Goal: Task Accomplishment & Management: Use online tool/utility

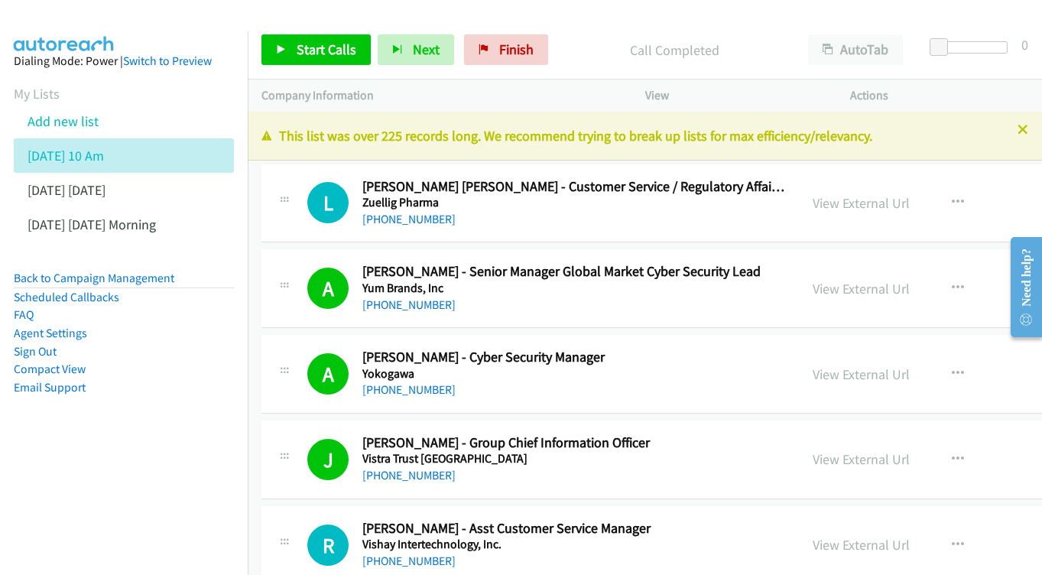
scroll to position [8472, 0]
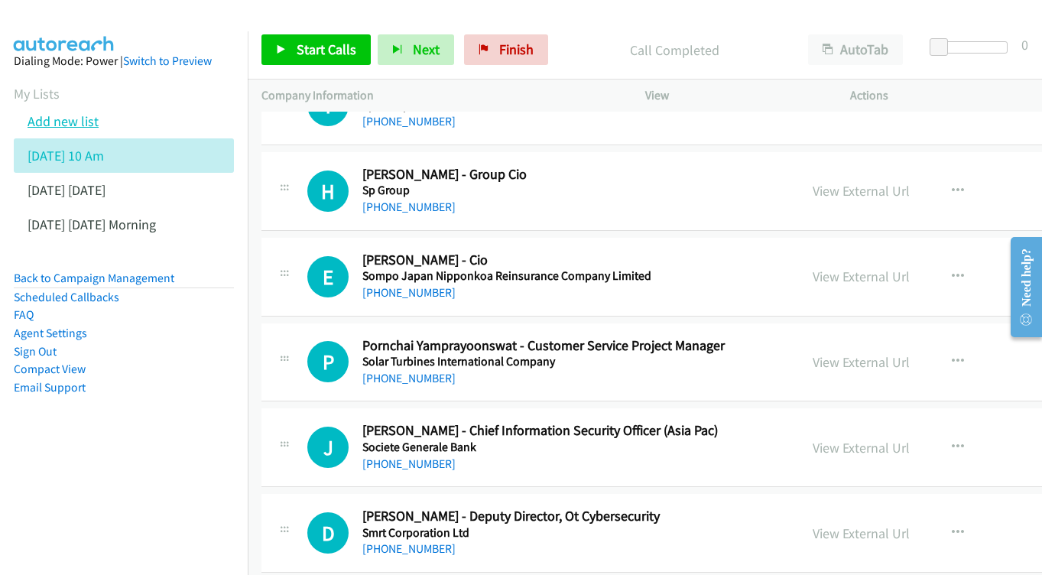
click at [62, 129] on link "Add new list" at bounding box center [63, 121] width 71 height 18
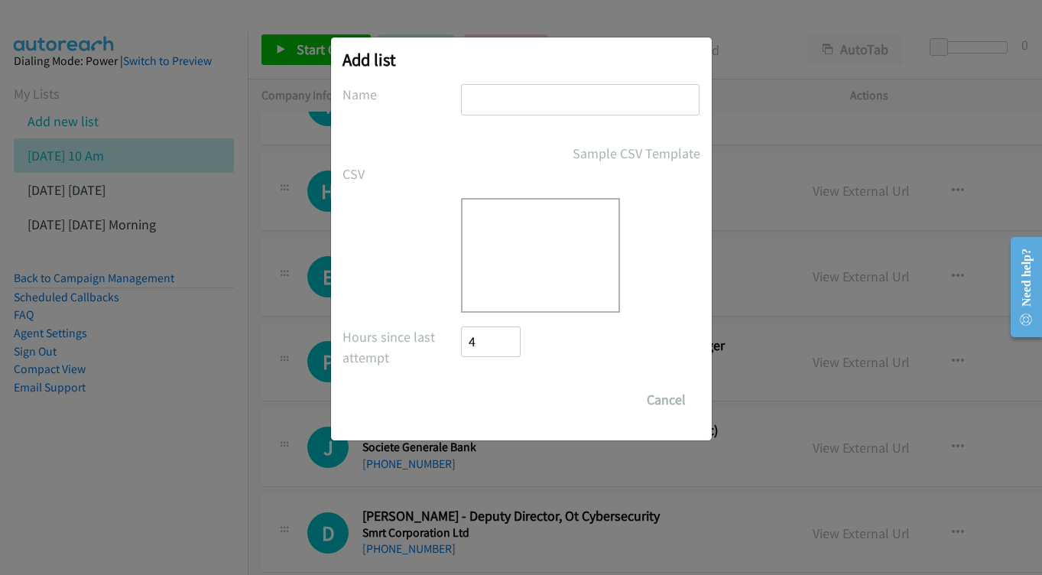
click at [551, 97] on input "text" at bounding box center [580, 99] width 238 height 31
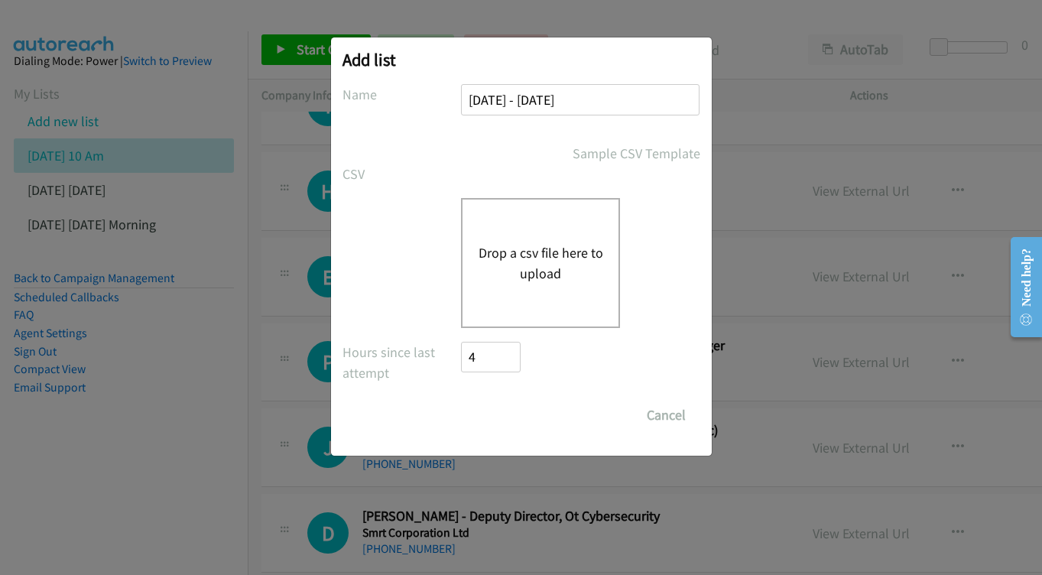
type input "[DATE] - [DATE]"
click at [514, 243] on button "Drop a csv file here to upload" at bounding box center [540, 262] width 125 height 41
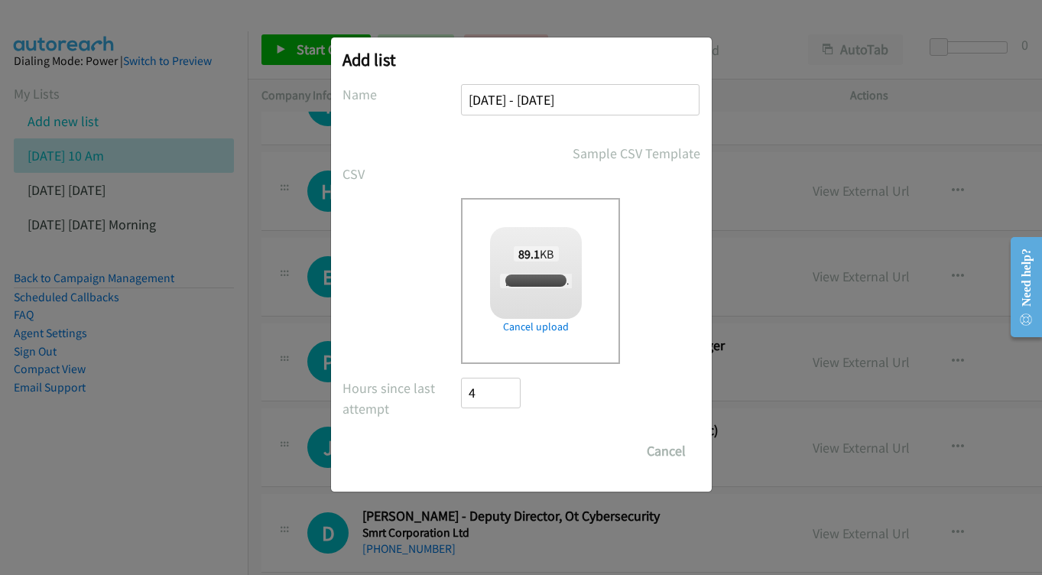
checkbox input "true"
click at [499, 457] on input "Save List" at bounding box center [502, 451] width 80 height 31
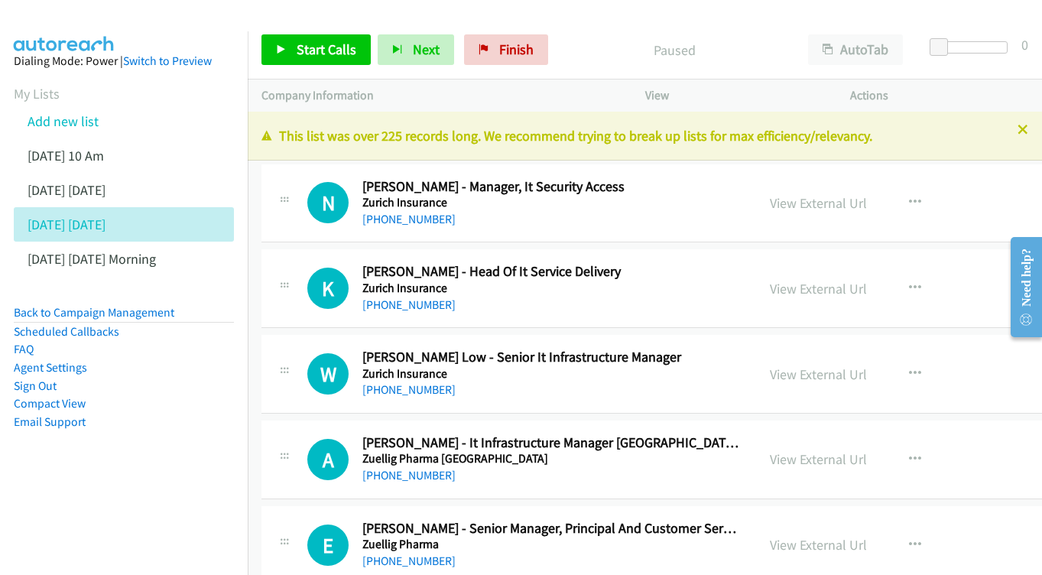
click at [790, 181] on div "View External Url View External Url Schedule/Manage Callback Start Calls Here R…" at bounding box center [886, 203] width 261 height 50
click at [783, 206] on link "View External Url" at bounding box center [818, 203] width 97 height 18
click at [804, 290] on link "View External Url" at bounding box center [818, 289] width 97 height 18
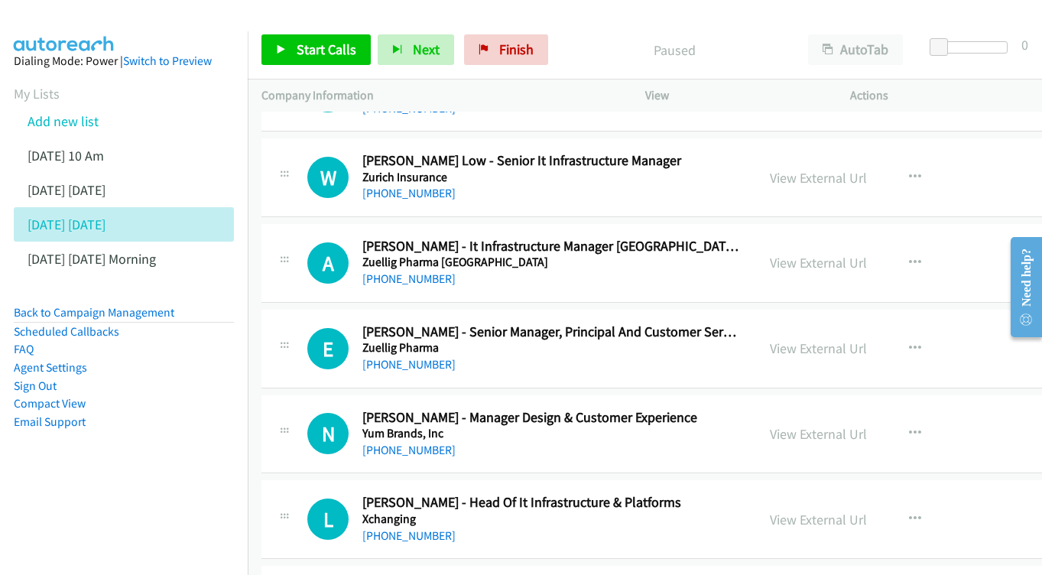
scroll to position [199, 0]
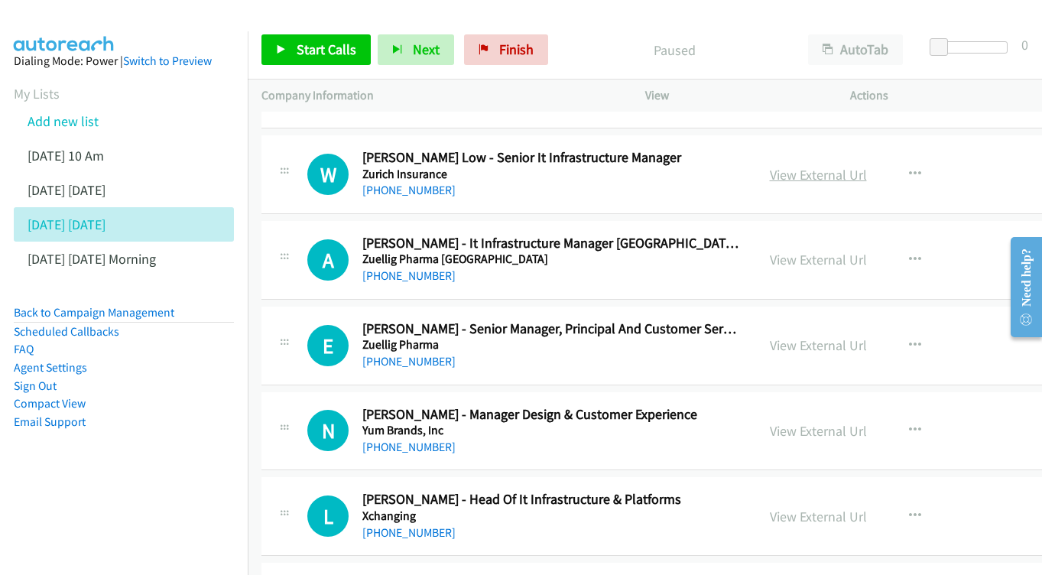
click at [784, 177] on link "View External Url" at bounding box center [818, 175] width 97 height 18
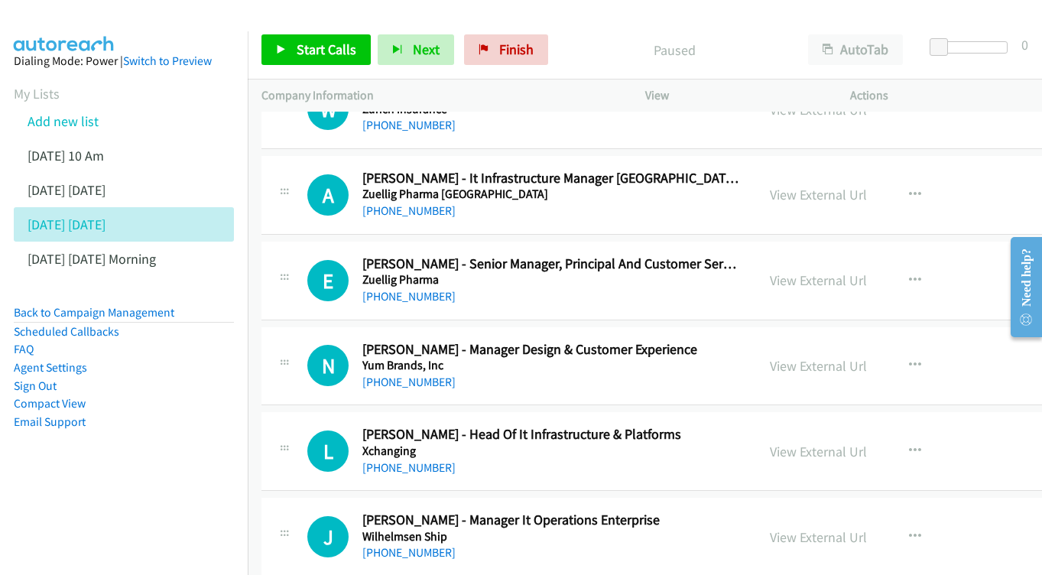
scroll to position [267, 0]
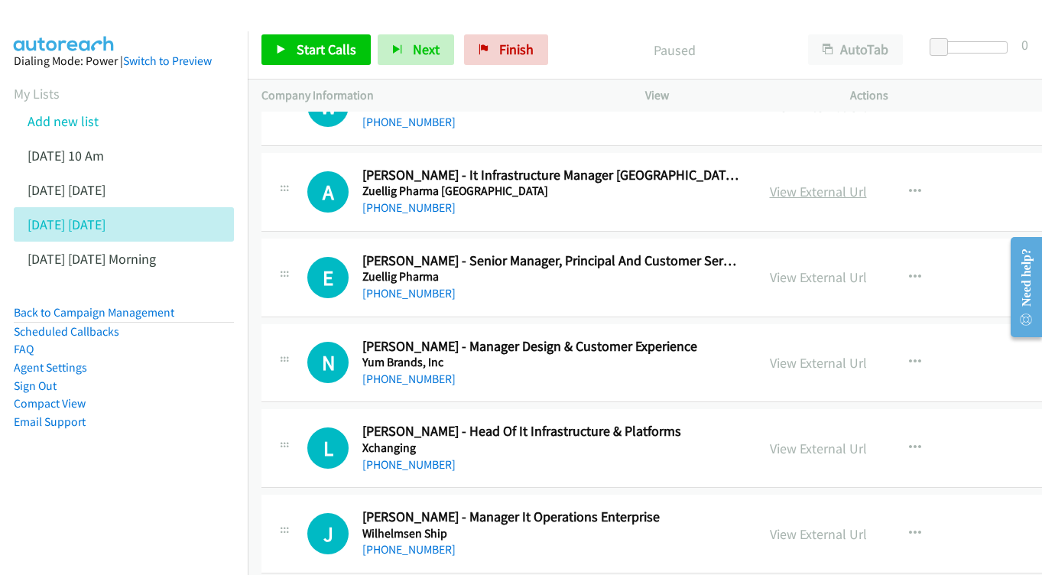
click at [841, 183] on link "View External Url" at bounding box center [818, 192] width 97 height 18
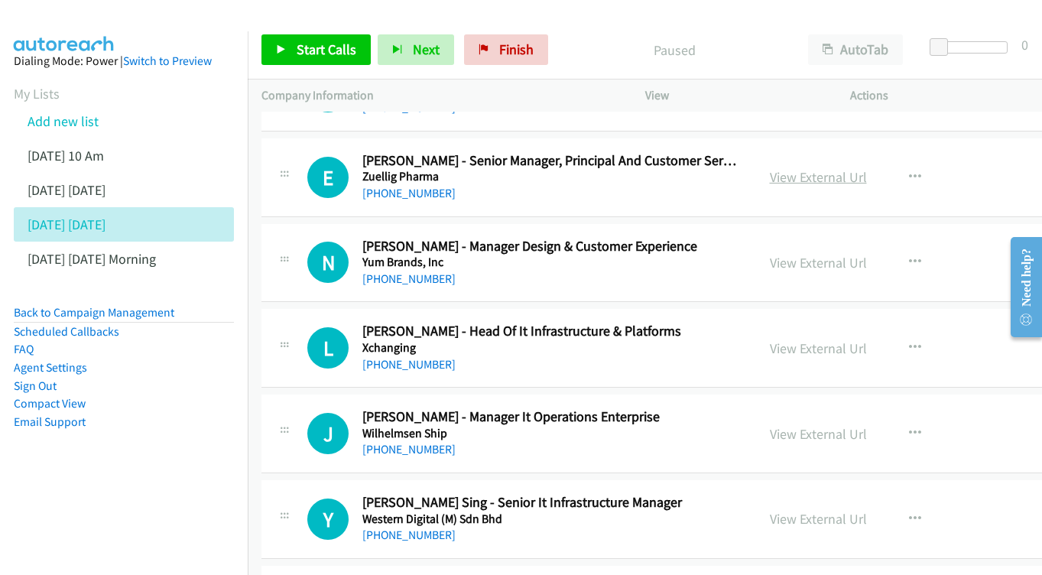
click at [799, 171] on link "View External Url" at bounding box center [818, 177] width 97 height 18
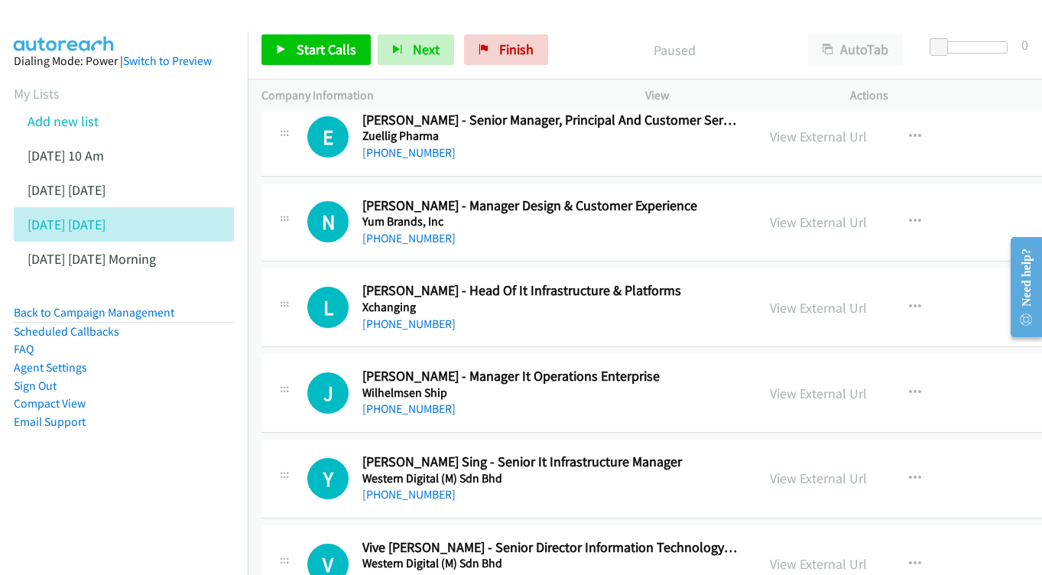
scroll to position [446, 0]
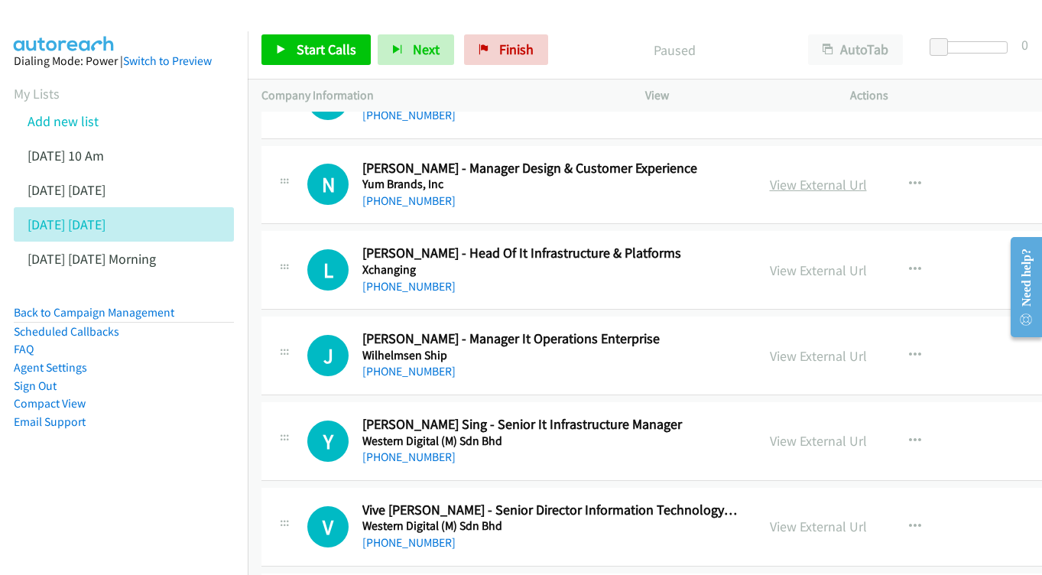
click at [797, 185] on link "View External Url" at bounding box center [818, 185] width 97 height 18
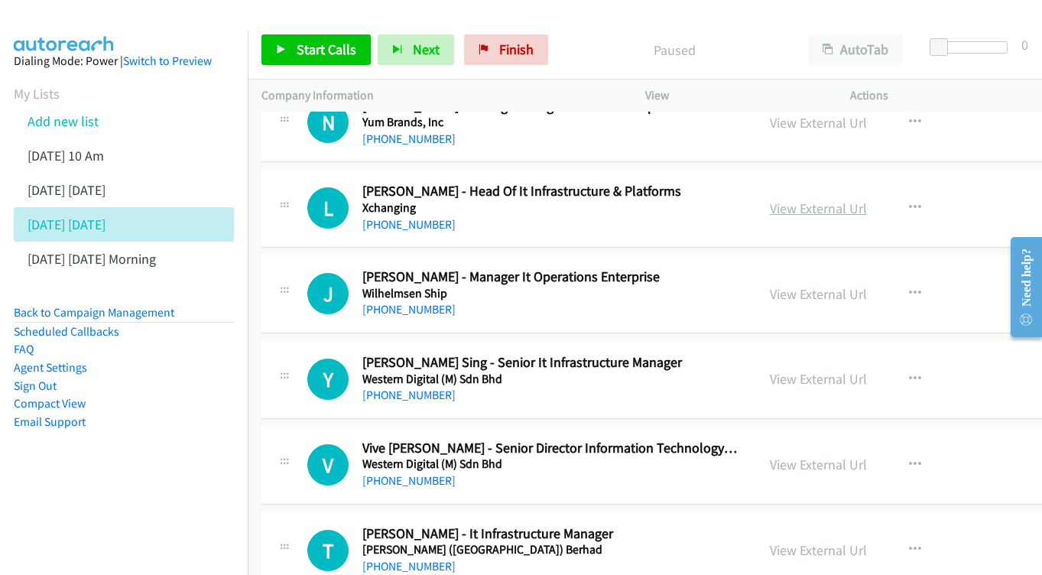
scroll to position [519, 0]
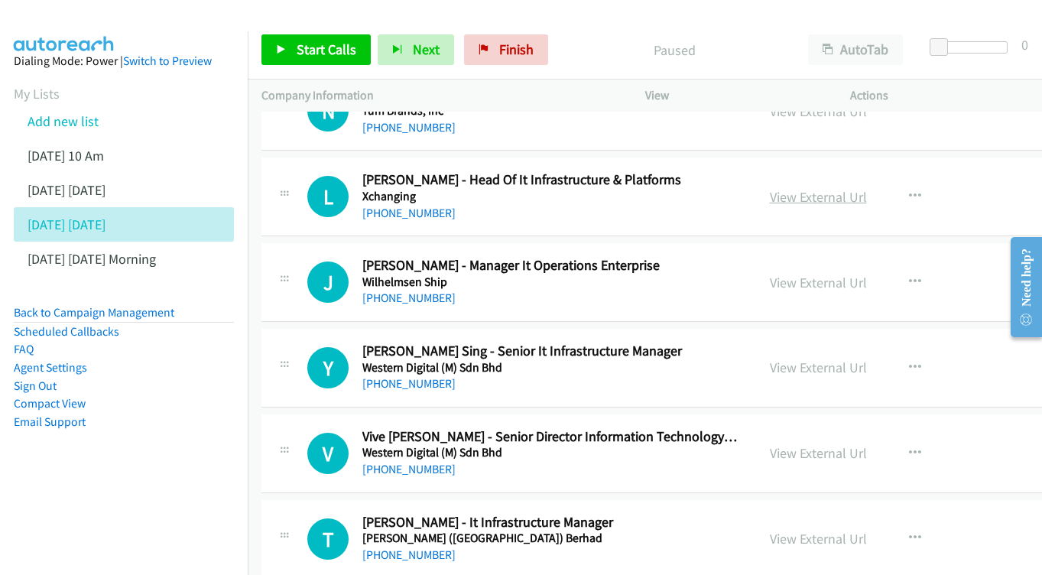
click at [786, 188] on link "View External Url" at bounding box center [818, 197] width 97 height 18
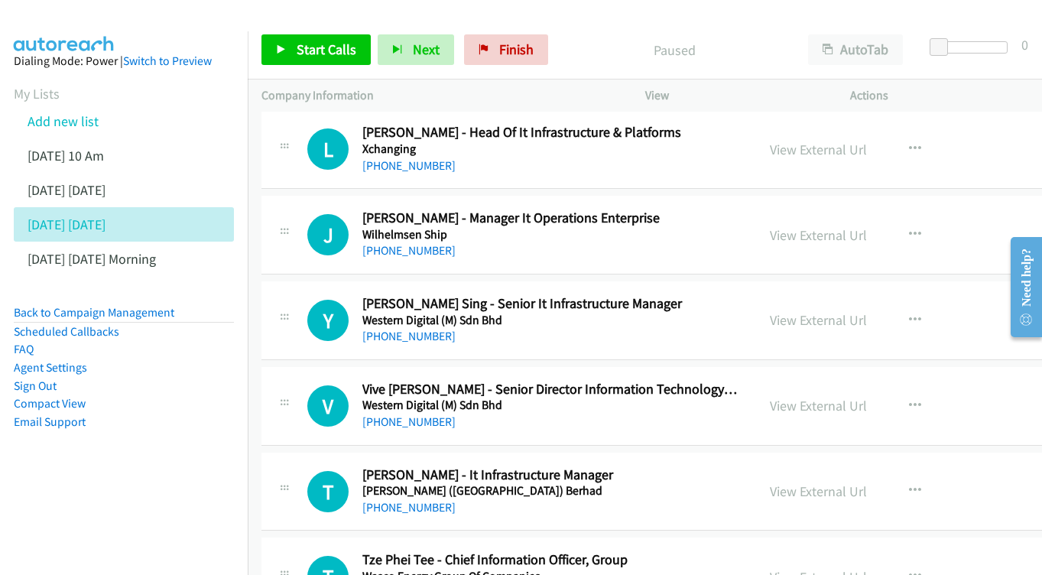
scroll to position [589, 0]
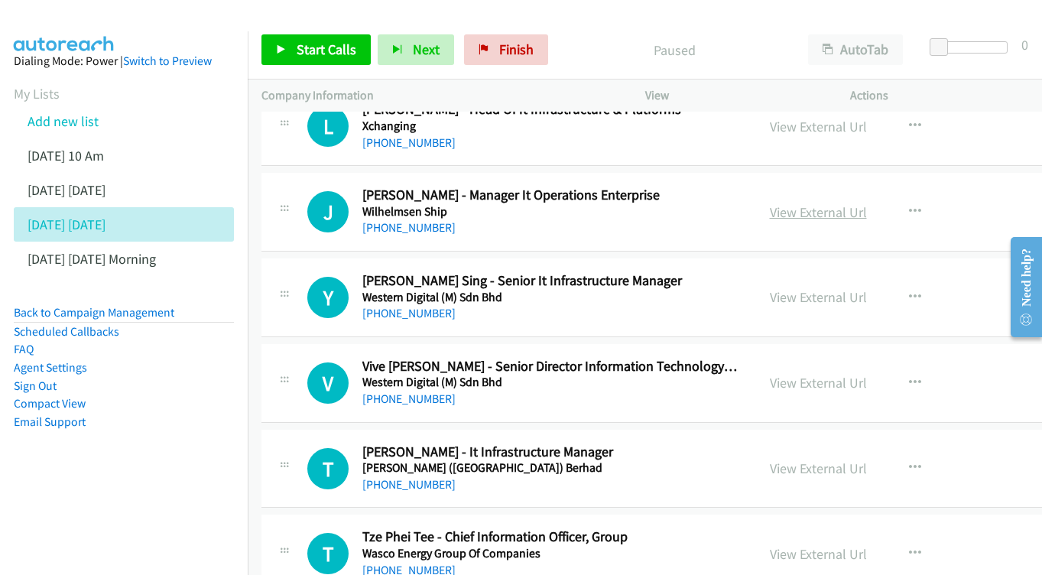
click at [806, 203] on link "View External Url" at bounding box center [818, 212] width 97 height 18
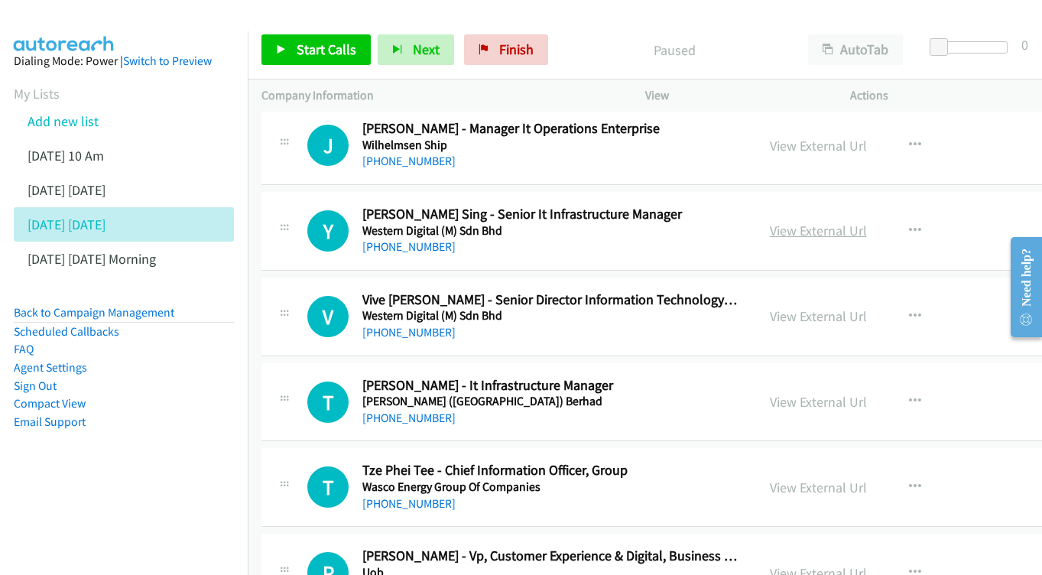
scroll to position [657, 0]
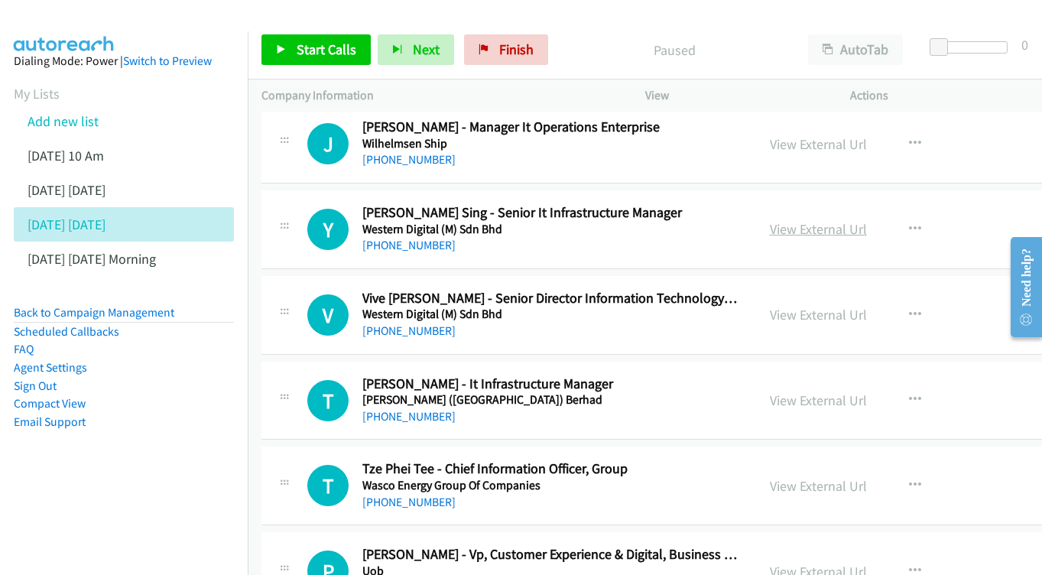
click at [803, 220] on link "View External Url" at bounding box center [818, 229] width 97 height 18
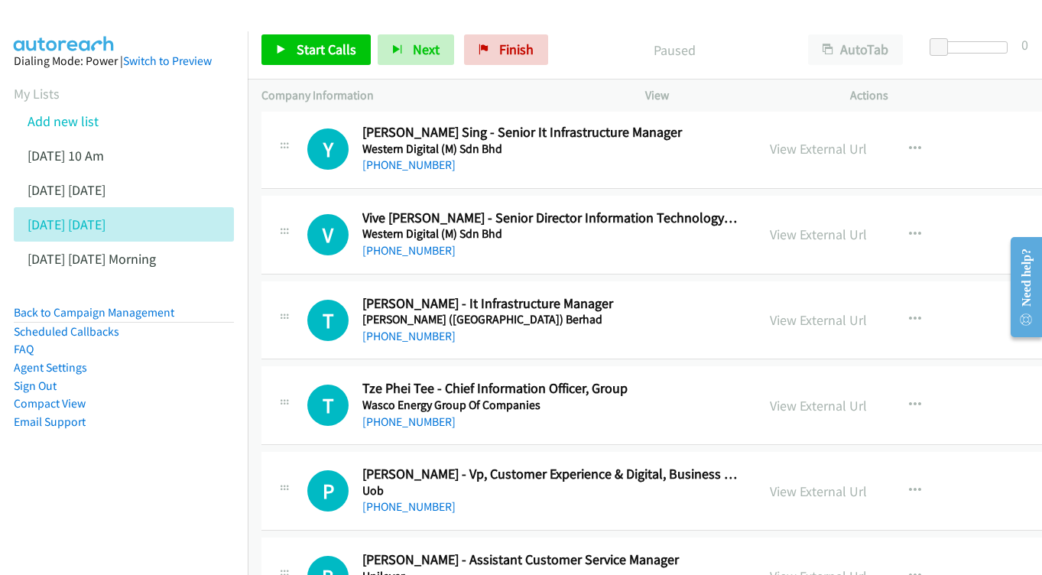
scroll to position [740, 0]
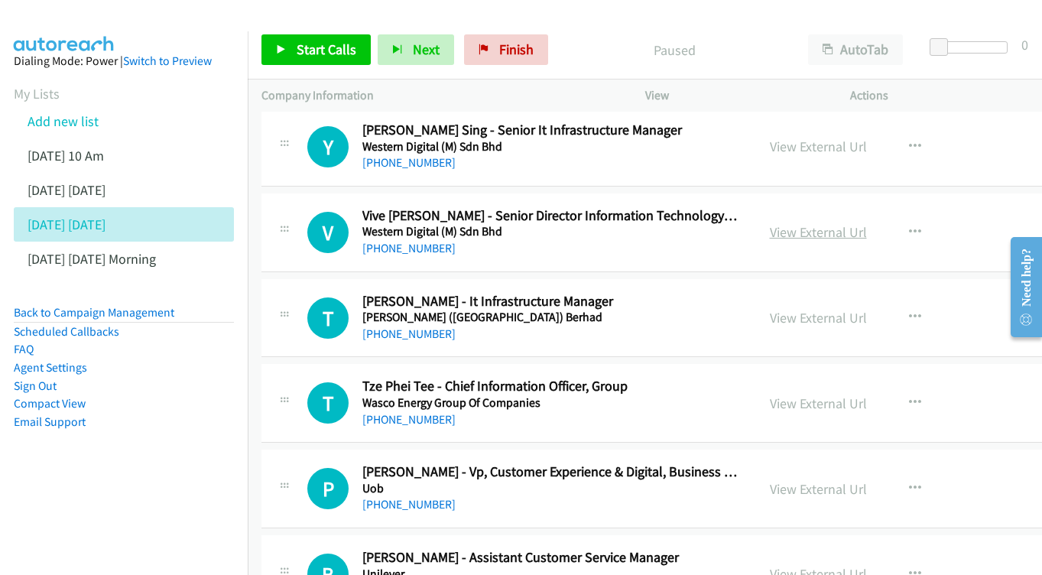
click at [807, 225] on link "View External Url" at bounding box center [818, 232] width 97 height 18
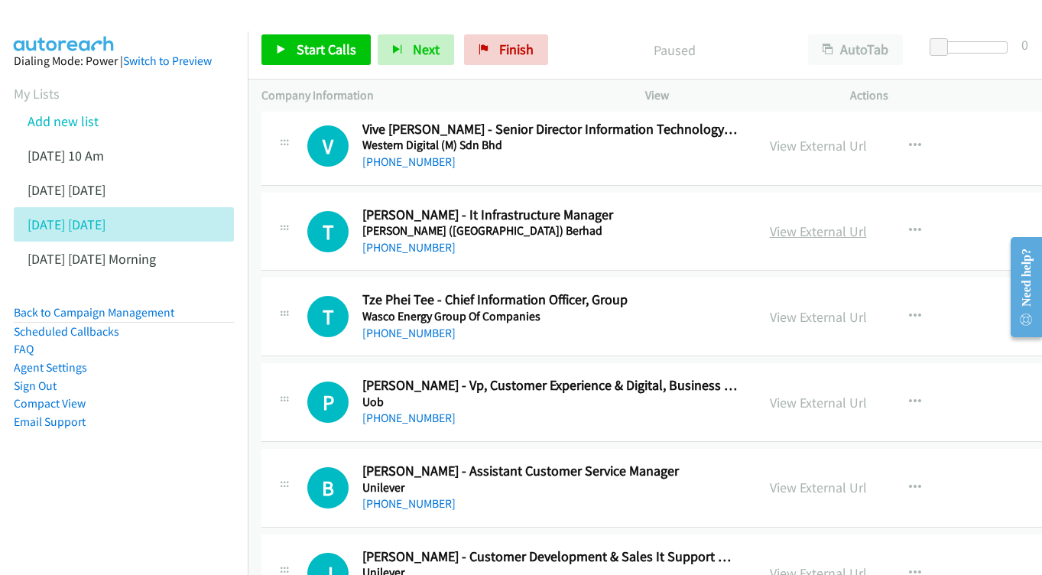
scroll to position [827, 0]
click at [812, 222] on link "View External Url" at bounding box center [818, 231] width 97 height 18
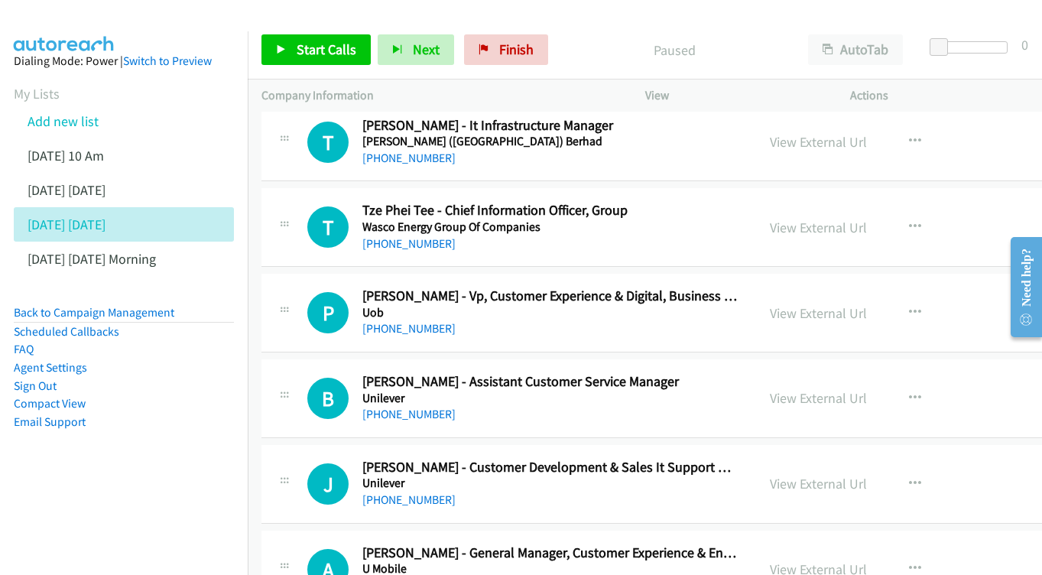
scroll to position [949, 0]
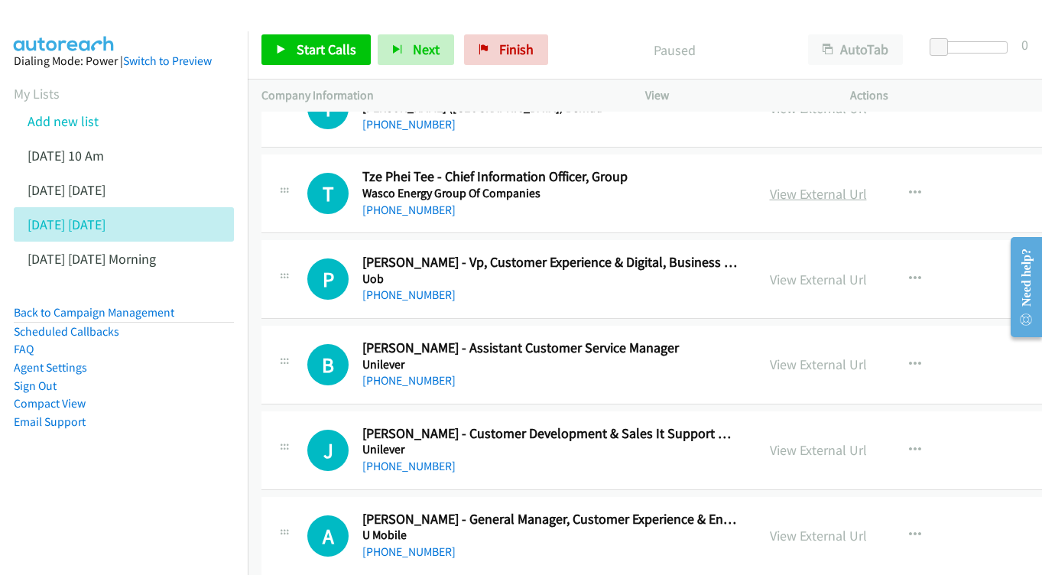
click at [792, 185] on link "View External Url" at bounding box center [818, 194] width 97 height 18
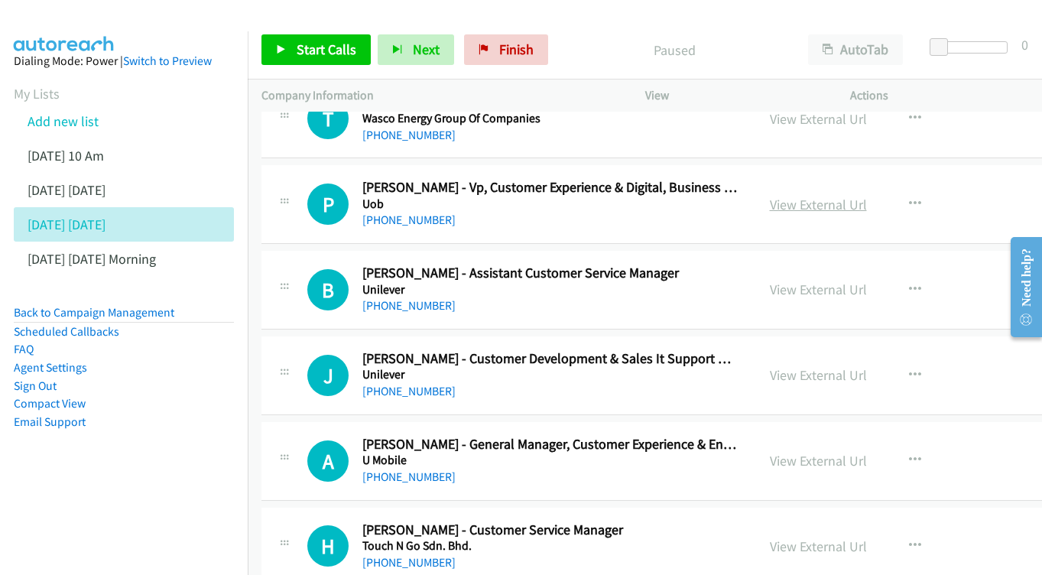
scroll to position [1025, 2]
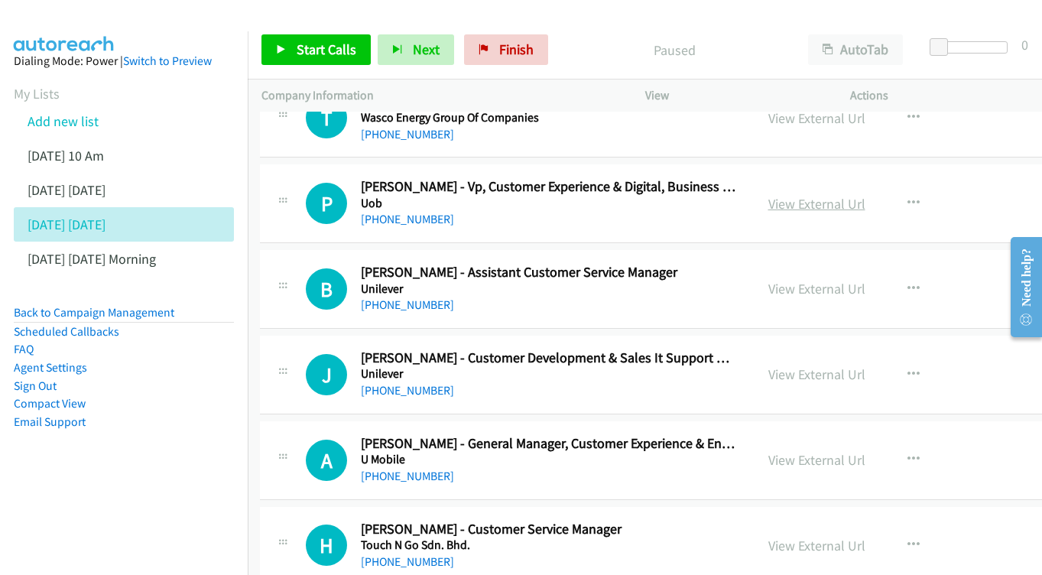
click at [797, 195] on link "View External Url" at bounding box center [816, 204] width 97 height 18
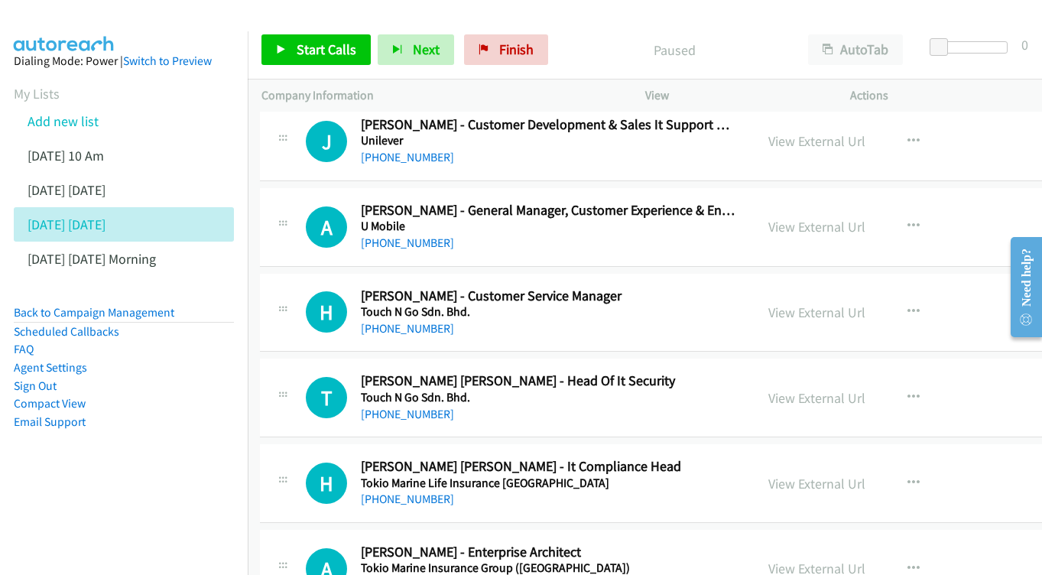
scroll to position [1282, 2]
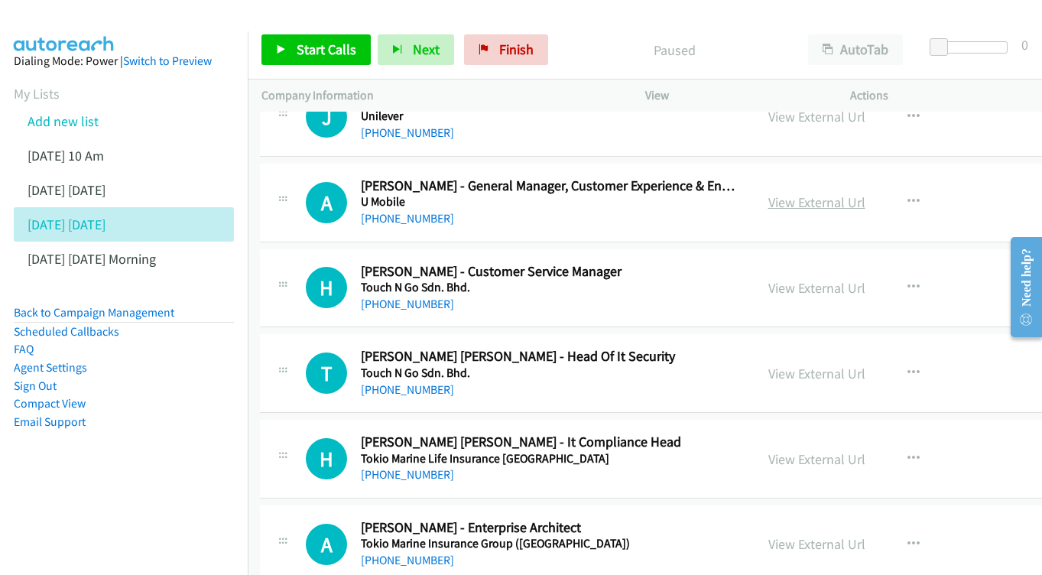
click at [797, 193] on link "View External Url" at bounding box center [816, 202] width 97 height 18
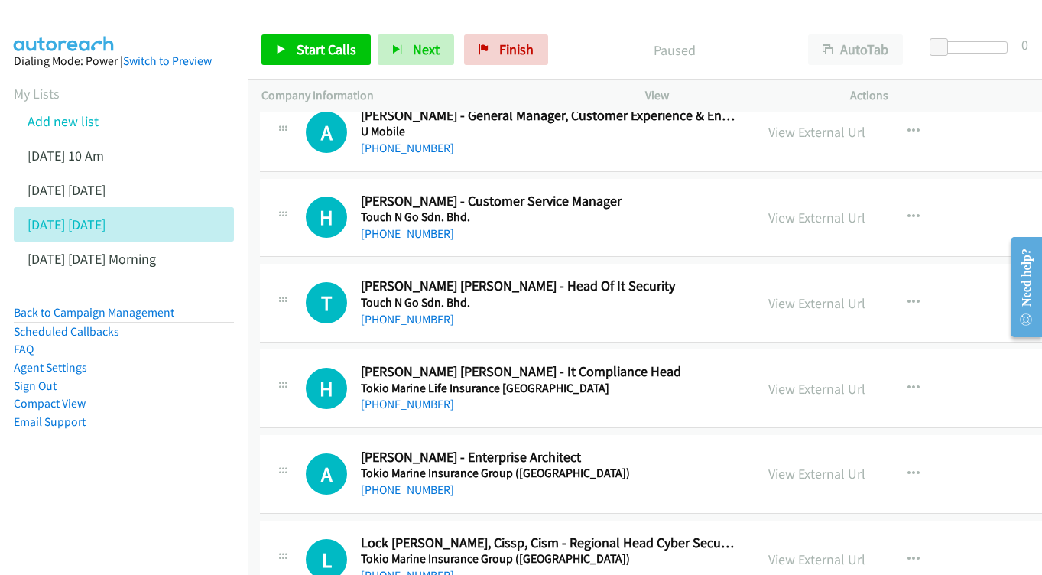
scroll to position [1366, 2]
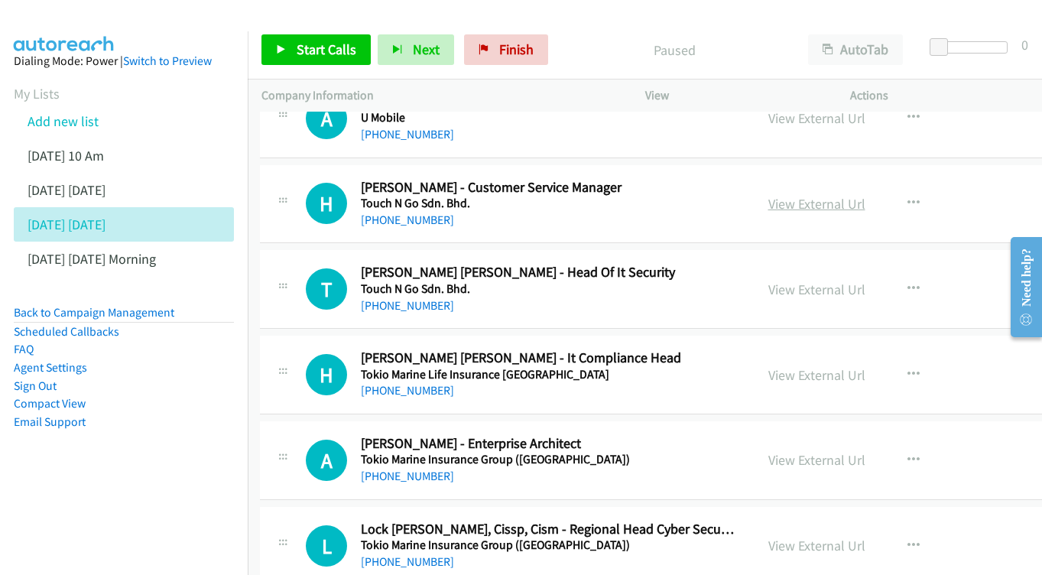
click at [804, 195] on link "View External Url" at bounding box center [816, 204] width 97 height 18
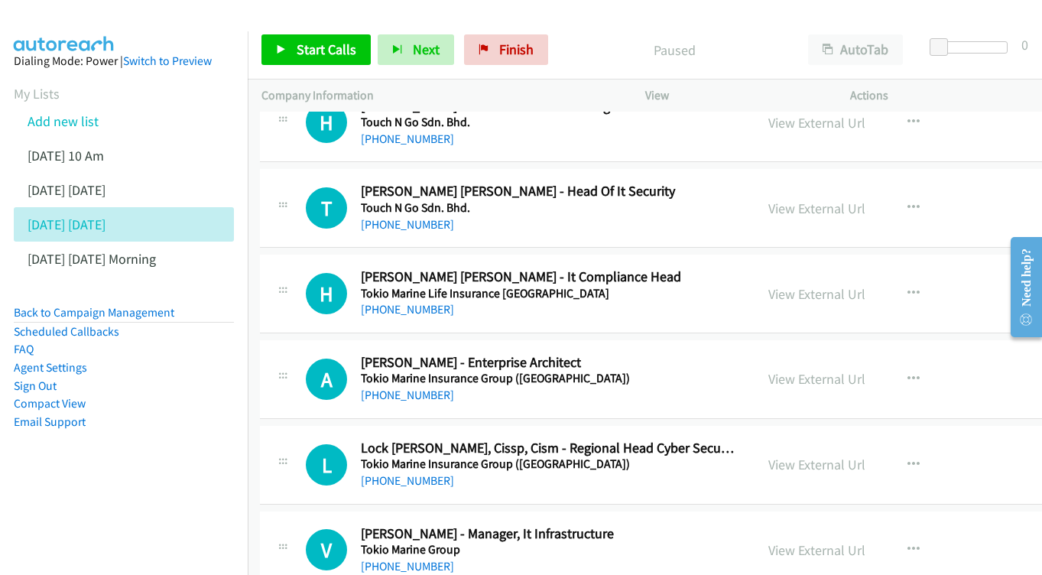
scroll to position [1449, 2]
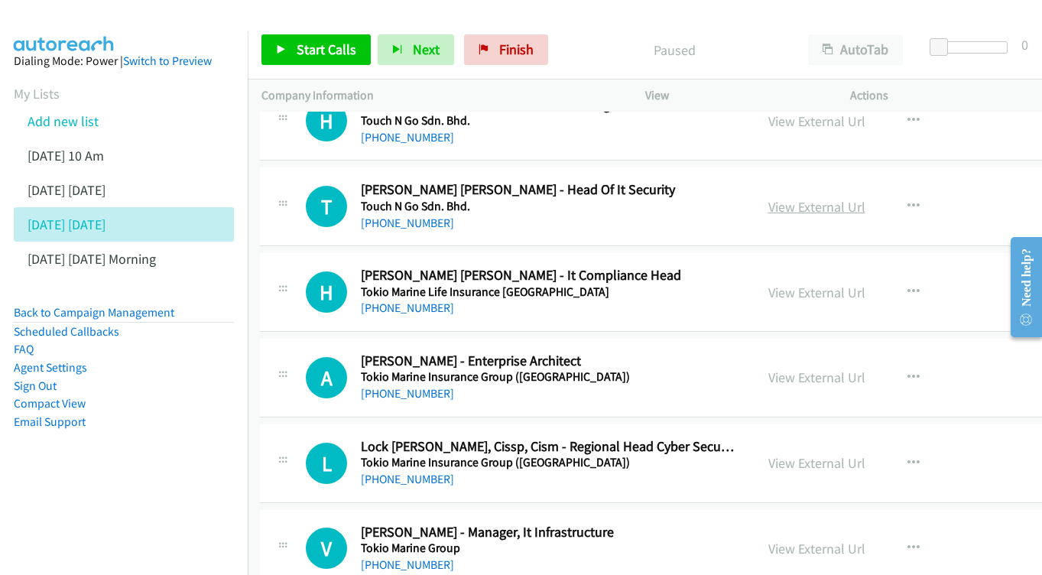
click at [802, 198] on link "View External Url" at bounding box center [816, 207] width 97 height 18
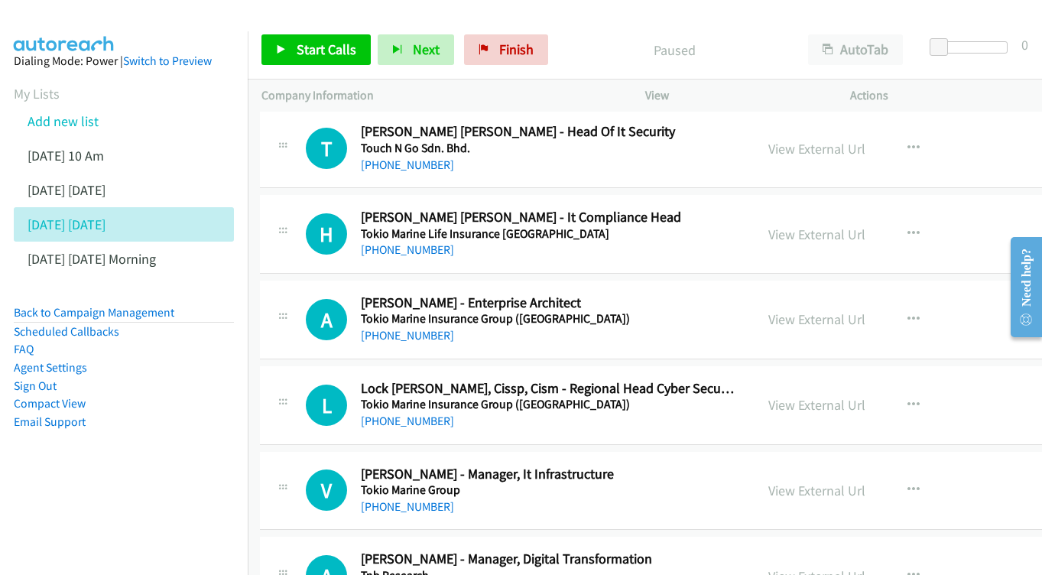
scroll to position [1521, 2]
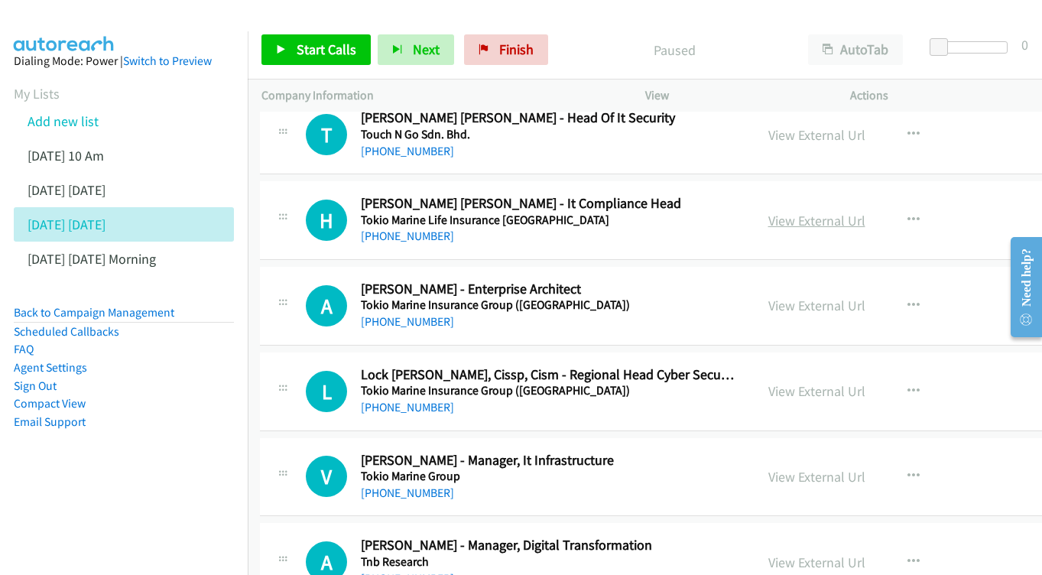
click at [793, 212] on link "View External Url" at bounding box center [816, 221] width 97 height 18
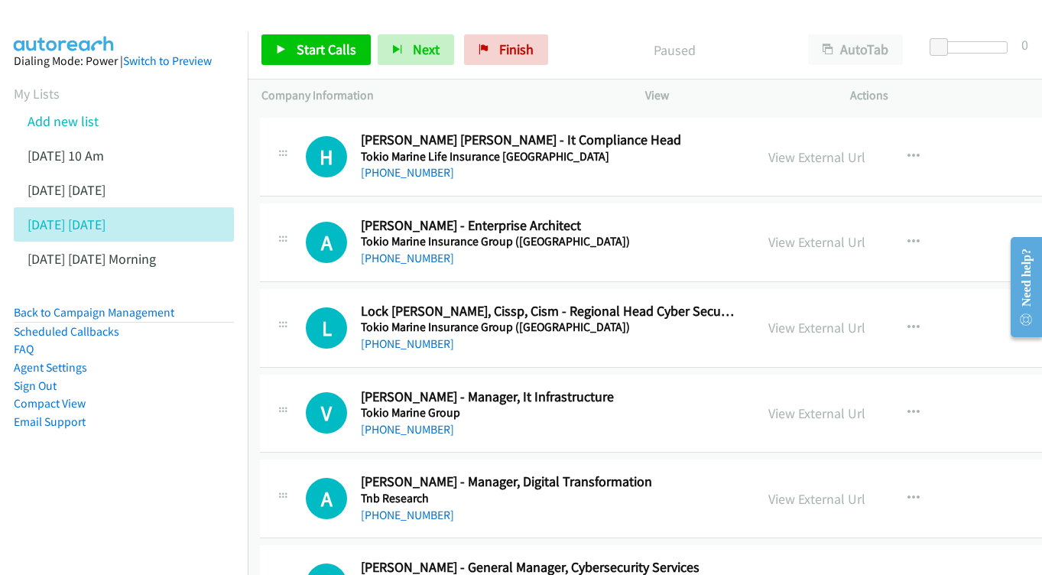
scroll to position [1610, 2]
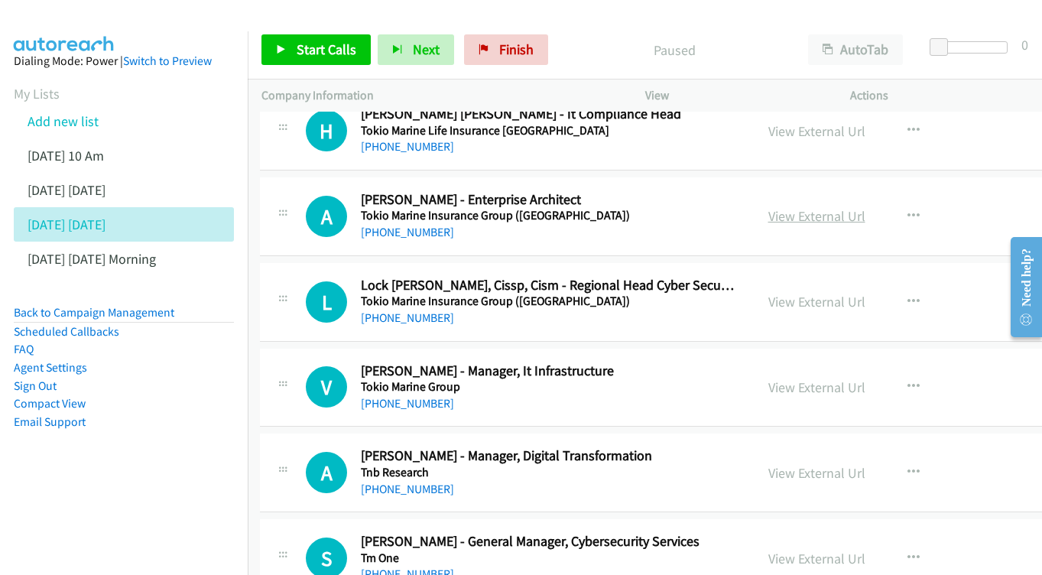
click at [815, 207] on link "View External Url" at bounding box center [816, 216] width 97 height 18
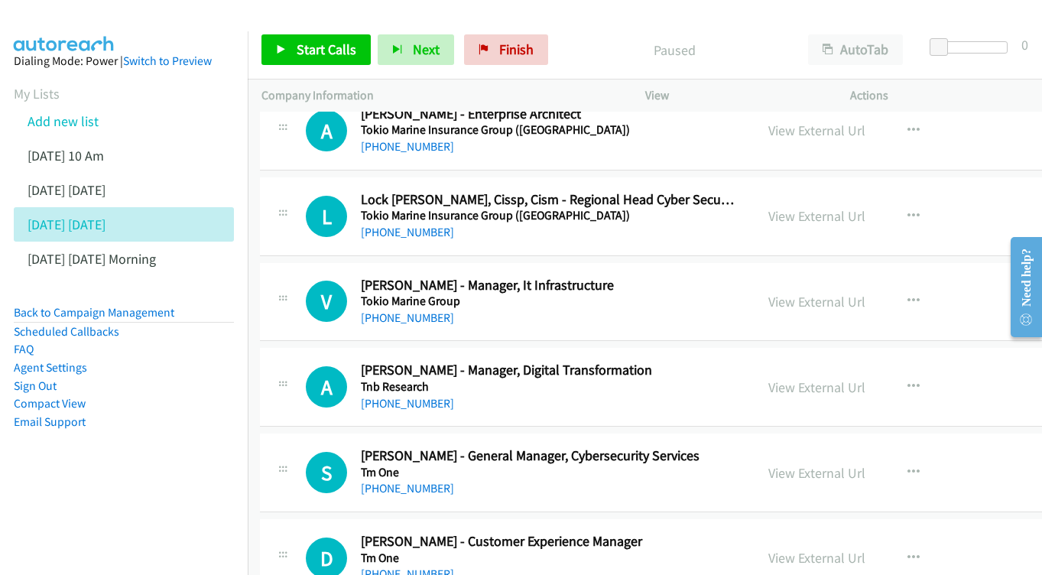
scroll to position [1697, 2]
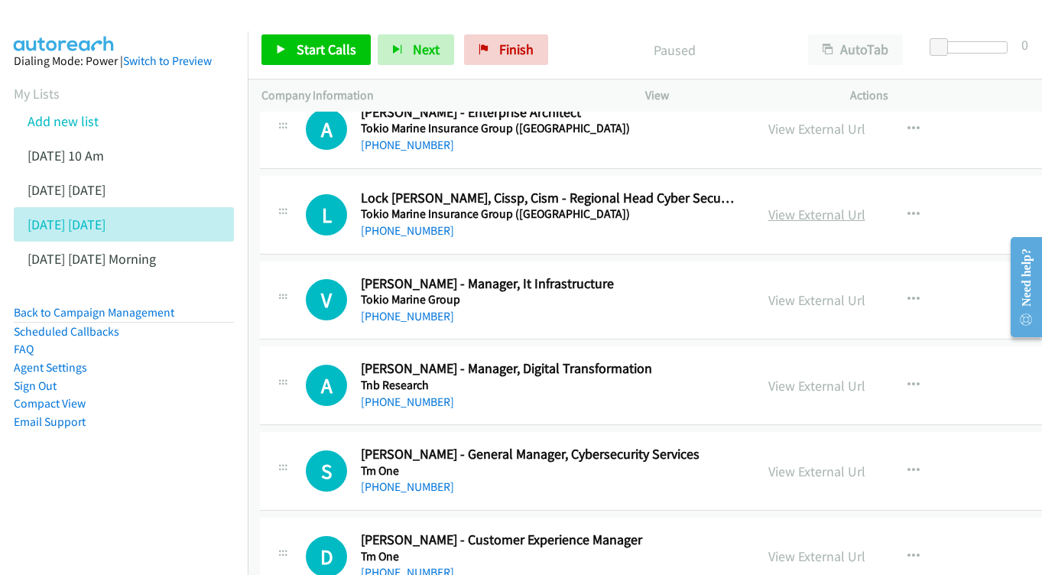
click at [805, 206] on link "View External Url" at bounding box center [816, 215] width 97 height 18
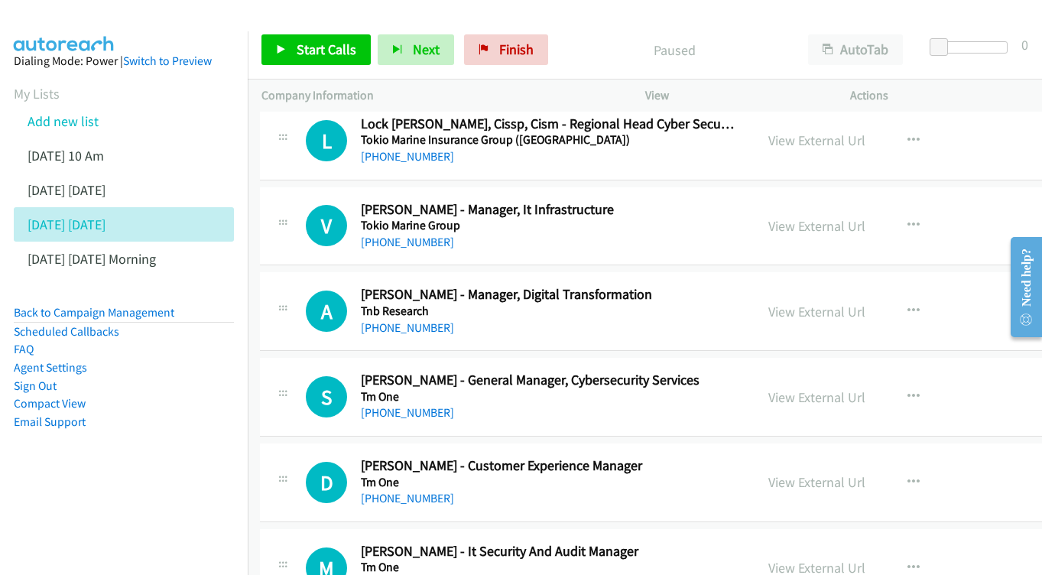
scroll to position [1792, 2]
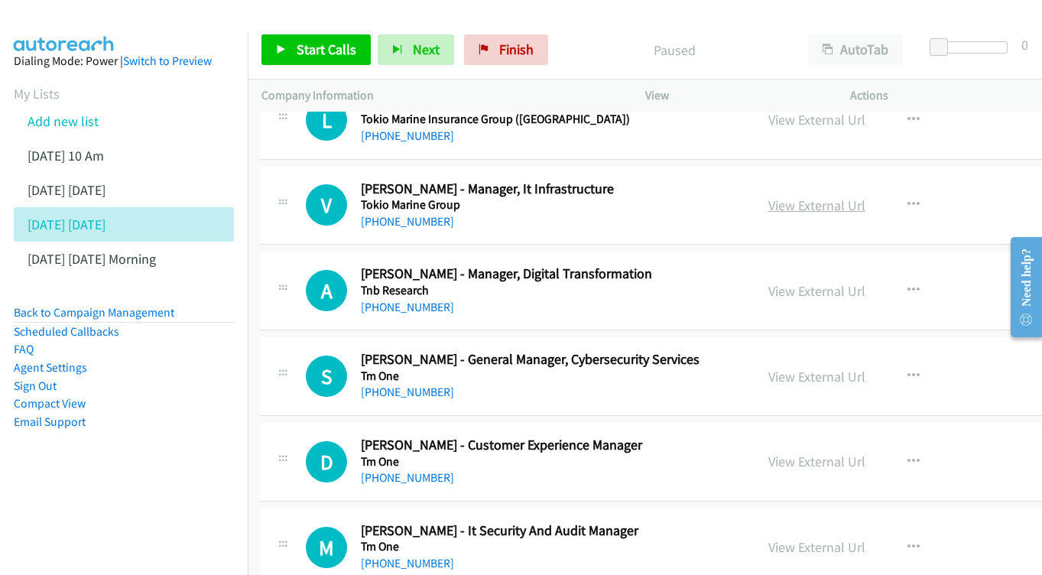
click at [809, 196] on link "View External Url" at bounding box center [816, 205] width 97 height 18
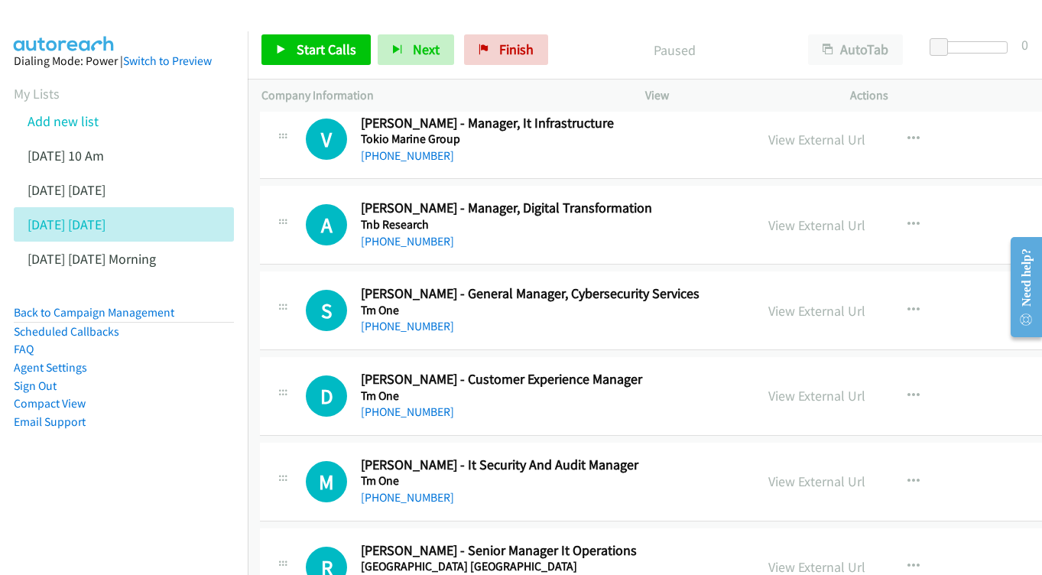
scroll to position [1872, 2]
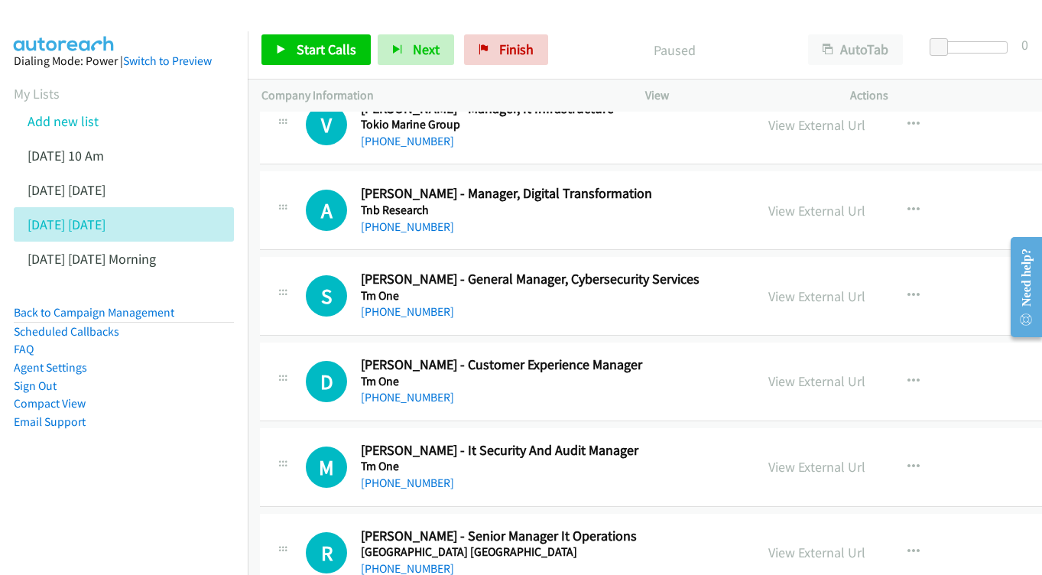
click at [798, 200] on div "View External Url" at bounding box center [816, 210] width 97 height 21
click at [768, 202] on link "View External Url" at bounding box center [816, 211] width 97 height 18
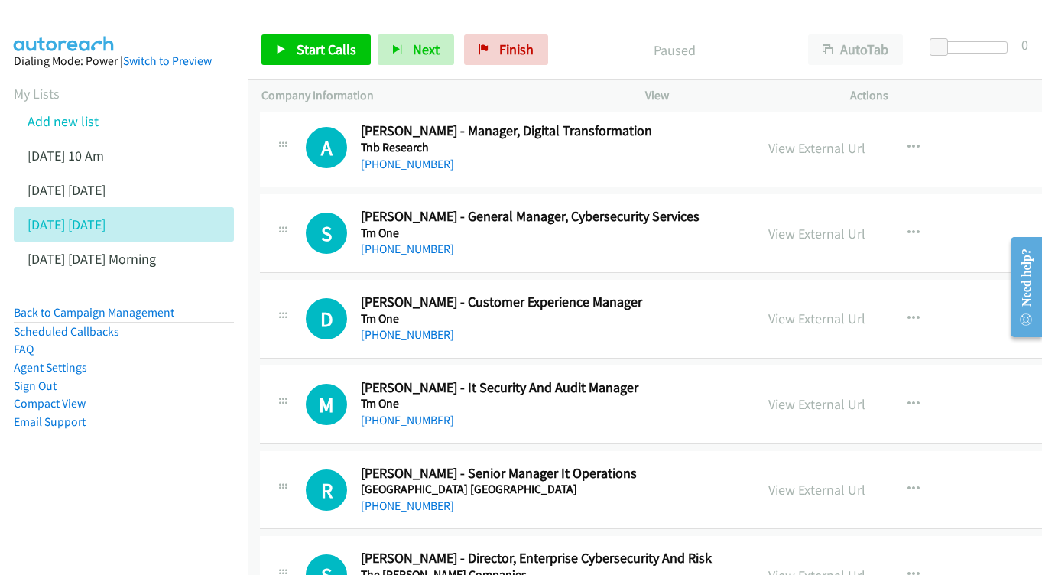
scroll to position [1949, 2]
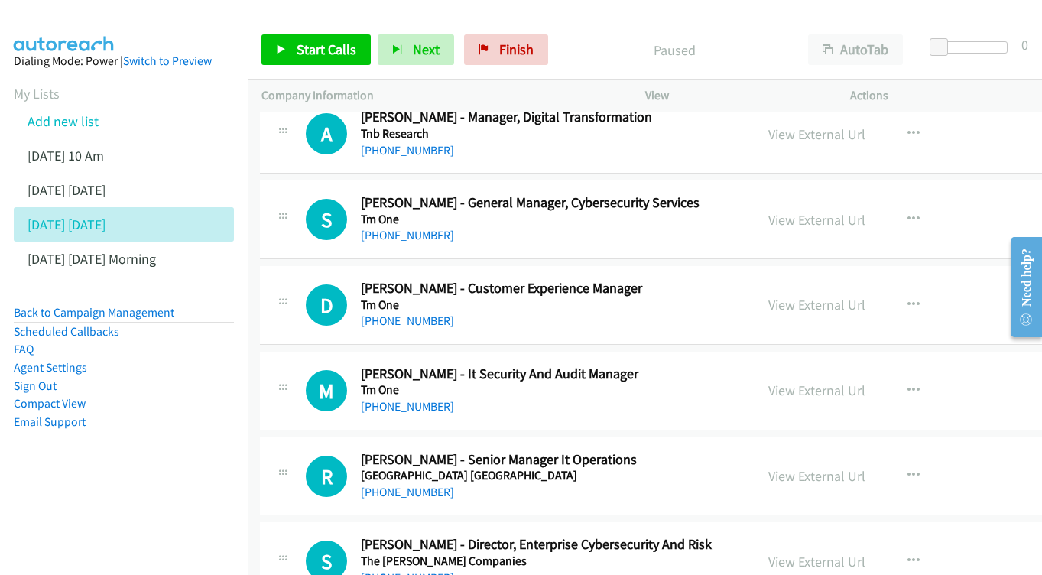
click at [799, 211] on link "View External Url" at bounding box center [816, 220] width 97 height 18
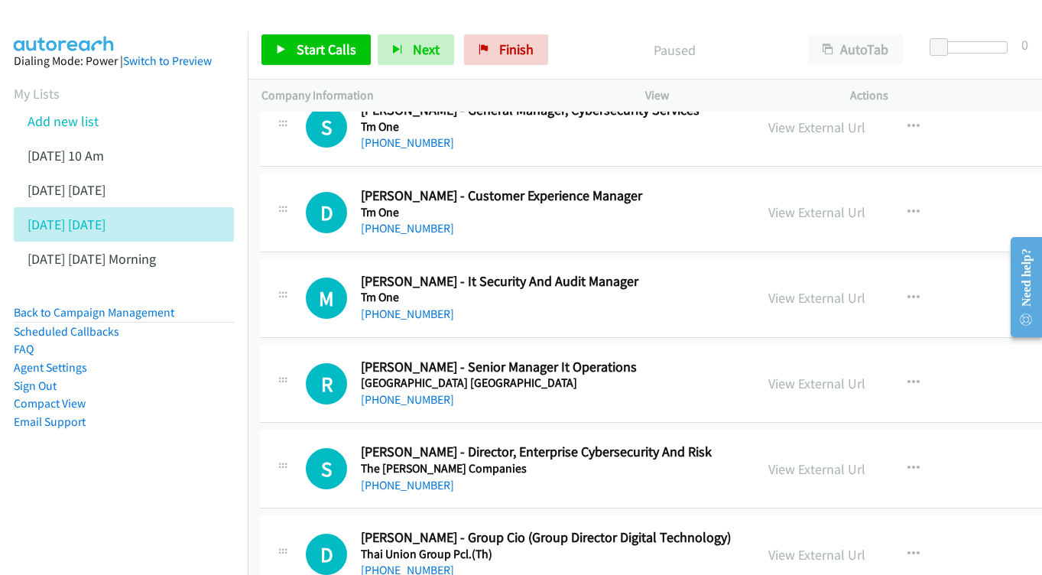
scroll to position [2042, 2]
click at [789, 203] on link "View External Url" at bounding box center [816, 212] width 97 height 18
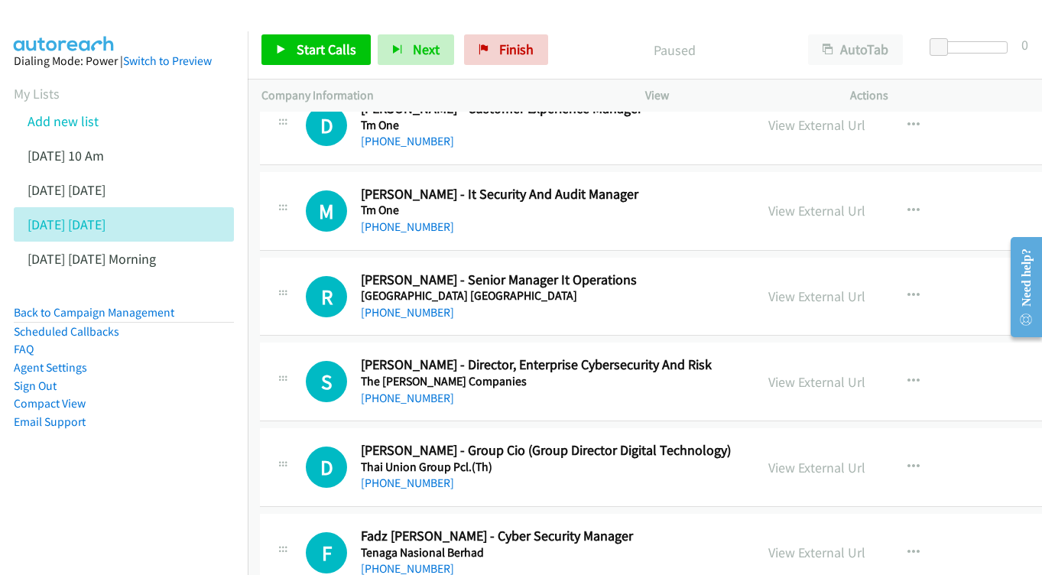
scroll to position [2142, 2]
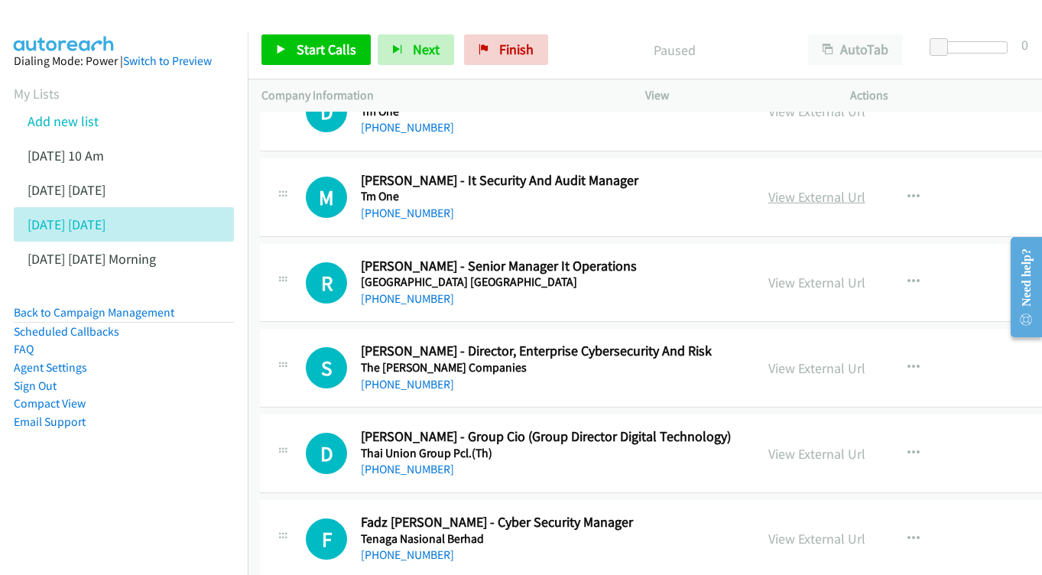
click at [809, 188] on link "View External Url" at bounding box center [816, 197] width 97 height 18
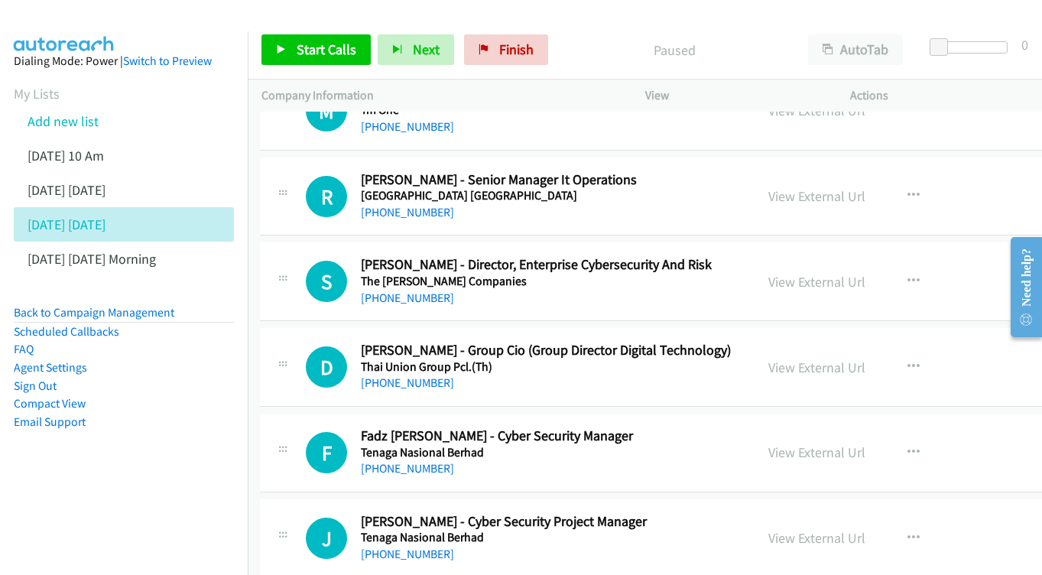
scroll to position [2229, 2]
click at [783, 186] on link "View External Url" at bounding box center [816, 195] width 97 height 18
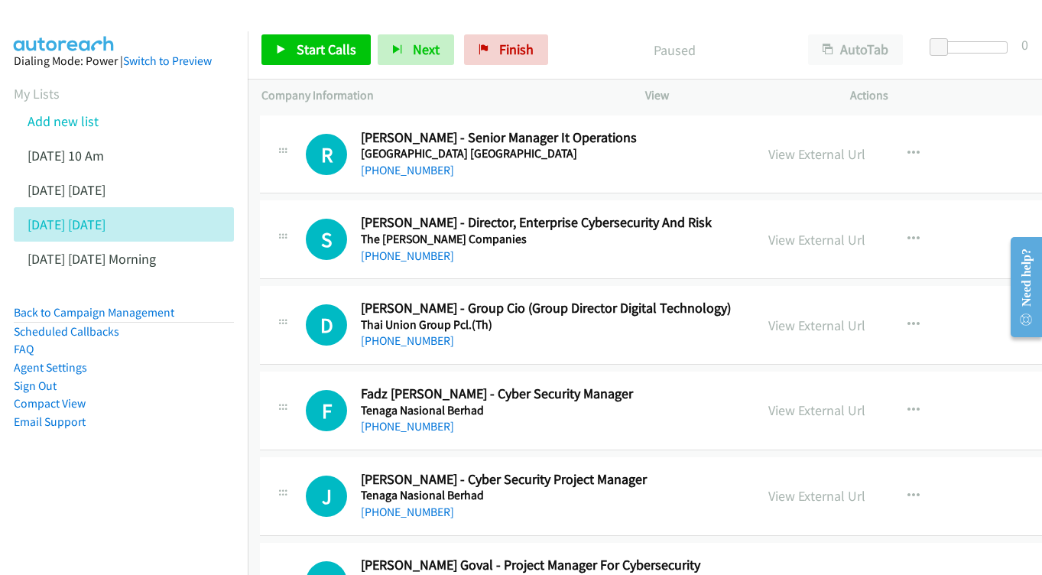
scroll to position [2272, 2]
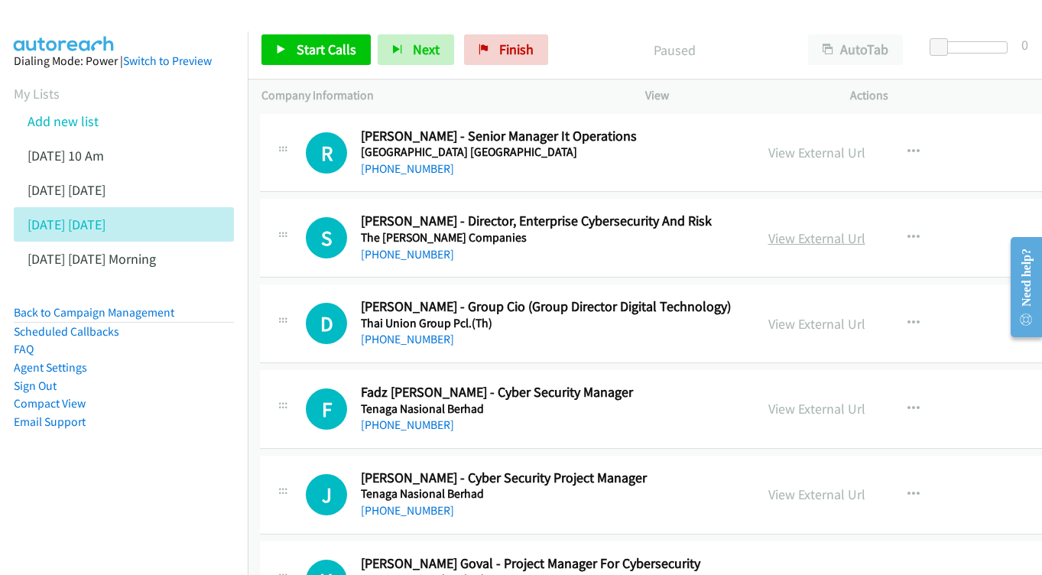
click at [768, 229] on link "View External Url" at bounding box center [816, 238] width 97 height 18
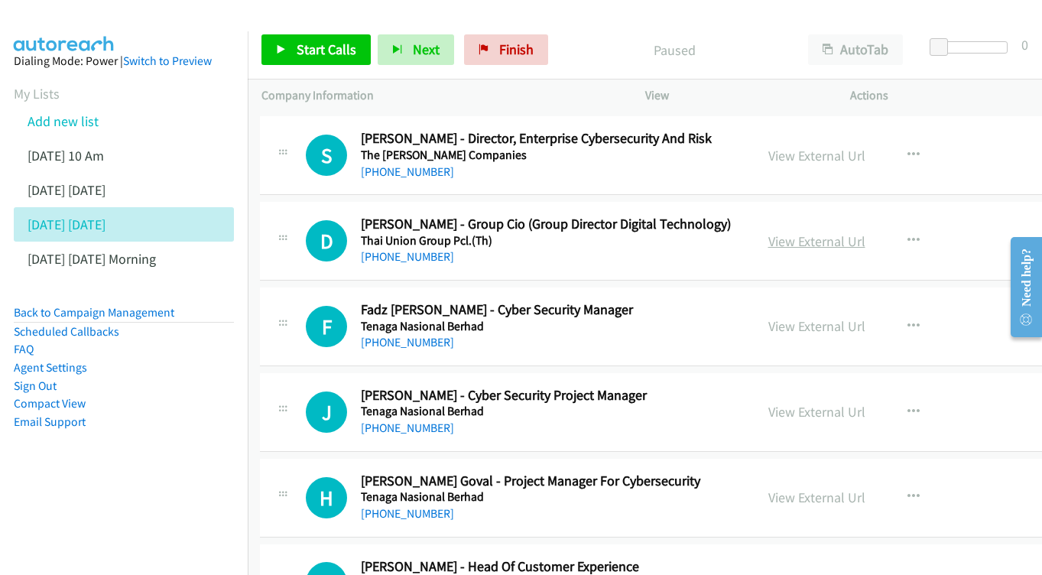
scroll to position [2356, 2]
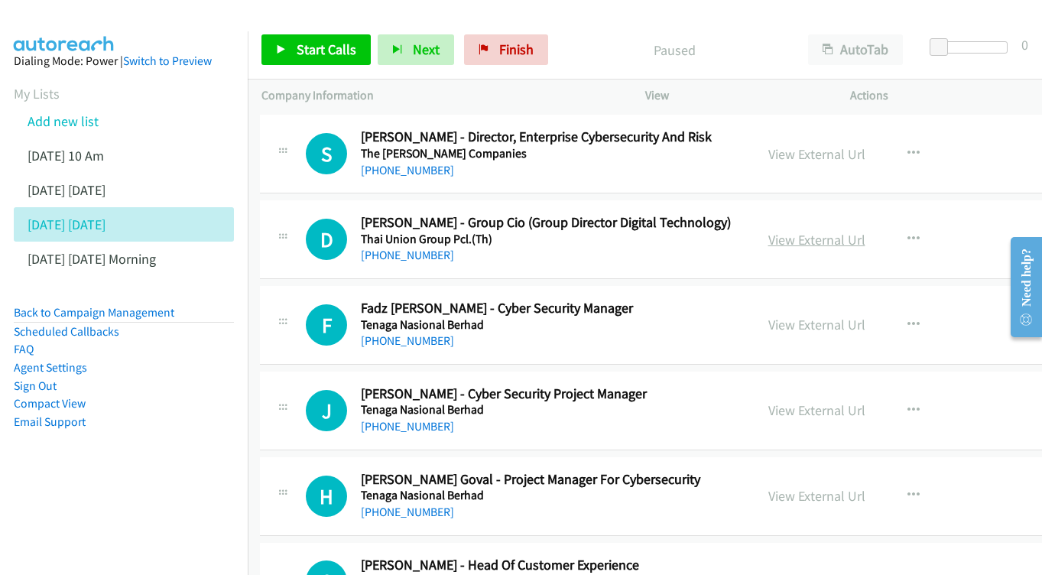
click at [828, 231] on link "View External Url" at bounding box center [816, 240] width 97 height 18
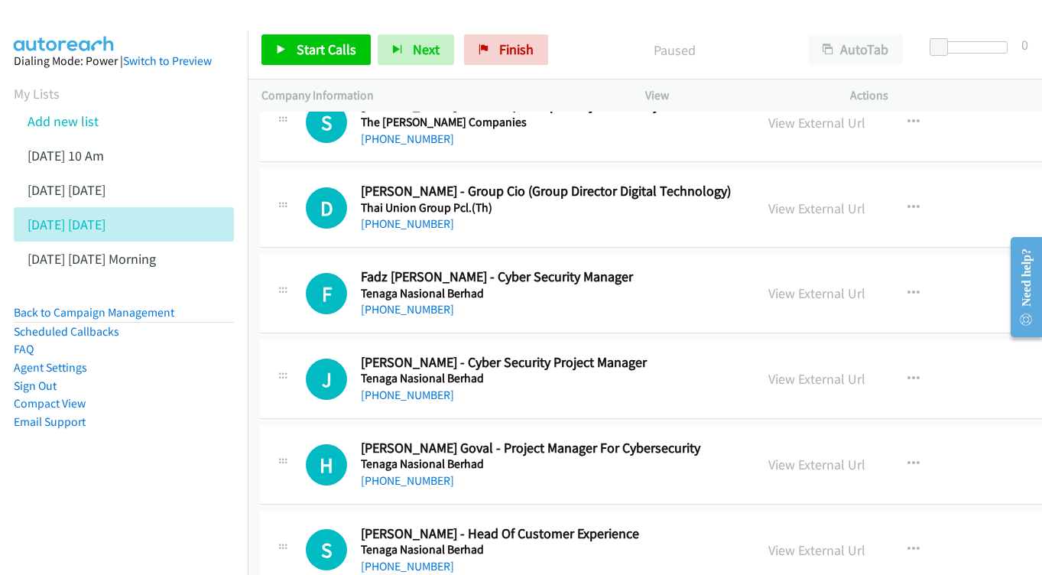
scroll to position [2434, 2]
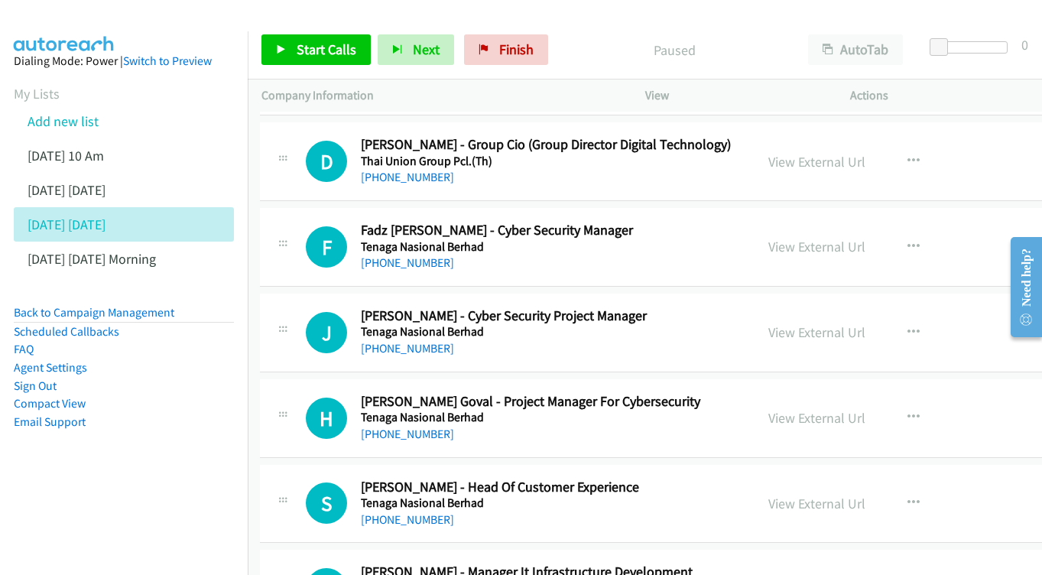
click at [795, 236] on div "View External Url" at bounding box center [816, 246] width 97 height 21
click at [828, 238] on link "View External Url" at bounding box center [816, 247] width 97 height 18
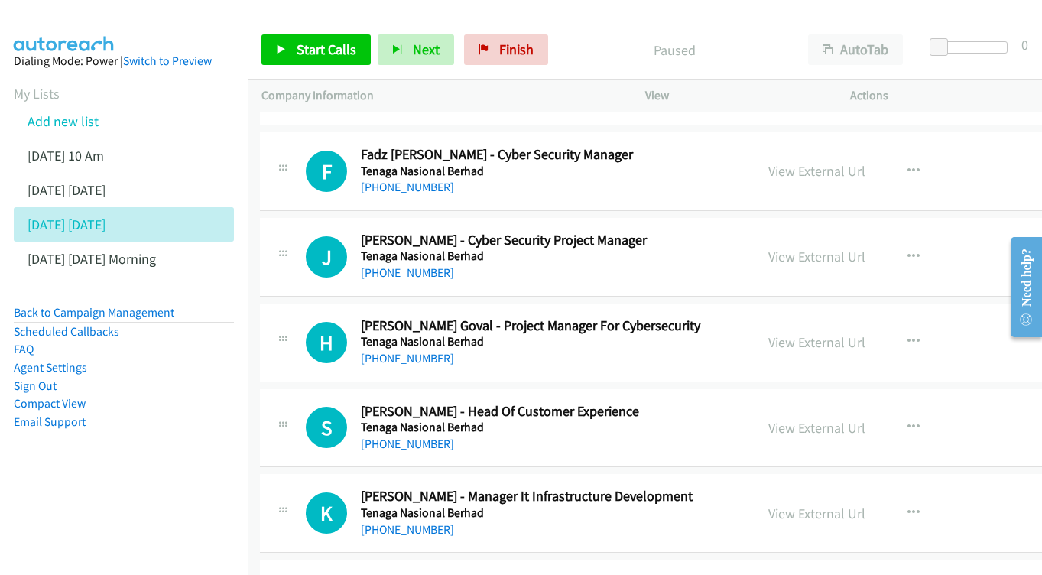
scroll to position [2521, 2]
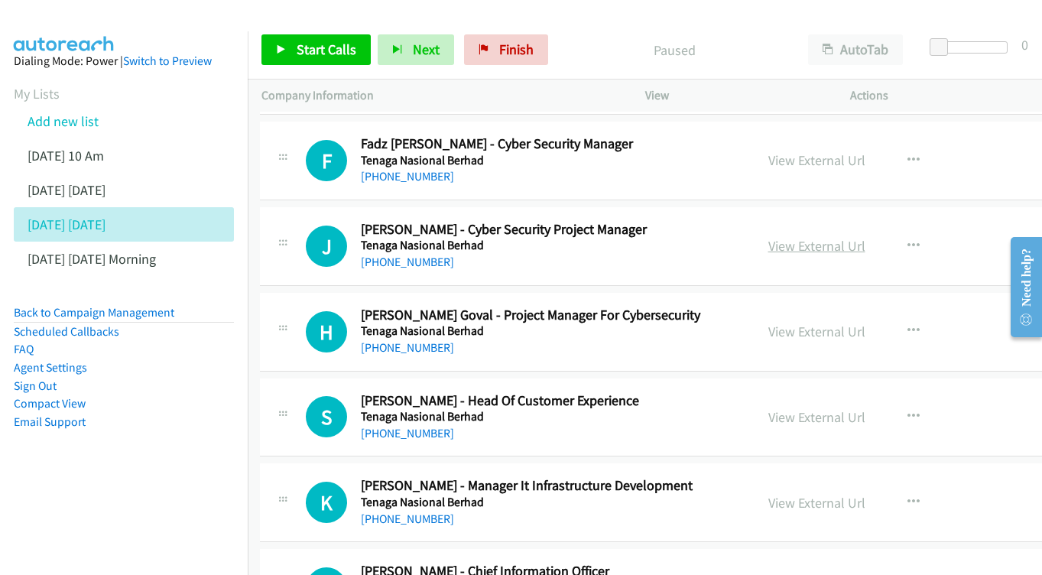
click at [785, 237] on link "View External Url" at bounding box center [816, 246] width 97 height 18
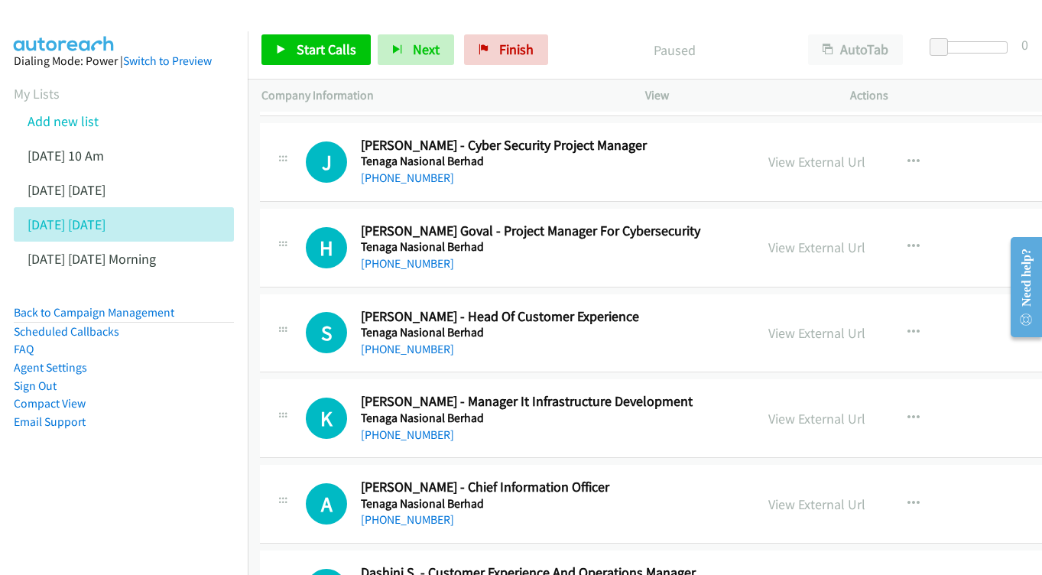
scroll to position [2633, 2]
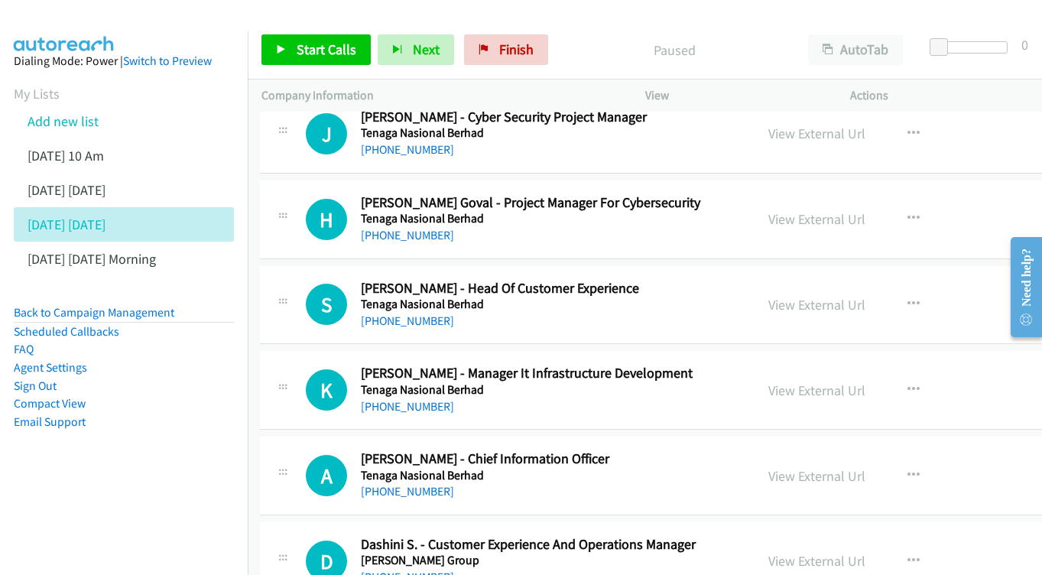
click at [789, 194] on div "View External Url View External Url Schedule/Manage Callback Start Calls Here R…" at bounding box center [884, 219] width 261 height 50
click at [785, 210] on link "View External Url" at bounding box center [816, 219] width 97 height 18
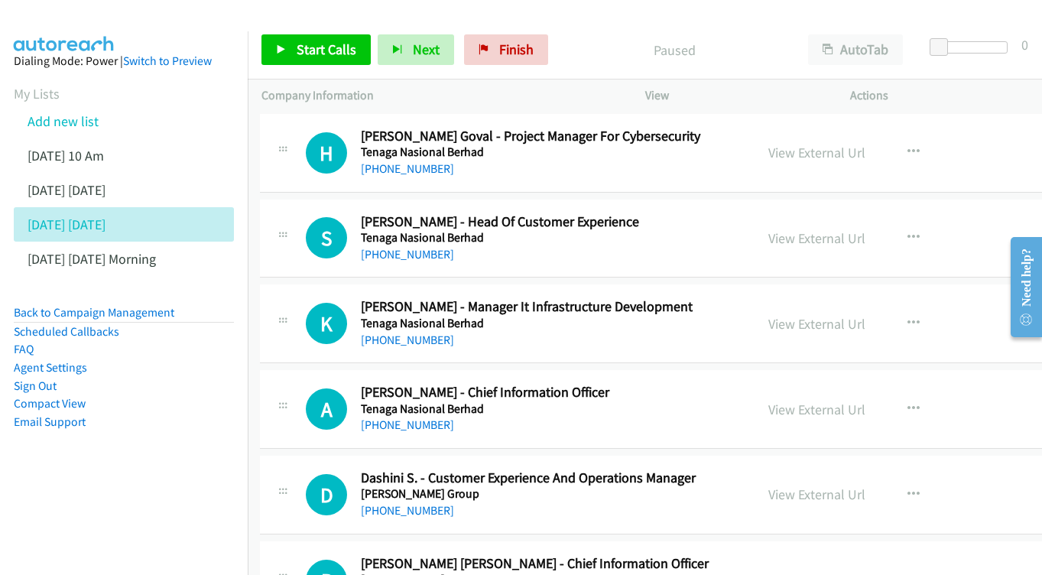
scroll to position [0, 0]
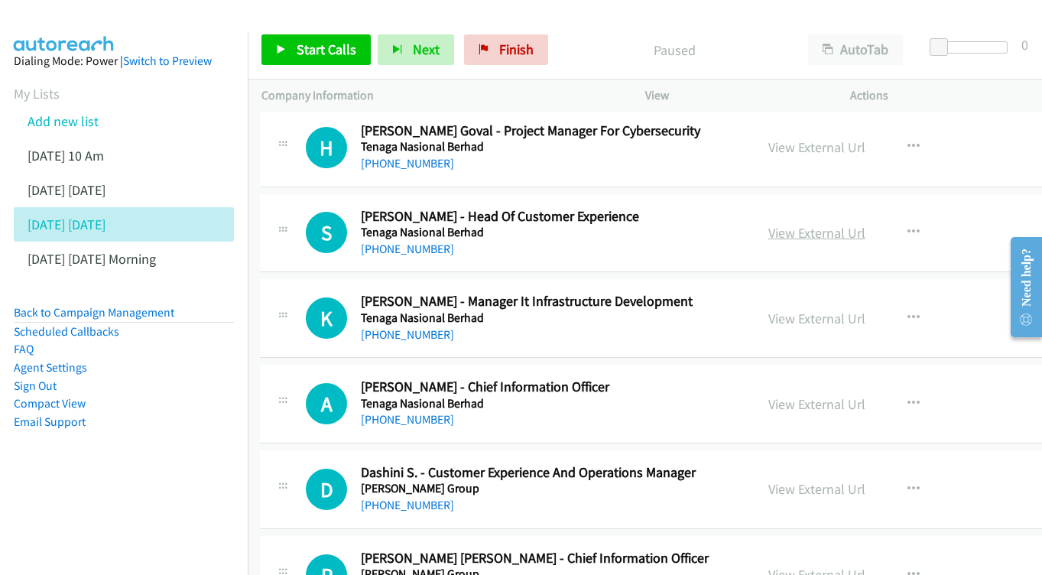
click at [796, 224] on link "View External Url" at bounding box center [816, 233] width 97 height 18
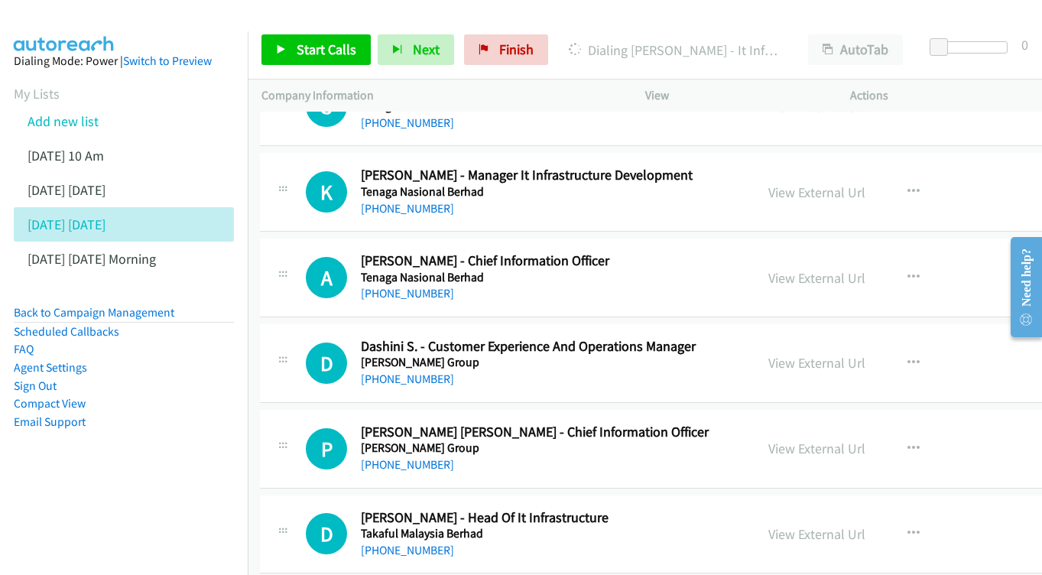
scroll to position [2828, 2]
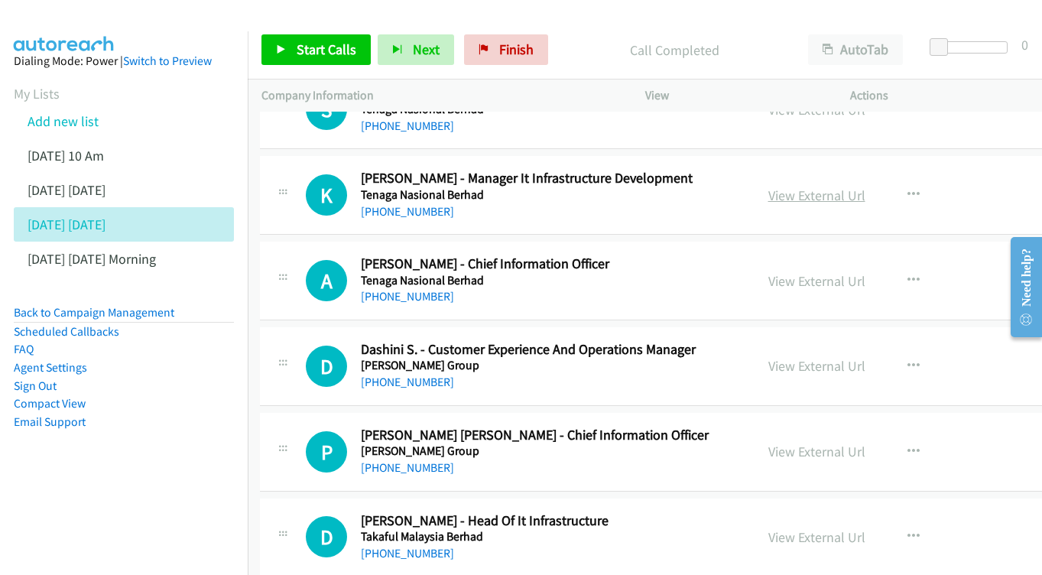
click at [806, 186] on link "View External Url" at bounding box center [816, 195] width 97 height 18
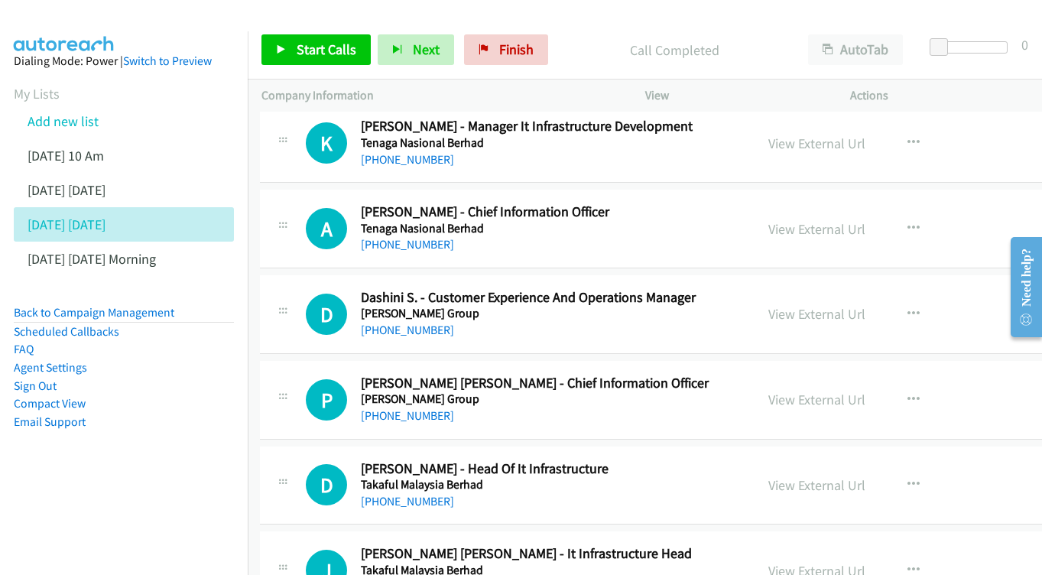
scroll to position [2905, 2]
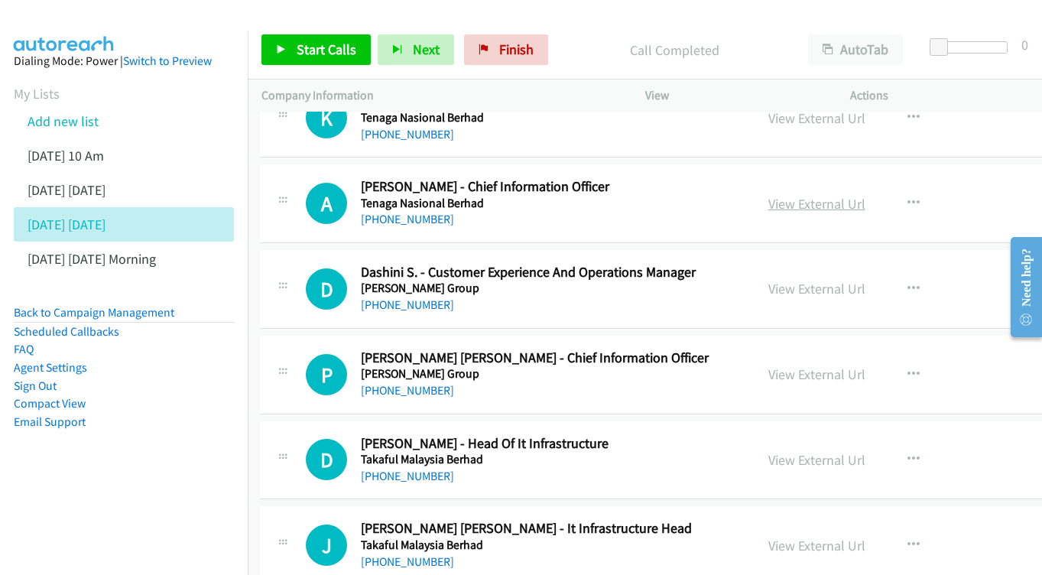
click at [793, 195] on link "View External Url" at bounding box center [816, 204] width 97 height 18
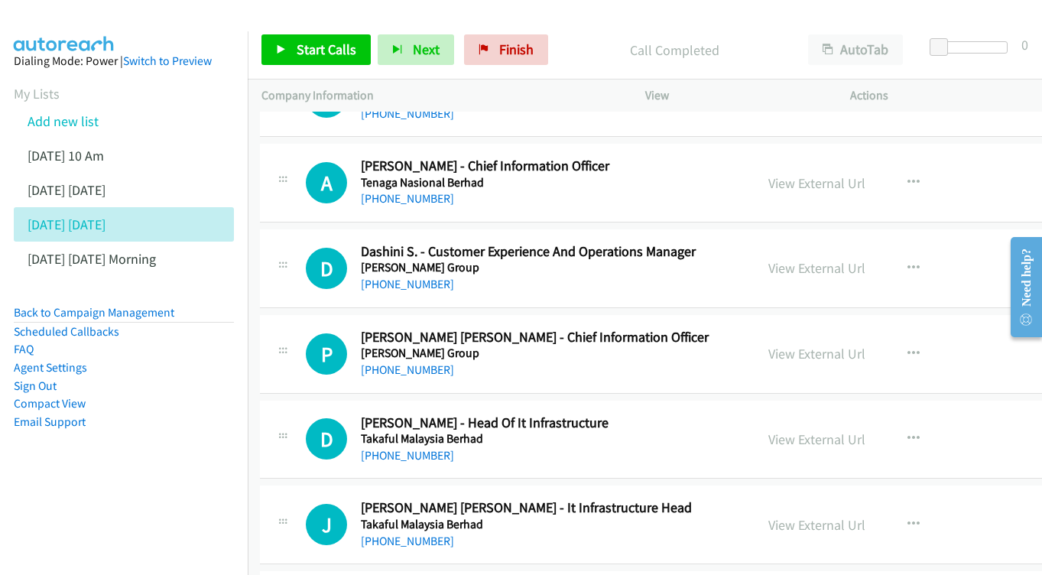
scroll to position [2986, 2]
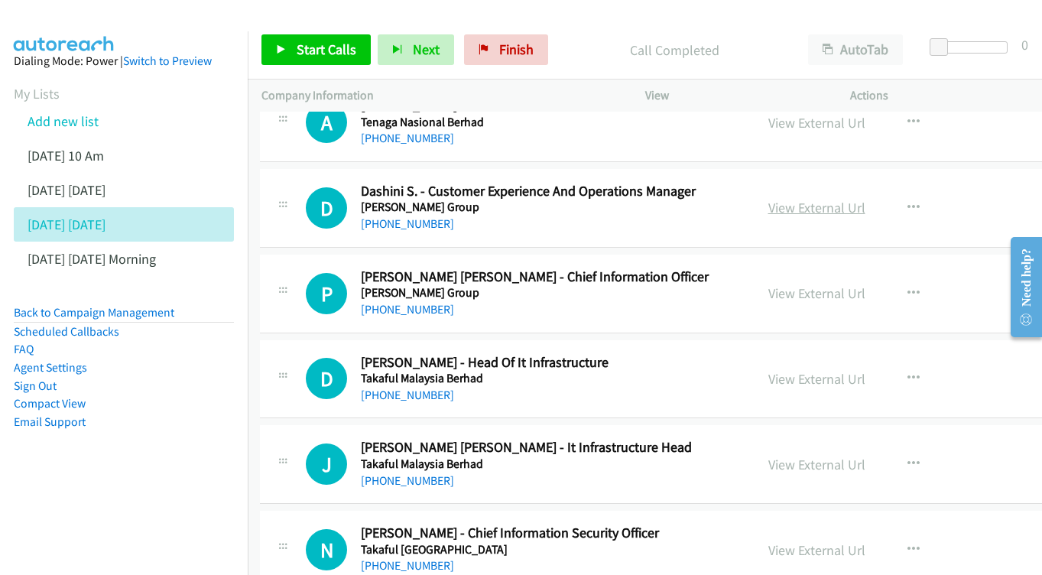
click at [768, 199] on link "View External Url" at bounding box center [816, 208] width 97 height 18
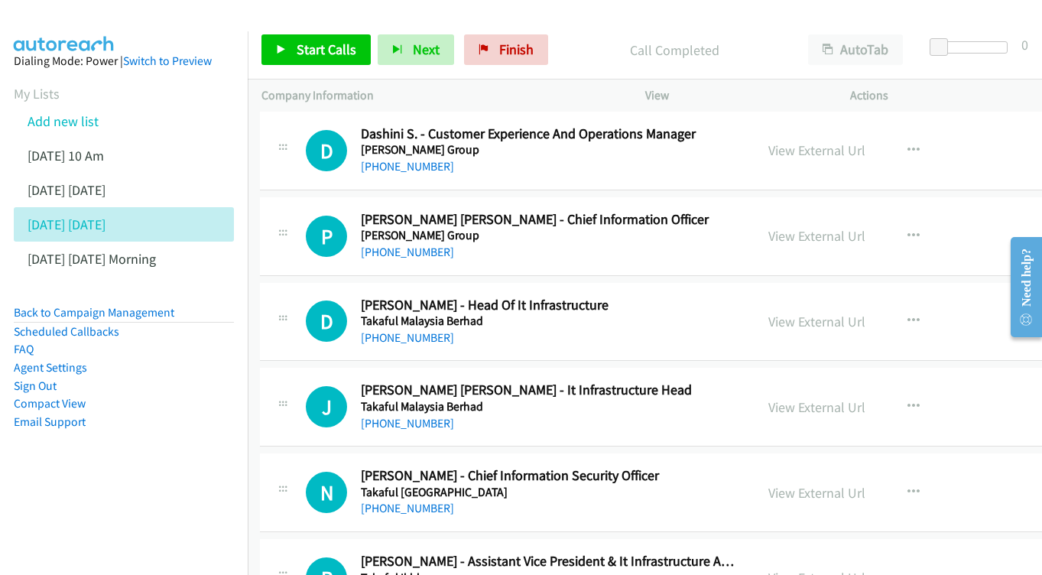
scroll to position [3059, 2]
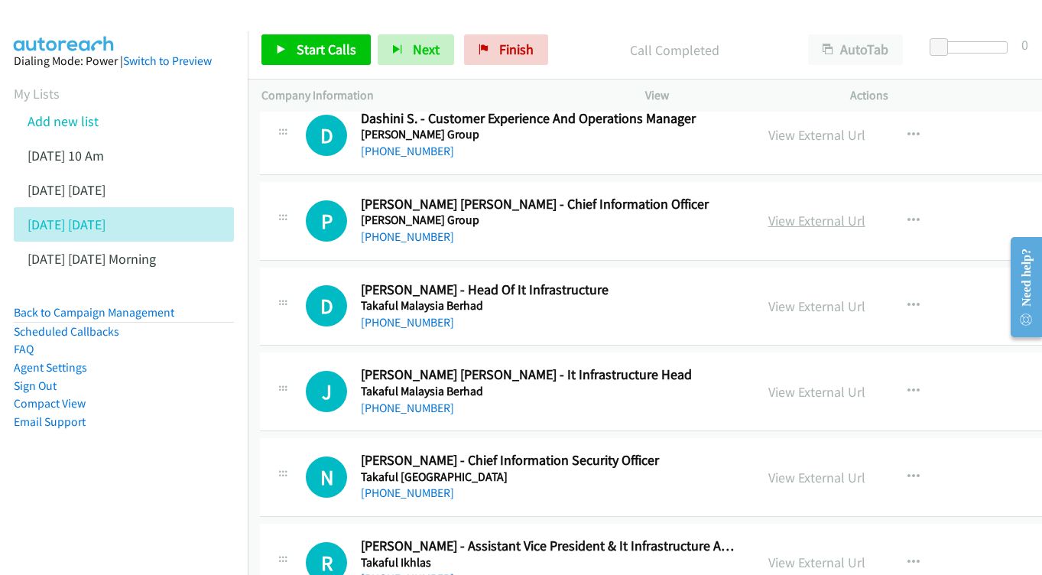
click at [809, 212] on link "View External Url" at bounding box center [816, 221] width 97 height 18
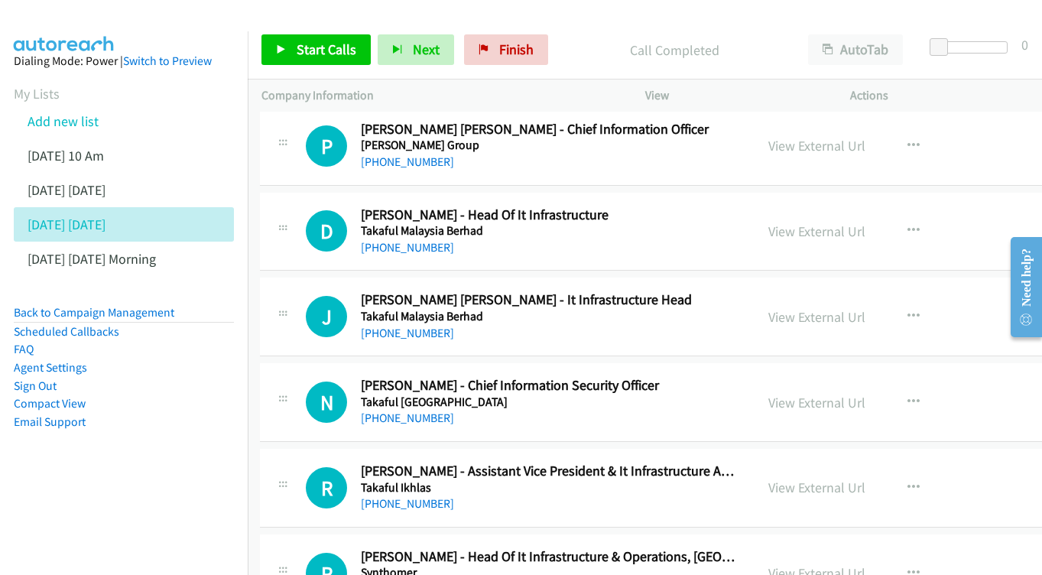
scroll to position [3153, 2]
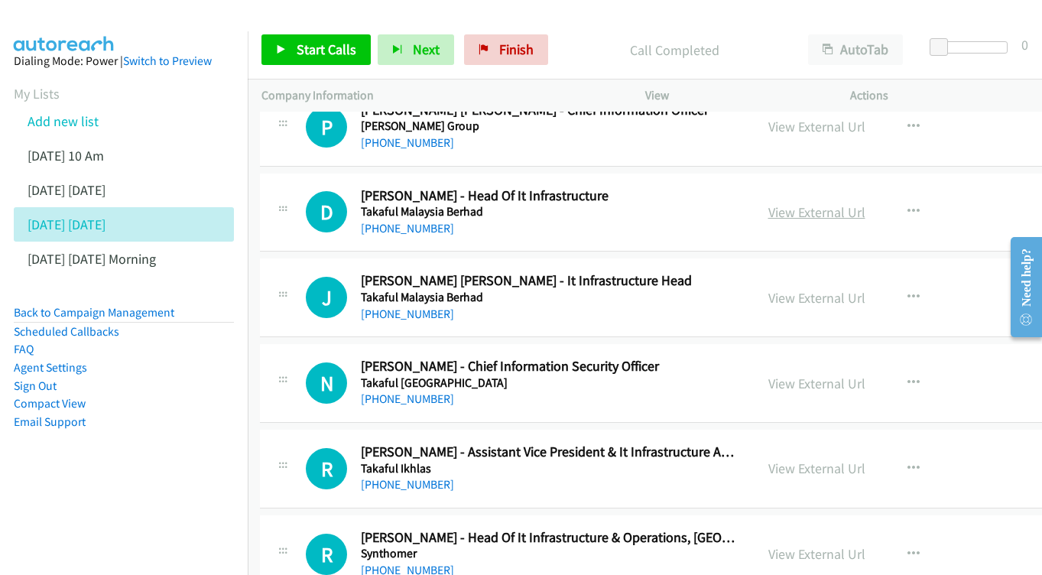
click at [788, 203] on link "View External Url" at bounding box center [816, 212] width 97 height 18
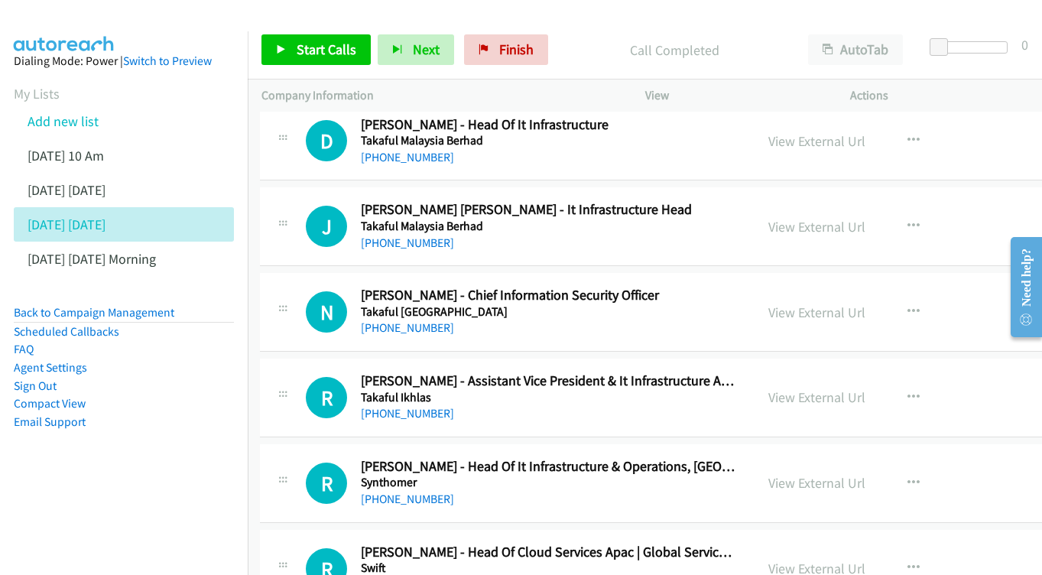
scroll to position [3227, 2]
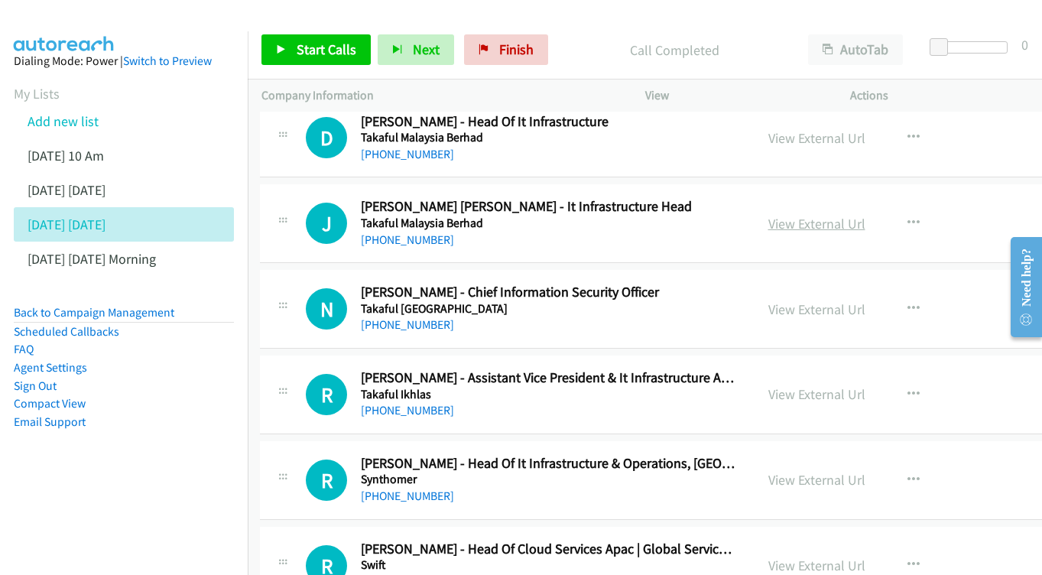
click at [789, 215] on link "View External Url" at bounding box center [816, 224] width 97 height 18
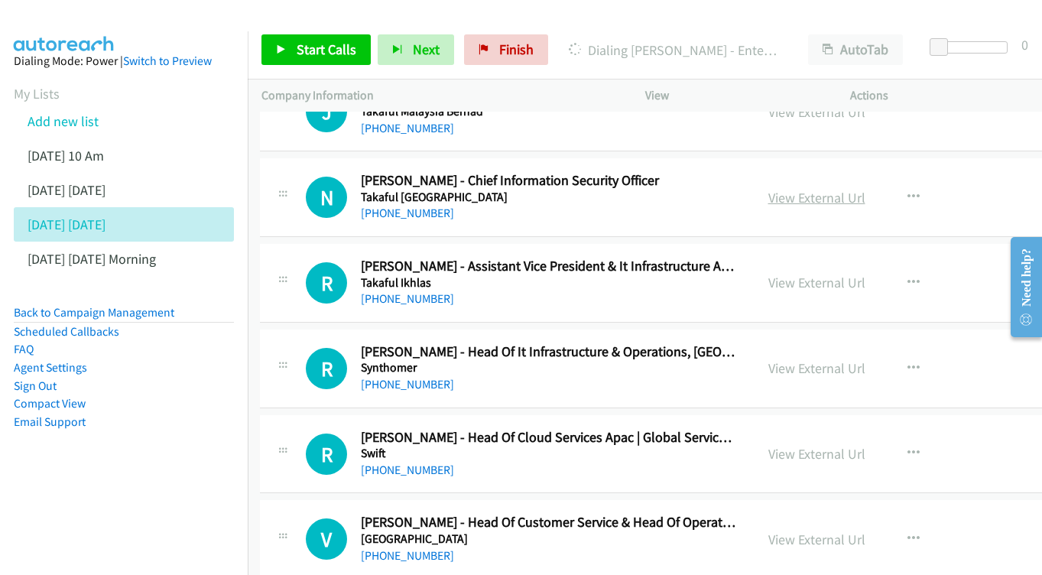
scroll to position [3310, 2]
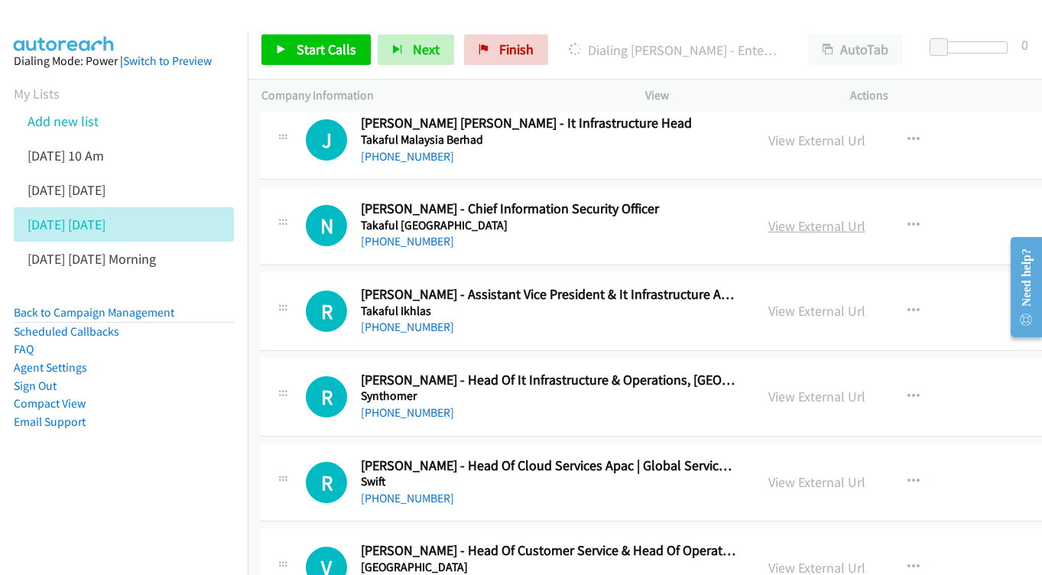
click at [785, 217] on link "View External Url" at bounding box center [816, 226] width 97 height 18
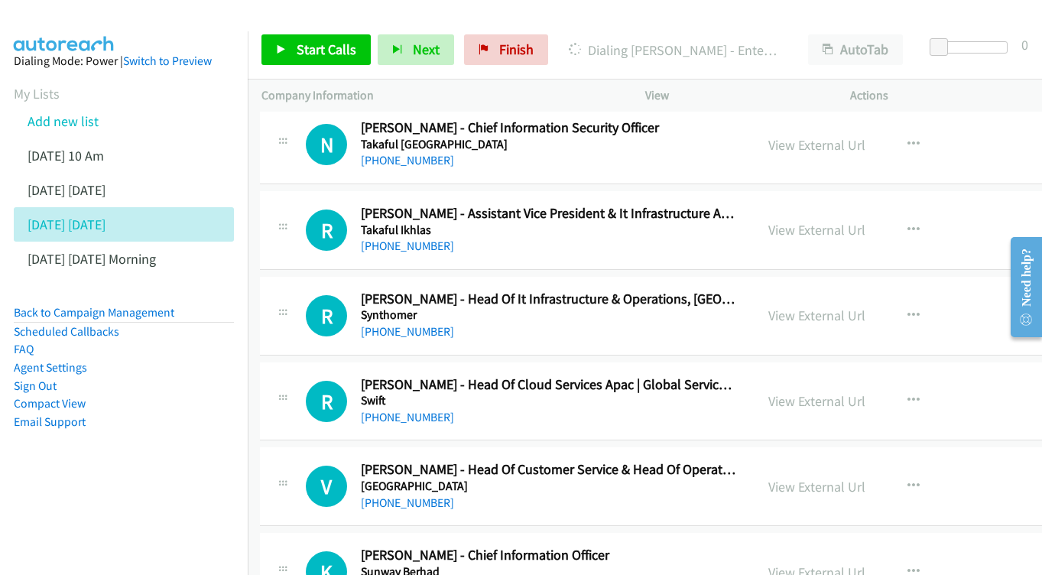
scroll to position [3394, 2]
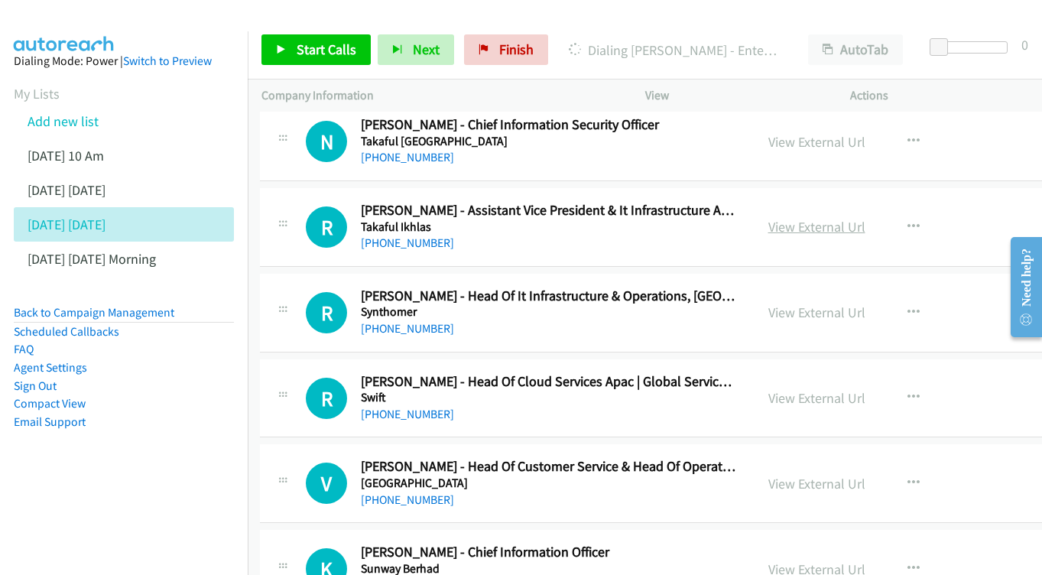
click at [812, 218] on link "View External Url" at bounding box center [816, 227] width 97 height 18
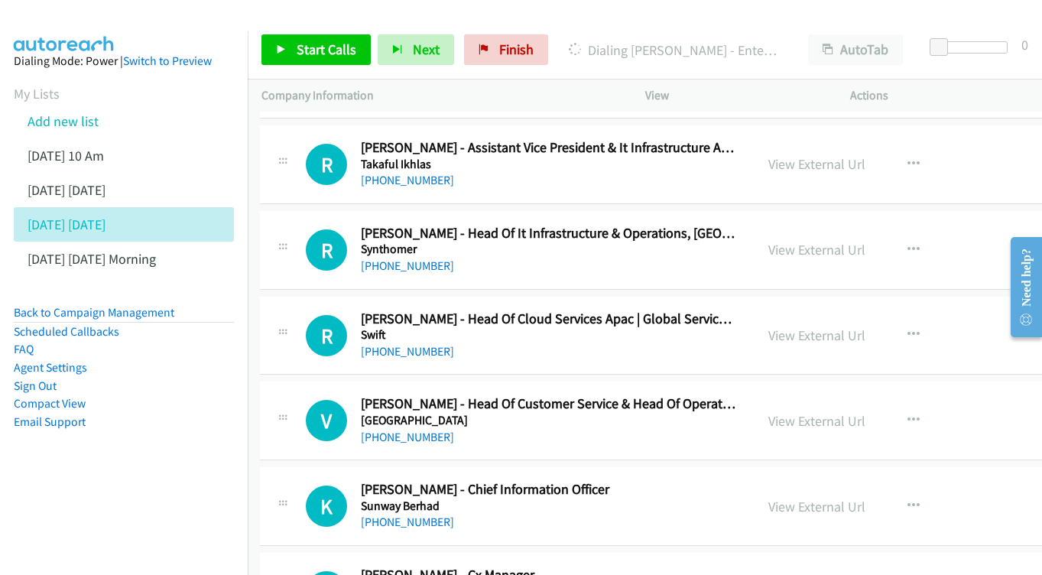
scroll to position [3460, 2]
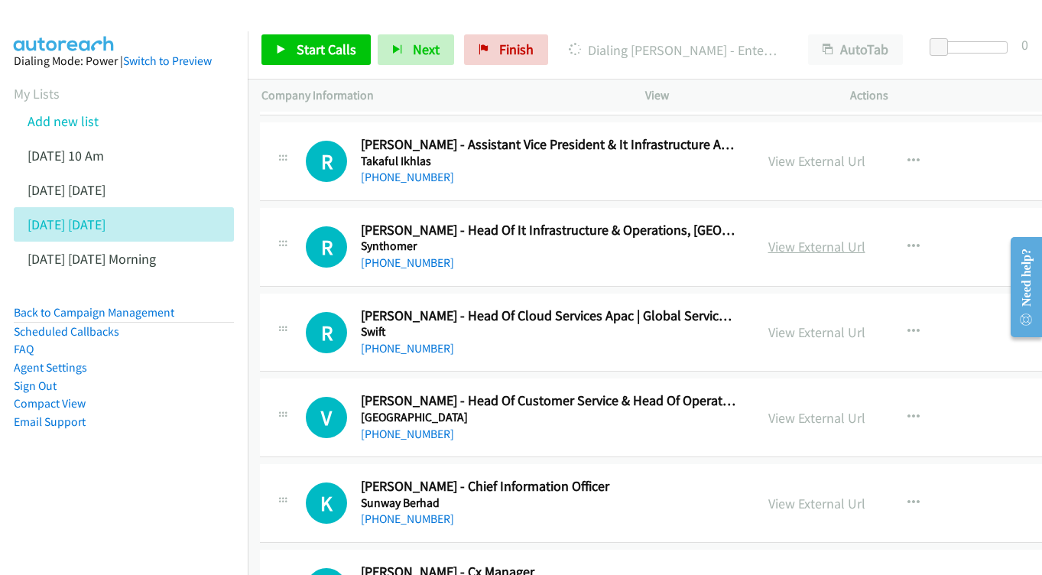
click at [791, 238] on link "View External Url" at bounding box center [816, 247] width 97 height 18
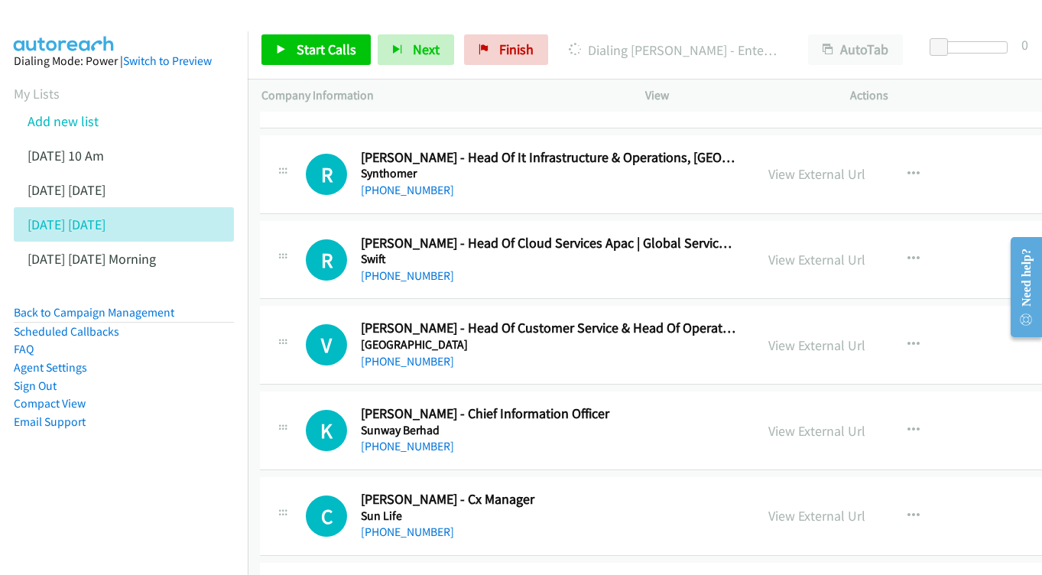
scroll to position [3535, 2]
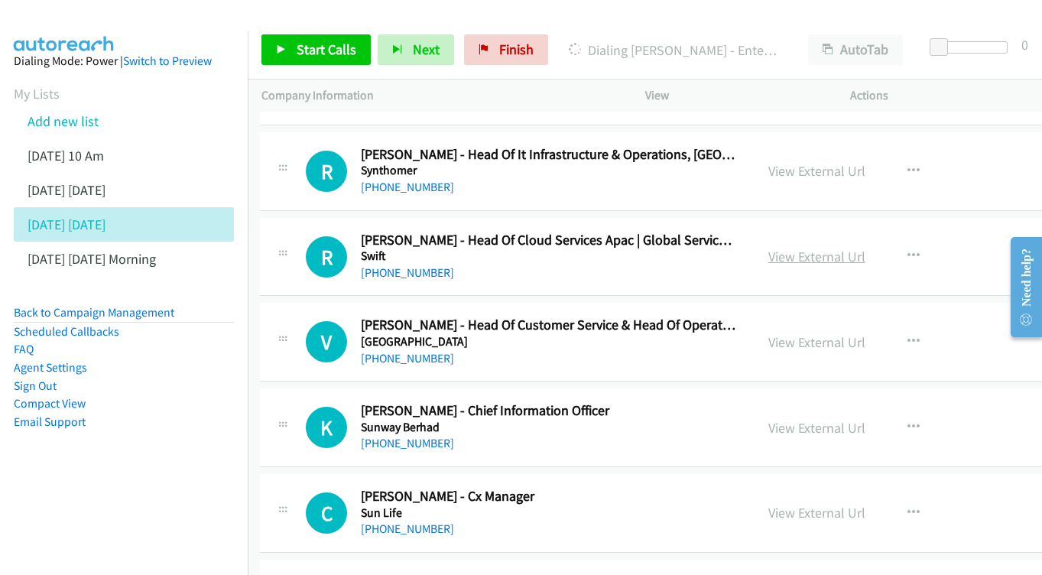
click at [768, 248] on link "View External Url" at bounding box center [816, 257] width 97 height 18
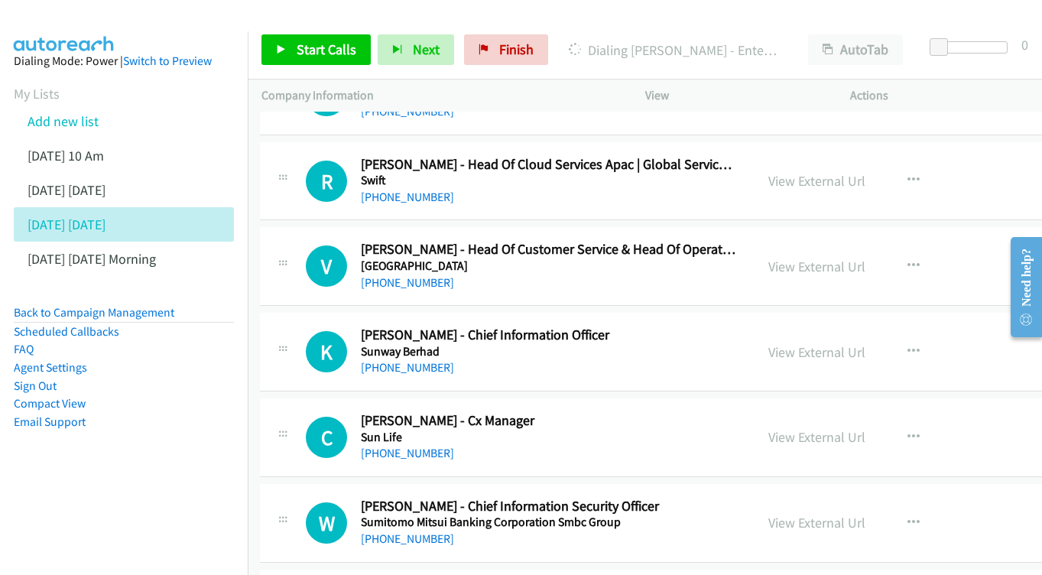
scroll to position [3614, 2]
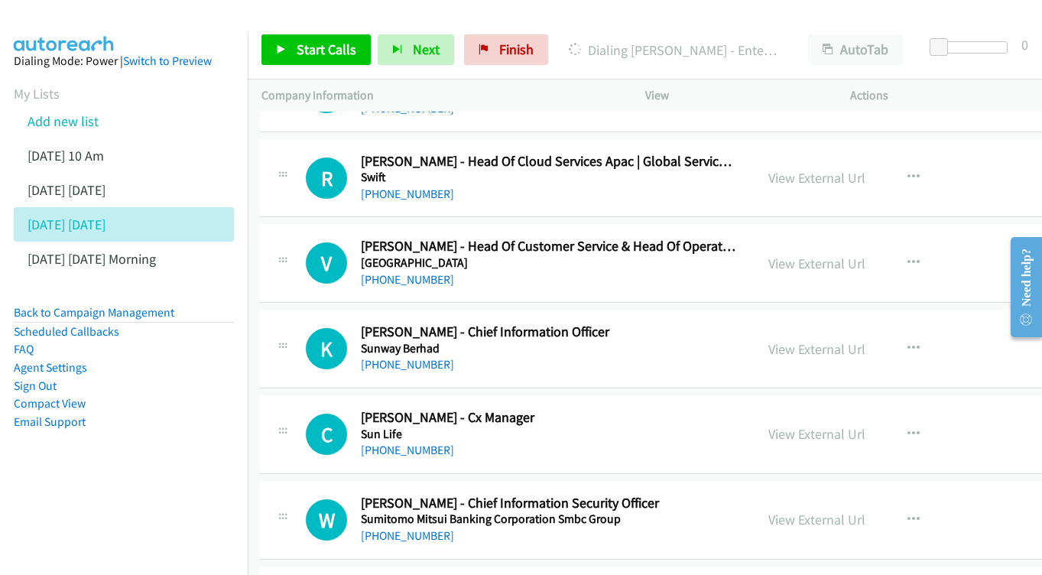
click at [768, 238] on div "View External Url View External Url Schedule/Manage Callback Start Calls Here R…" at bounding box center [884, 263] width 261 height 50
click at [777, 254] on link "View External Url" at bounding box center [816, 263] width 97 height 18
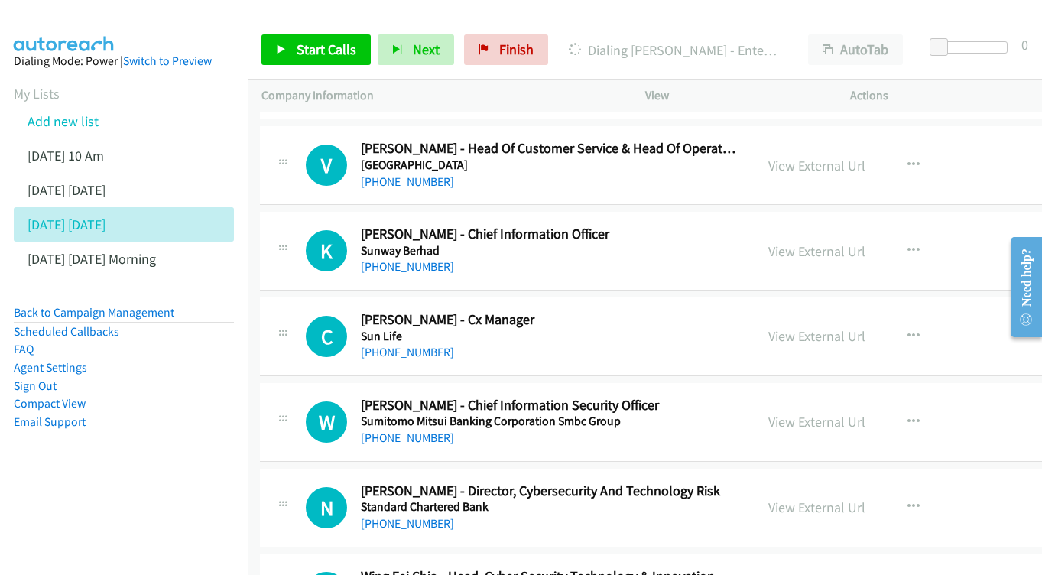
scroll to position [3715, 2]
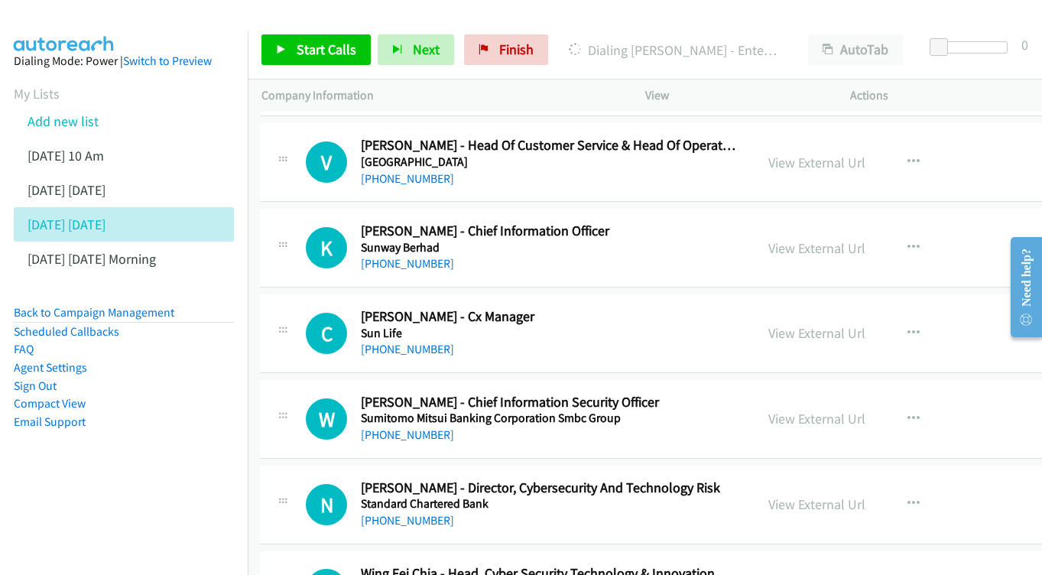
click at [847, 222] on div "View External Url View External Url Schedule/Manage Callback Start Calls Here R…" at bounding box center [884, 247] width 261 height 50
click at [819, 239] on link "View External Url" at bounding box center [816, 248] width 97 height 18
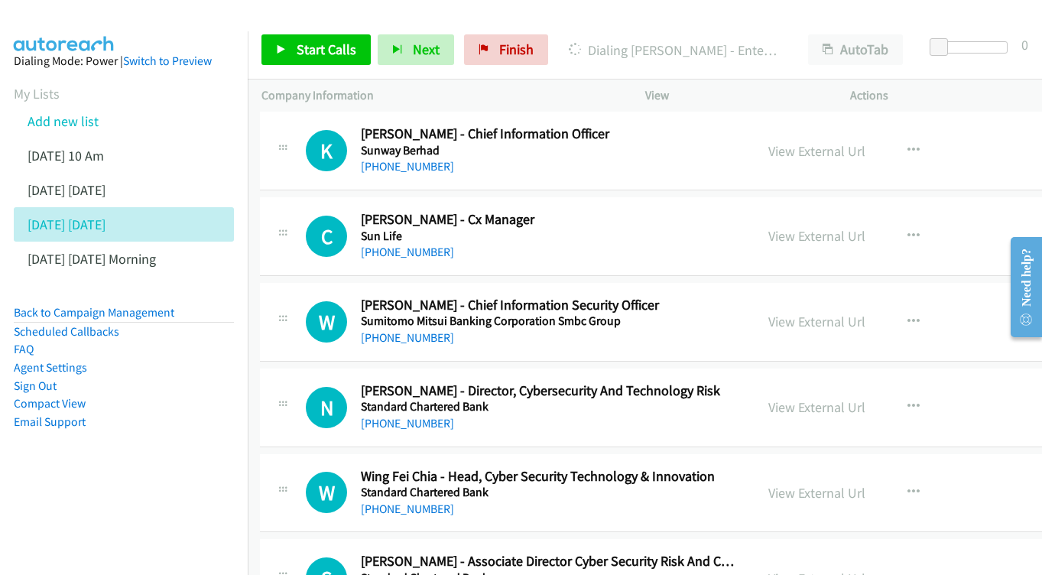
scroll to position [3815, 2]
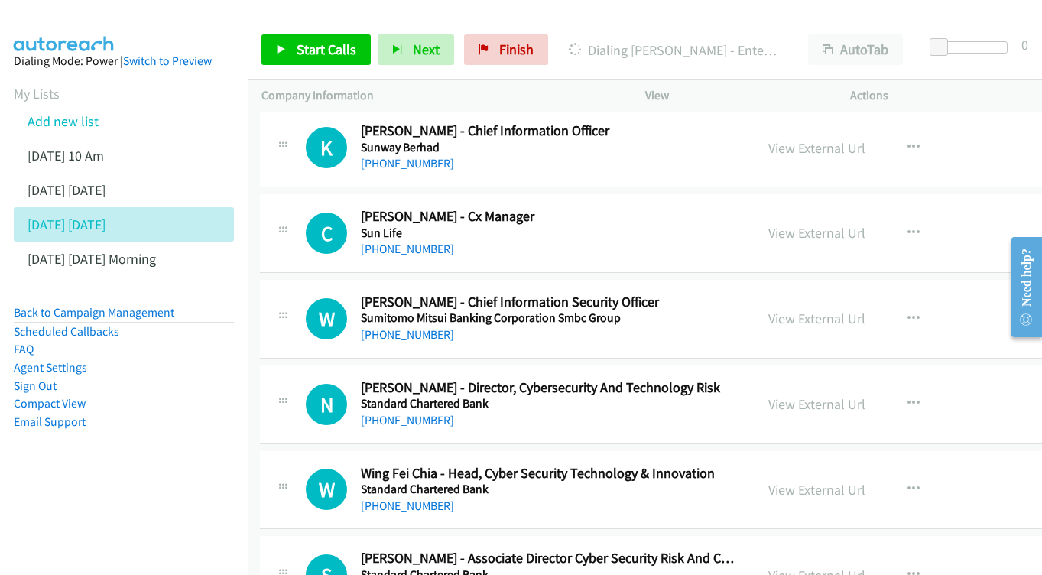
click at [806, 224] on link "View External Url" at bounding box center [816, 233] width 97 height 18
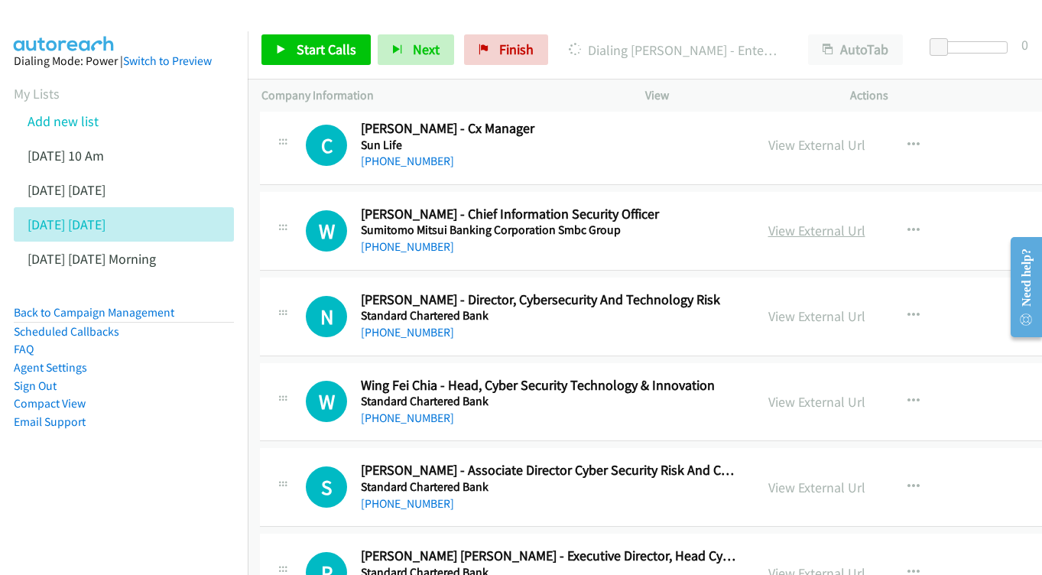
click at [814, 222] on link "View External Url" at bounding box center [816, 231] width 97 height 18
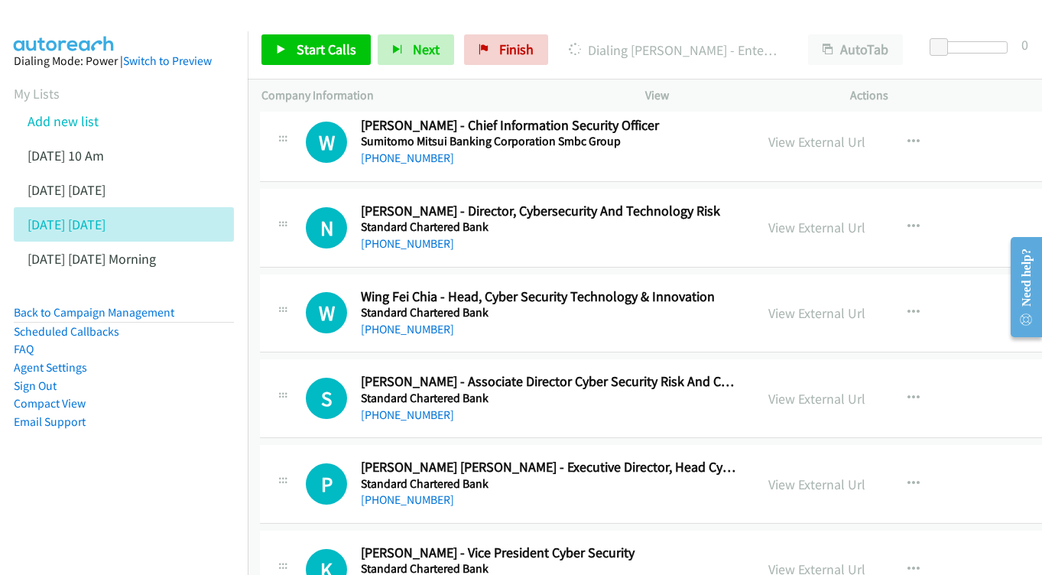
scroll to position [3995, 2]
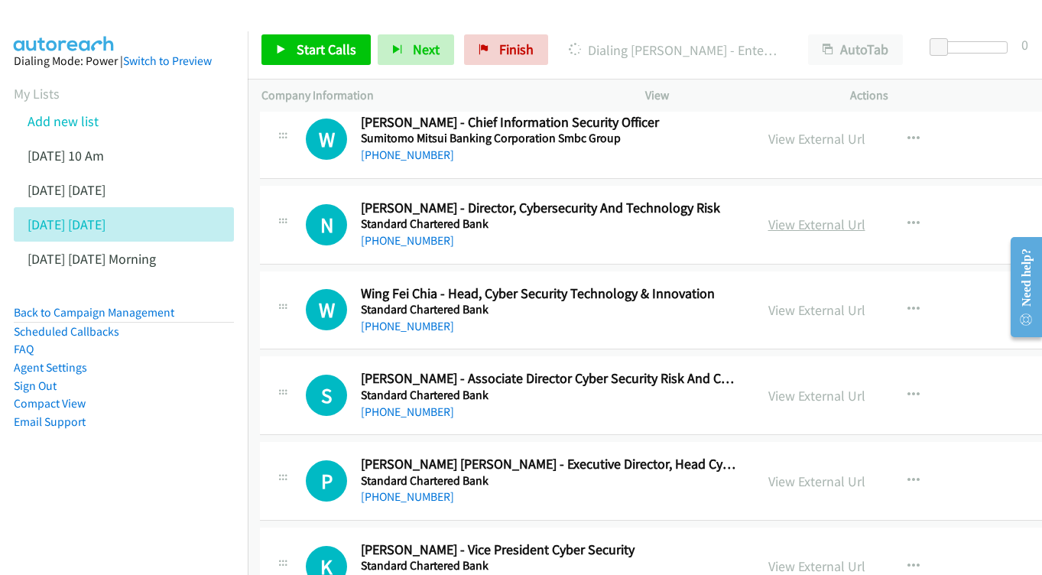
click at [822, 216] on link "View External Url" at bounding box center [816, 225] width 97 height 18
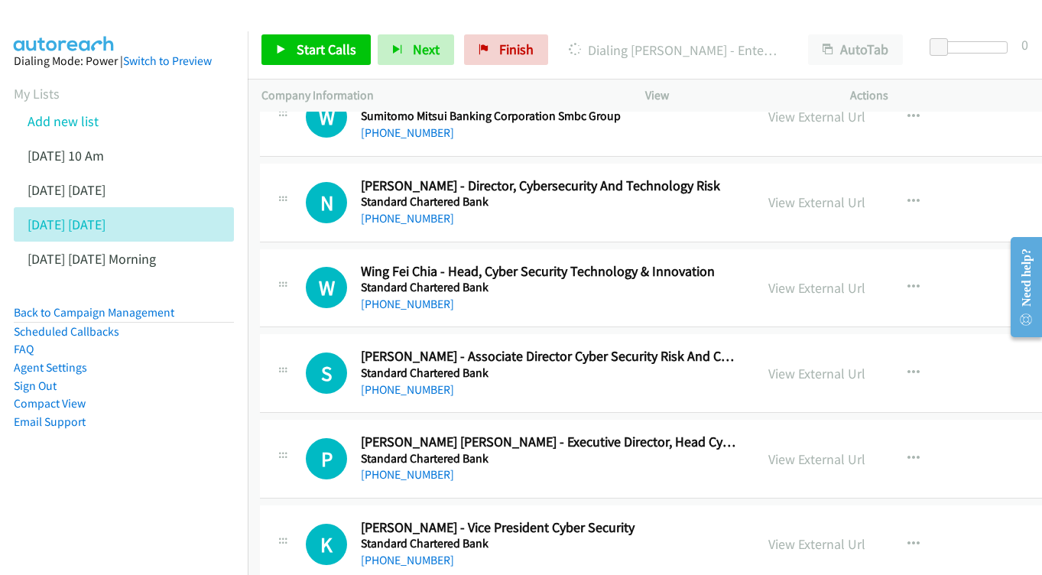
scroll to position [4078, 2]
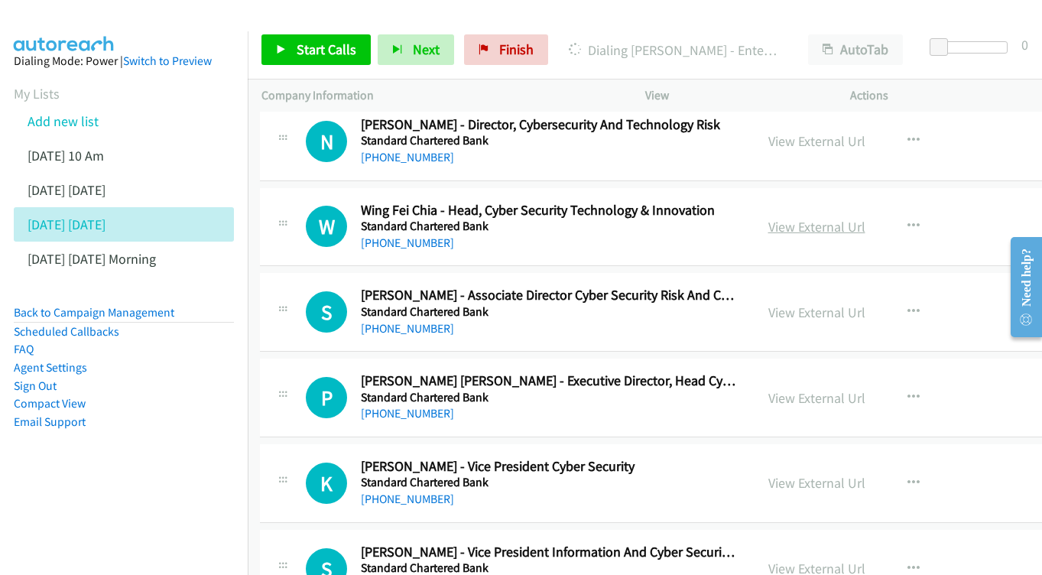
click at [771, 218] on link "View External Url" at bounding box center [816, 227] width 97 height 18
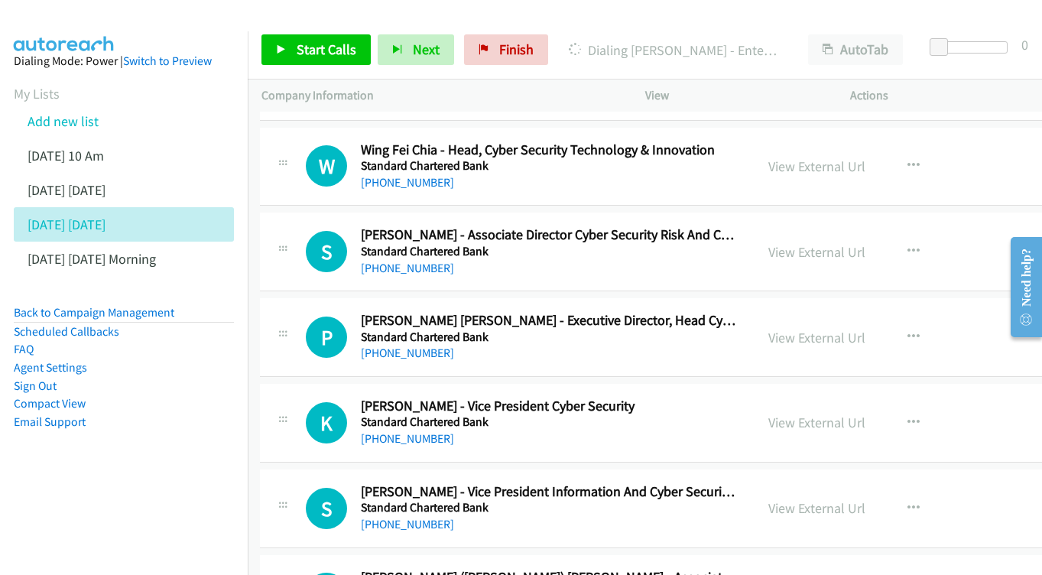
scroll to position [4162, 2]
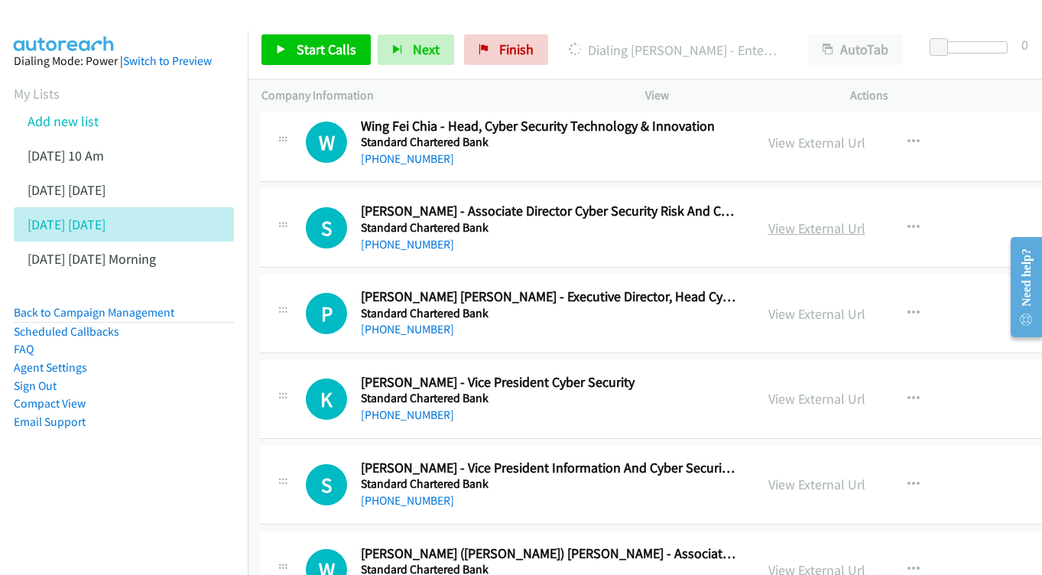
click at [770, 219] on link "View External Url" at bounding box center [816, 228] width 97 height 18
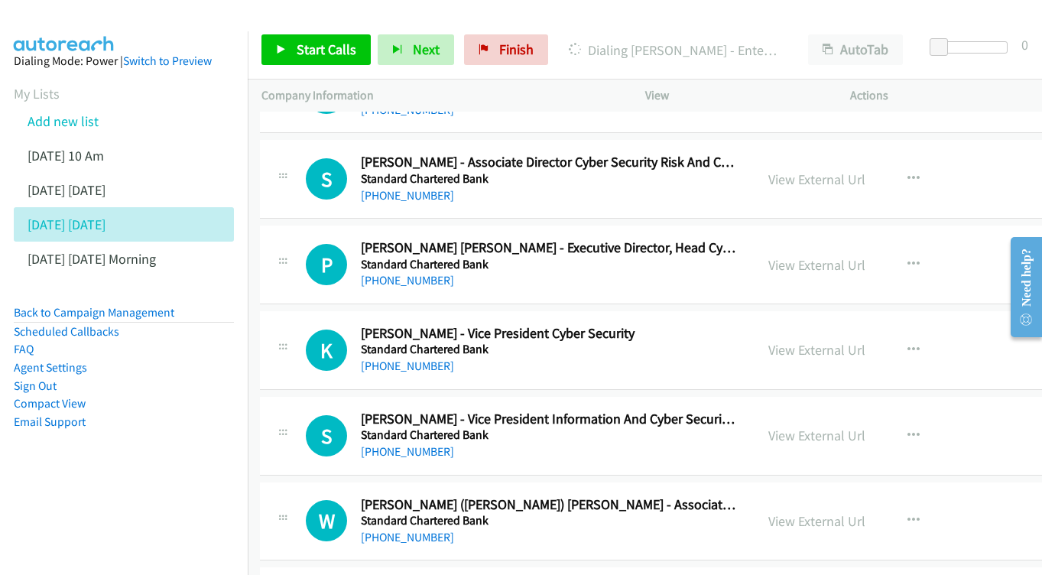
scroll to position [4214, 2]
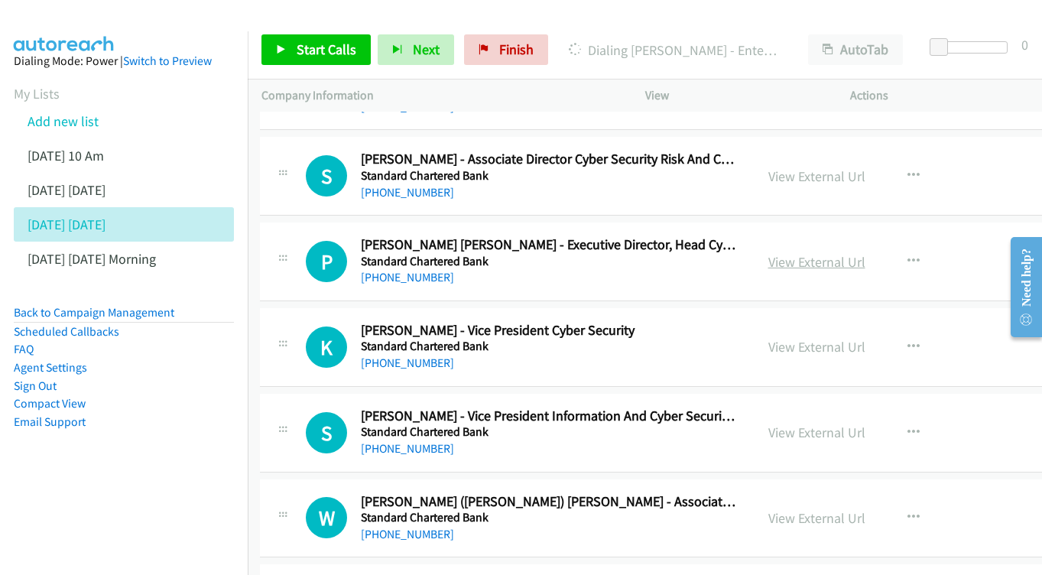
click at [811, 253] on link "View External Url" at bounding box center [816, 262] width 97 height 18
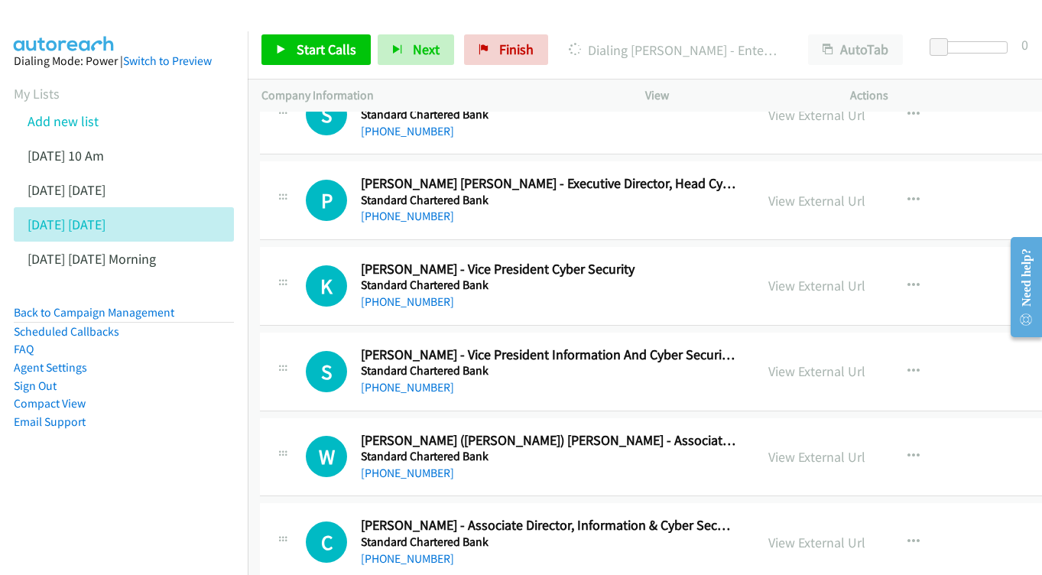
scroll to position [4304, 2]
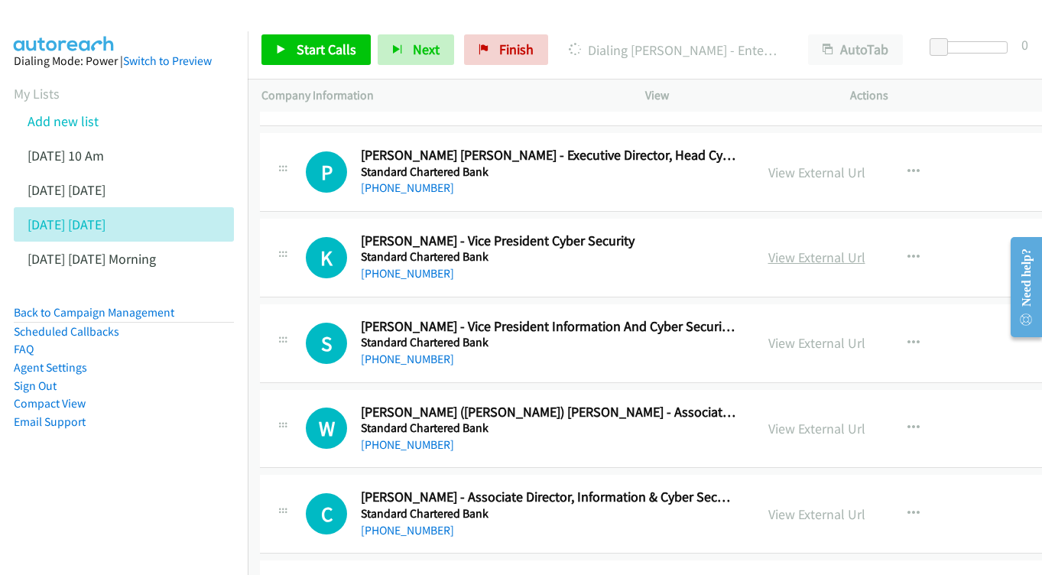
click at [796, 248] on link "View External Url" at bounding box center [816, 257] width 97 height 18
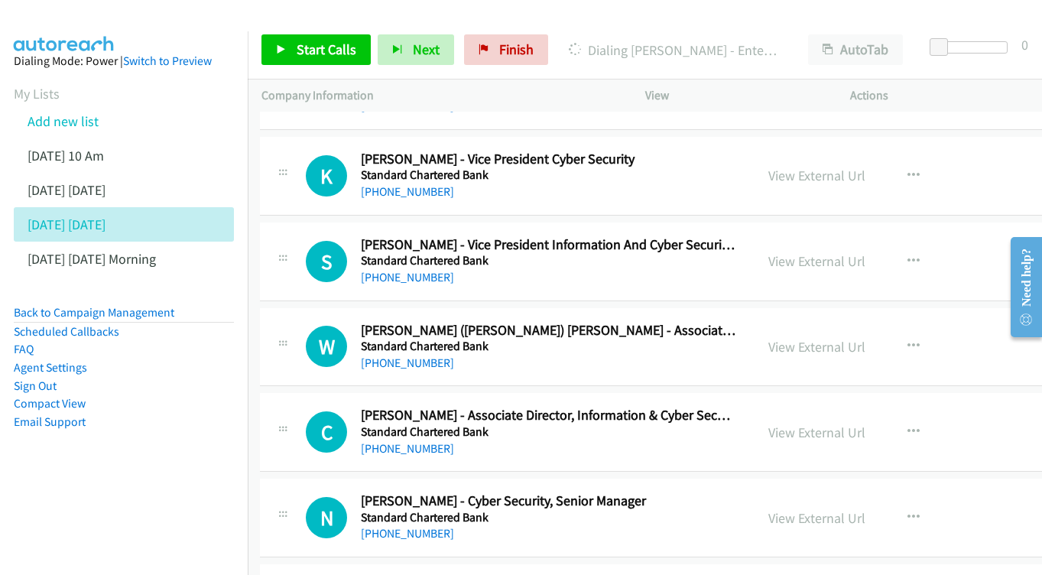
scroll to position [4388, 2]
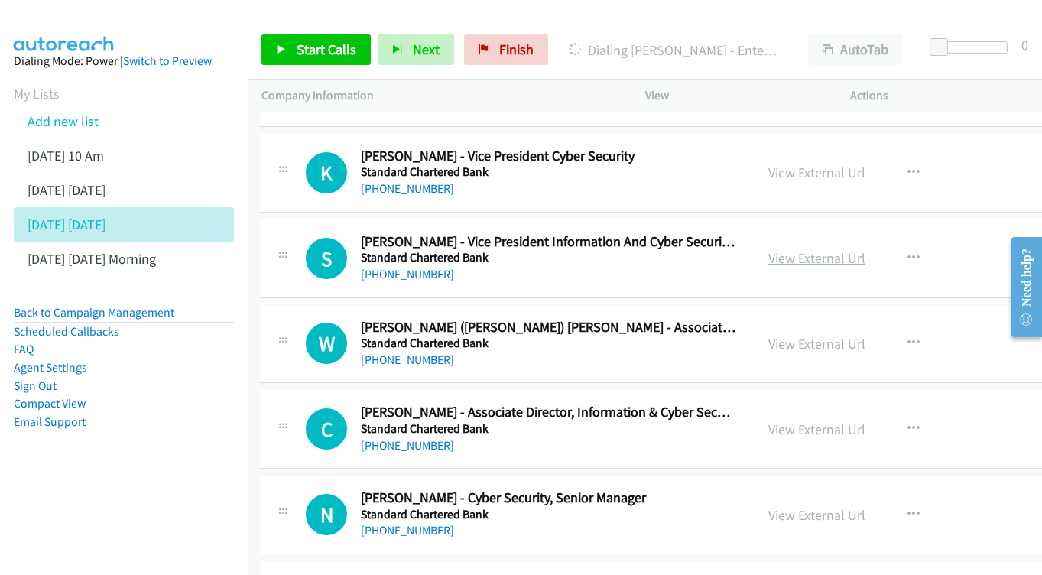
click at [786, 249] on link "View External Url" at bounding box center [816, 258] width 97 height 18
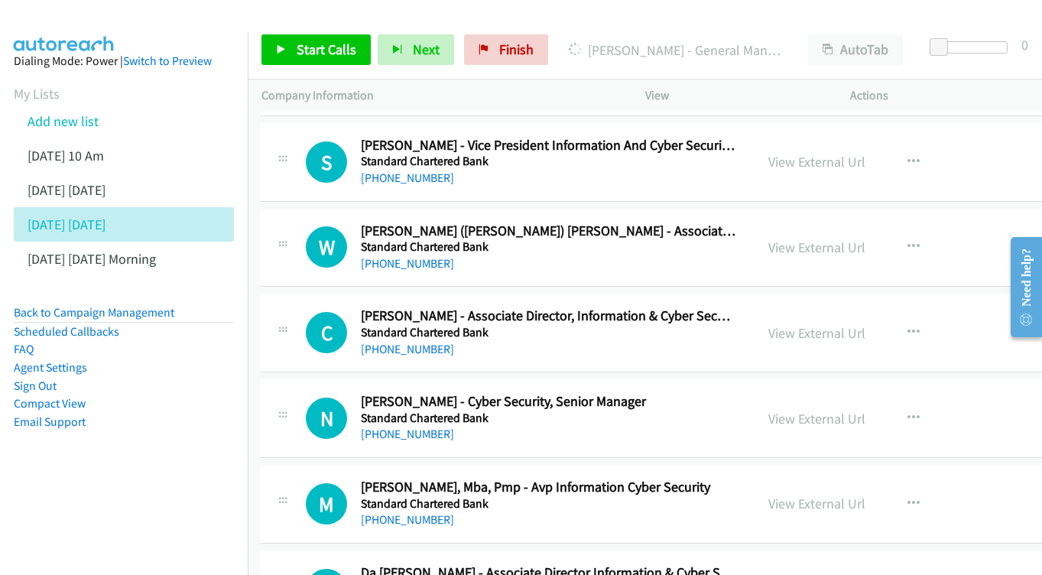
scroll to position [4488, 2]
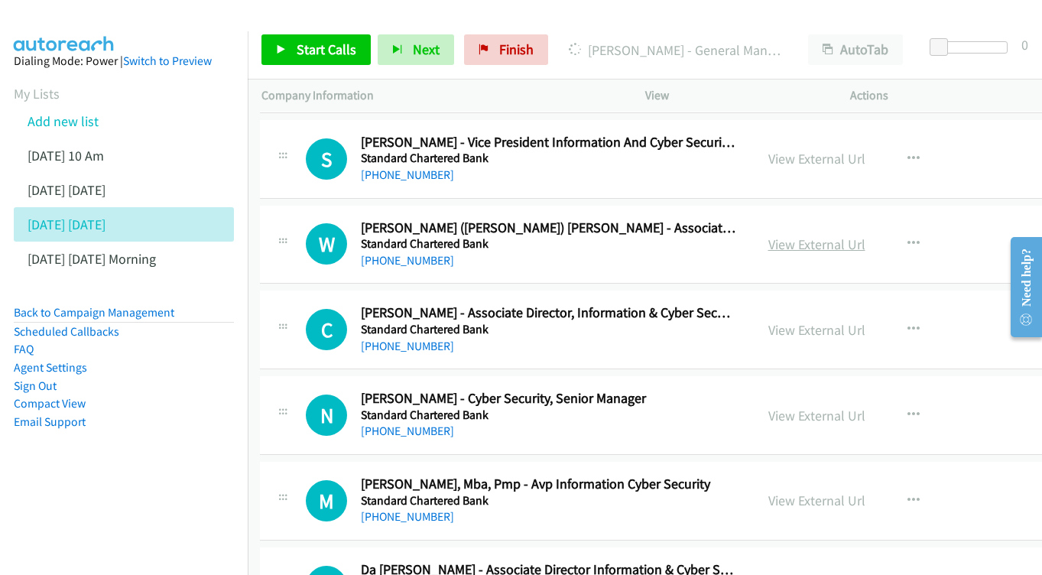
click at [780, 235] on link "View External Url" at bounding box center [816, 244] width 97 height 18
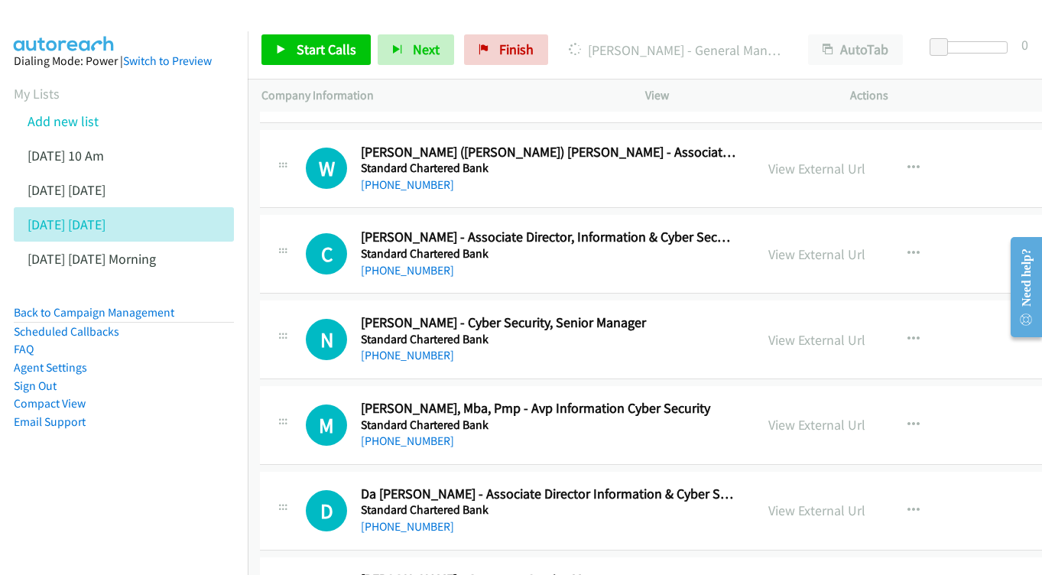
scroll to position [4566, 2]
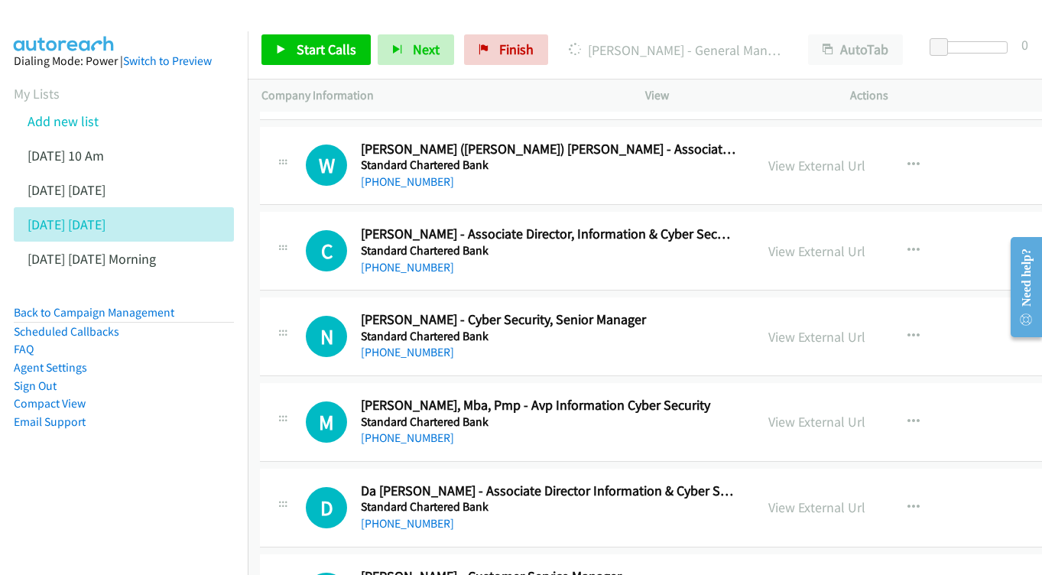
click at [791, 225] on div "View External Url View External Url Schedule/Manage Callback Start Calls Here R…" at bounding box center [884, 250] width 261 height 50
click at [768, 242] on link "View External Url" at bounding box center [816, 251] width 97 height 18
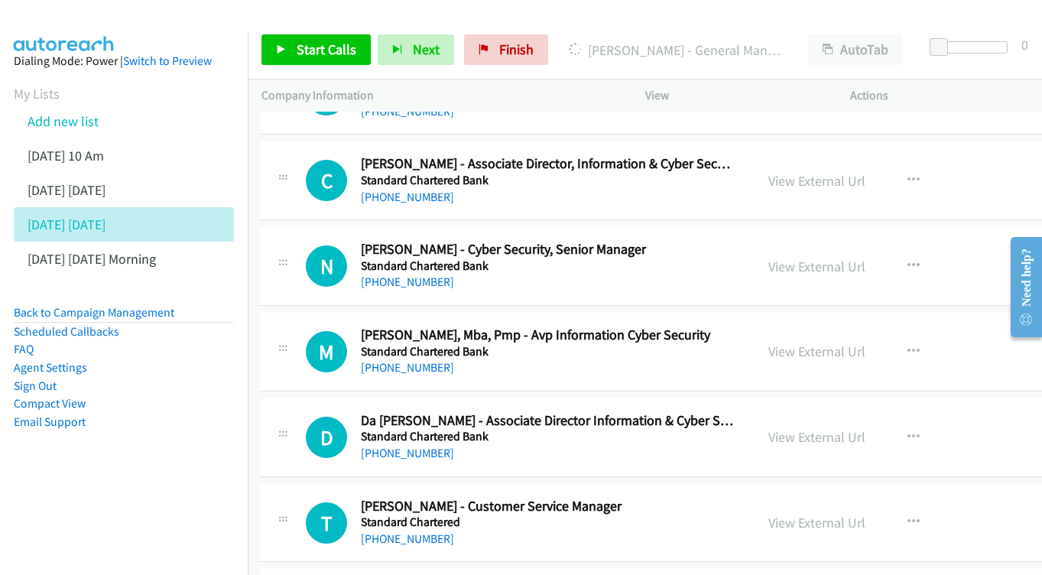
scroll to position [4640, 2]
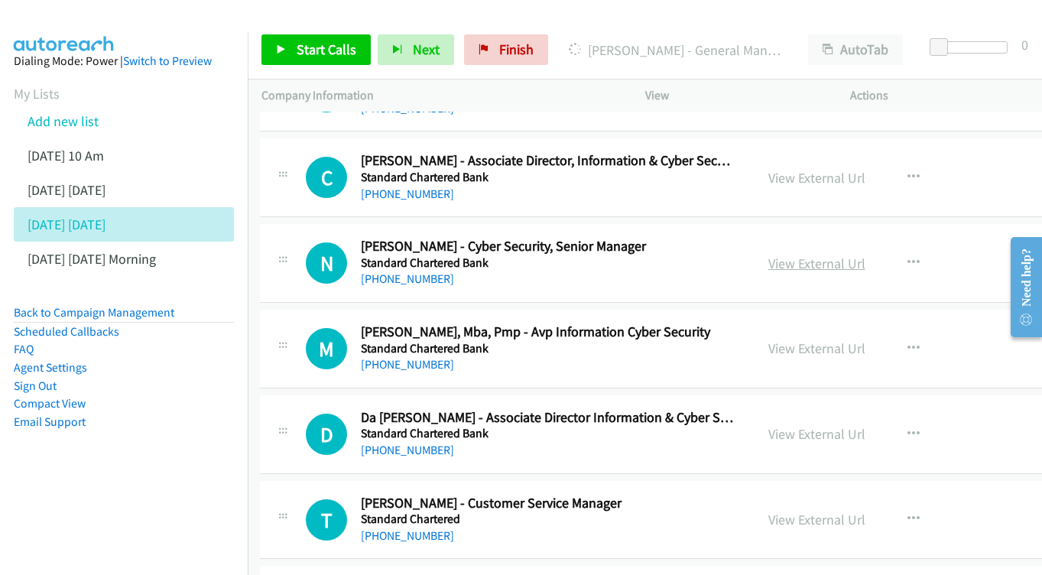
click at [778, 254] on link "View External Url" at bounding box center [816, 263] width 97 height 18
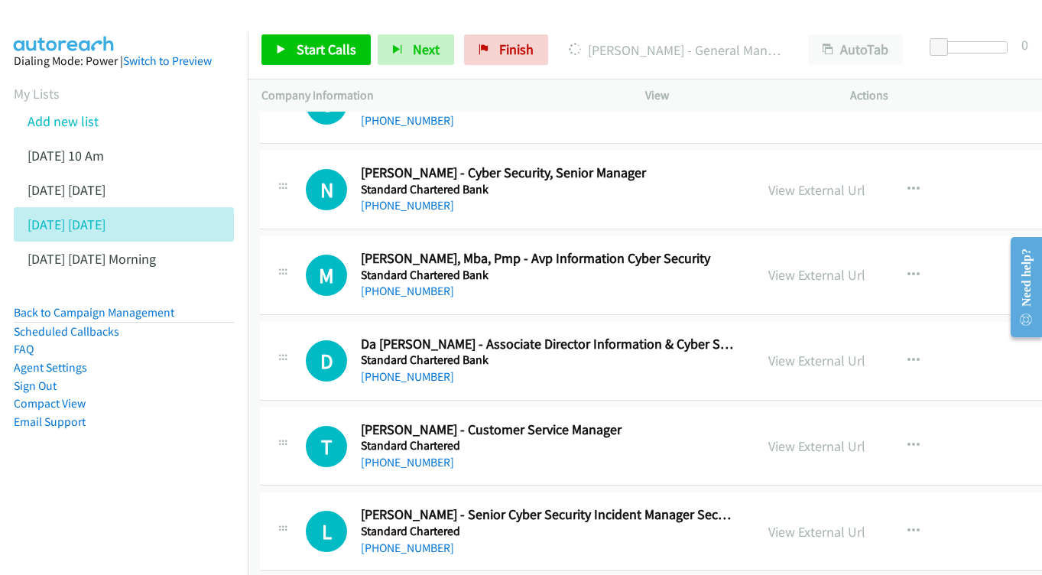
scroll to position [4716, 2]
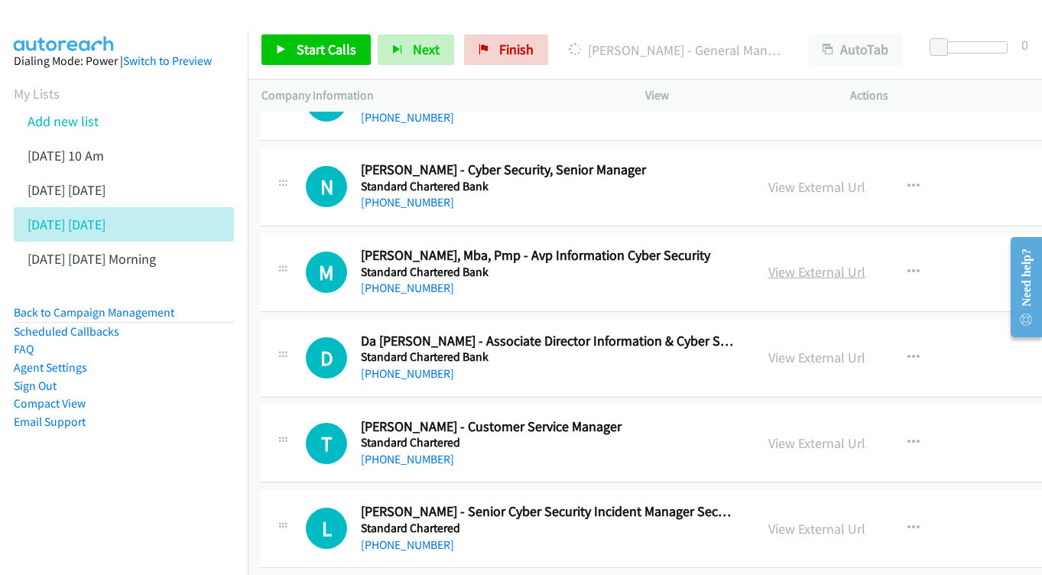
click at [768, 263] on link "View External Url" at bounding box center [816, 272] width 97 height 18
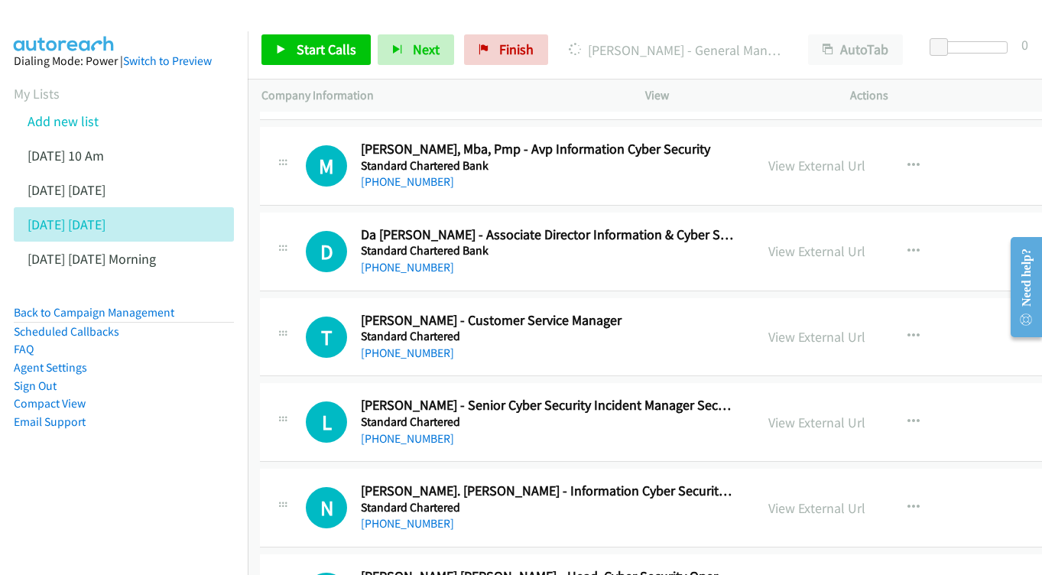
scroll to position [4826, 2]
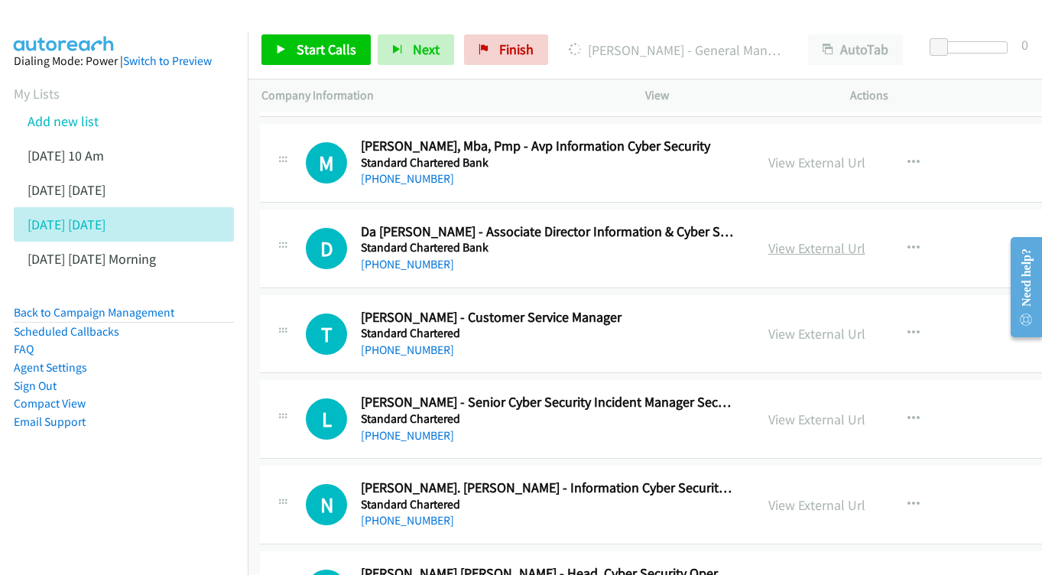
click at [805, 239] on link "View External Url" at bounding box center [816, 248] width 97 height 18
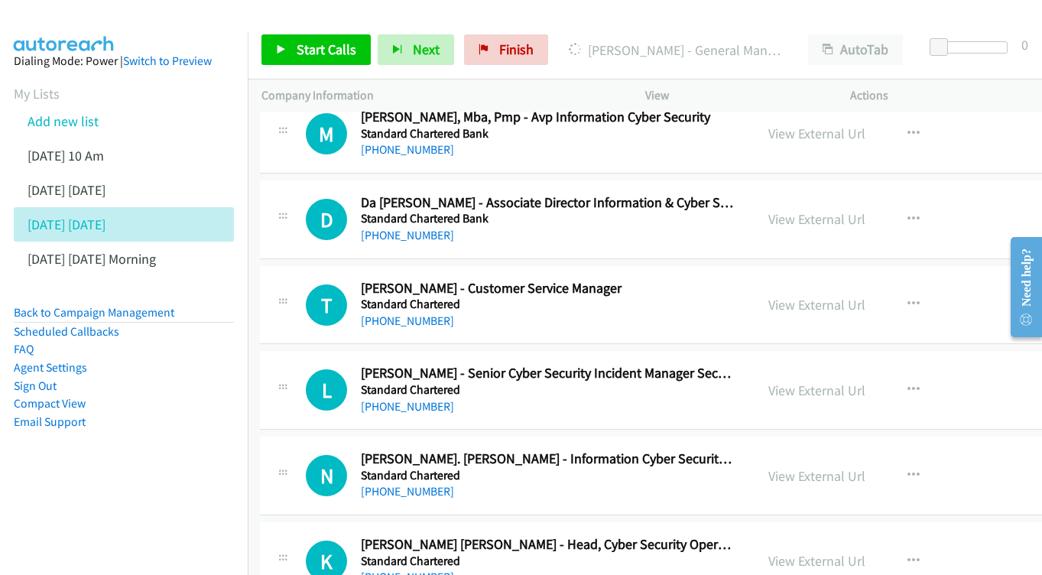
scroll to position [4920, 2]
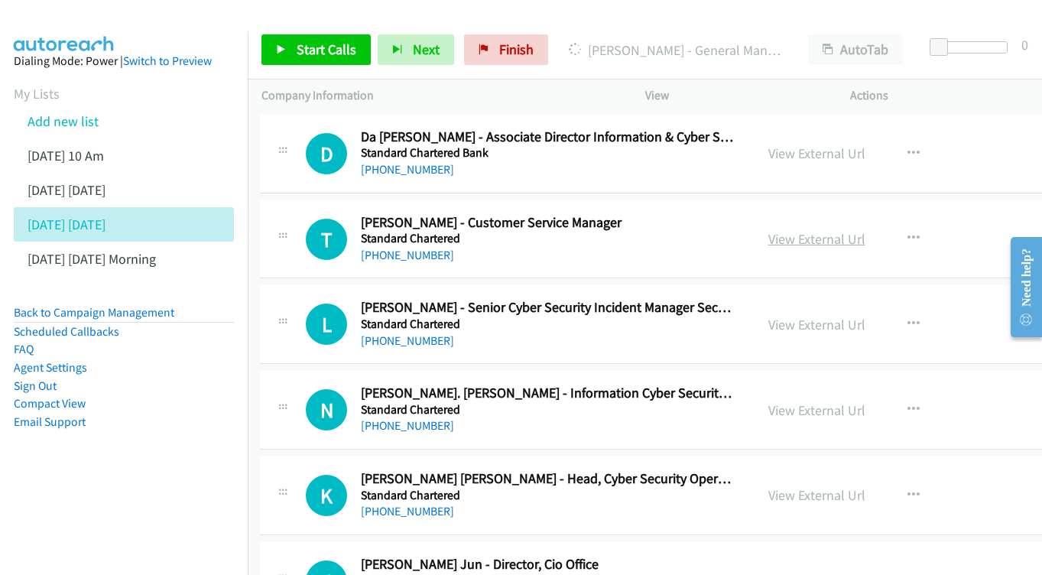
click at [807, 230] on link "View External Url" at bounding box center [816, 239] width 97 height 18
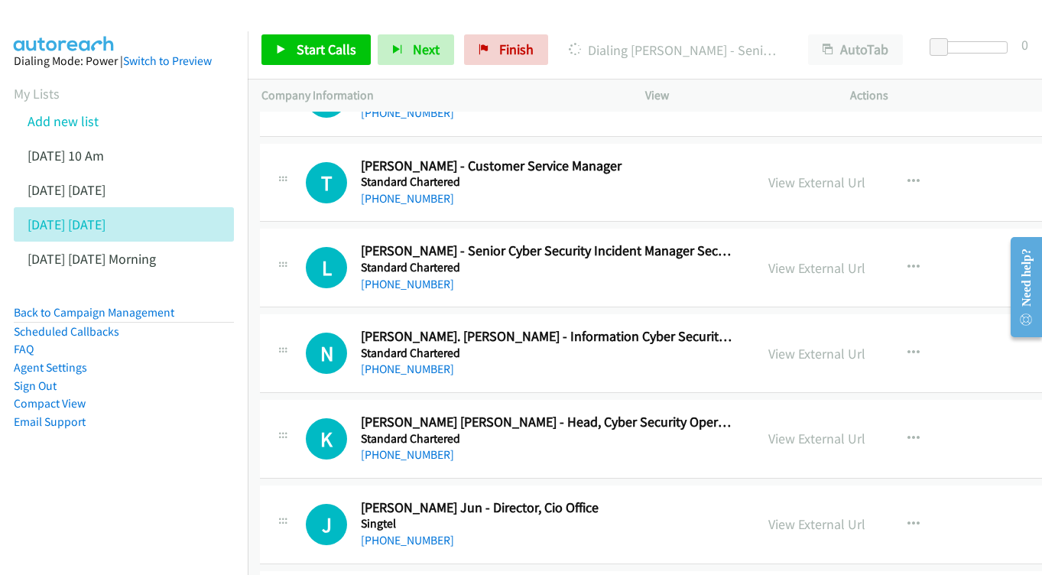
scroll to position [5000, 2]
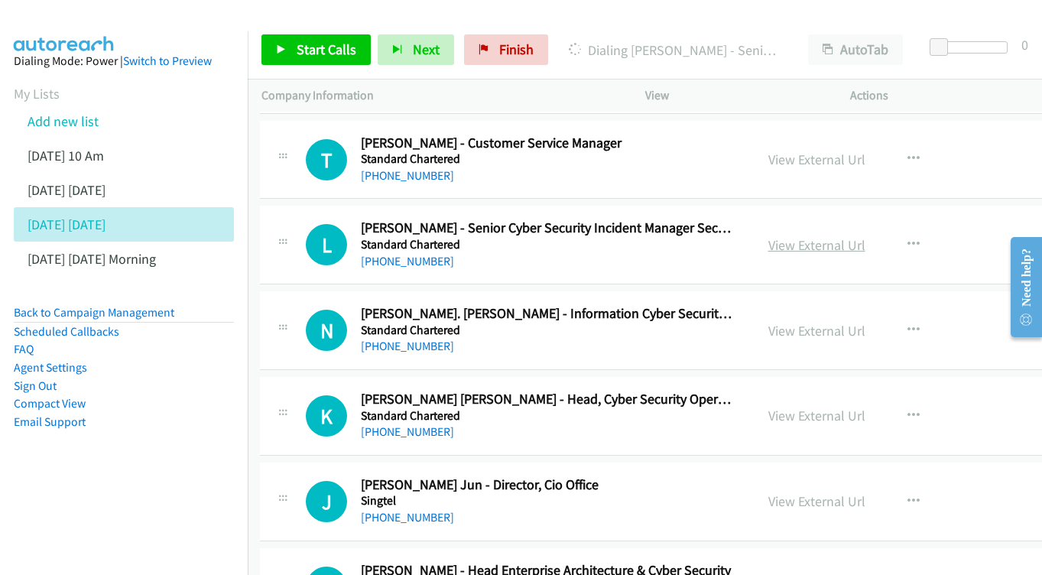
click at [819, 236] on link "View External Url" at bounding box center [816, 245] width 97 height 18
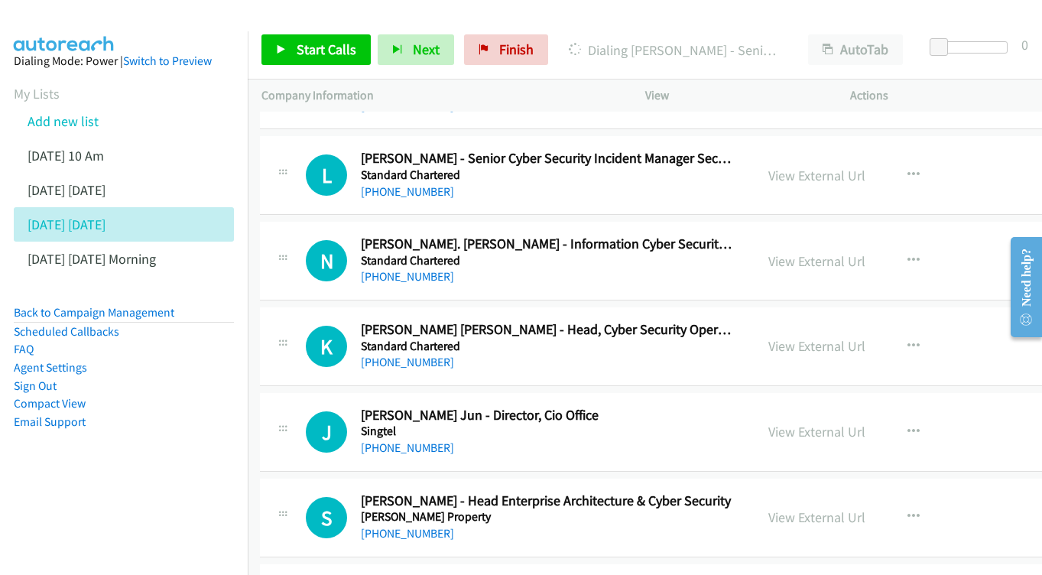
scroll to position [5072, 2]
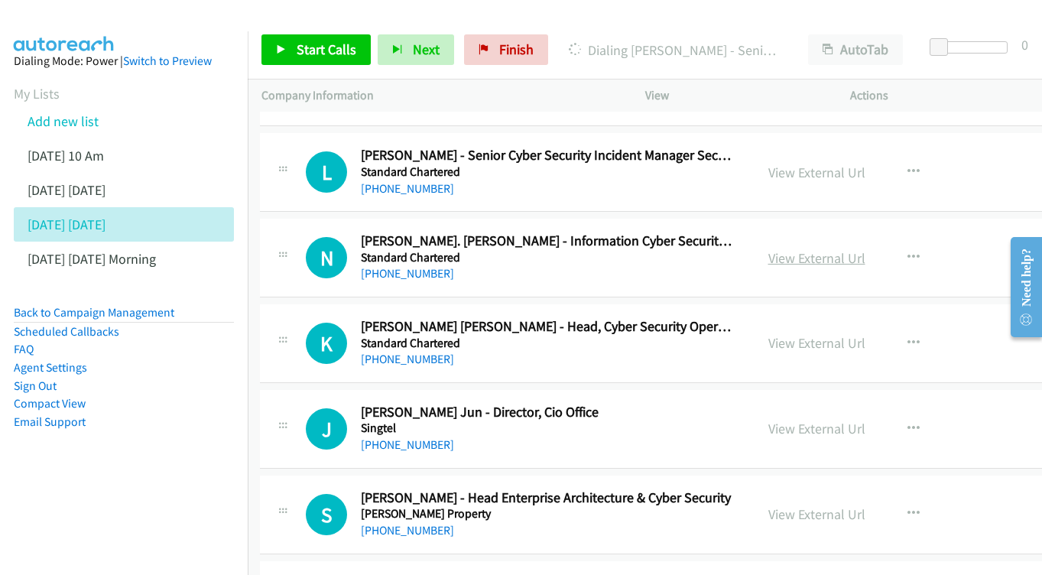
click at [770, 249] on link "View External Url" at bounding box center [816, 258] width 97 height 18
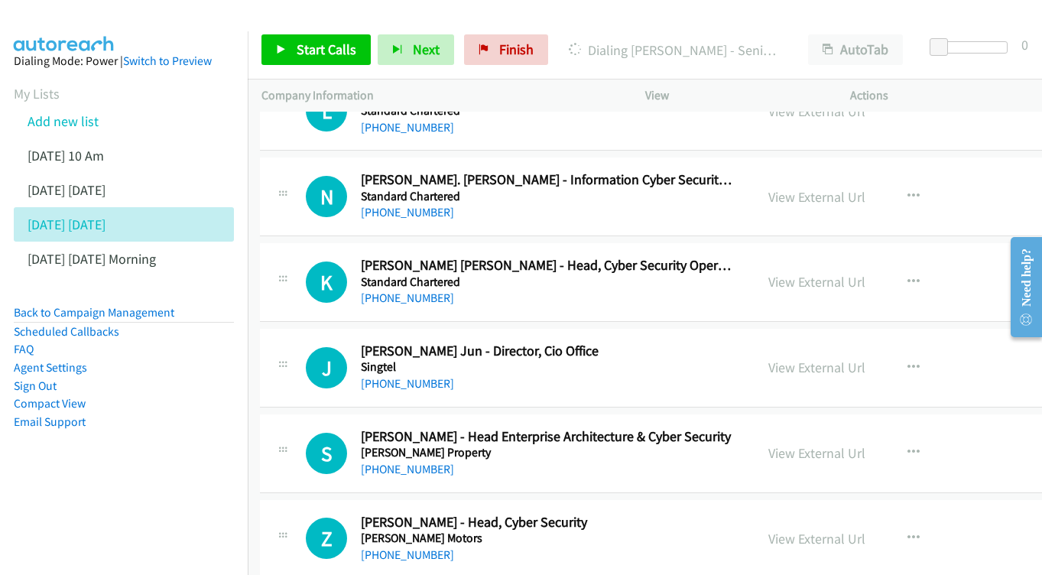
scroll to position [5159, 2]
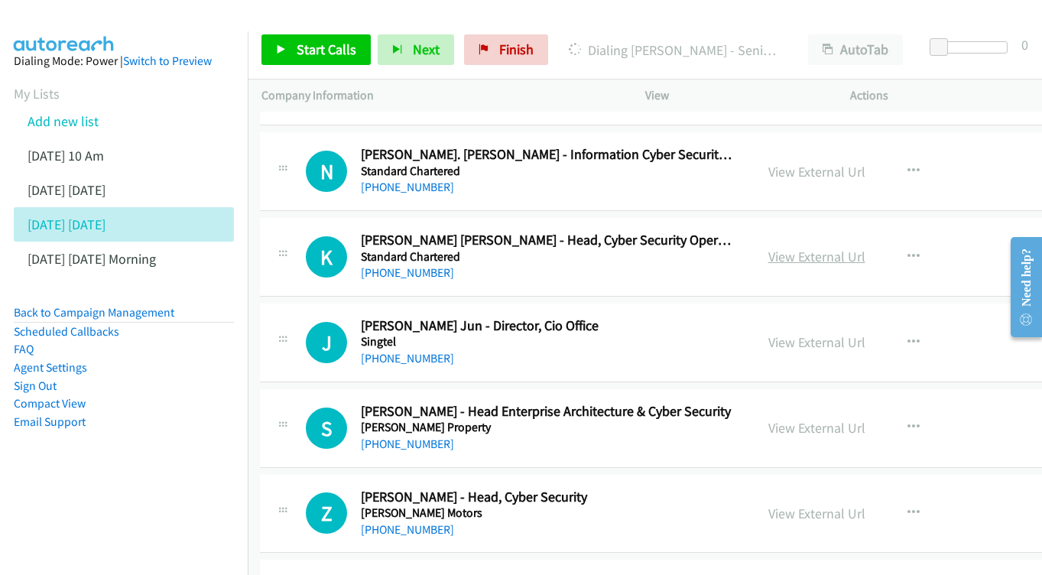
click at [808, 248] on link "View External Url" at bounding box center [816, 257] width 97 height 18
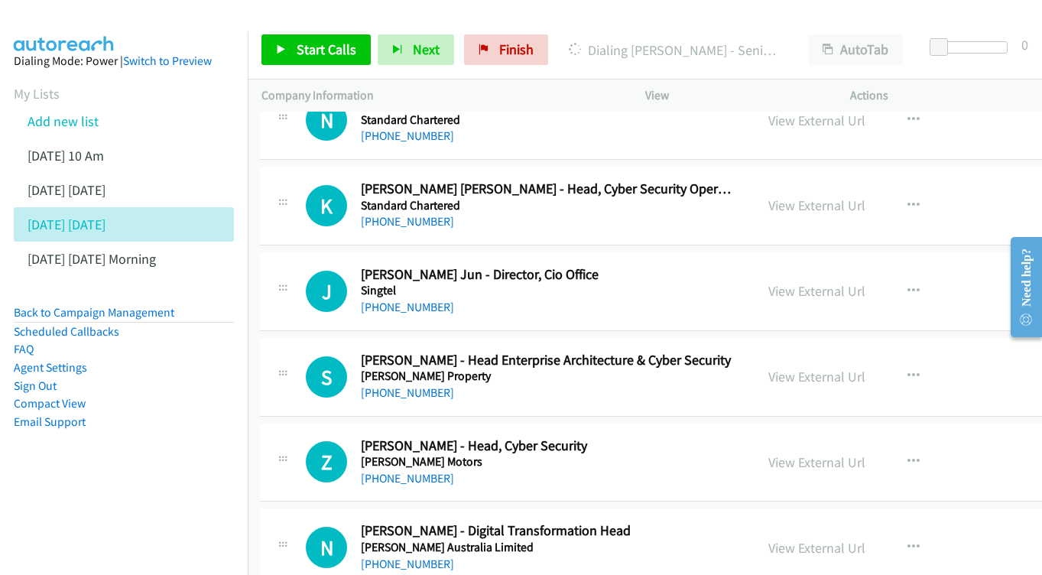
scroll to position [5233, 2]
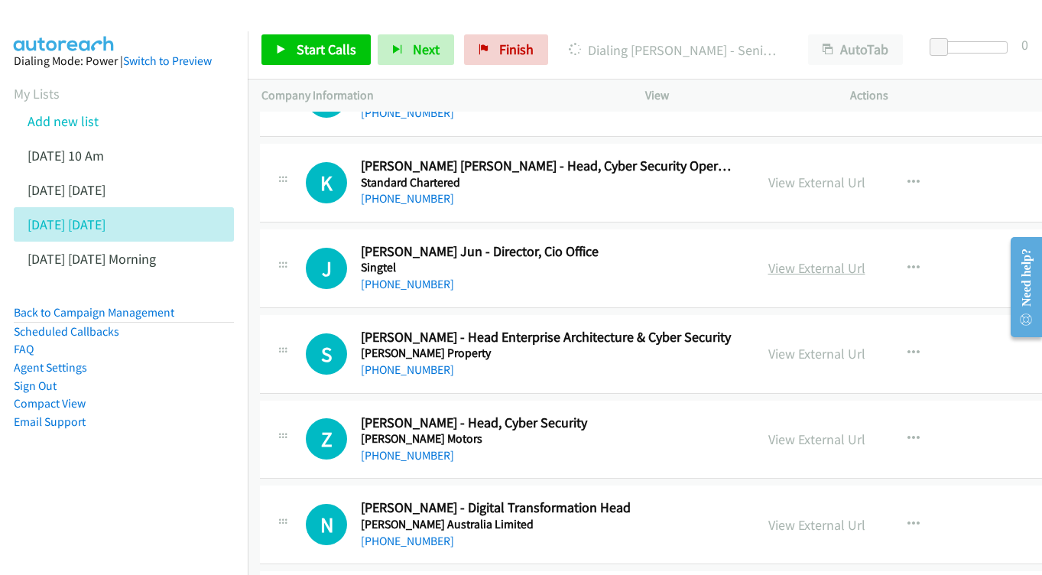
click at [768, 259] on link "View External Url" at bounding box center [816, 268] width 97 height 18
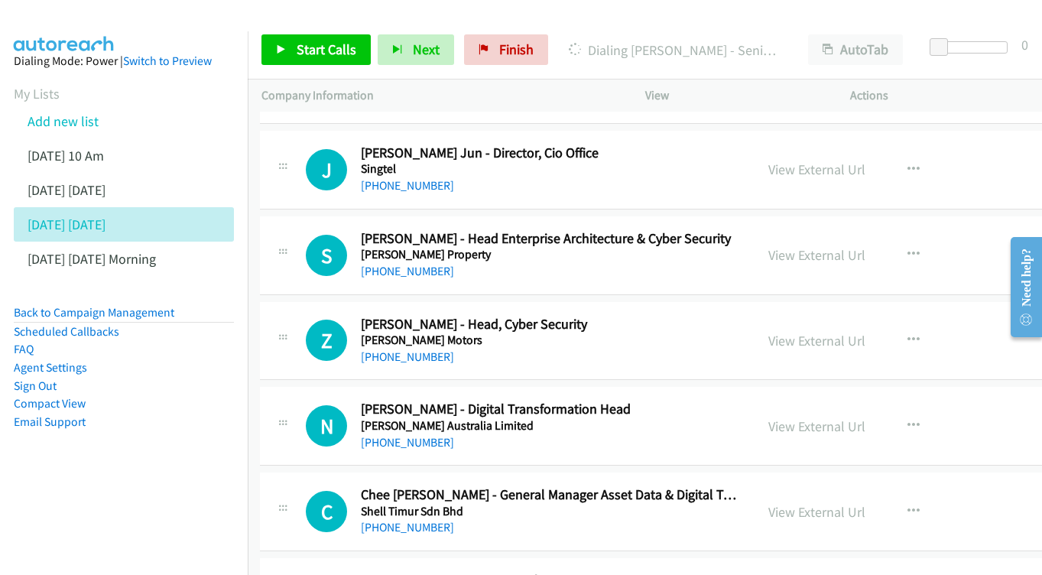
scroll to position [5335, 2]
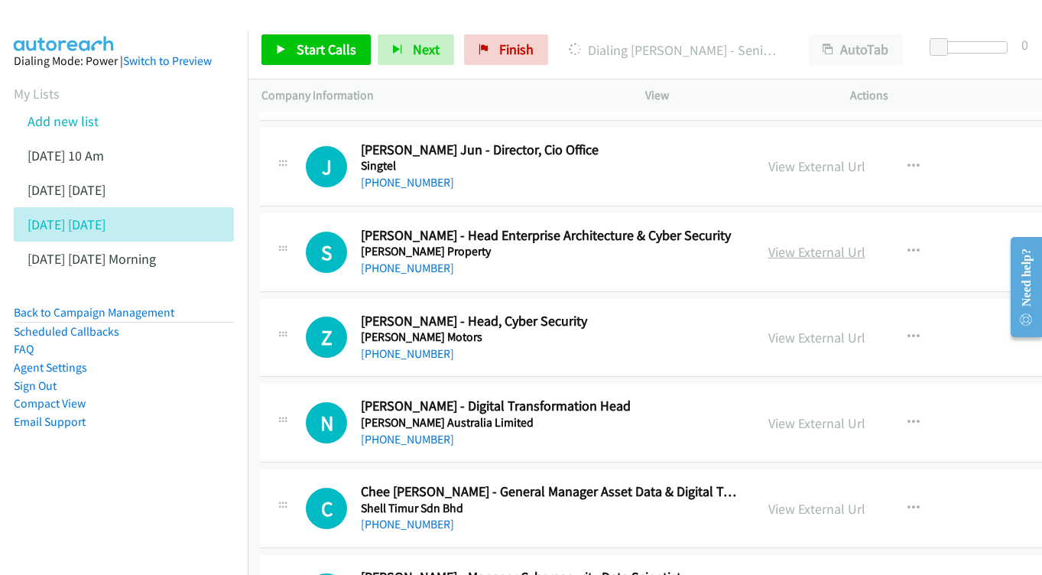
click at [797, 243] on link "View External Url" at bounding box center [816, 252] width 97 height 18
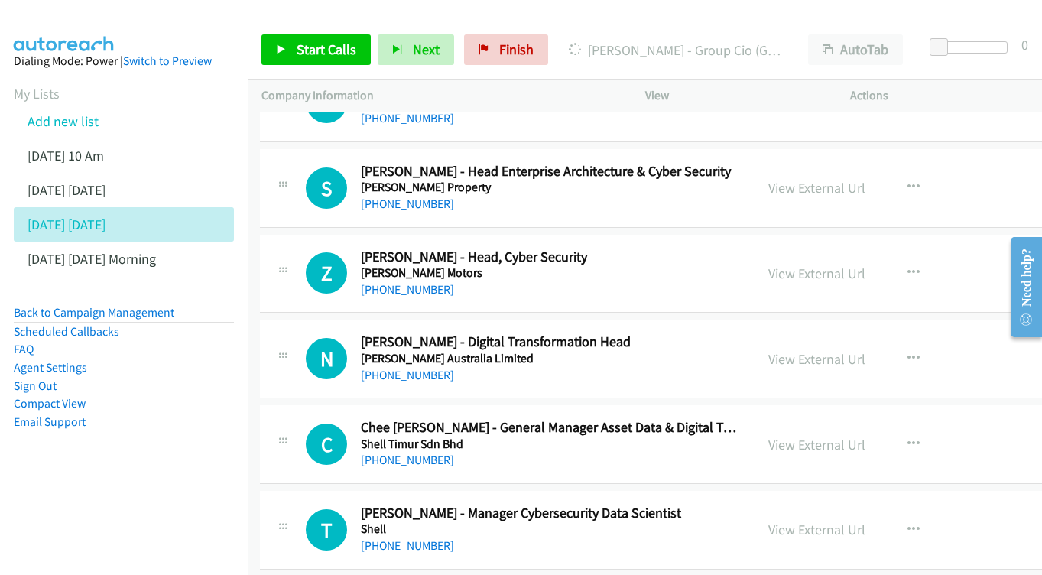
scroll to position [5417, 2]
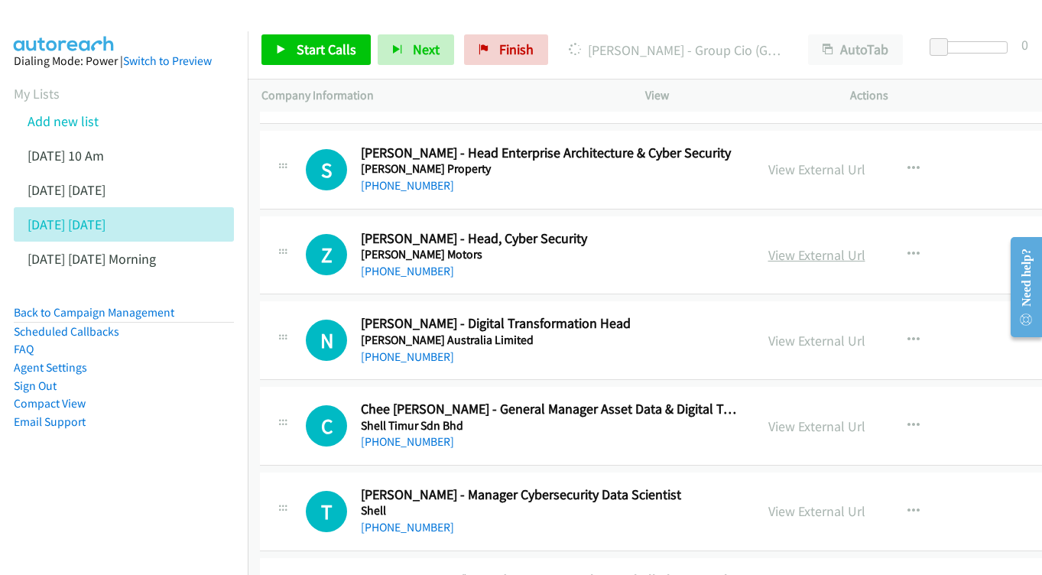
click at [768, 246] on link "View External Url" at bounding box center [816, 255] width 97 height 18
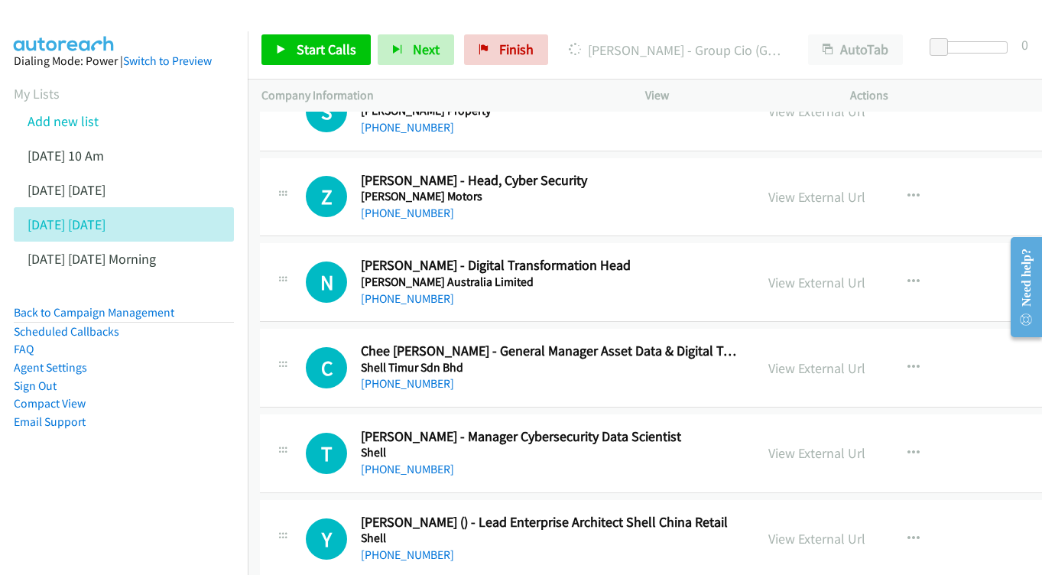
scroll to position [5478, 2]
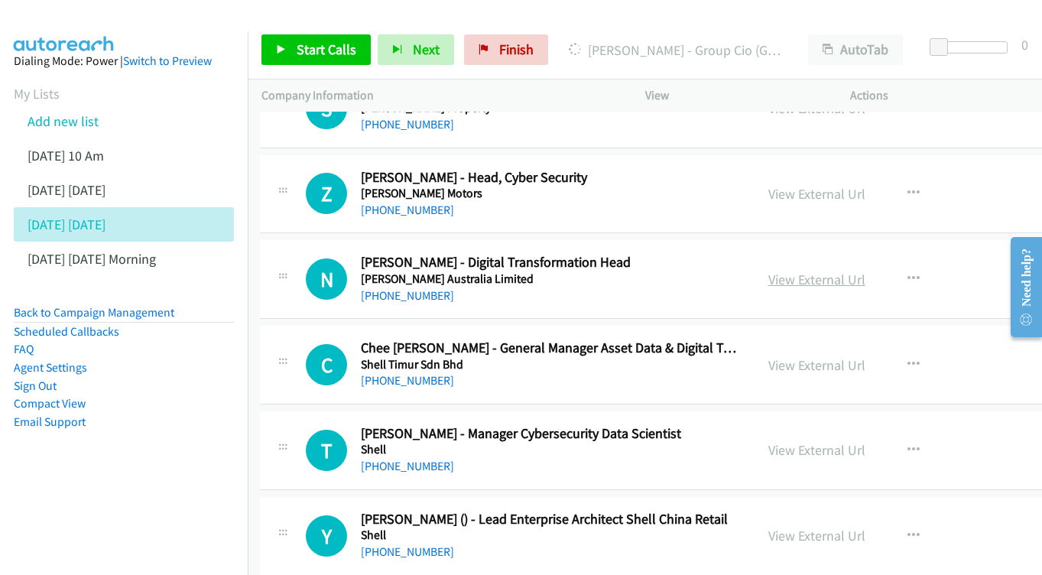
click at [799, 271] on link "View External Url" at bounding box center [816, 280] width 97 height 18
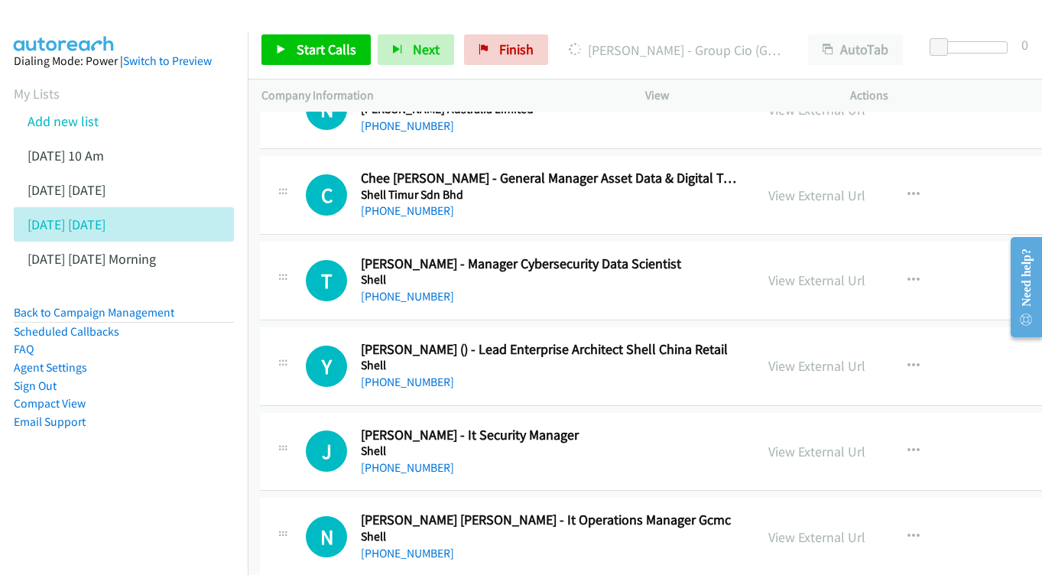
scroll to position [5665, 2]
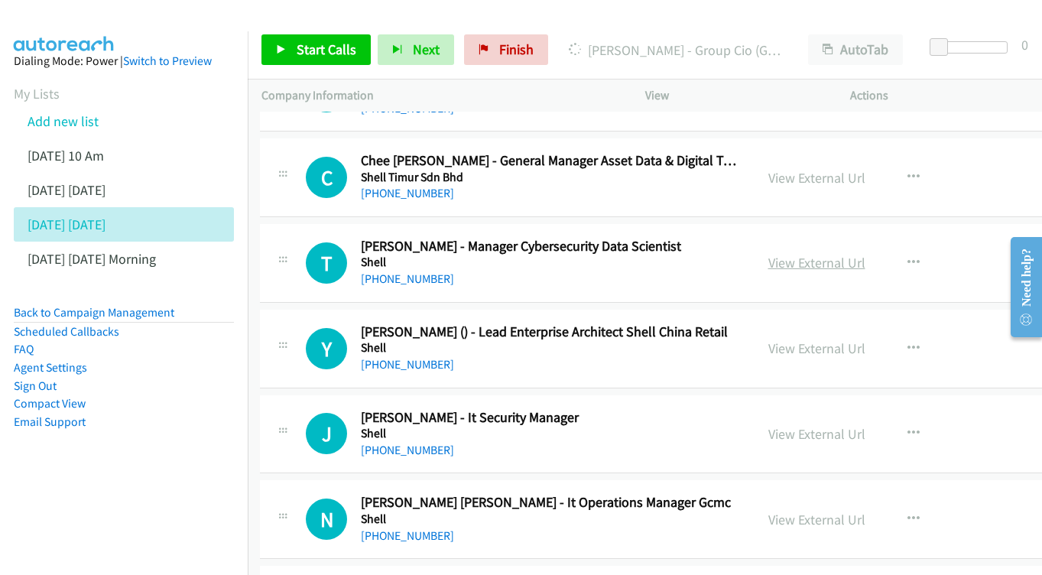
click at [802, 254] on link "View External Url" at bounding box center [816, 263] width 97 height 18
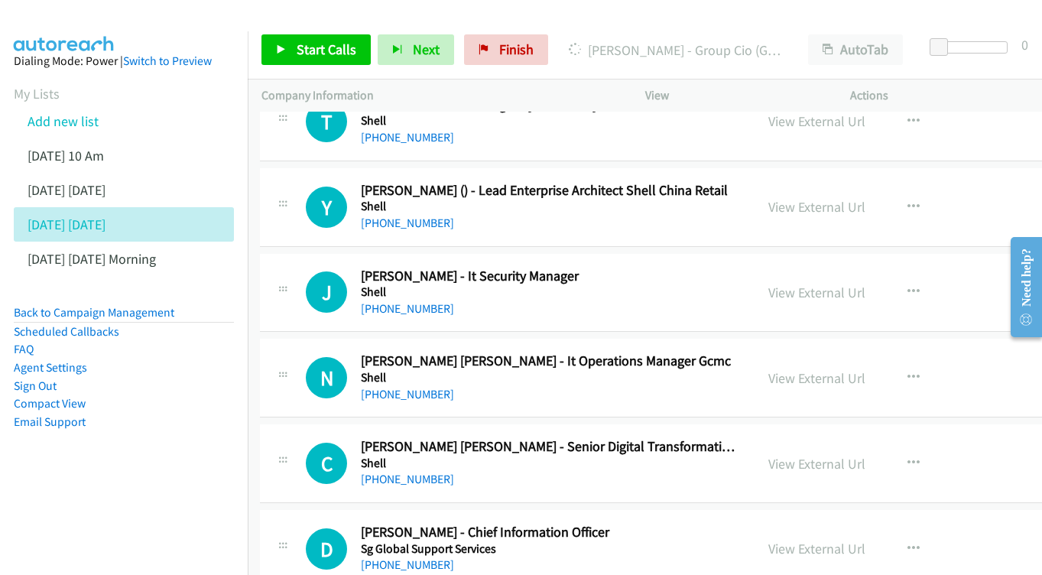
scroll to position [5783, 2]
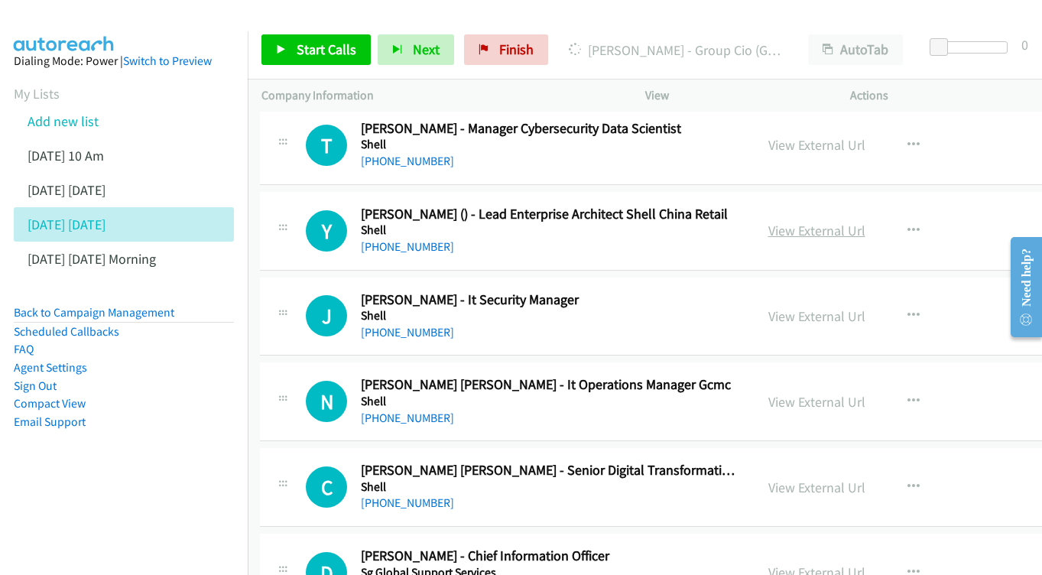
click at [813, 222] on link "View External Url" at bounding box center [816, 231] width 97 height 18
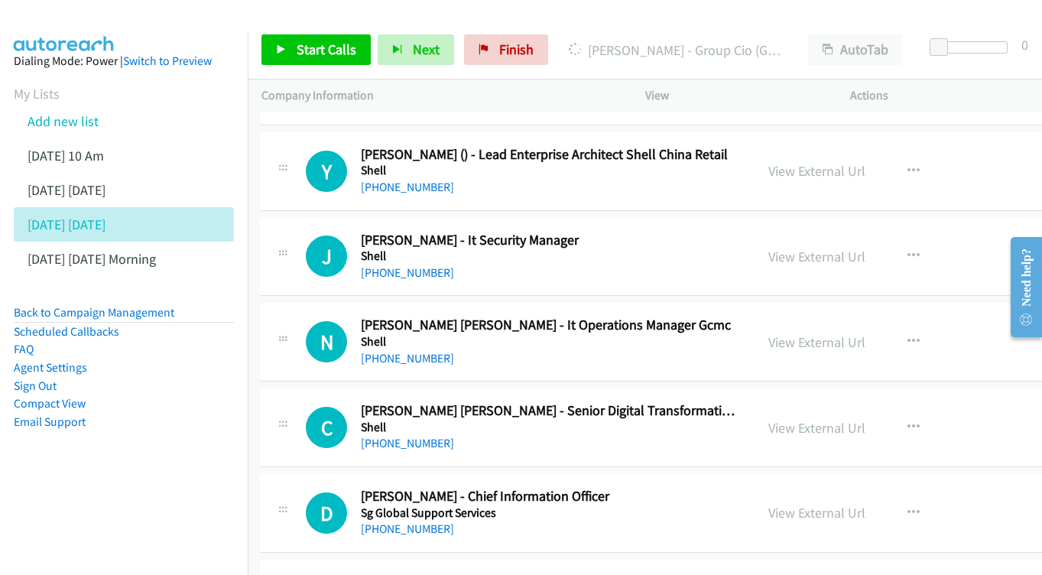
scroll to position [5846, 2]
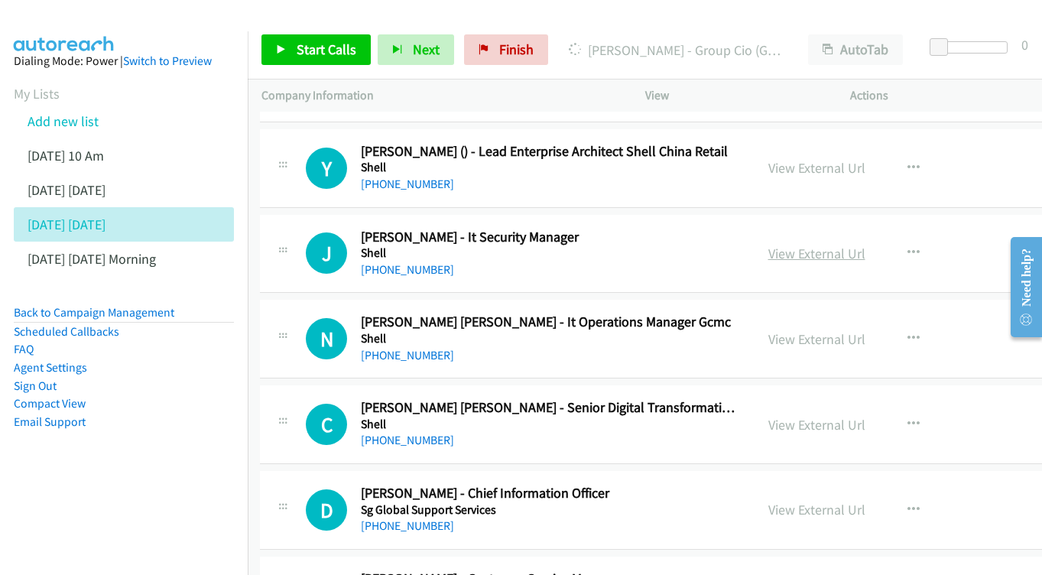
click at [814, 245] on link "View External Url" at bounding box center [816, 254] width 97 height 18
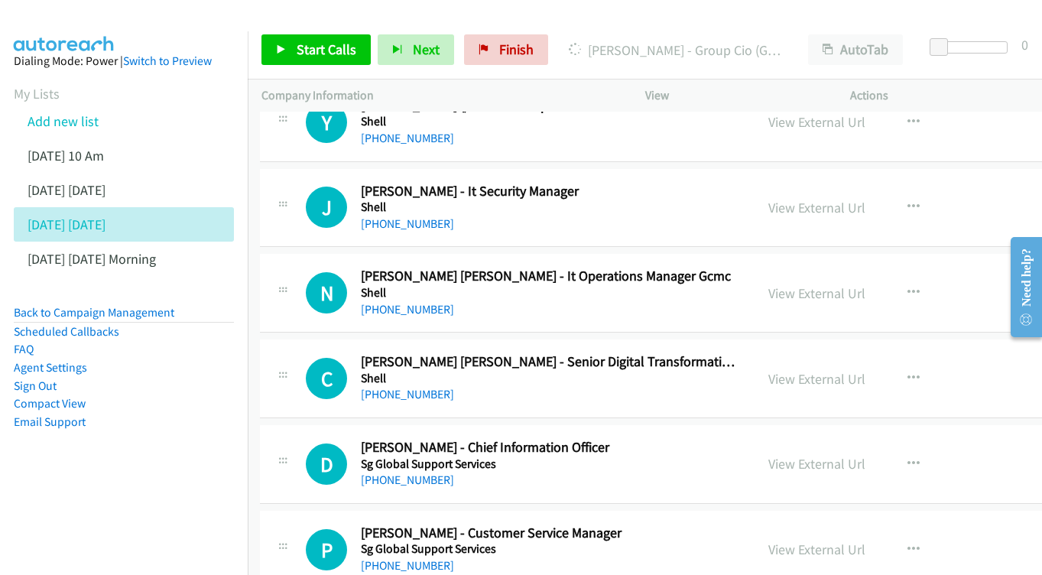
scroll to position [5908, 2]
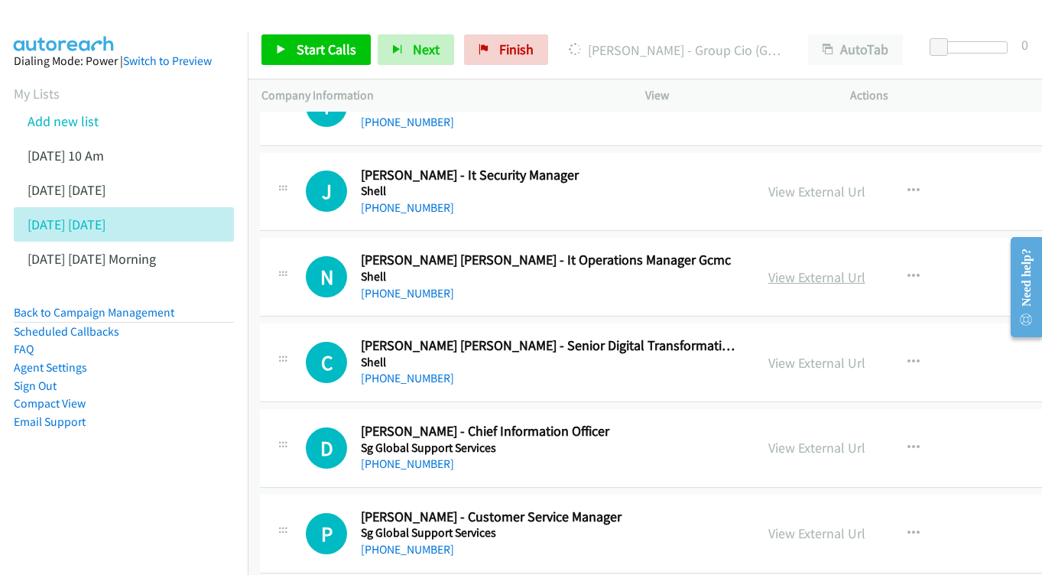
click at [768, 267] on div "View External Url" at bounding box center [816, 277] width 97 height 21
click at [780, 268] on link "View External Url" at bounding box center [816, 277] width 97 height 18
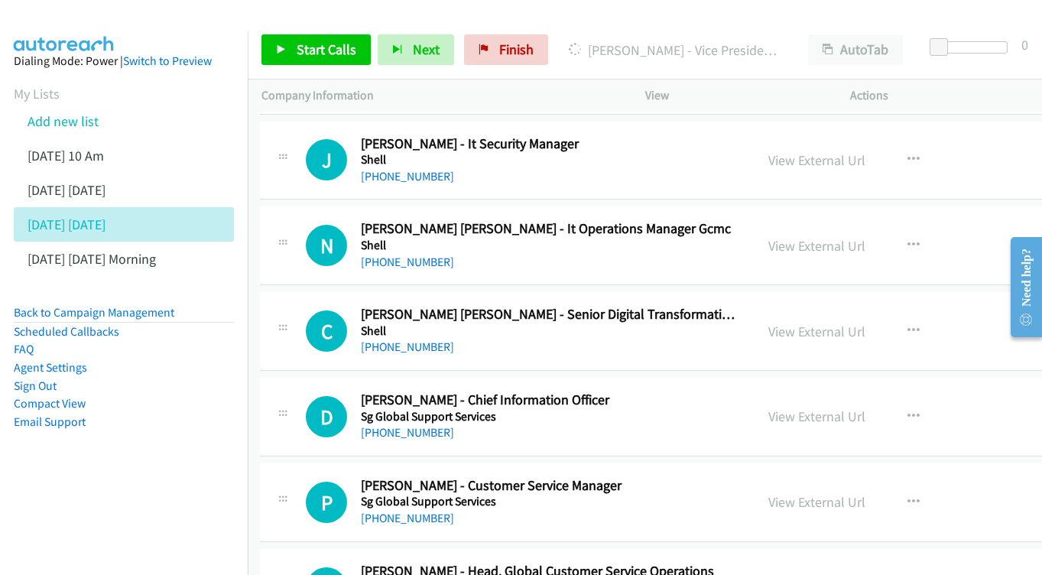
scroll to position [6006, 2]
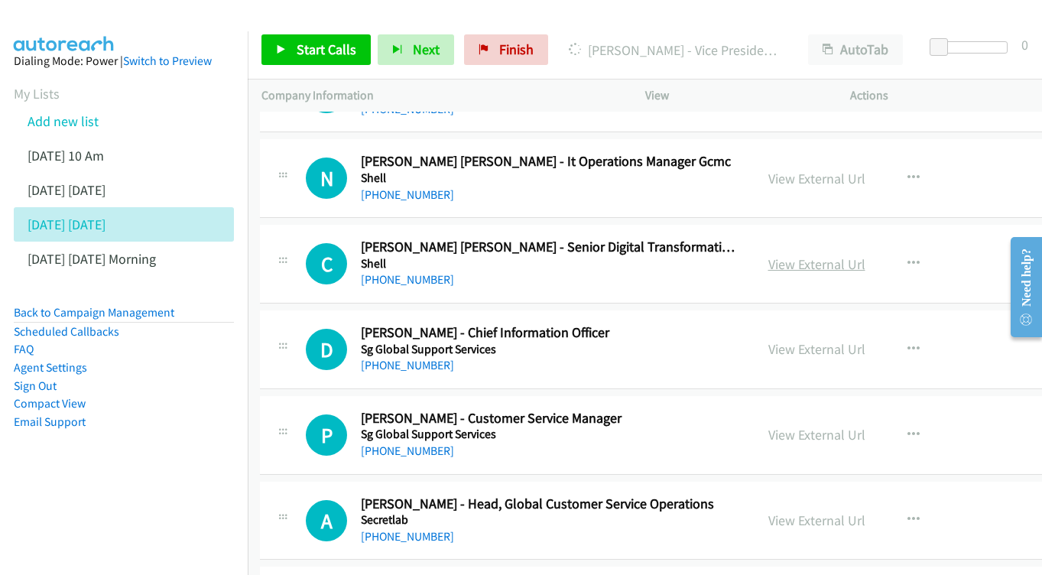
click at [795, 255] on link "View External Url" at bounding box center [816, 264] width 97 height 18
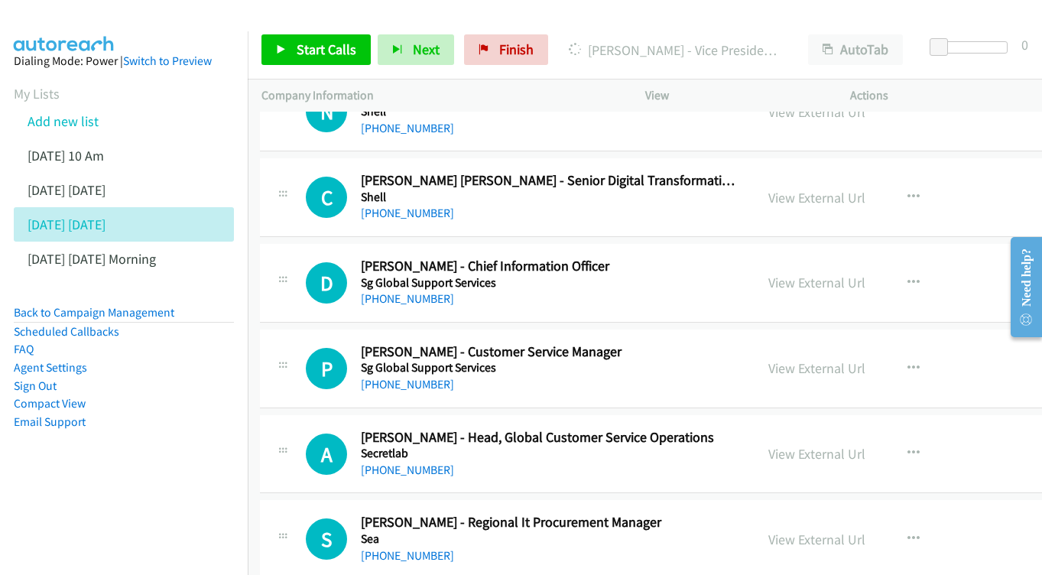
scroll to position [6087, 2]
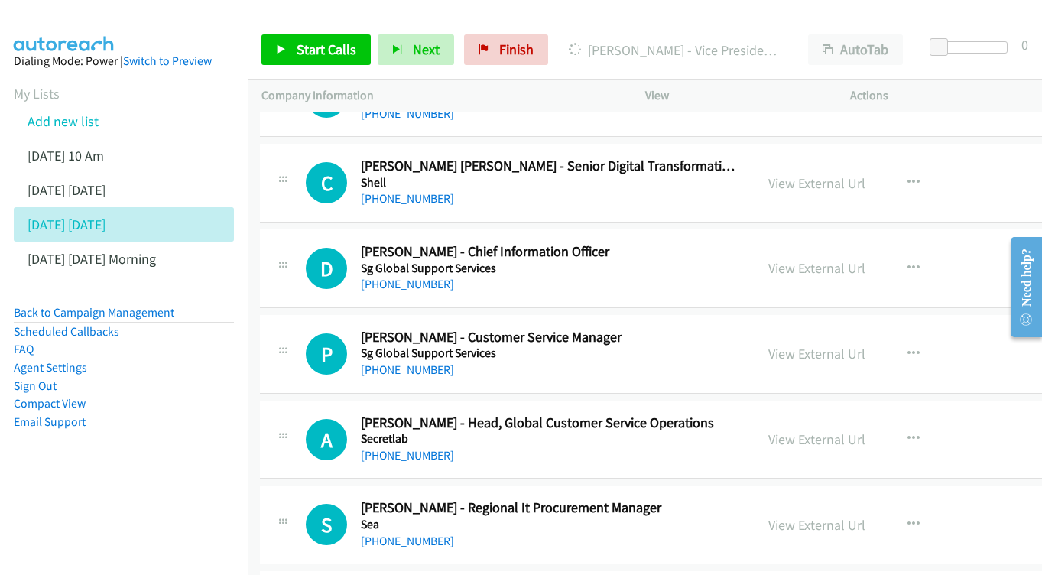
click at [783, 243] on div "View External Url View External Url Schedule/Manage Callback Start Calls Here R…" at bounding box center [884, 268] width 261 height 50
click at [782, 259] on link "View External Url" at bounding box center [816, 268] width 97 height 18
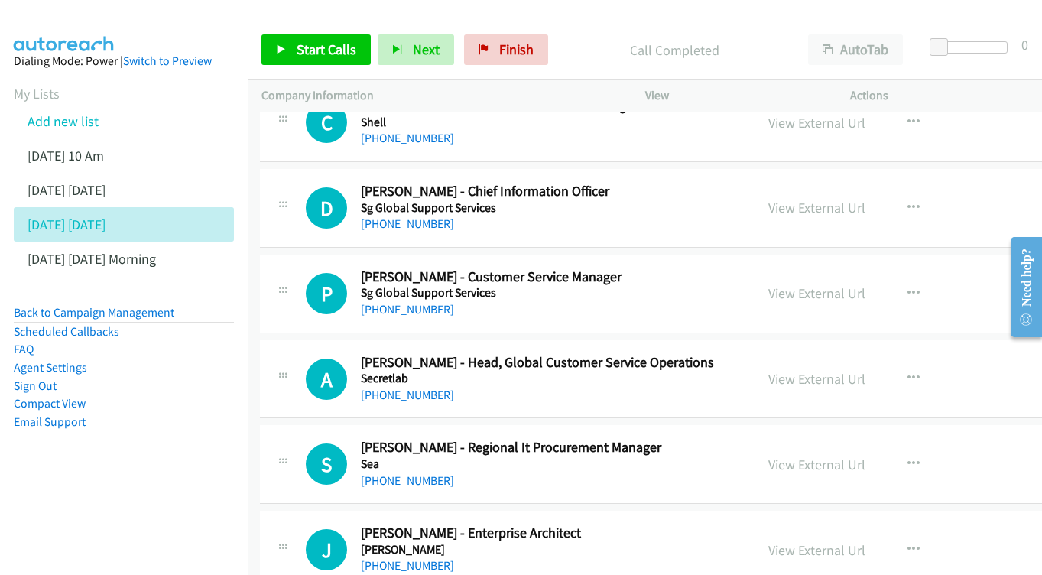
scroll to position [6168, 2]
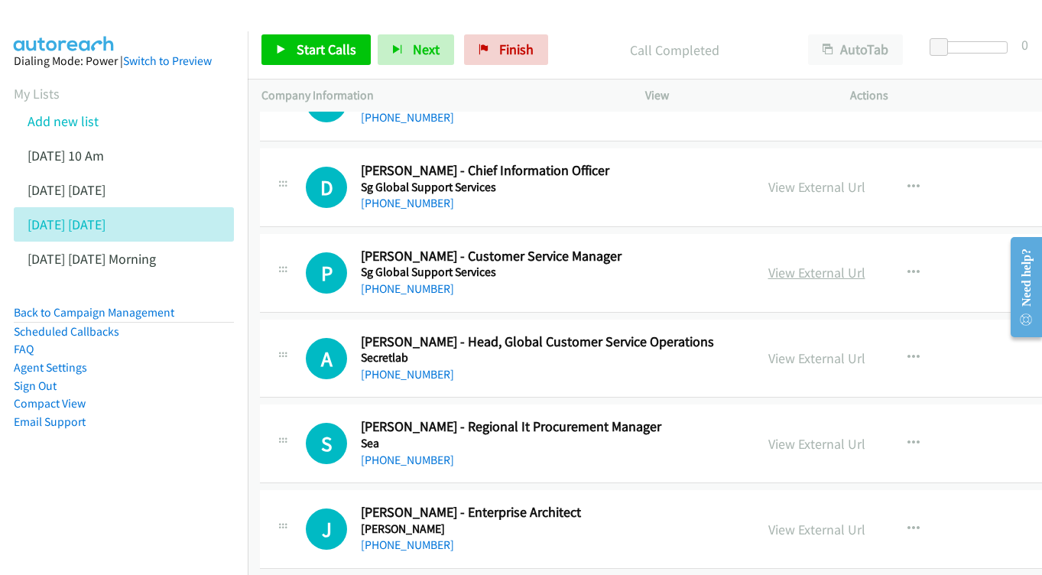
click at [783, 264] on link "View External Url" at bounding box center [816, 273] width 97 height 18
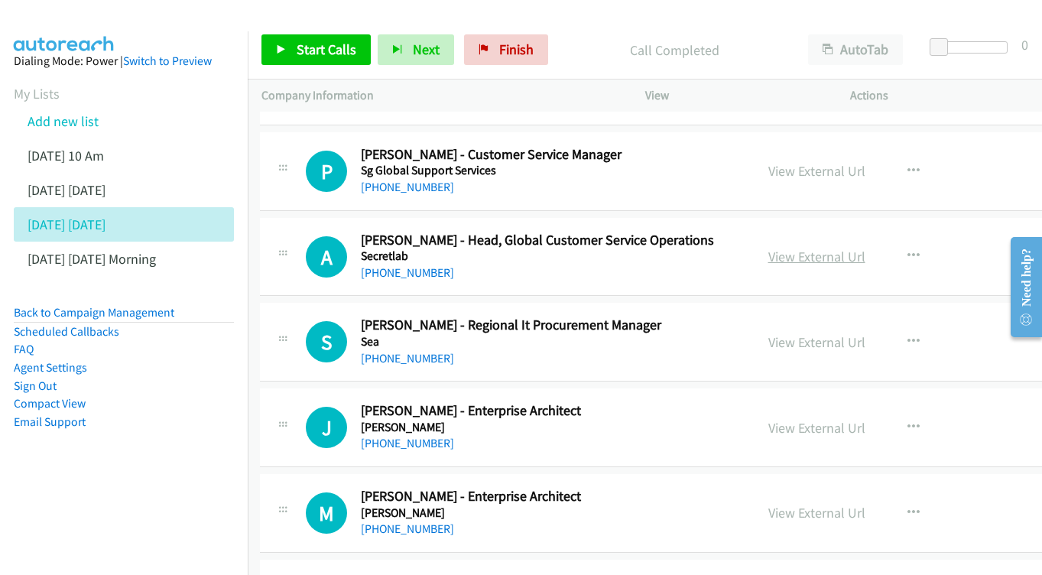
scroll to position [6268, 2]
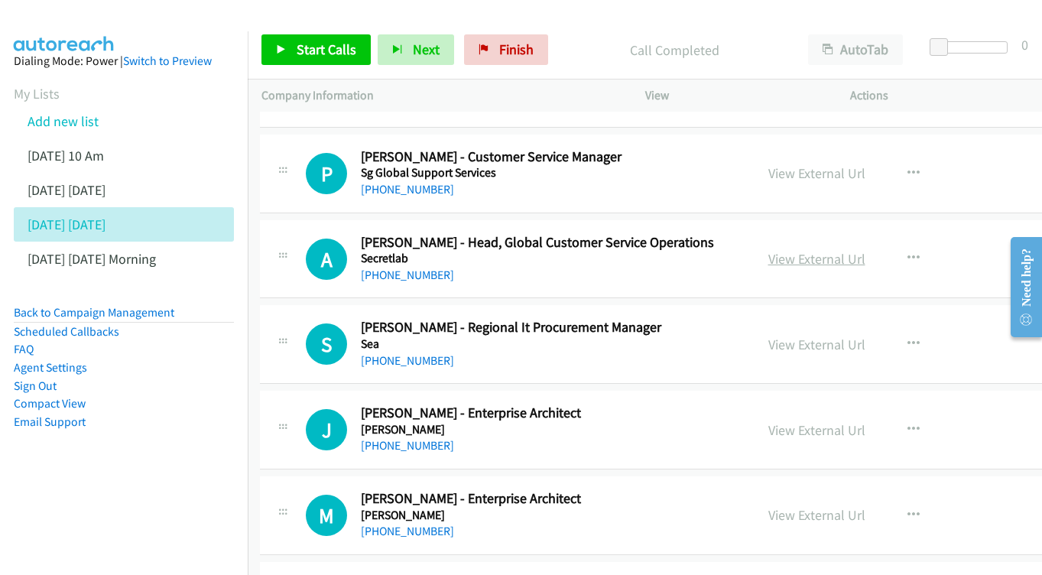
click at [791, 250] on link "View External Url" at bounding box center [816, 259] width 97 height 18
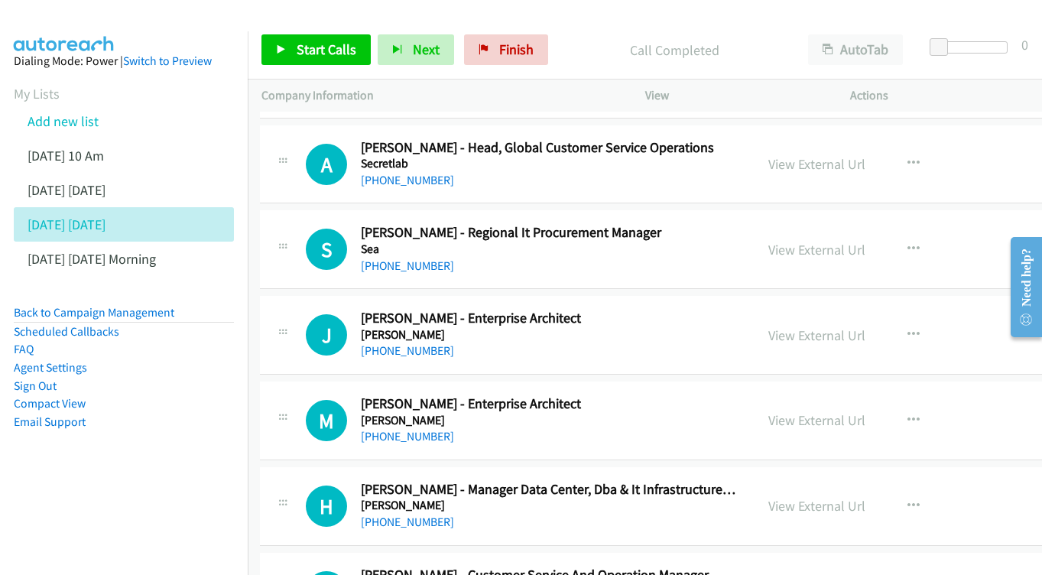
scroll to position [6355, 2]
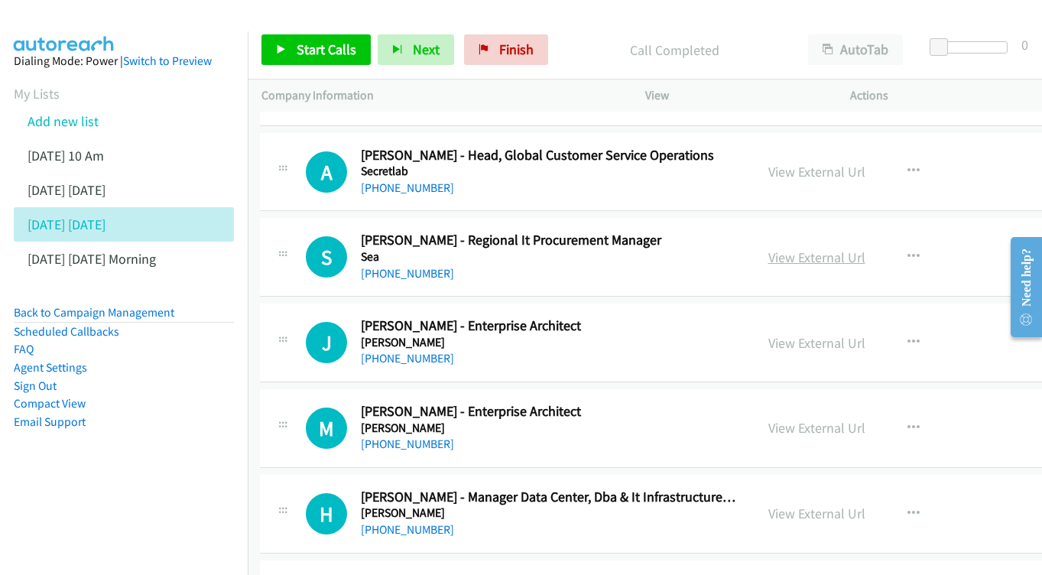
click at [788, 248] on link "View External Url" at bounding box center [816, 257] width 97 height 18
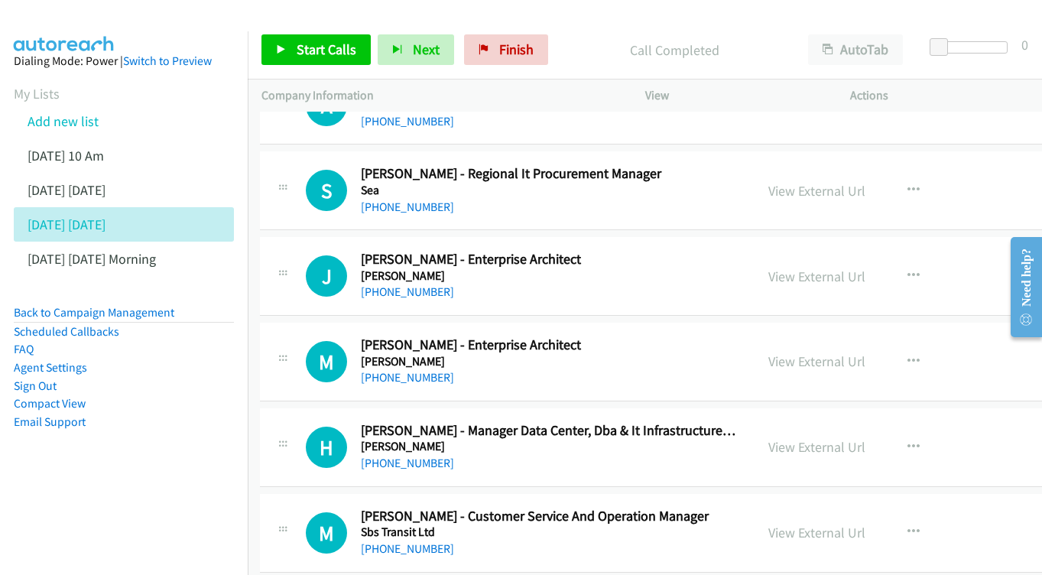
scroll to position [6435, 2]
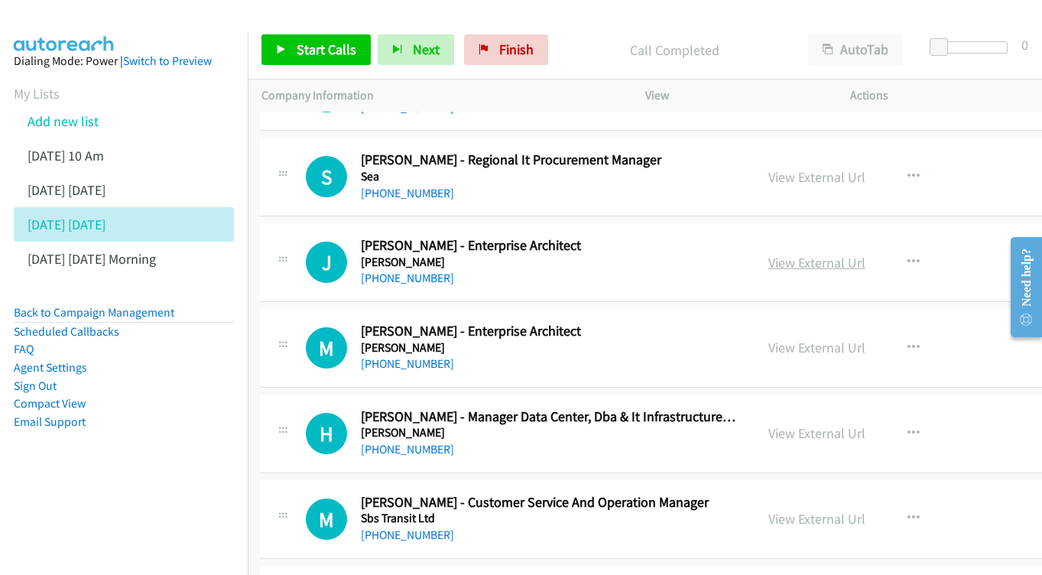
click at [801, 254] on link "View External Url" at bounding box center [816, 263] width 97 height 18
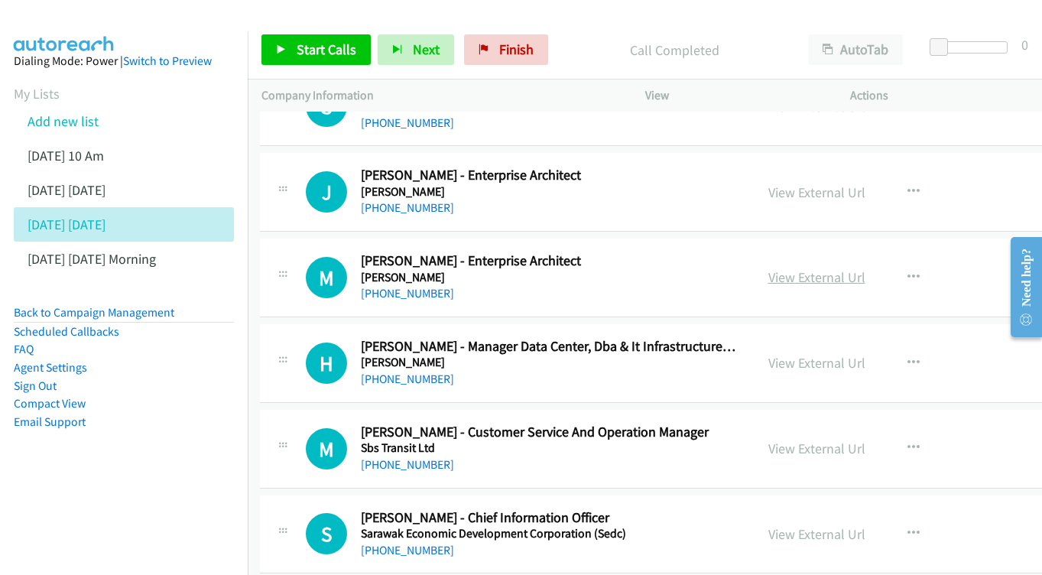
click at [798, 268] on link "View External Url" at bounding box center [816, 277] width 97 height 18
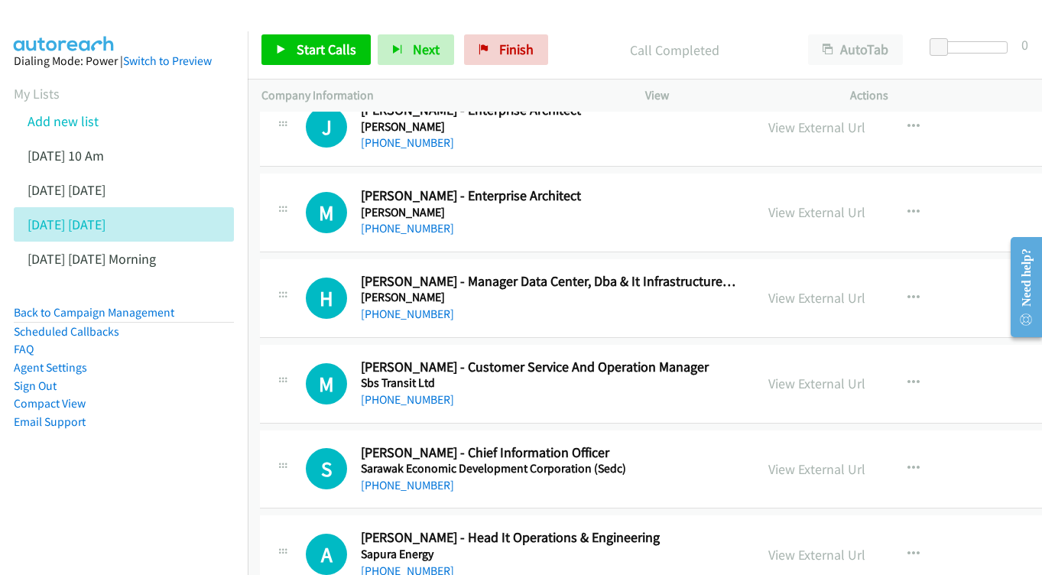
scroll to position [6586, 2]
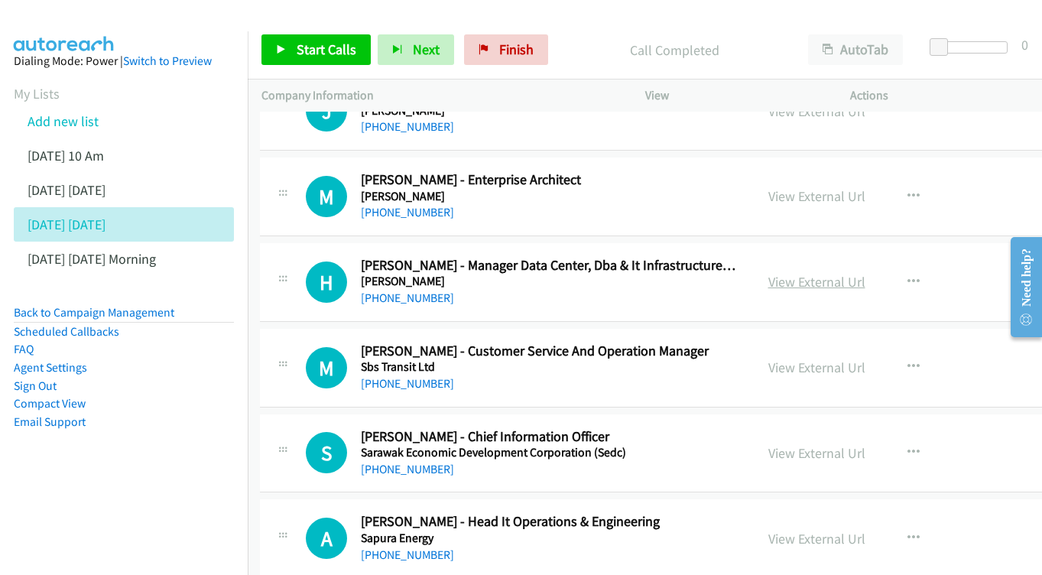
click at [796, 273] on link "View External Url" at bounding box center [816, 282] width 97 height 18
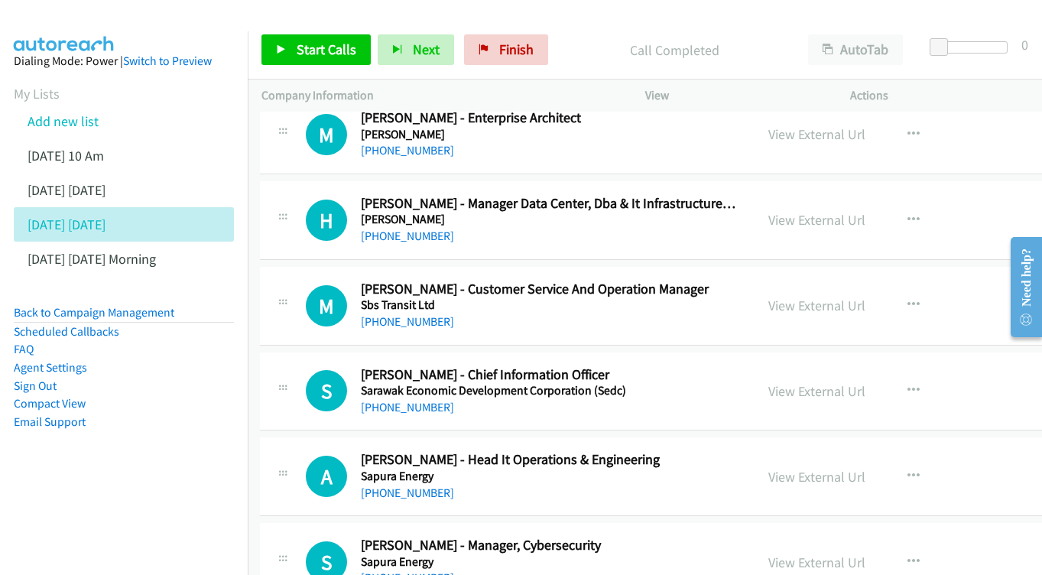
scroll to position [6673, 2]
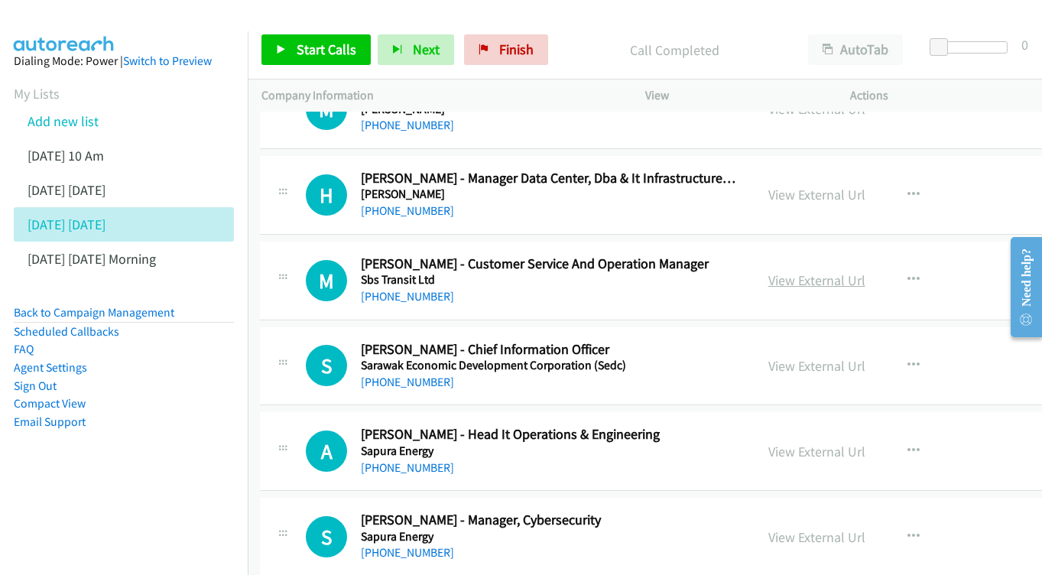
click at [808, 271] on link "View External Url" at bounding box center [816, 280] width 97 height 18
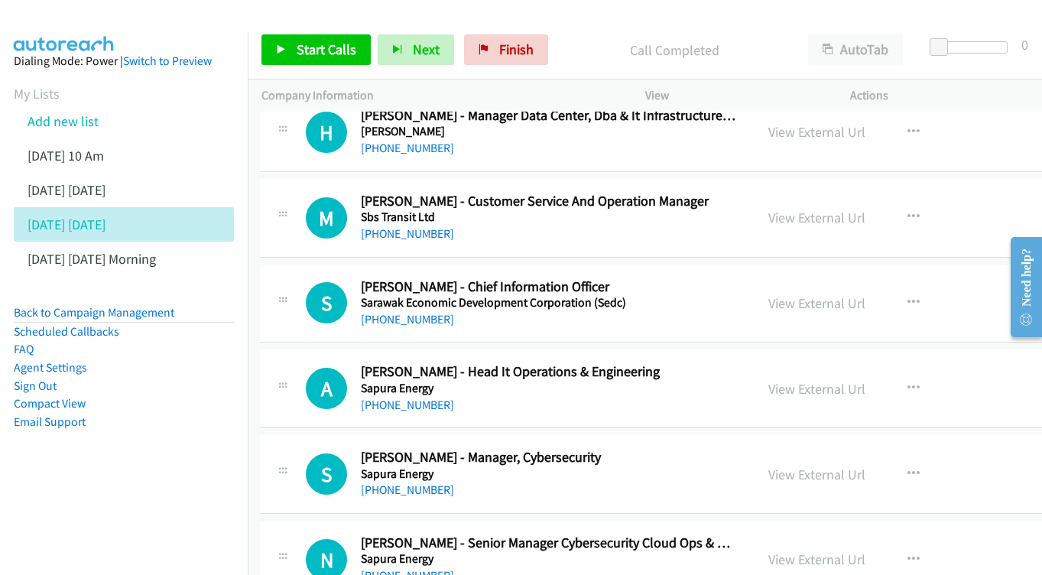
scroll to position [6754, 2]
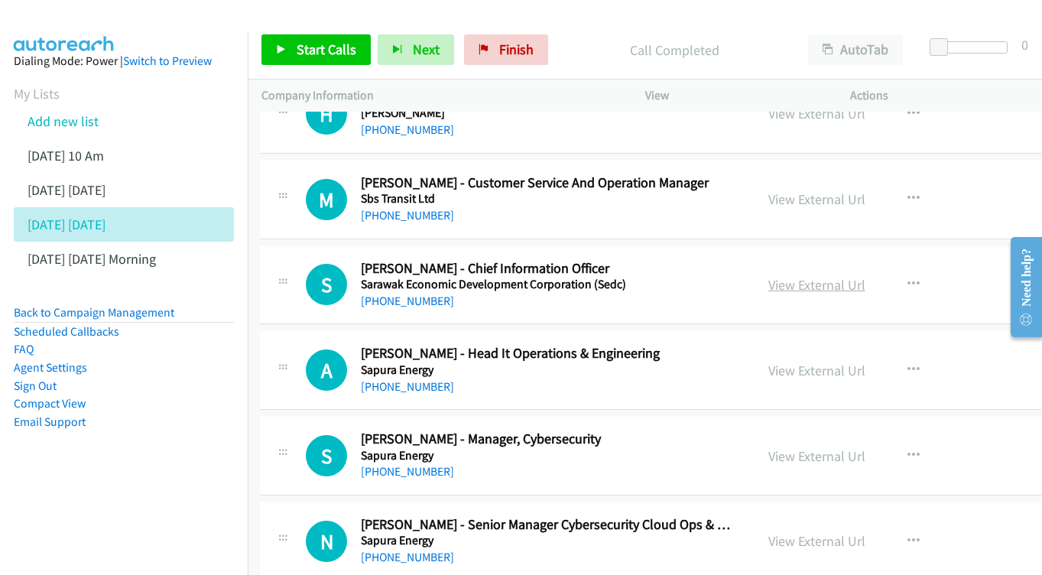
click at [773, 276] on link "View External Url" at bounding box center [816, 285] width 97 height 18
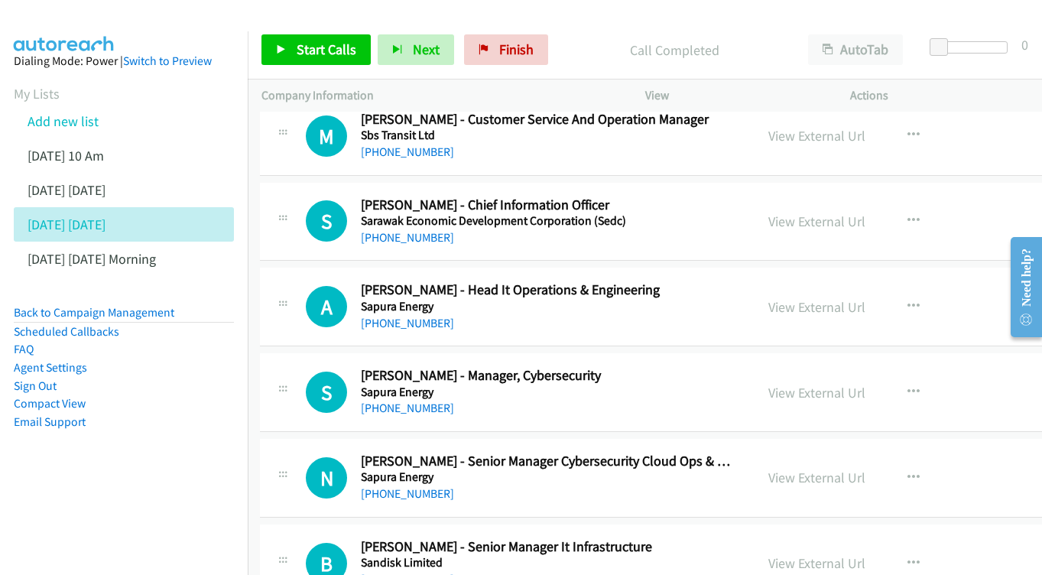
scroll to position [6839, 2]
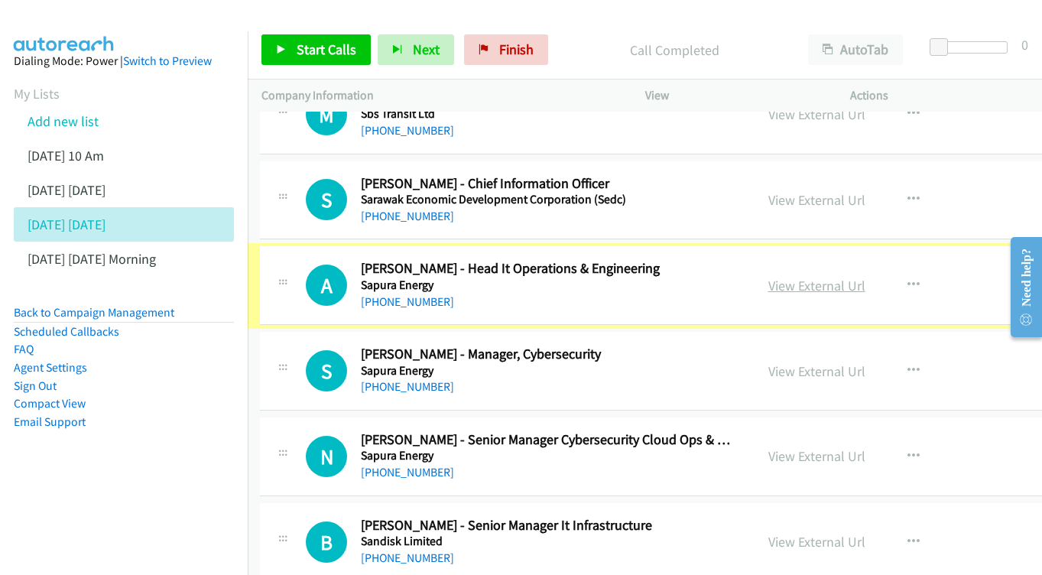
click at [787, 260] on div "View External Url View External Url Schedule/Manage Callback Start Calls Here R…" at bounding box center [884, 285] width 261 height 50
click at [776, 277] on link "View External Url" at bounding box center [816, 286] width 97 height 18
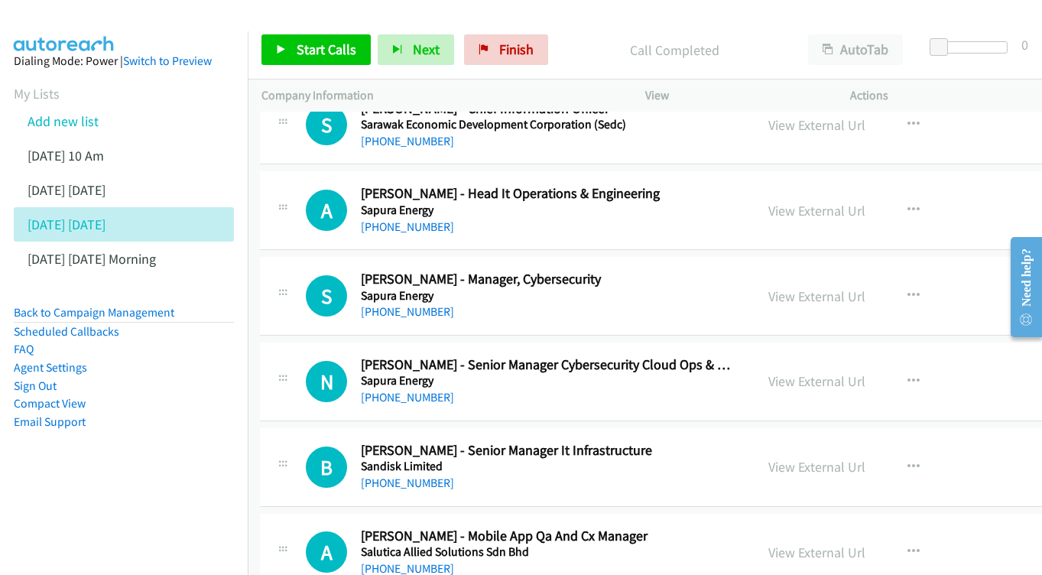
scroll to position [6920, 2]
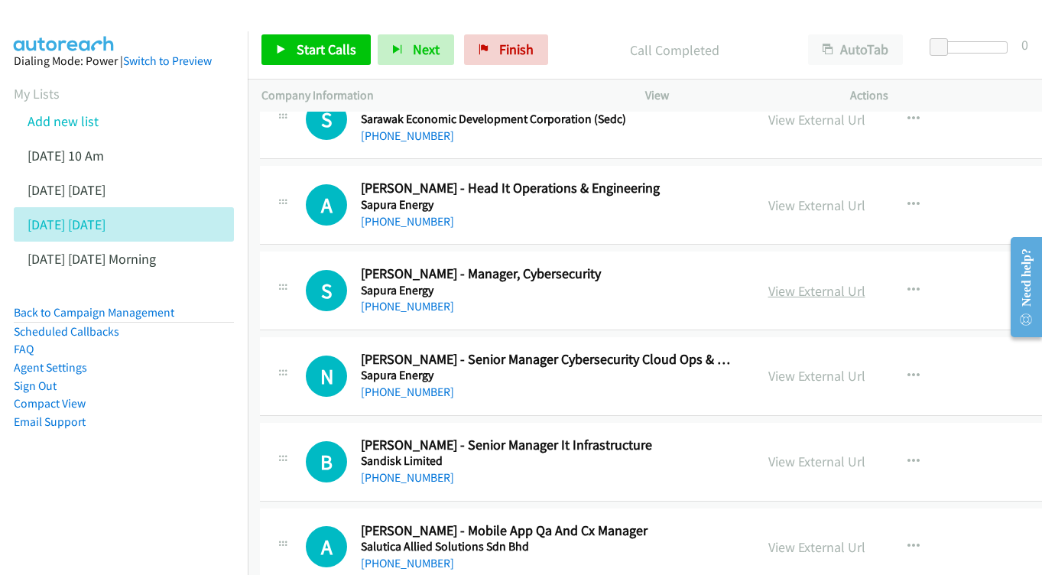
click at [825, 282] on link "View External Url" at bounding box center [816, 291] width 97 height 18
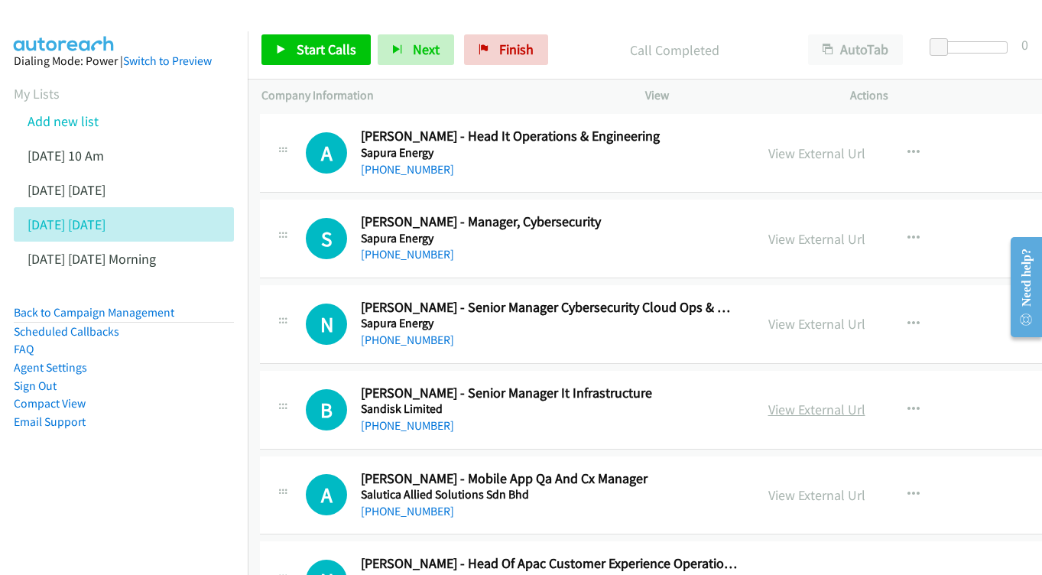
scroll to position [7001, 2]
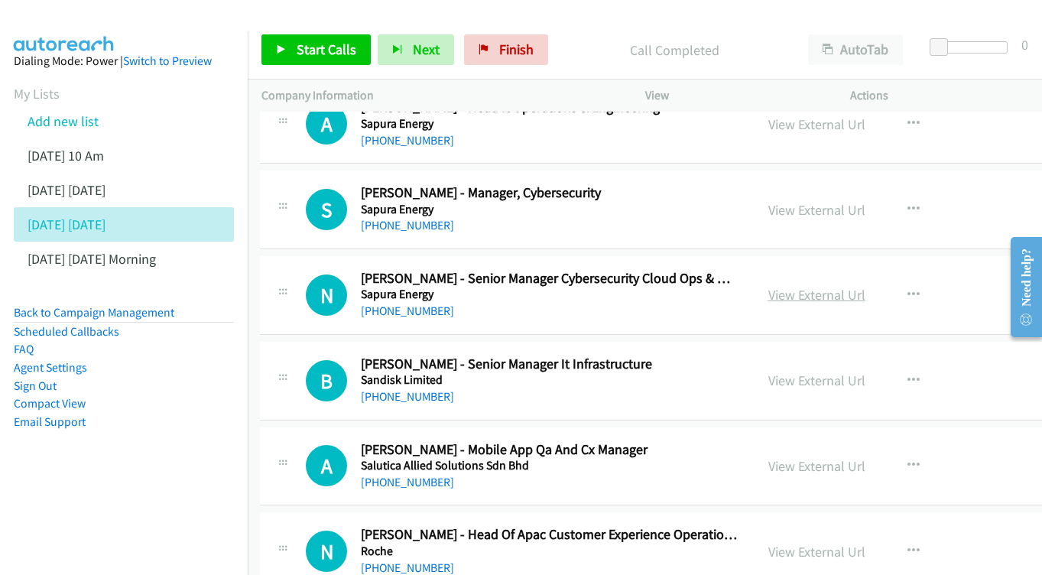
click at [787, 286] on link "View External Url" at bounding box center [816, 295] width 97 height 18
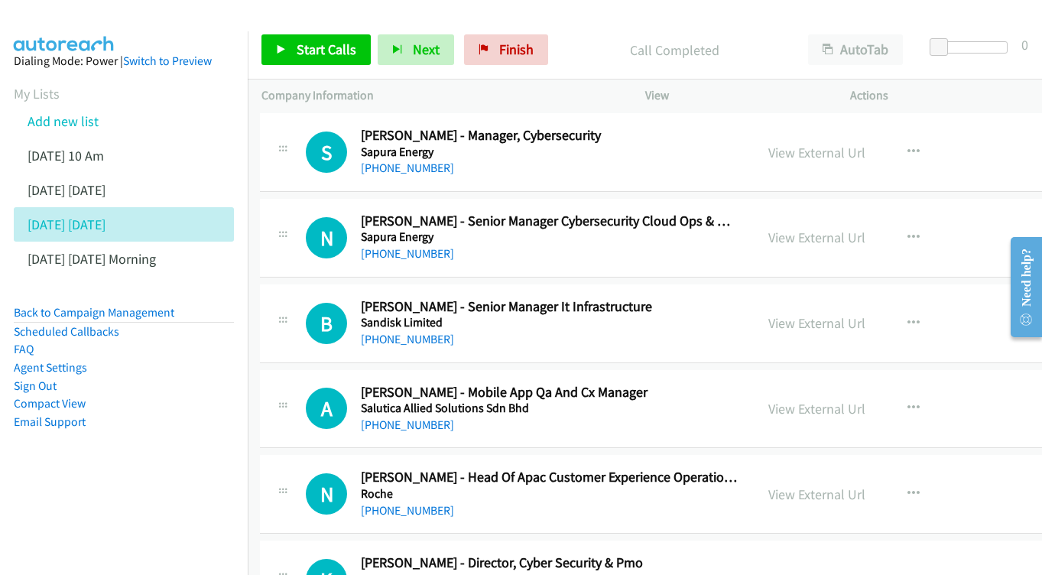
scroll to position [7098, 2]
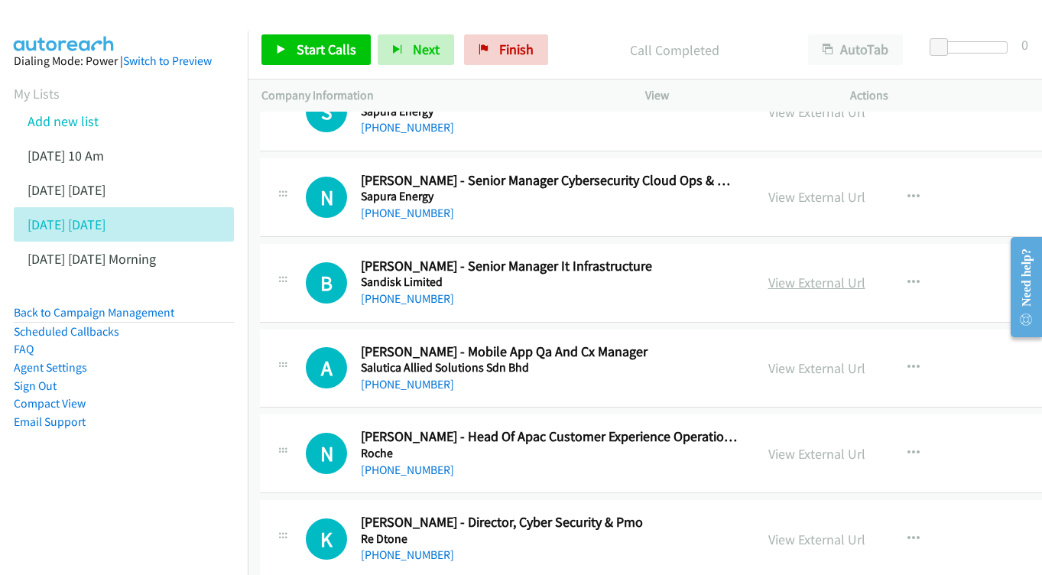
click at [822, 274] on link "View External Url" at bounding box center [816, 283] width 97 height 18
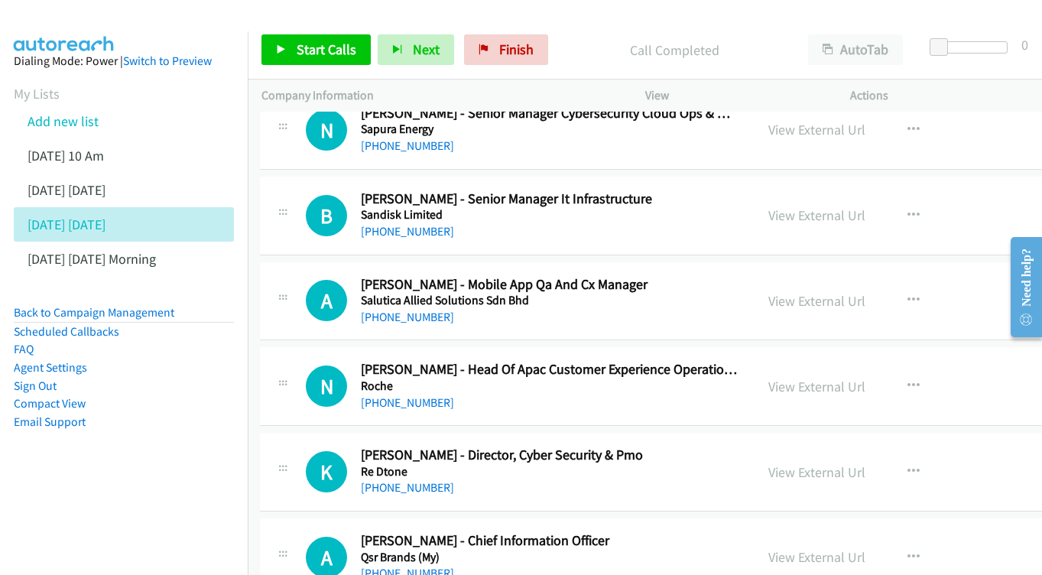
scroll to position [7175, 2]
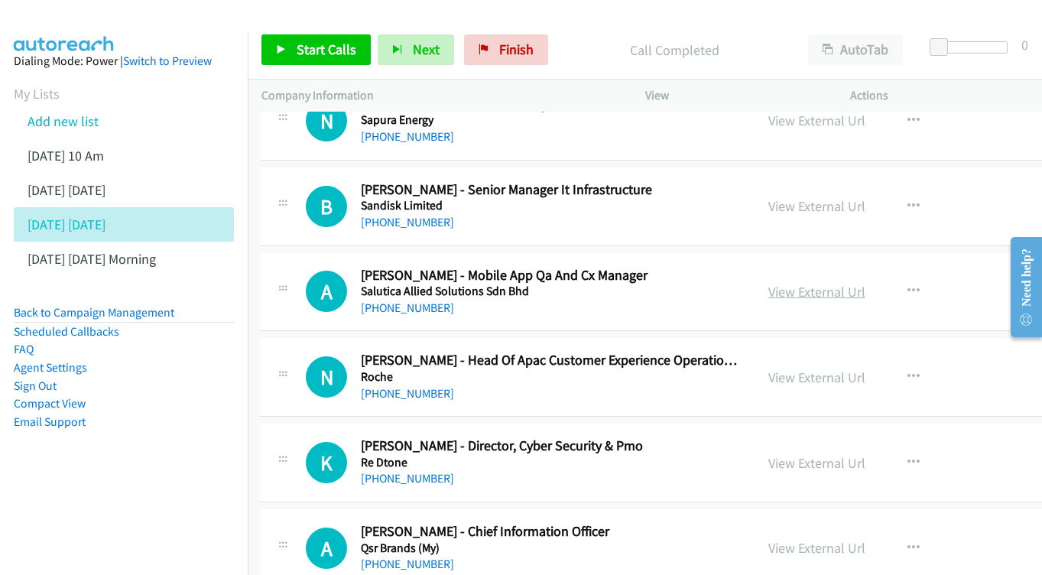
click at [787, 283] on link "View External Url" at bounding box center [816, 292] width 97 height 18
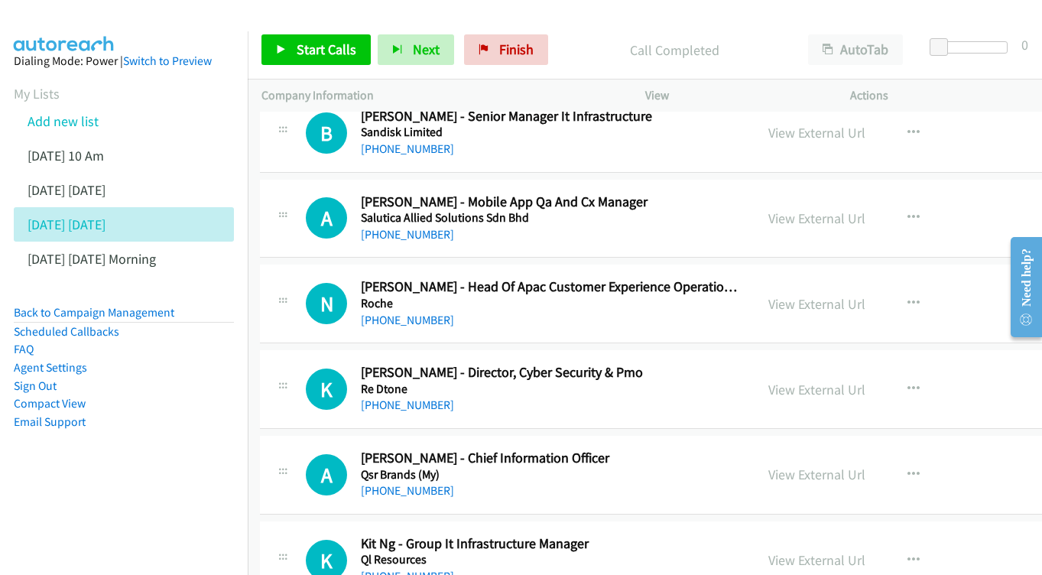
scroll to position [7261, 2]
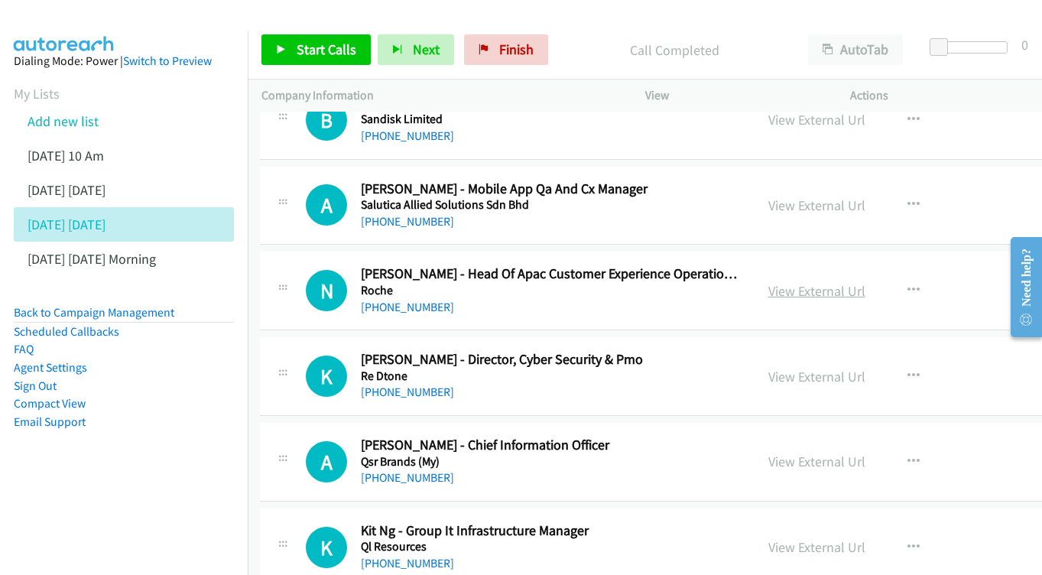
click at [783, 282] on link "View External Url" at bounding box center [816, 291] width 97 height 18
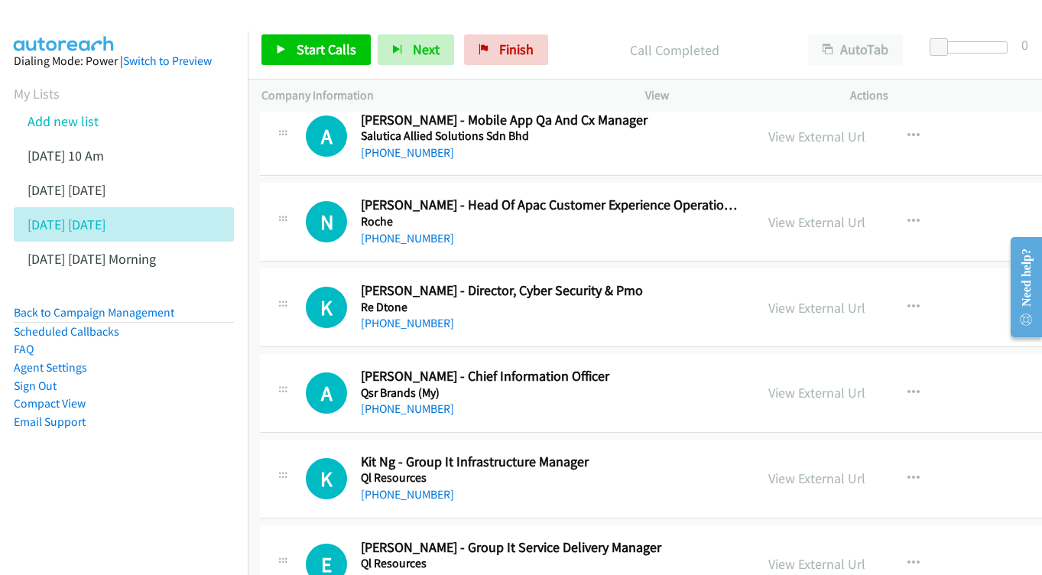
scroll to position [7345, 2]
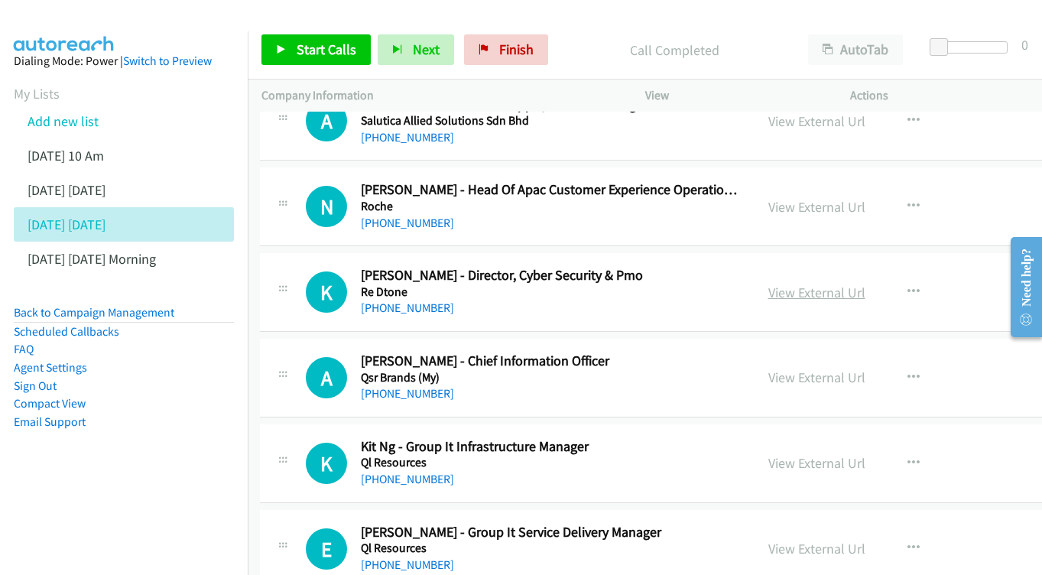
click at [788, 284] on link "View External Url" at bounding box center [816, 293] width 97 height 18
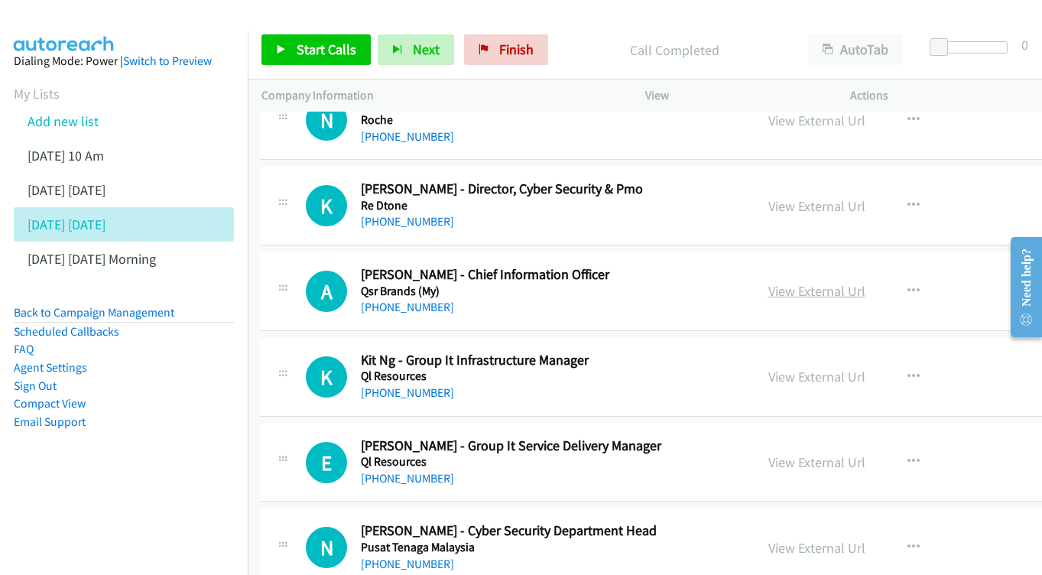
click at [768, 282] on link "View External Url" at bounding box center [816, 291] width 97 height 18
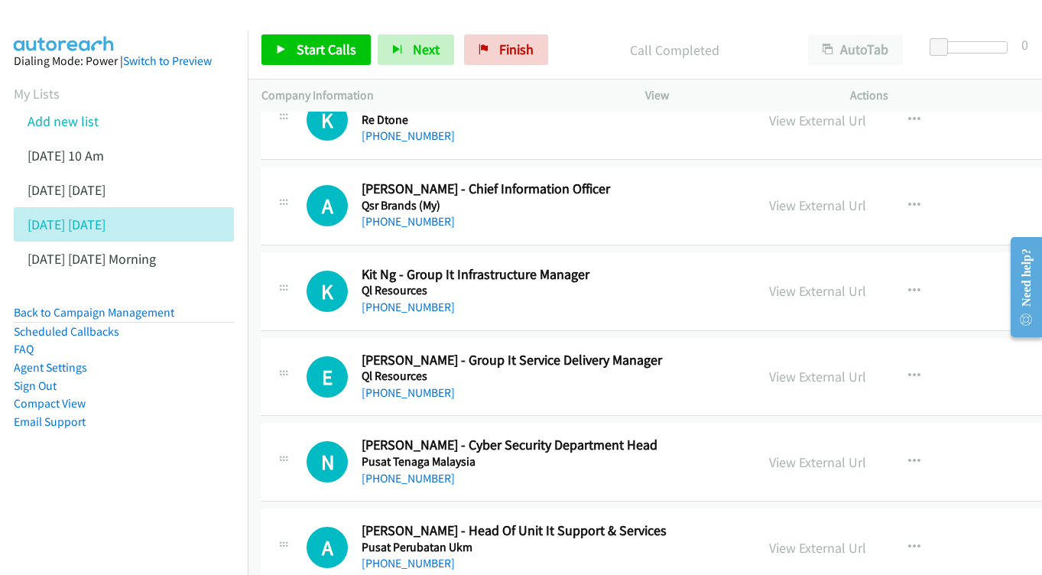
scroll to position [7506, 1]
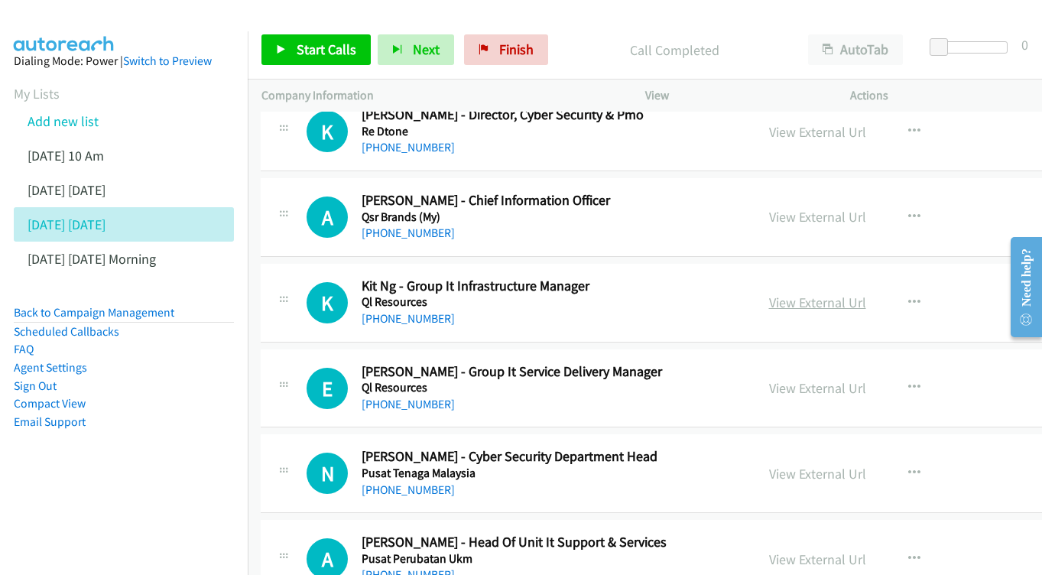
click at [793, 293] on link "View External Url" at bounding box center [817, 302] width 97 height 18
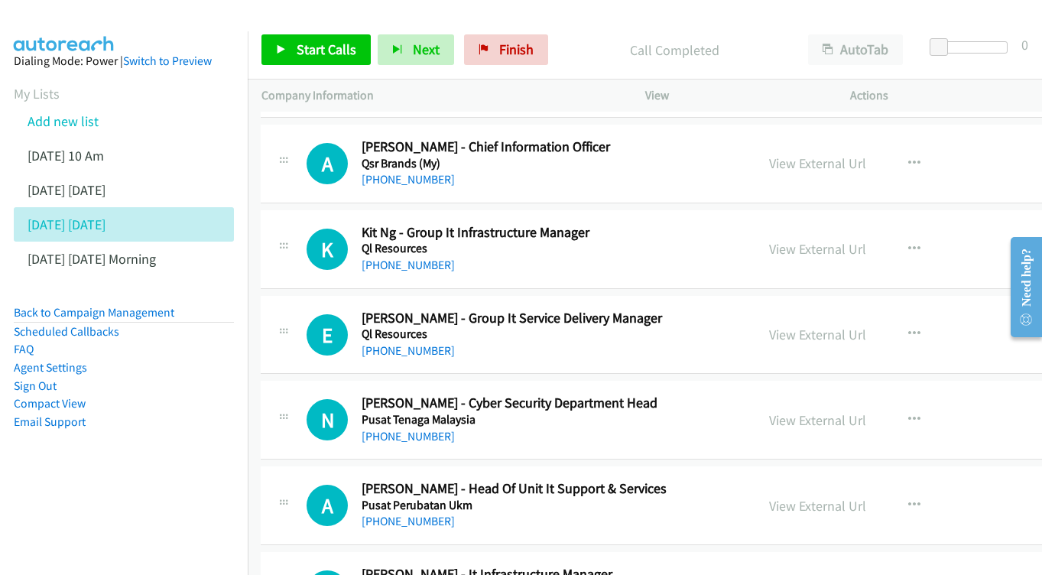
scroll to position [7577, 1]
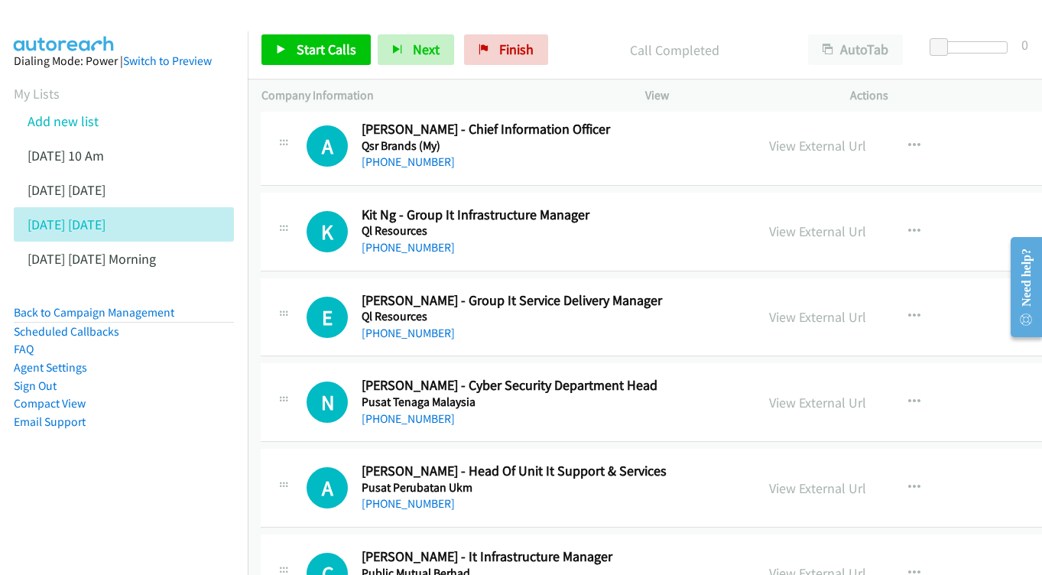
click at [780, 292] on div "View External Url View External Url Schedule/Manage Callback Start Calls Here R…" at bounding box center [885, 317] width 261 height 50
click at [793, 308] on link "View External Url" at bounding box center [817, 317] width 97 height 18
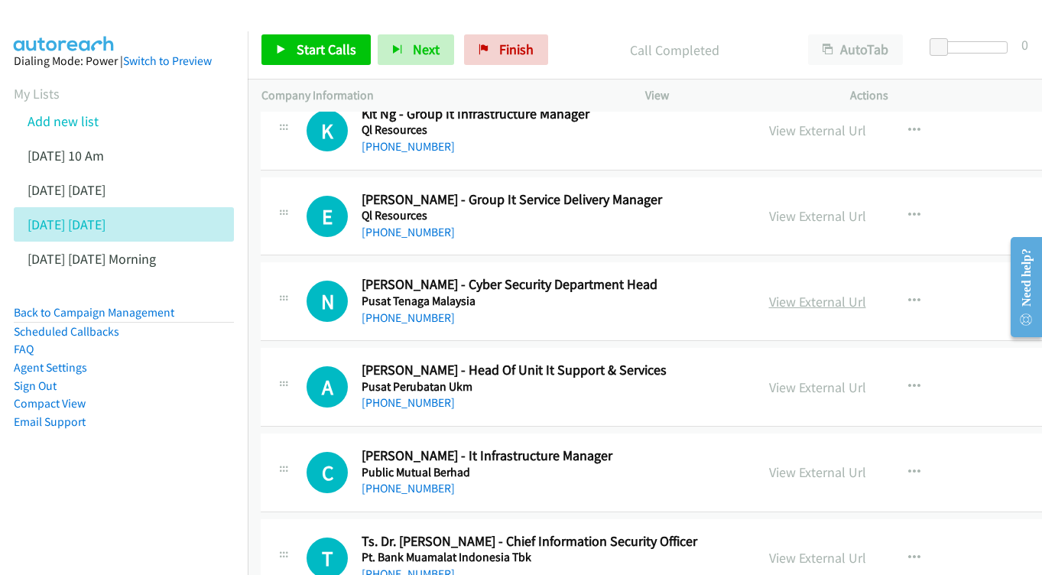
click at [803, 293] on link "View External Url" at bounding box center [817, 302] width 97 height 18
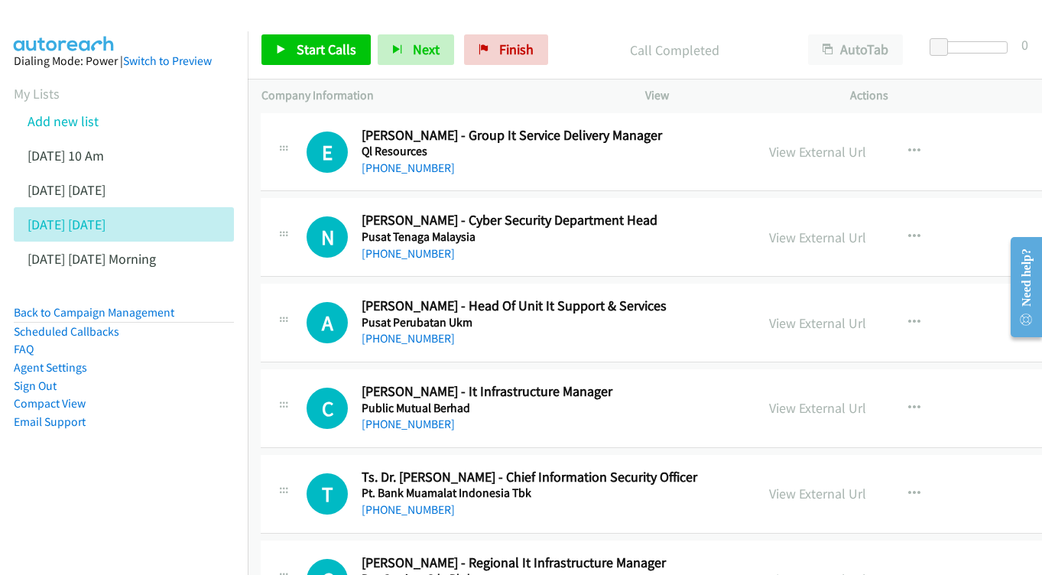
scroll to position [7744, 1]
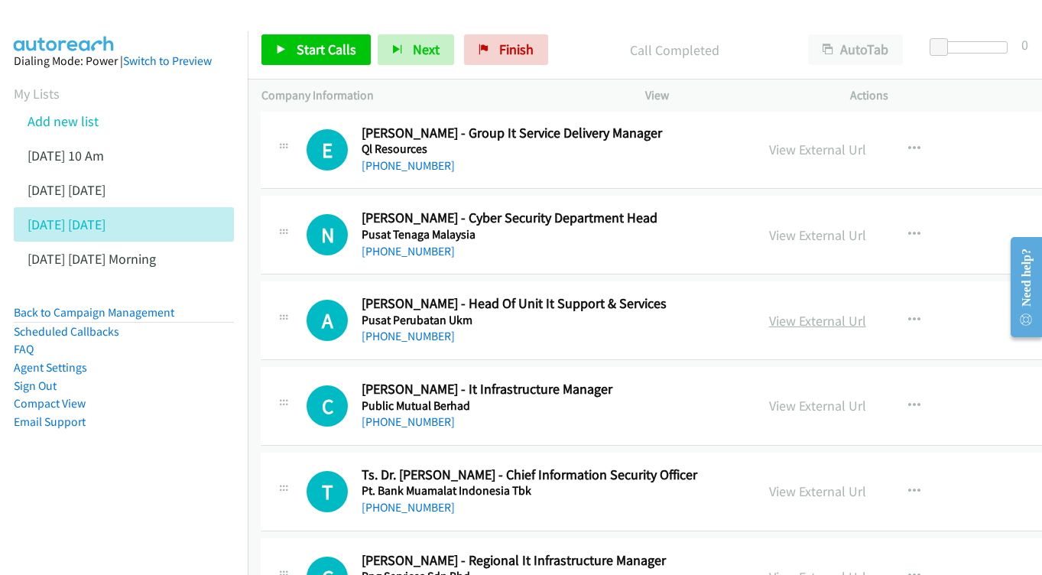
click at [802, 312] on link "View External Url" at bounding box center [817, 321] width 97 height 18
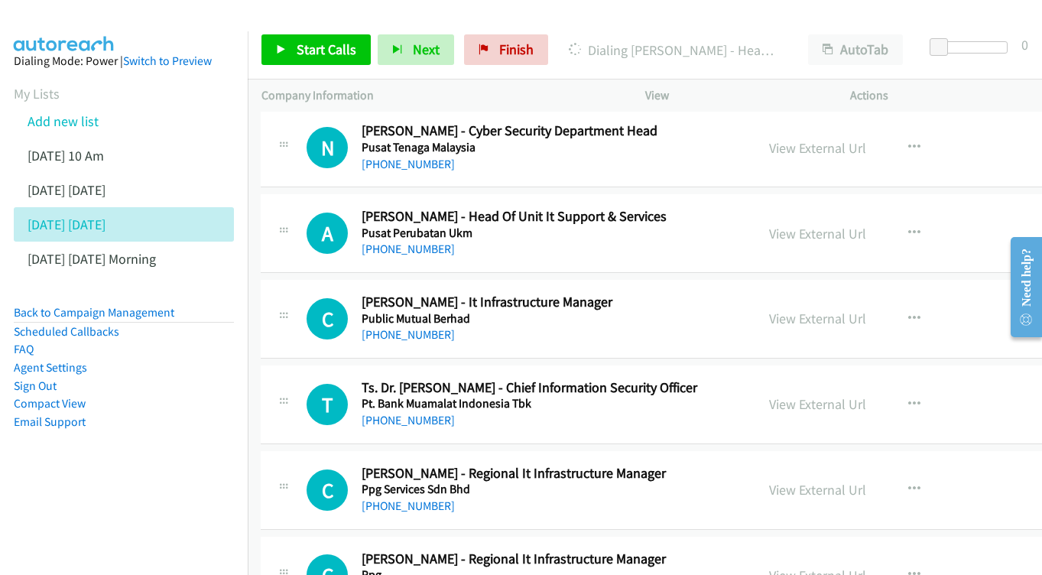
scroll to position [7834, 1]
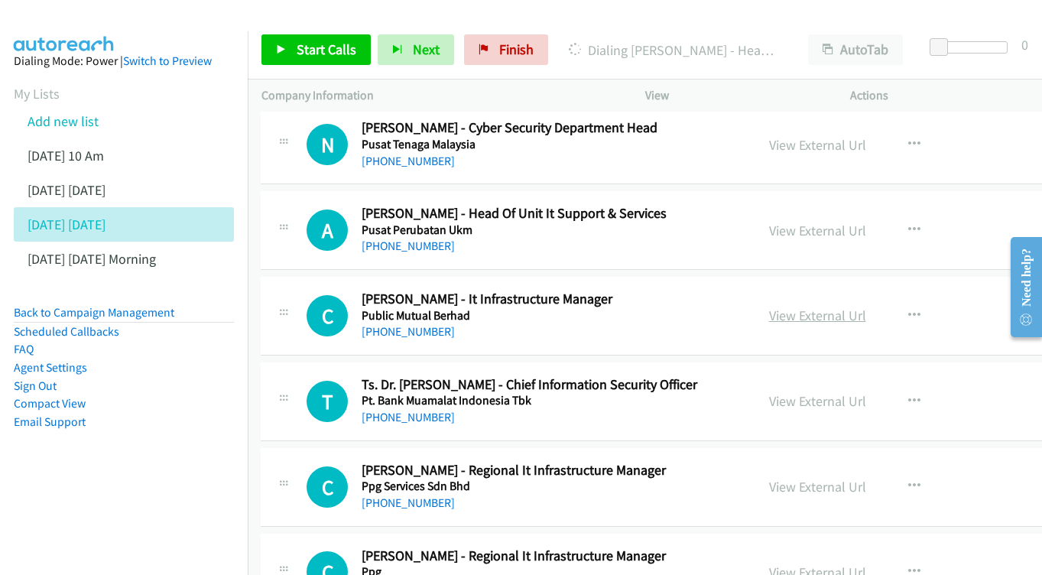
click at [793, 306] on link "View External Url" at bounding box center [817, 315] width 97 height 18
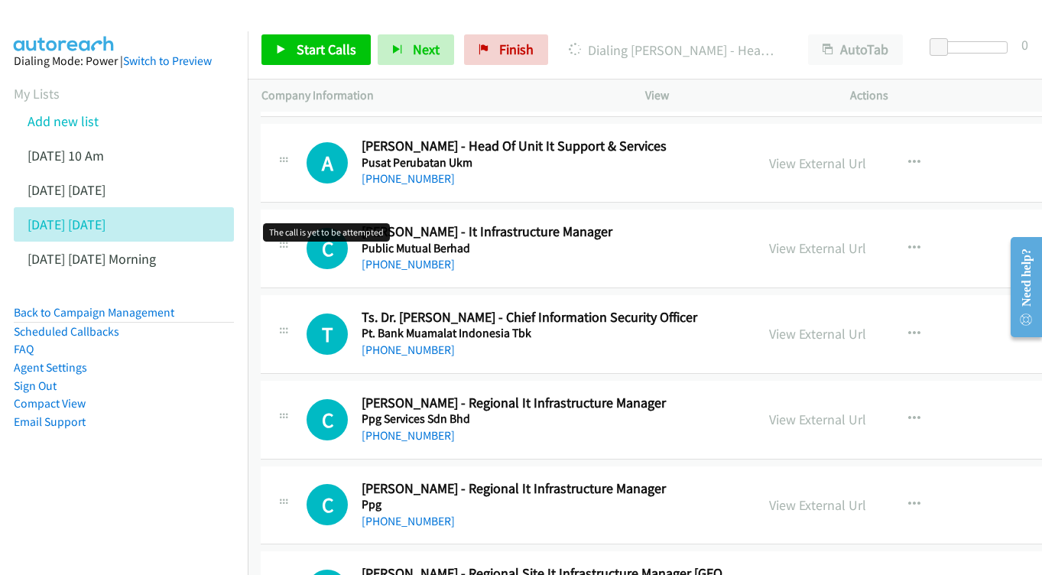
scroll to position [7917, 1]
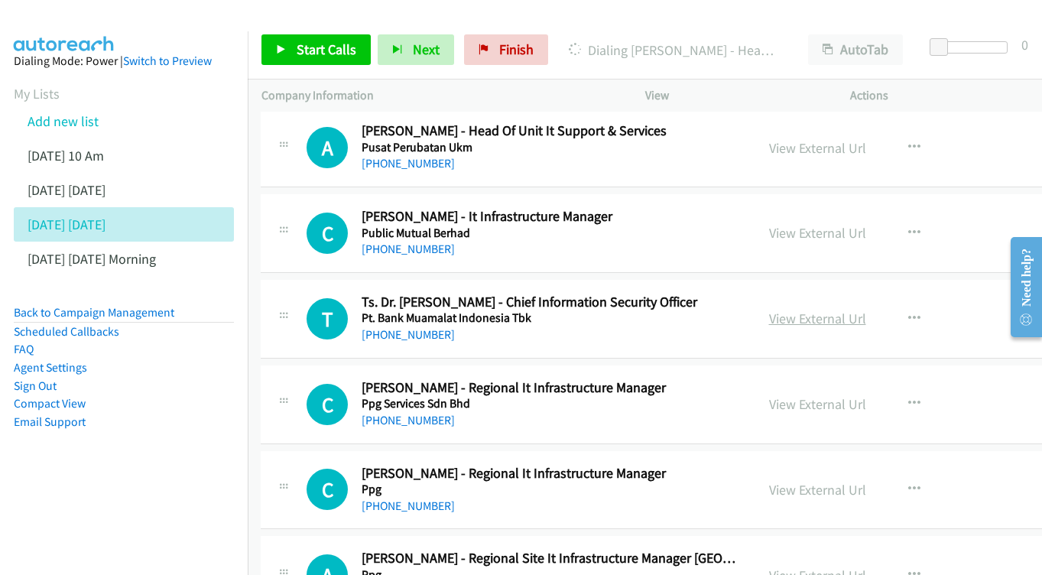
click at [792, 310] on link "View External Url" at bounding box center [817, 319] width 97 height 18
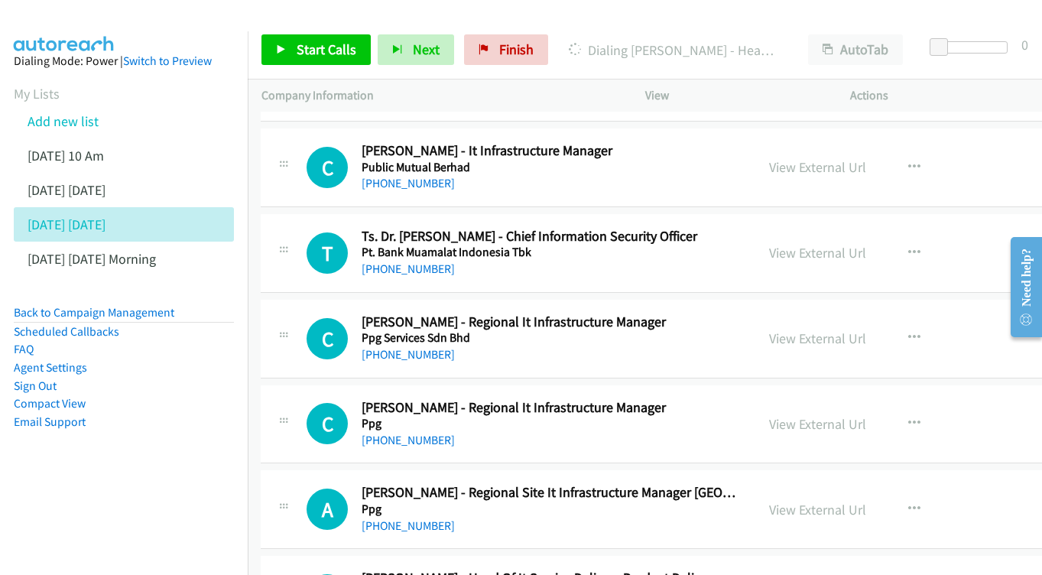
scroll to position [8005, 1]
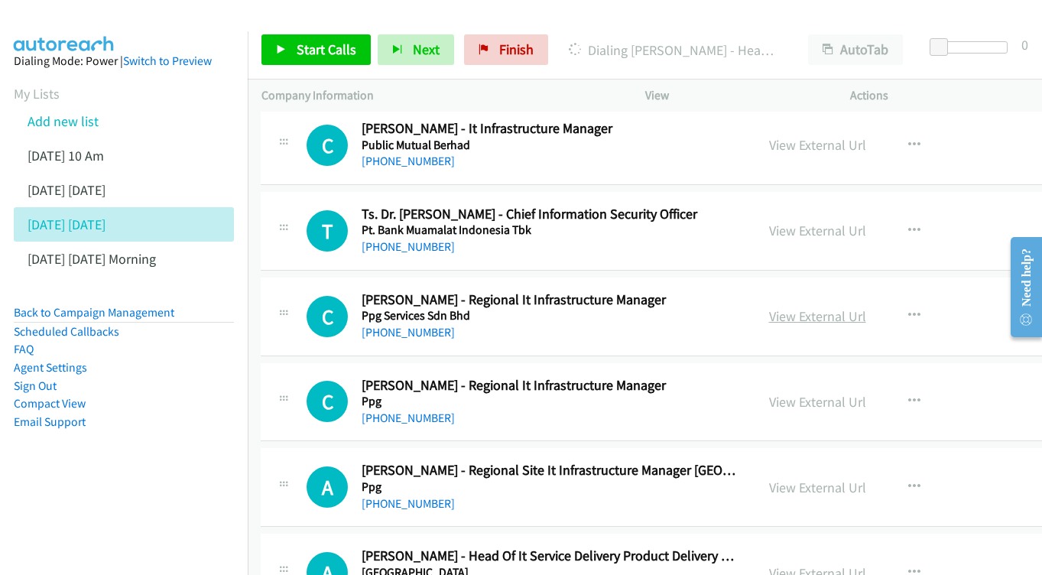
click at [786, 307] on link "View External Url" at bounding box center [817, 316] width 97 height 18
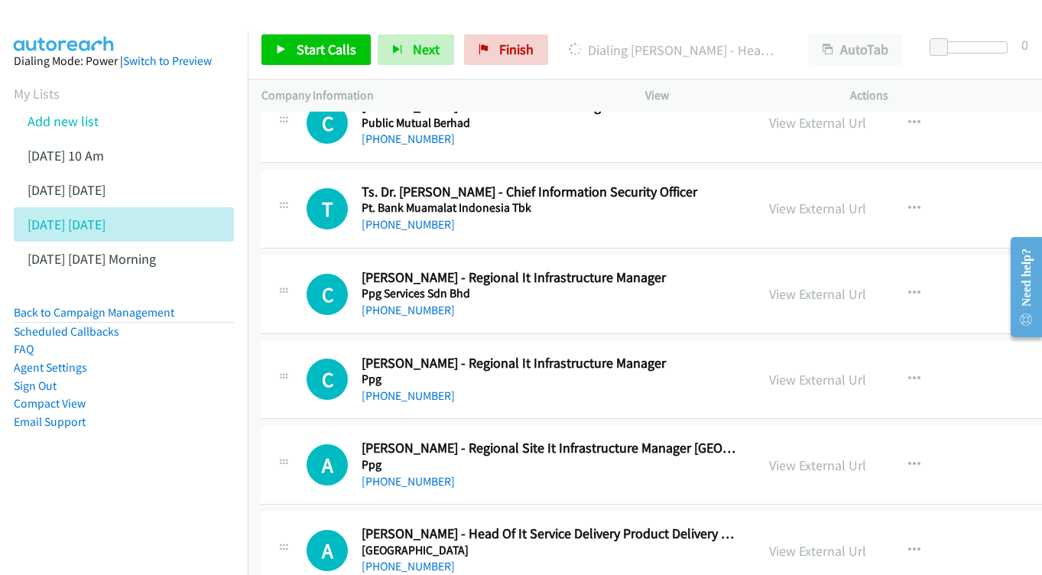
scroll to position [8088, 1]
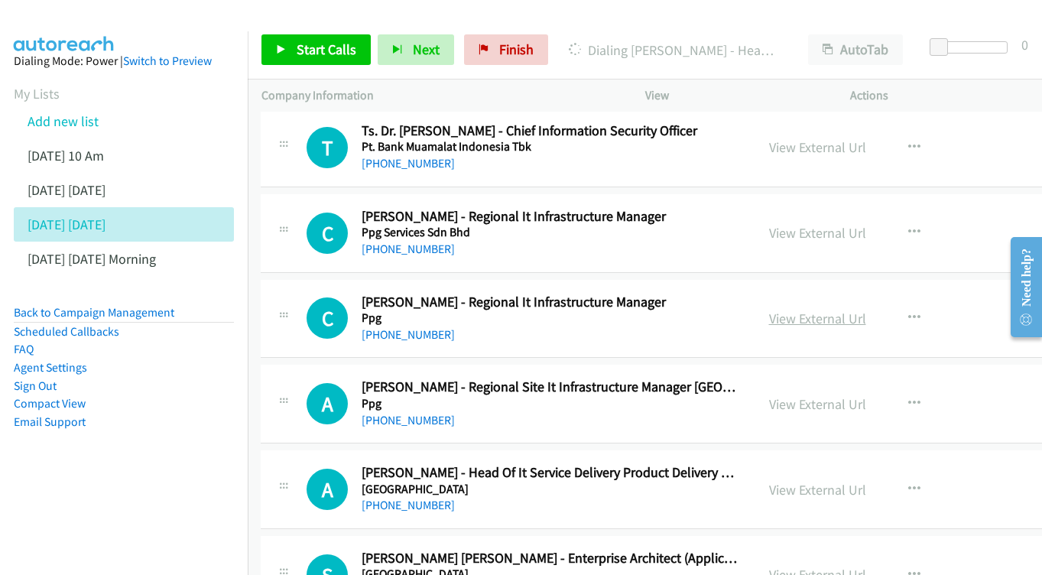
click at [783, 310] on link "View External Url" at bounding box center [817, 319] width 97 height 18
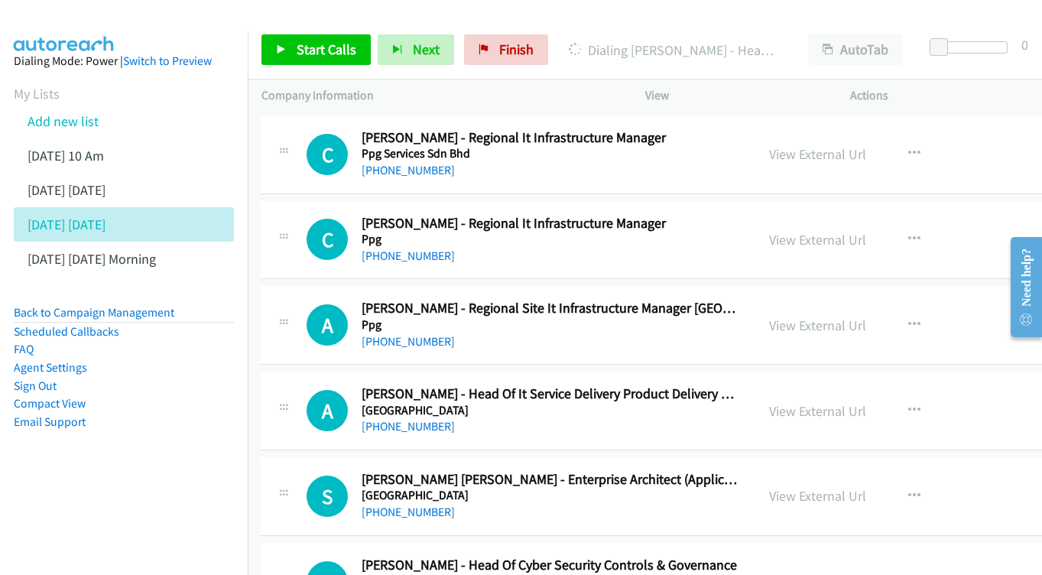
scroll to position [8170, 1]
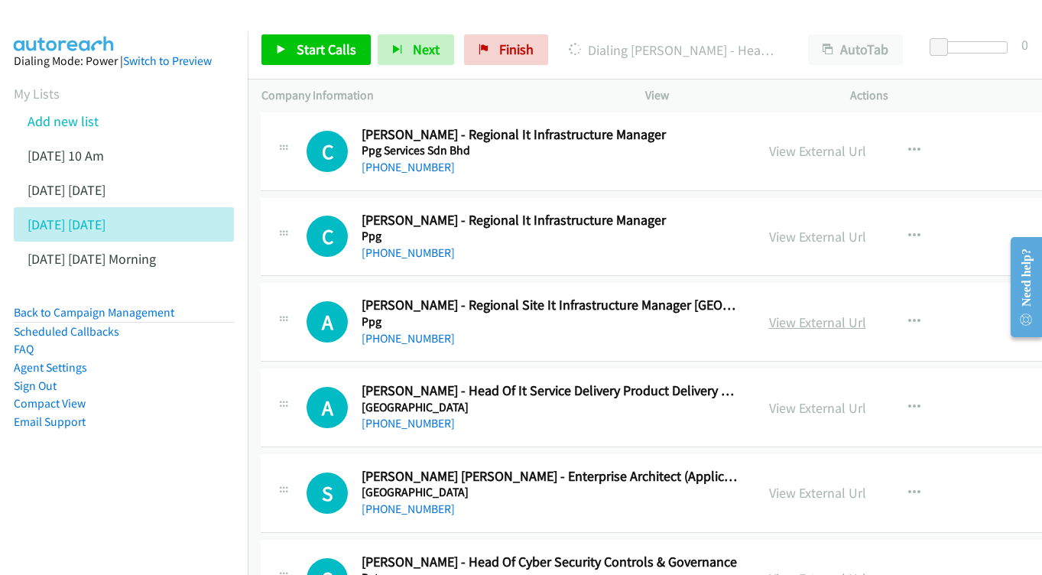
click at [810, 313] on link "View External Url" at bounding box center [817, 322] width 97 height 18
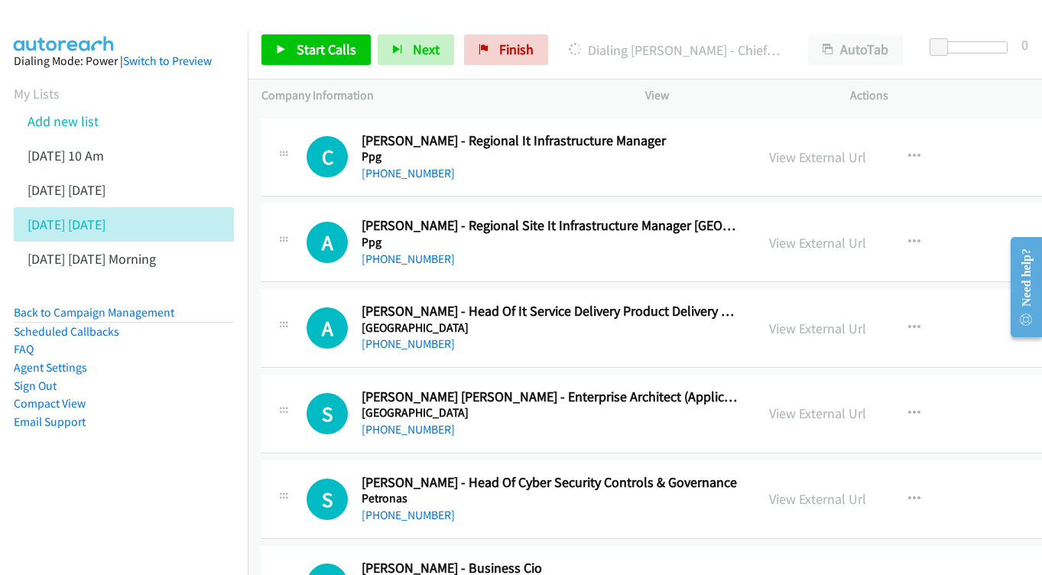
scroll to position [8275, 1]
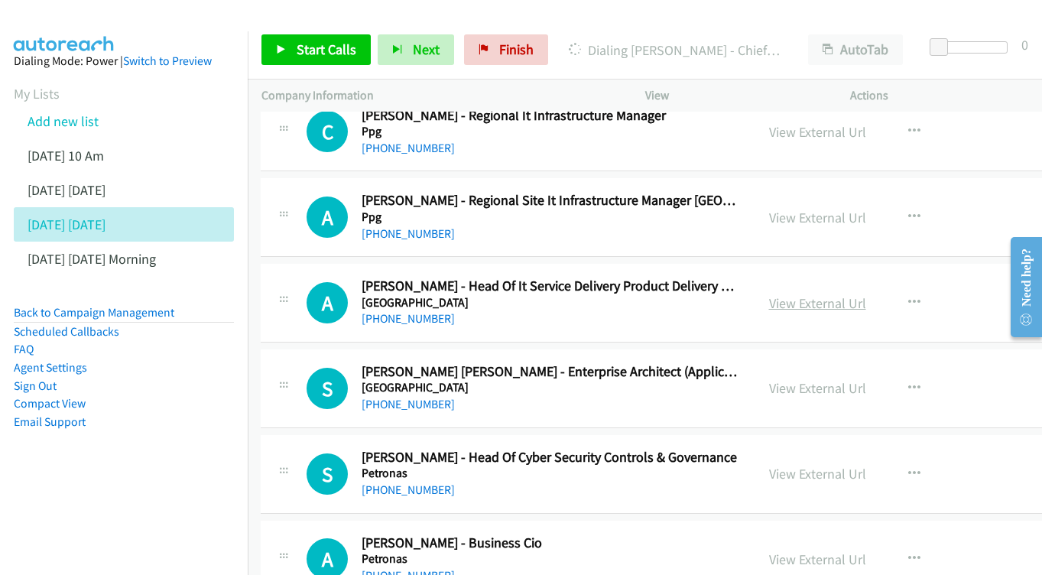
click at [798, 294] on link "View External Url" at bounding box center [817, 303] width 97 height 18
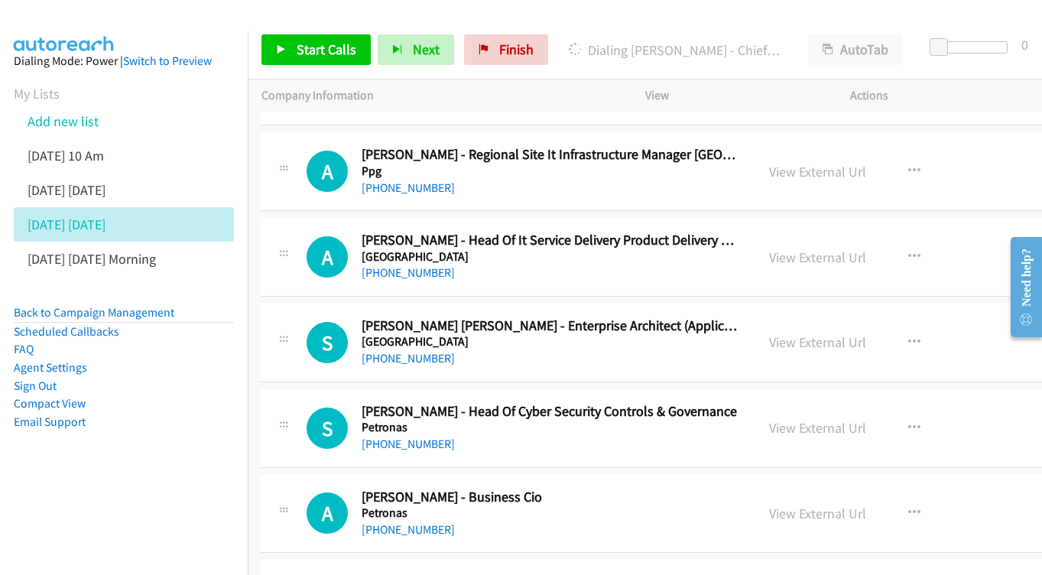
scroll to position [8339, 1]
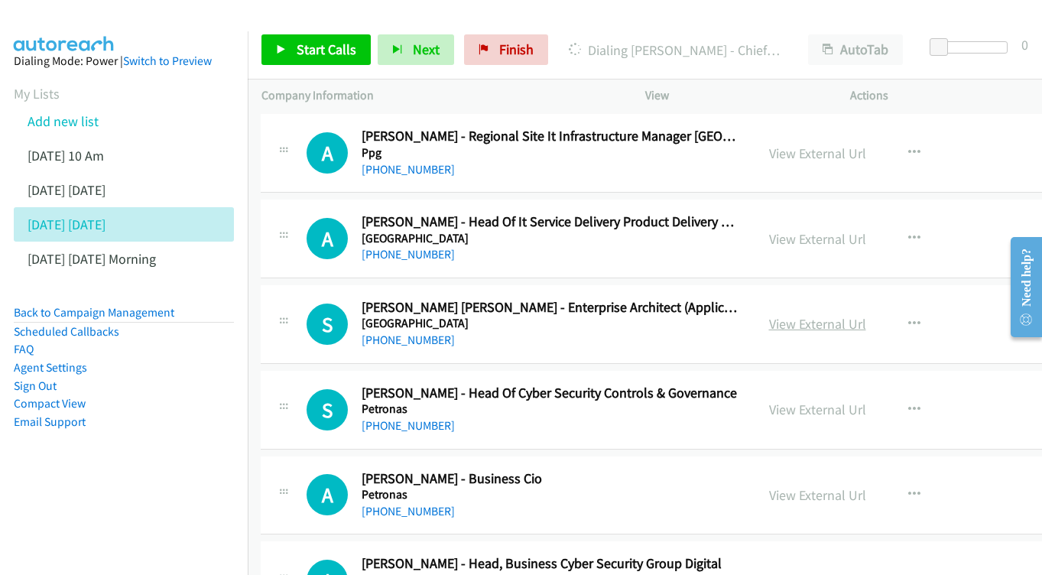
click at [783, 315] on link "View External Url" at bounding box center [817, 324] width 97 height 18
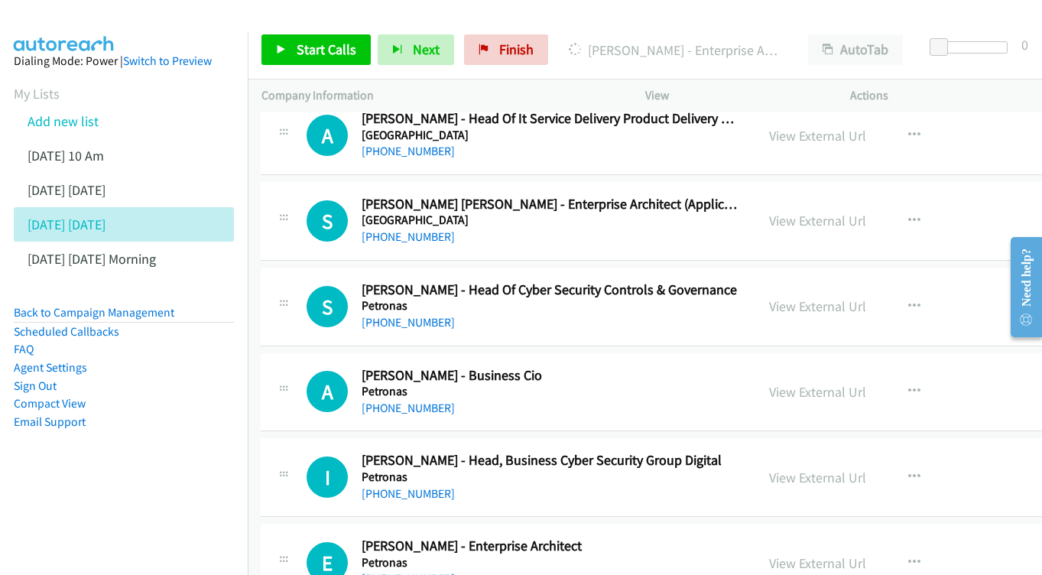
scroll to position [8445, 1]
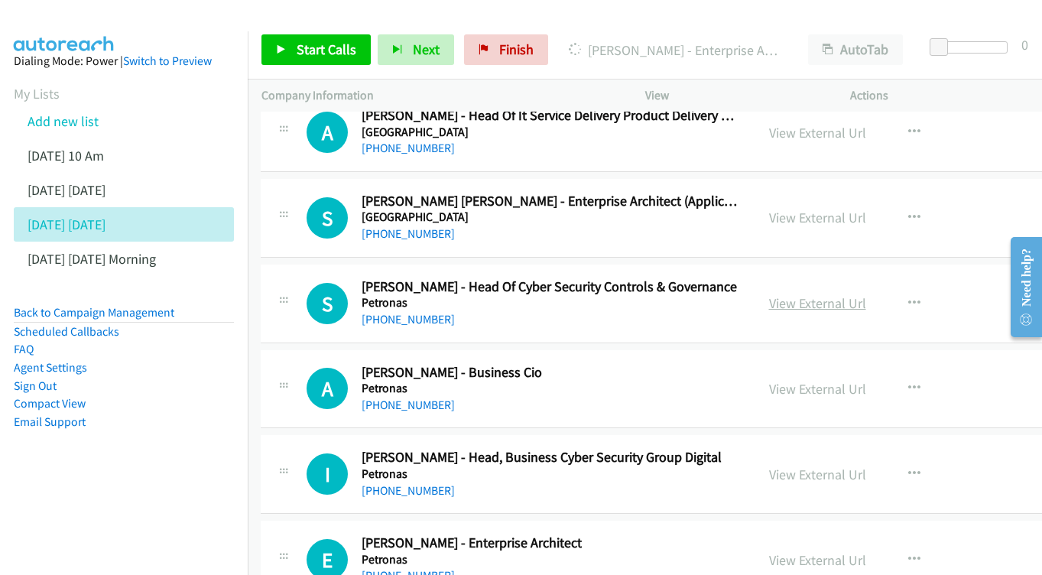
click at [812, 294] on link "View External Url" at bounding box center [817, 303] width 97 height 18
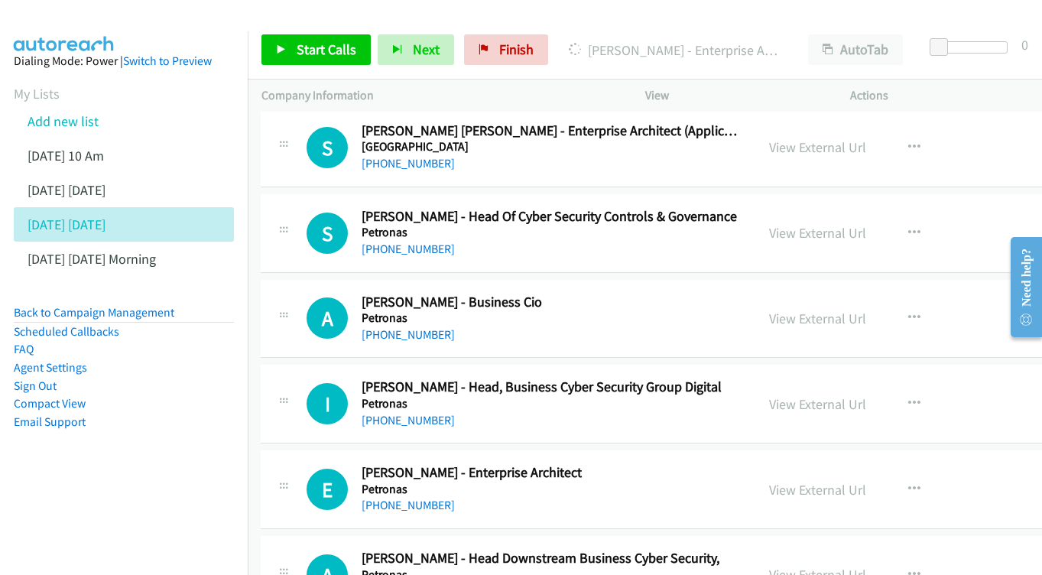
scroll to position [8518, 1]
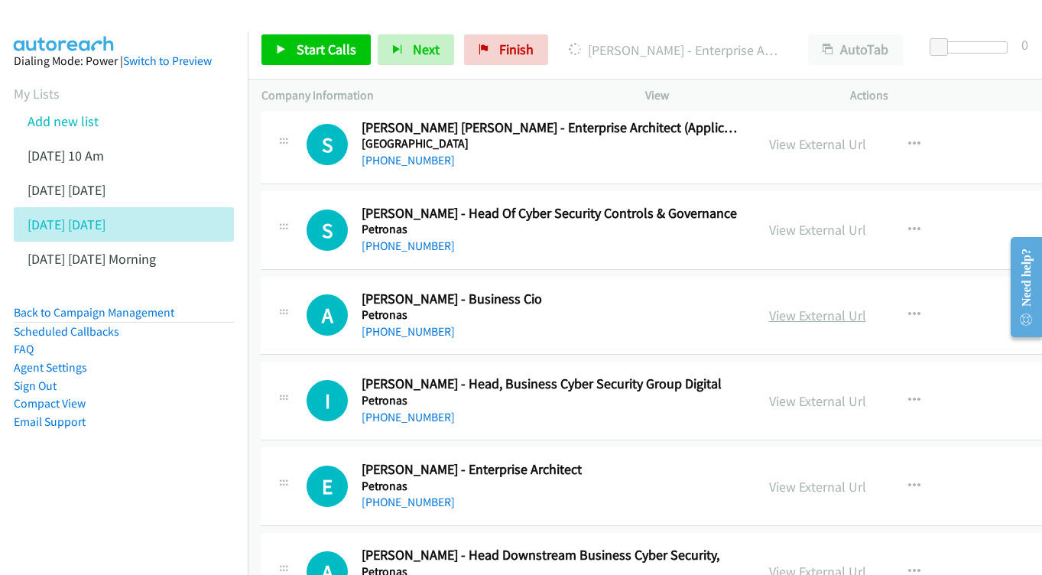
click at [804, 306] on link "View External Url" at bounding box center [817, 315] width 97 height 18
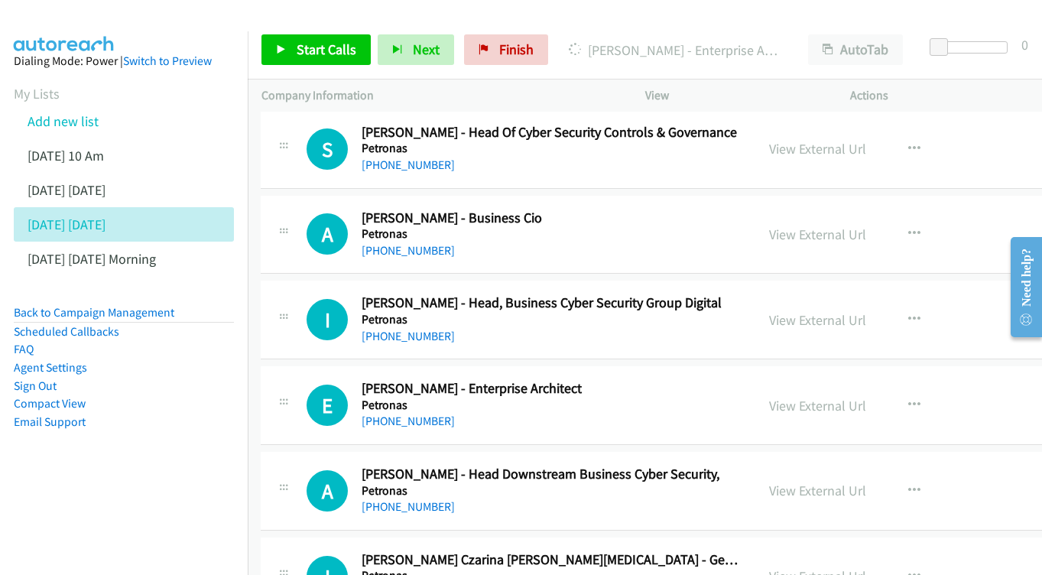
scroll to position [8625, 1]
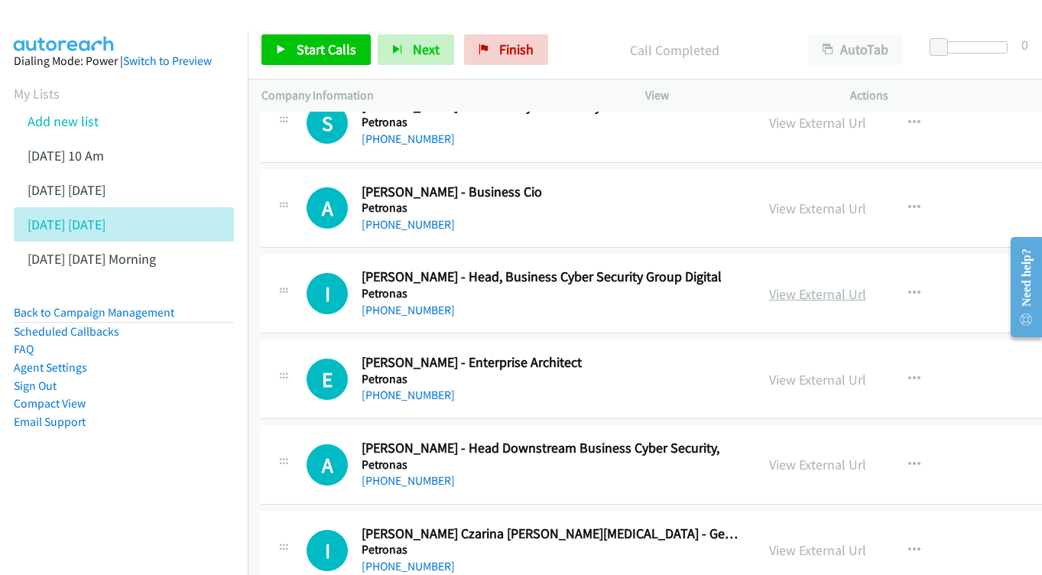
click at [793, 285] on link "View External Url" at bounding box center [817, 294] width 97 height 18
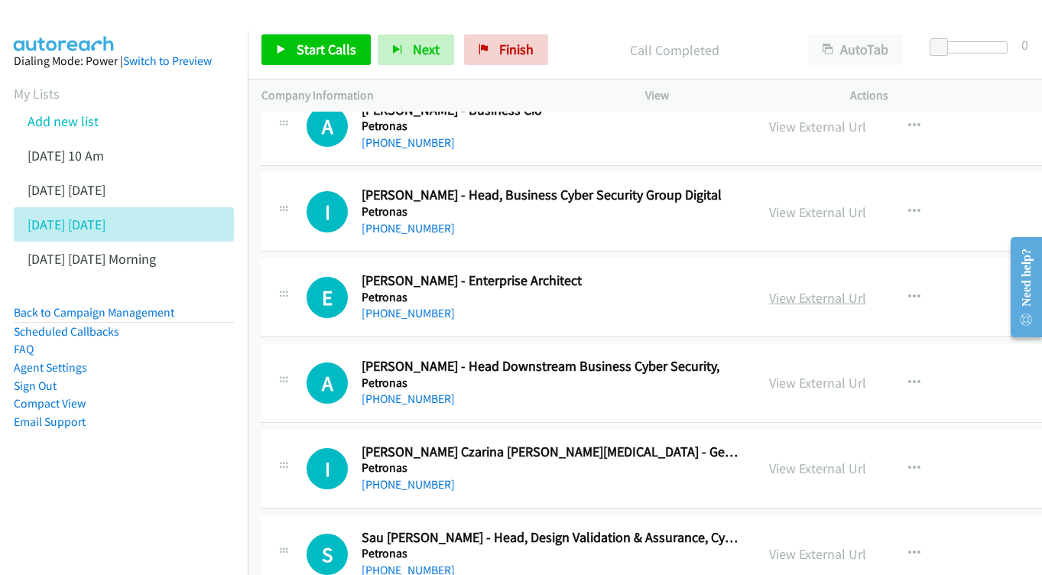
click at [775, 289] on link "View External Url" at bounding box center [817, 298] width 97 height 18
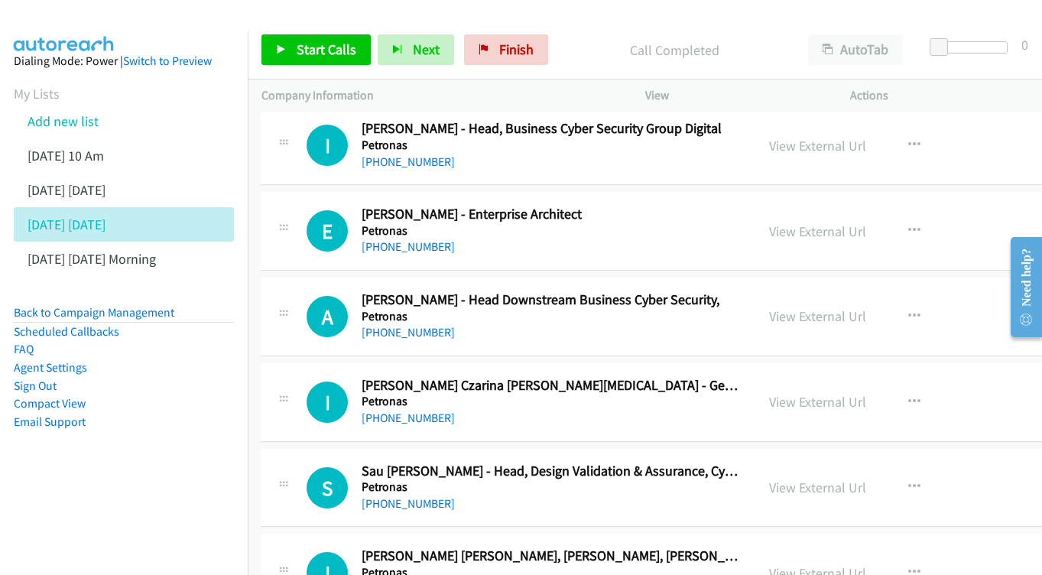
scroll to position [8777, 1]
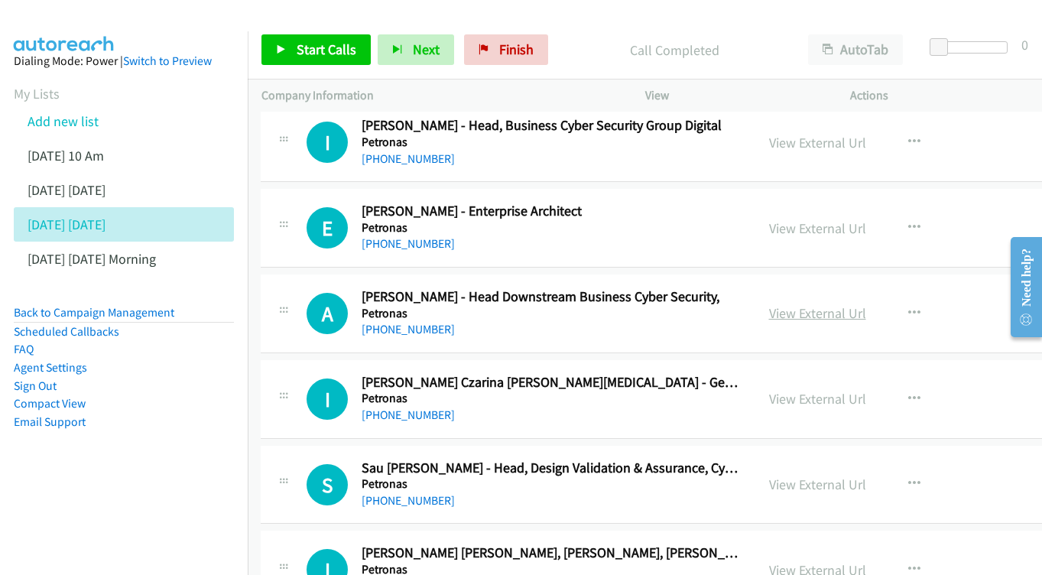
click at [788, 304] on link "View External Url" at bounding box center [817, 313] width 97 height 18
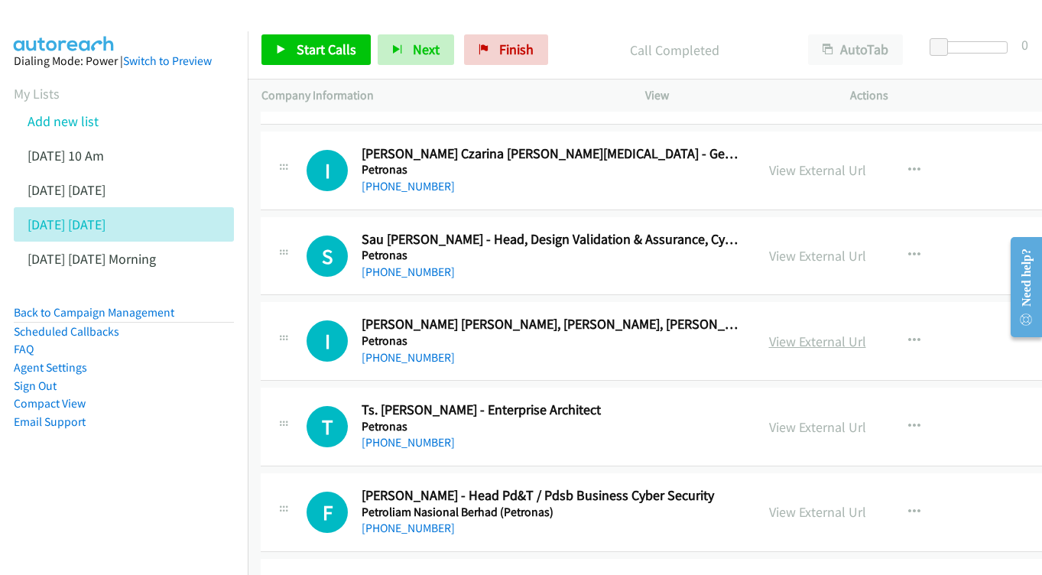
scroll to position [9027, 1]
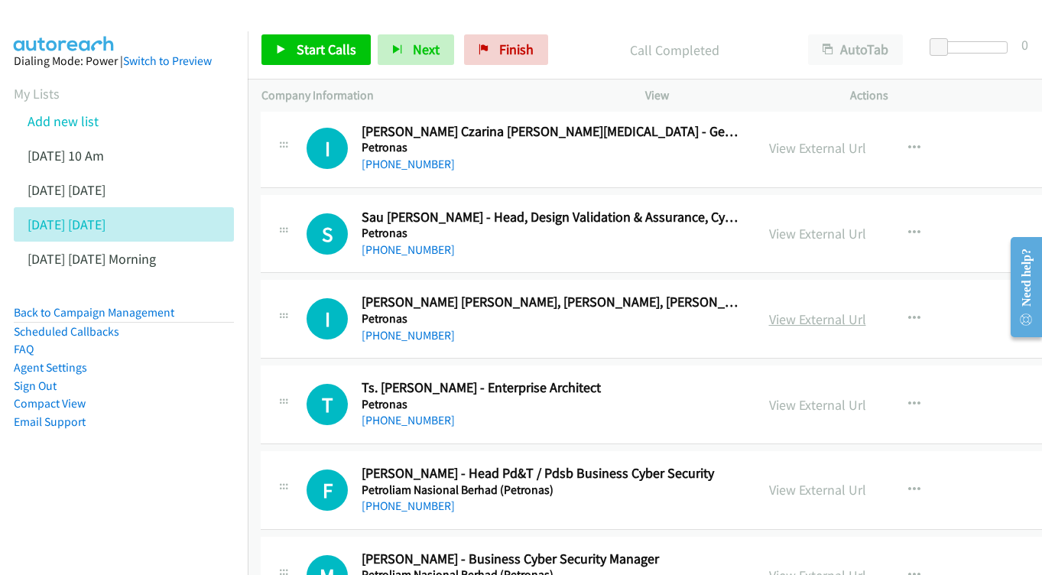
click at [783, 310] on link "View External Url" at bounding box center [817, 319] width 97 height 18
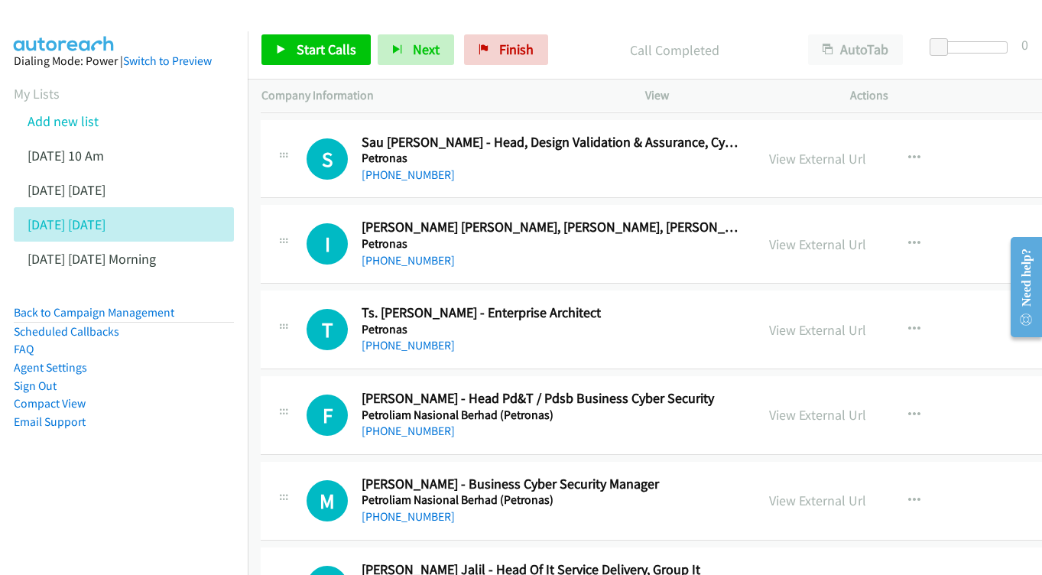
scroll to position [9105, 1]
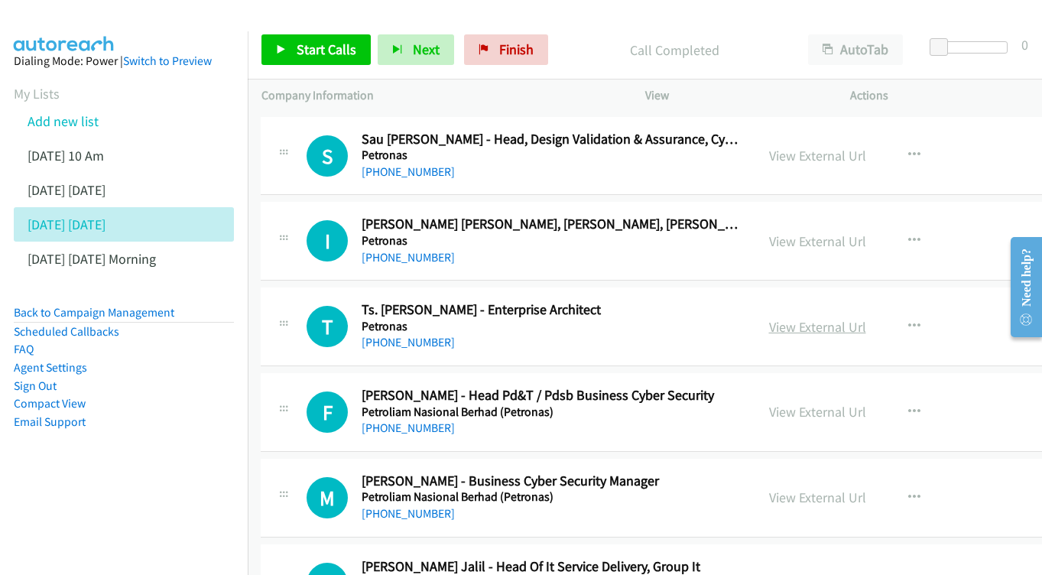
click at [817, 318] on link "View External Url" at bounding box center [817, 327] width 97 height 18
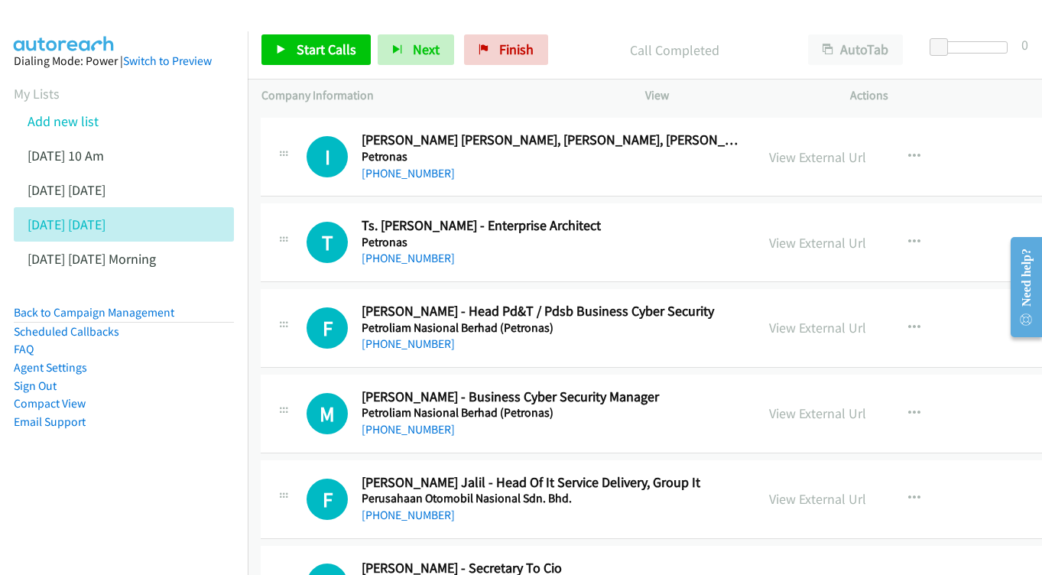
scroll to position [9209, 1]
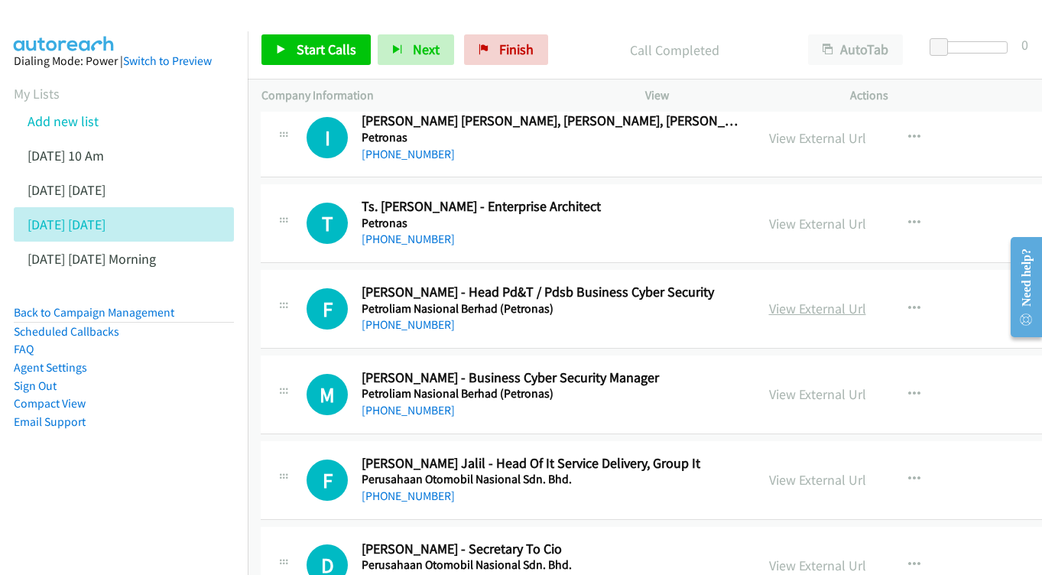
click at [822, 300] on link "View External Url" at bounding box center [817, 309] width 97 height 18
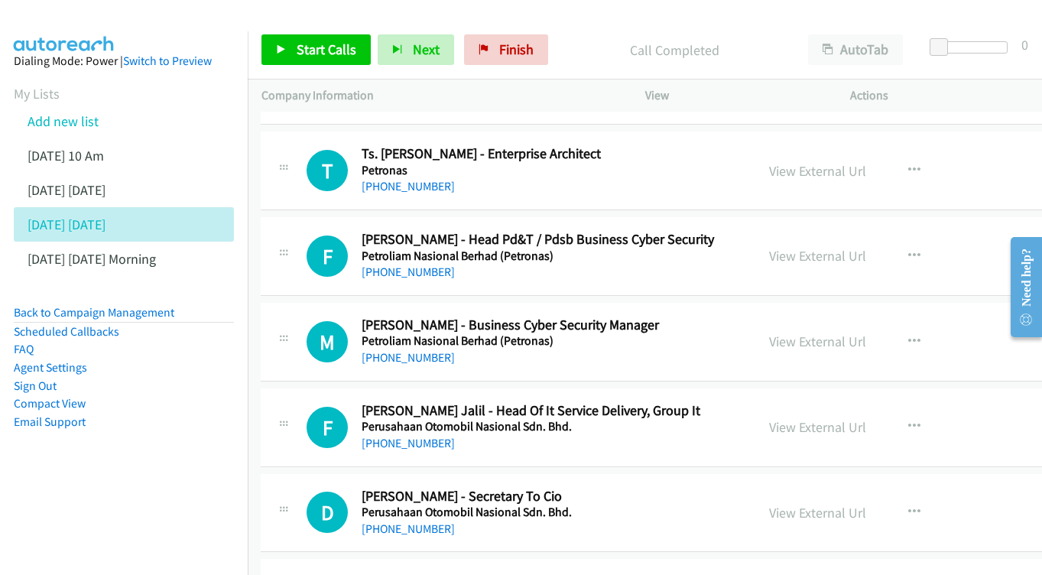
scroll to position [9286, 1]
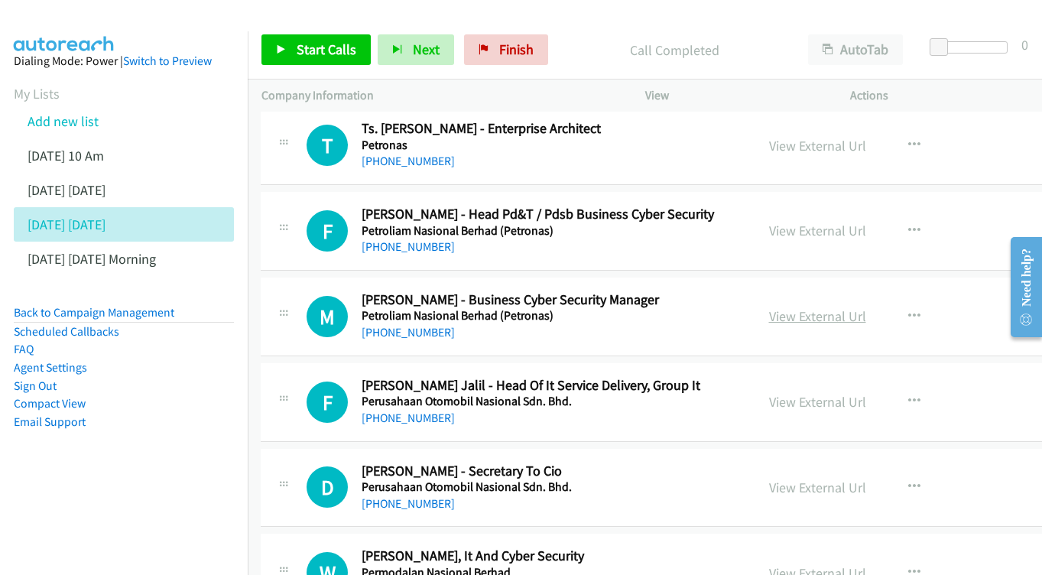
click at [794, 307] on link "View External Url" at bounding box center [817, 316] width 97 height 18
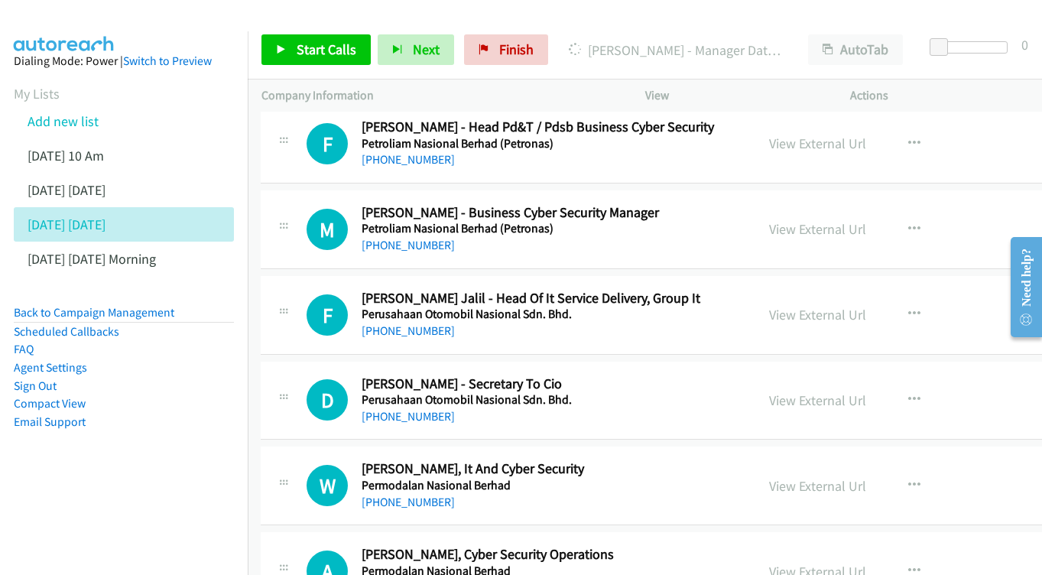
scroll to position [9377, 1]
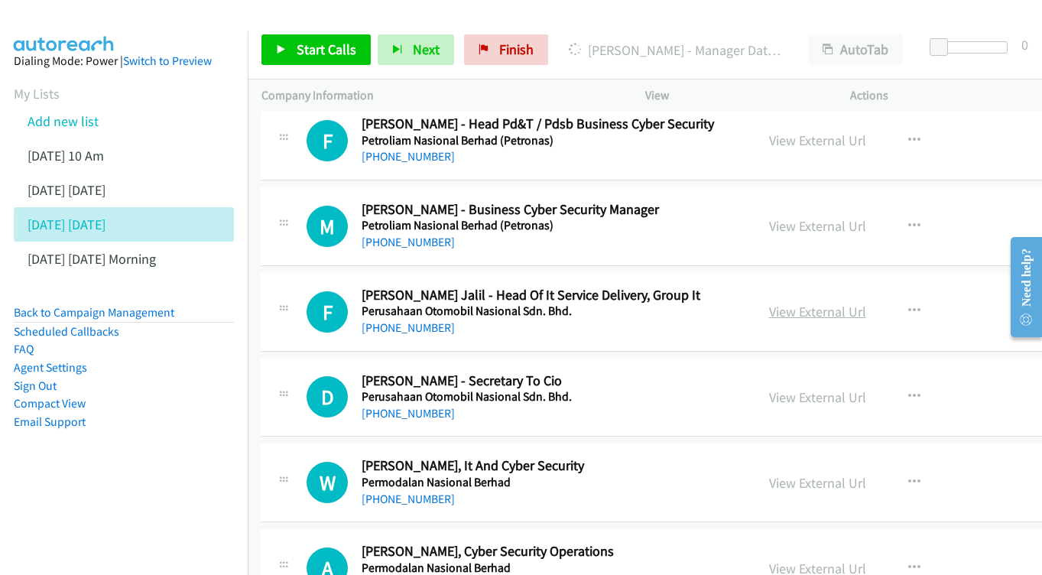
click at [806, 303] on link "View External Url" at bounding box center [817, 312] width 97 height 18
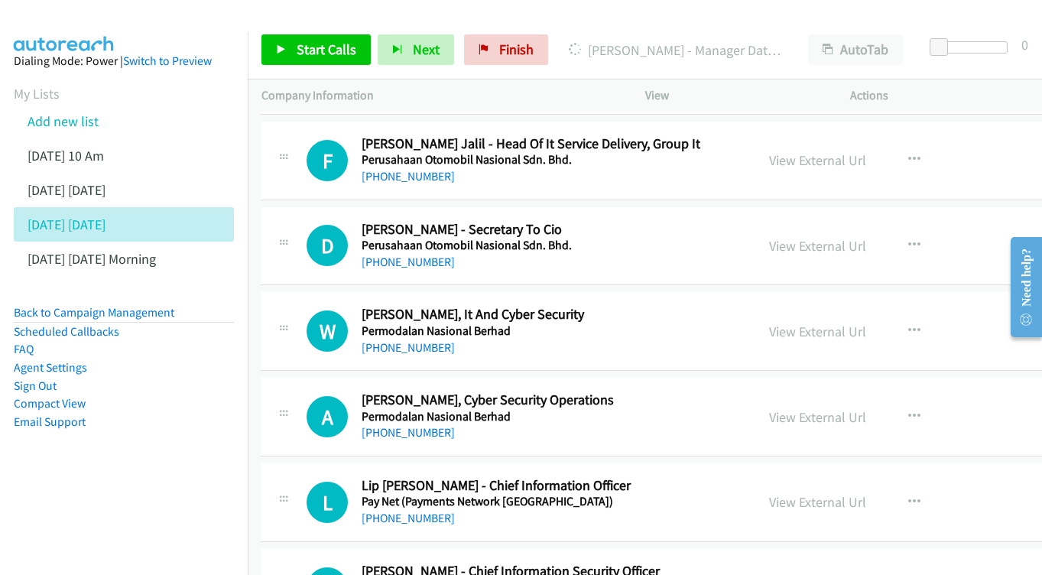
scroll to position [9531, 1]
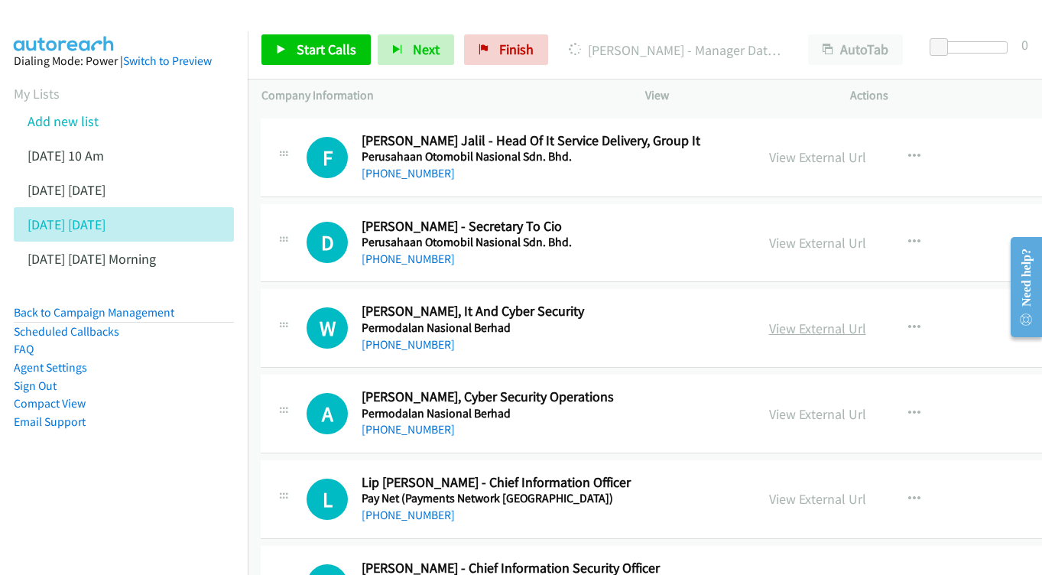
click at [772, 319] on link "View External Url" at bounding box center [817, 328] width 97 height 18
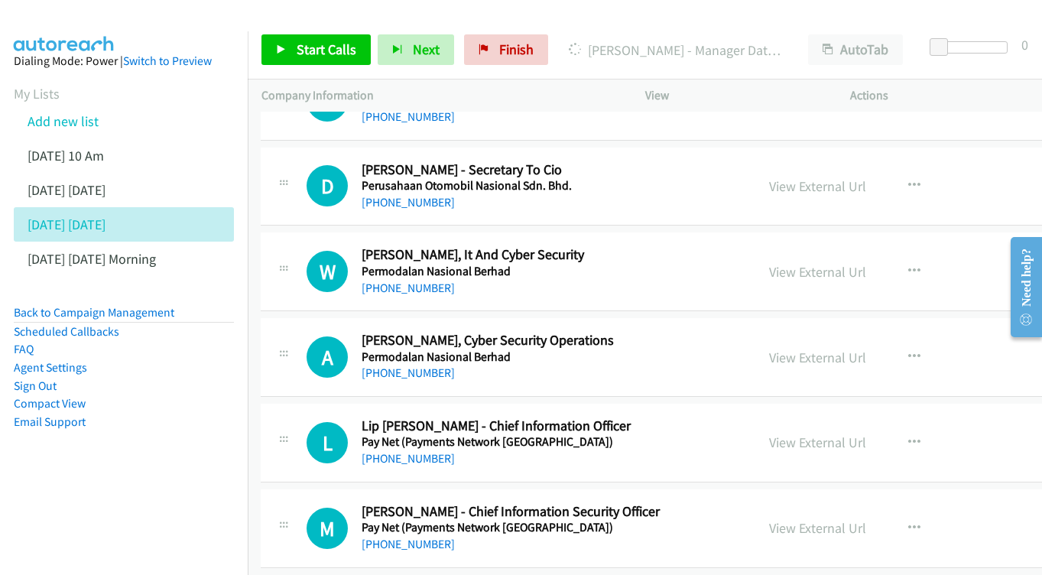
scroll to position [9591, 1]
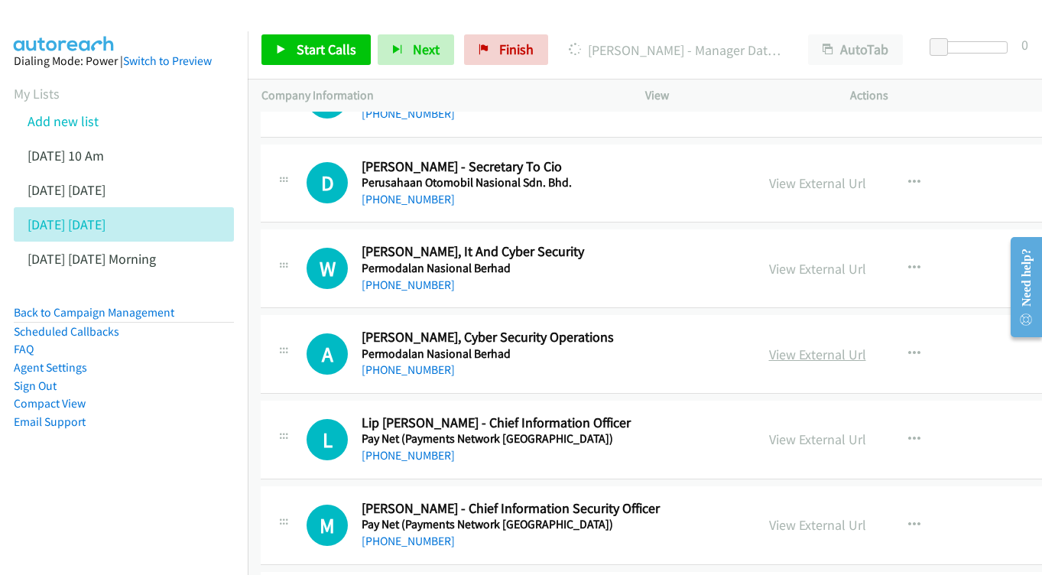
click at [810, 345] on link "View External Url" at bounding box center [817, 354] width 97 height 18
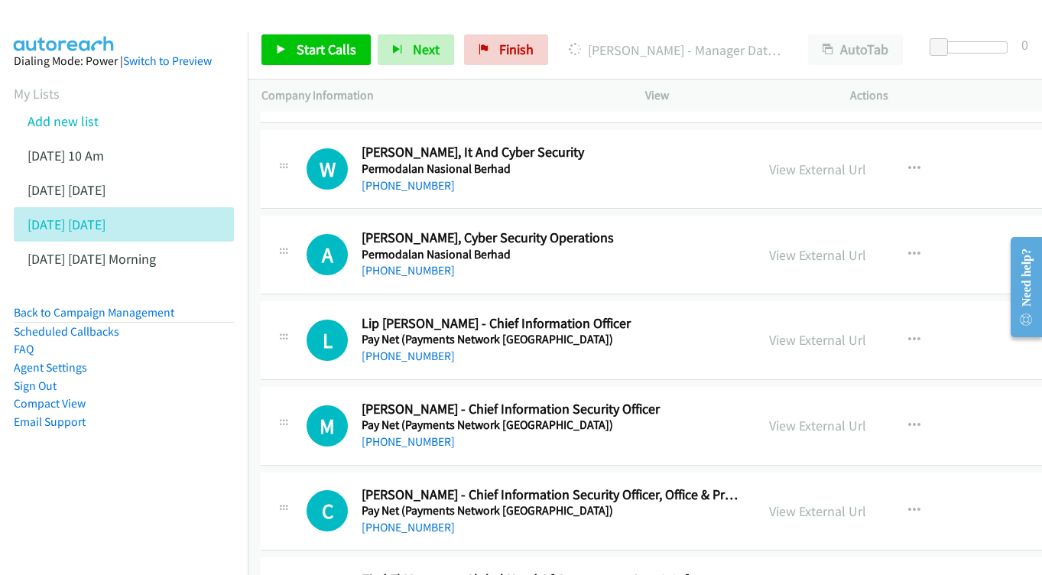
scroll to position [9714, 1]
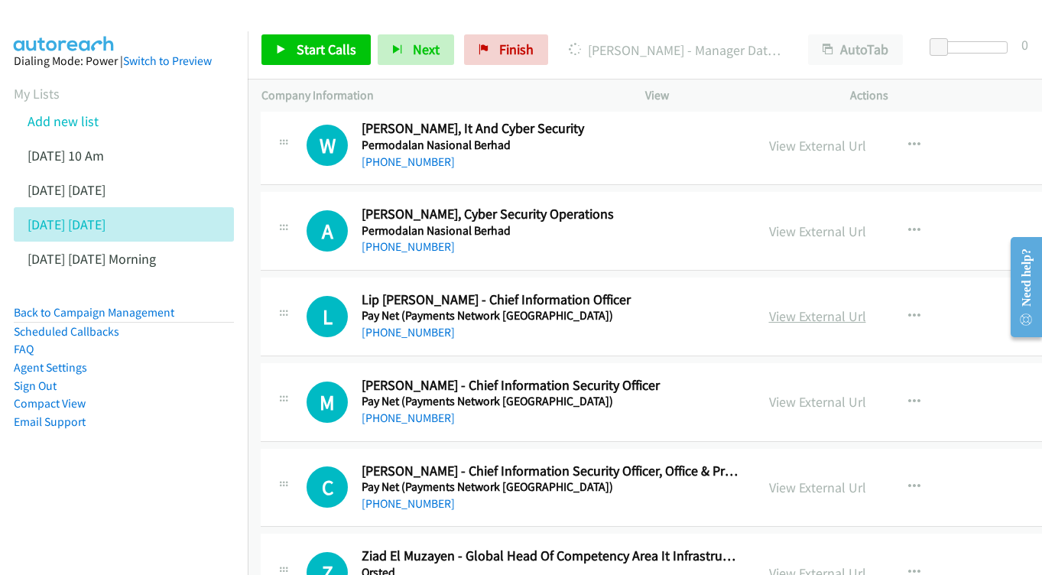
click at [792, 307] on link "View External Url" at bounding box center [817, 316] width 97 height 18
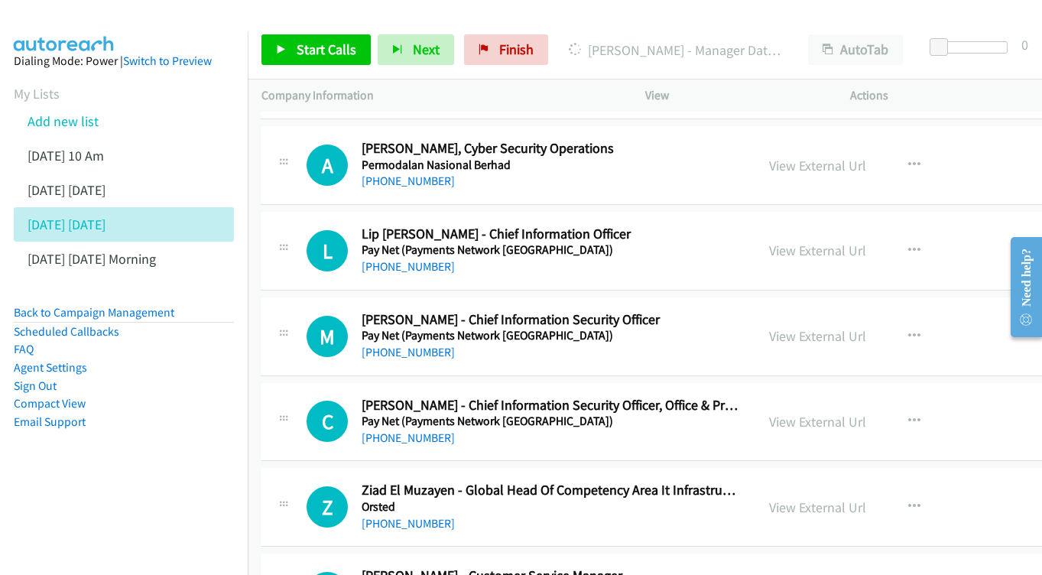
scroll to position [9782, 1]
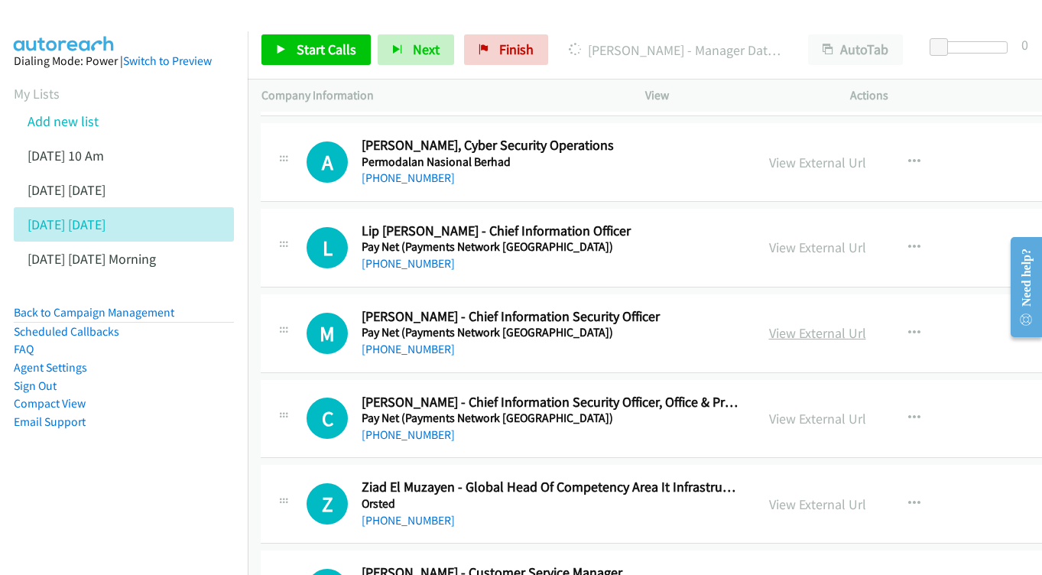
click at [838, 324] on link "View External Url" at bounding box center [817, 333] width 97 height 18
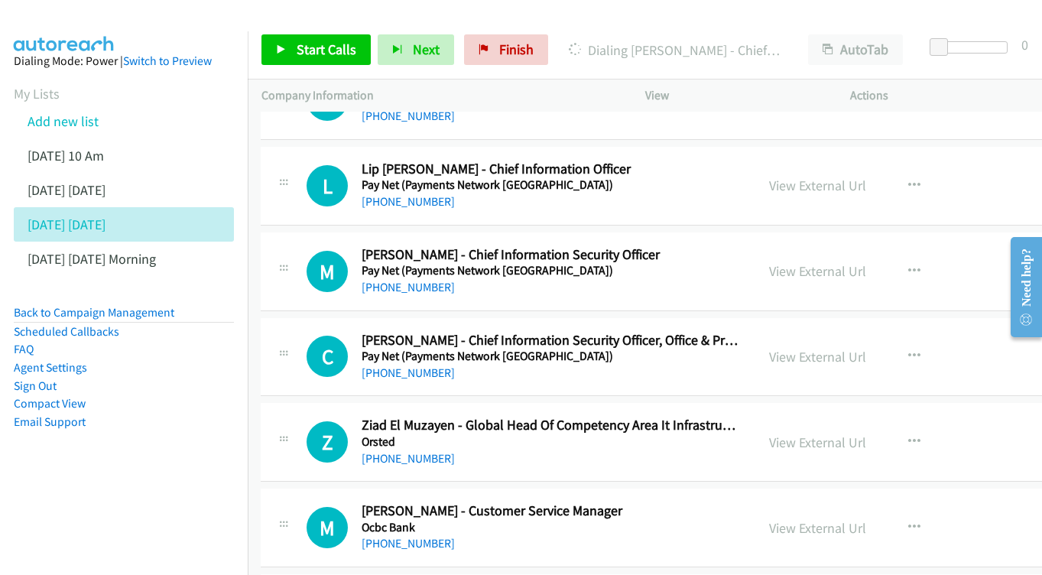
scroll to position [9865, 1]
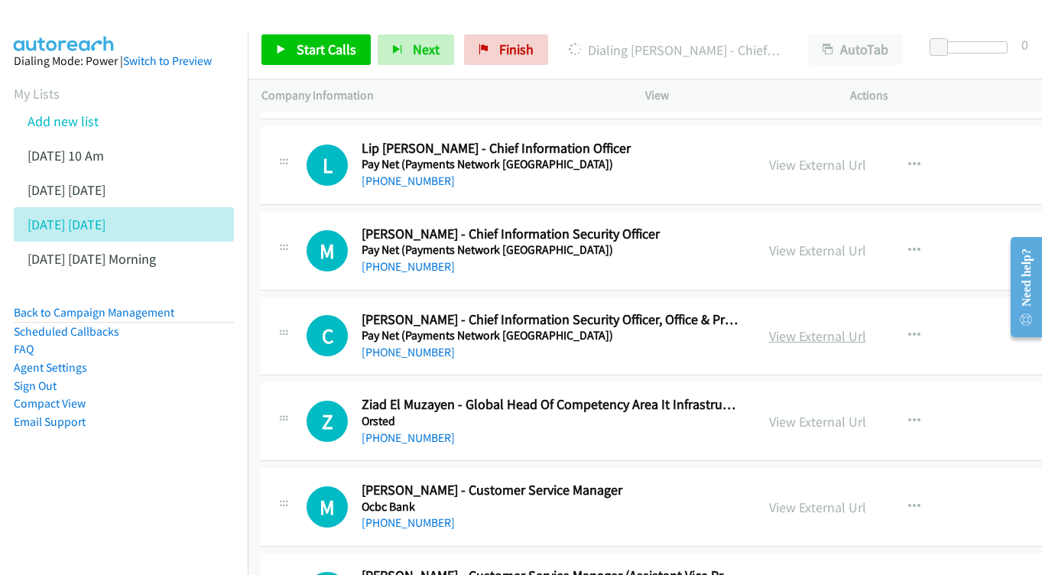
click at [798, 327] on link "View External Url" at bounding box center [817, 336] width 97 height 18
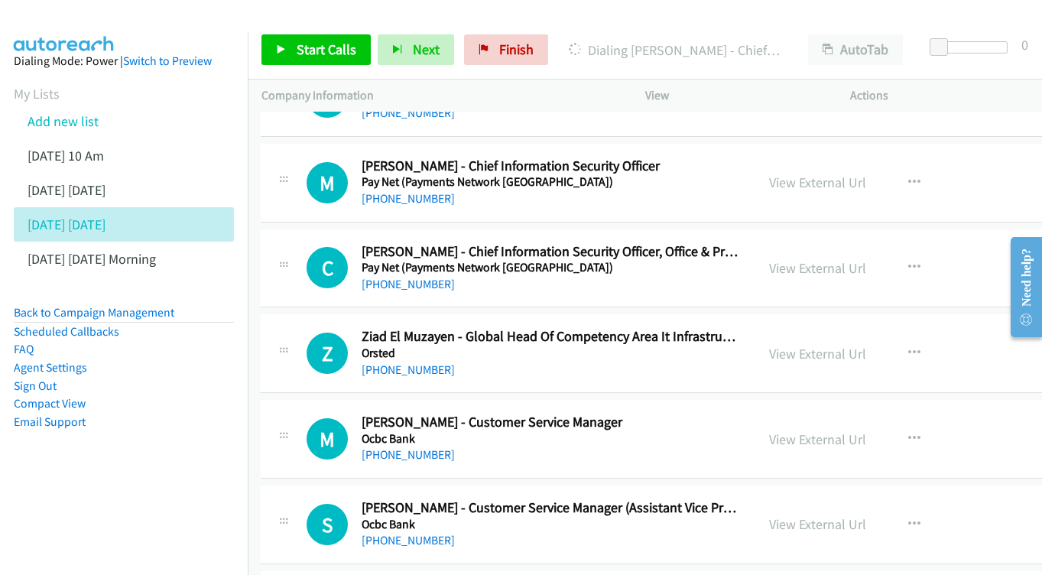
scroll to position [9936, 1]
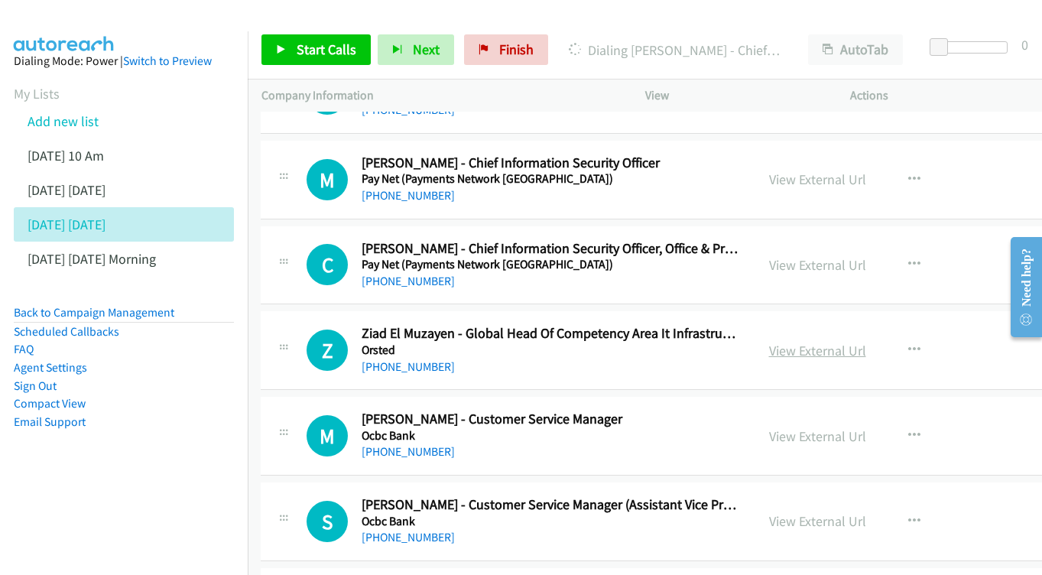
click at [807, 342] on link "View External Url" at bounding box center [817, 351] width 97 height 18
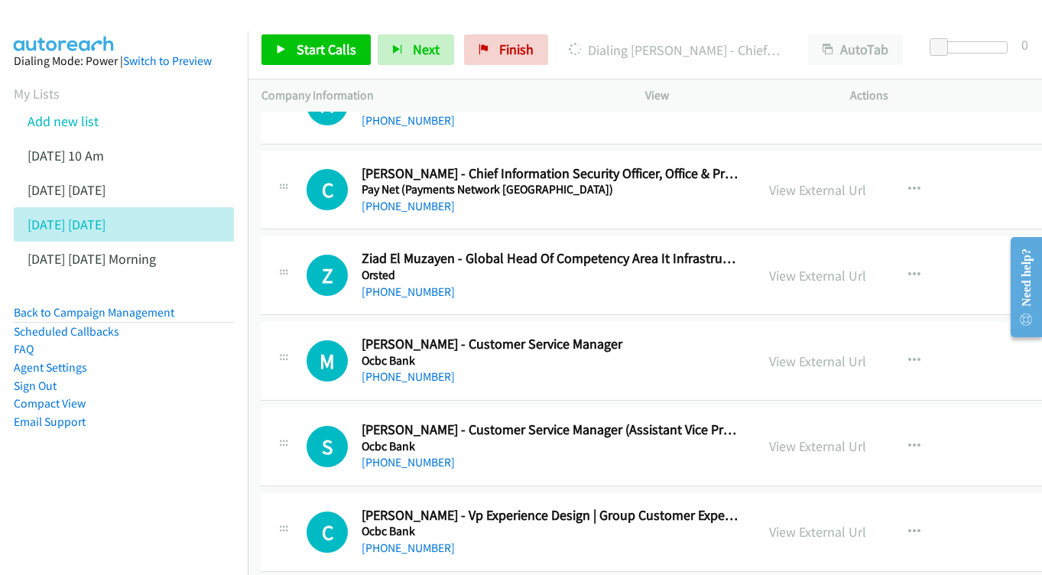
scroll to position [10038, 1]
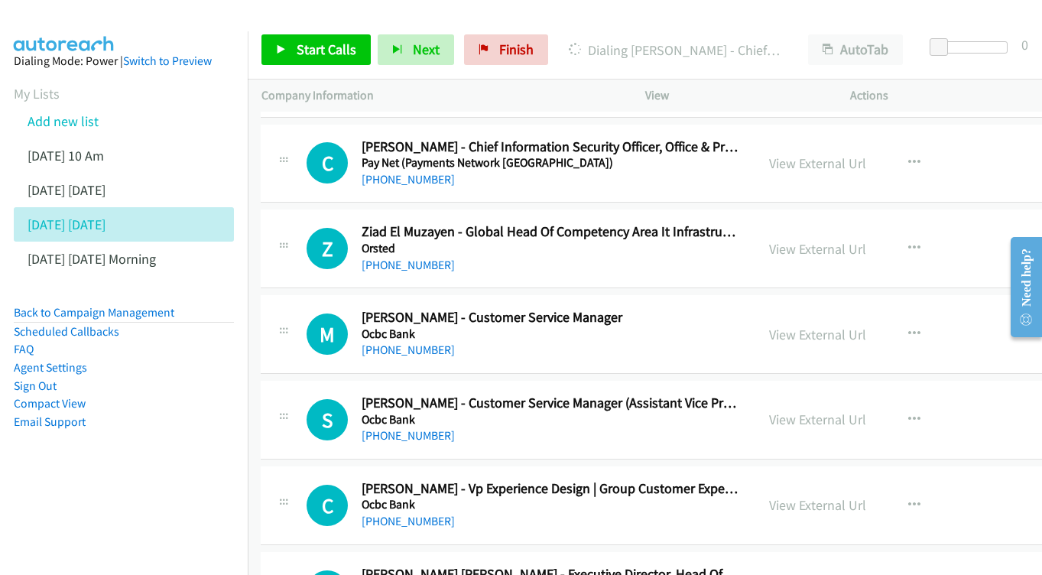
click at [770, 309] on div "View External Url View External Url Schedule/Manage Callback Start Calls Here R…" at bounding box center [885, 334] width 261 height 50
click at [773, 309] on div "View External Url View External Url Schedule/Manage Callback Start Calls Here R…" at bounding box center [885, 334] width 261 height 50
click at [780, 326] on link "View External Url" at bounding box center [817, 335] width 97 height 18
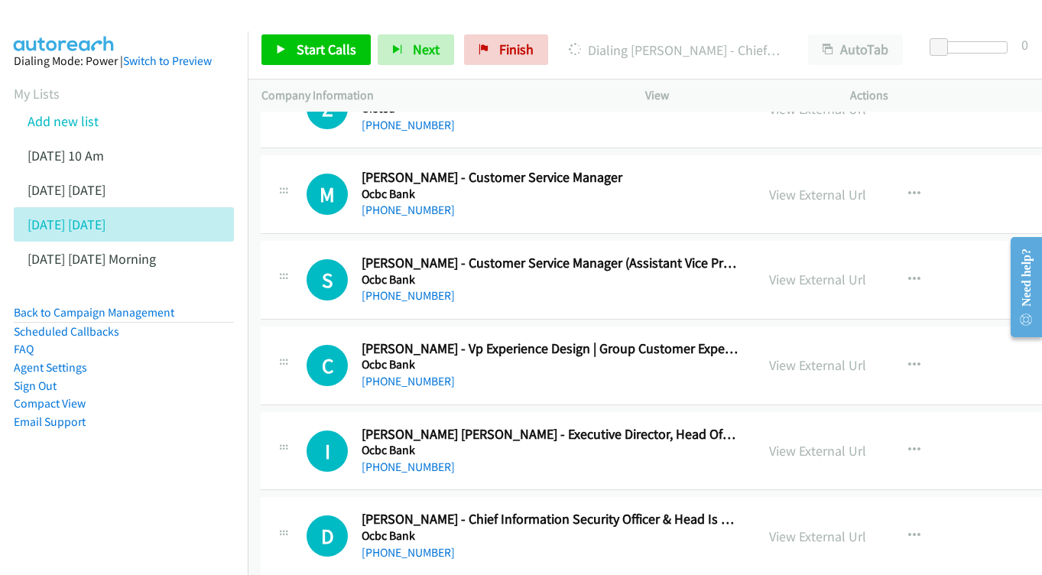
scroll to position [10207, 1]
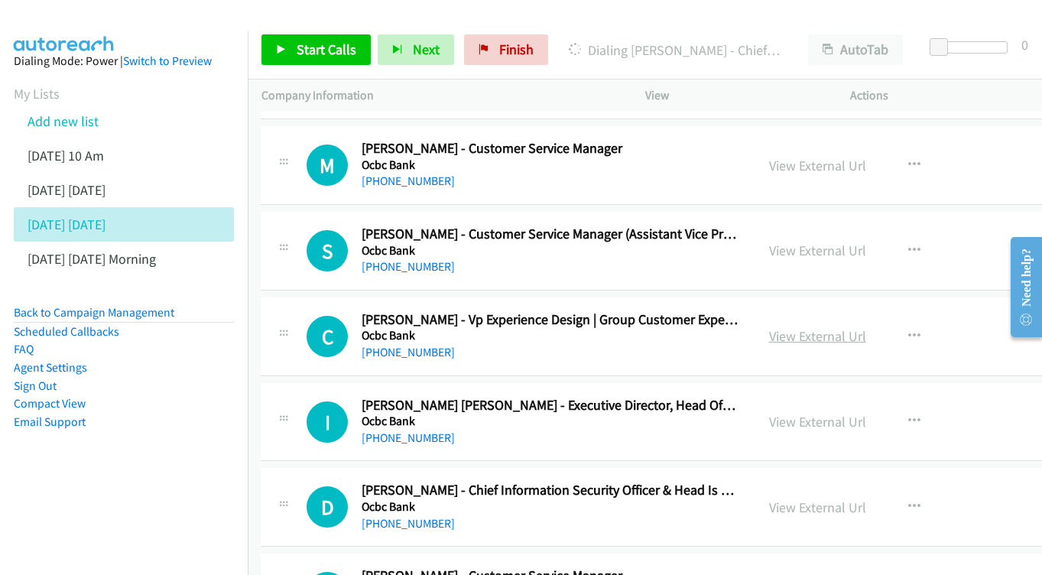
click at [783, 327] on link "View External Url" at bounding box center [817, 336] width 97 height 18
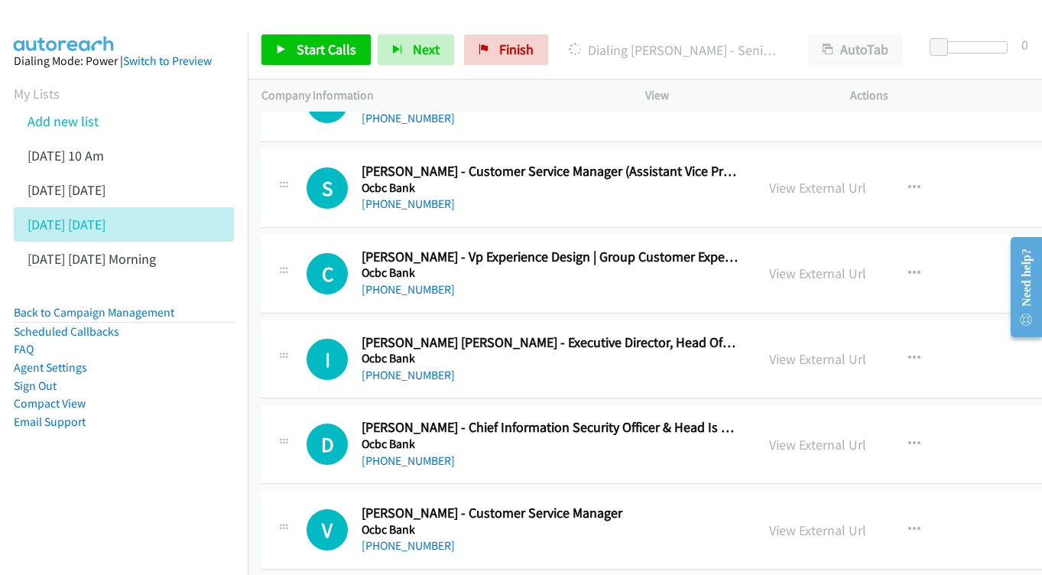
scroll to position [10272, 1]
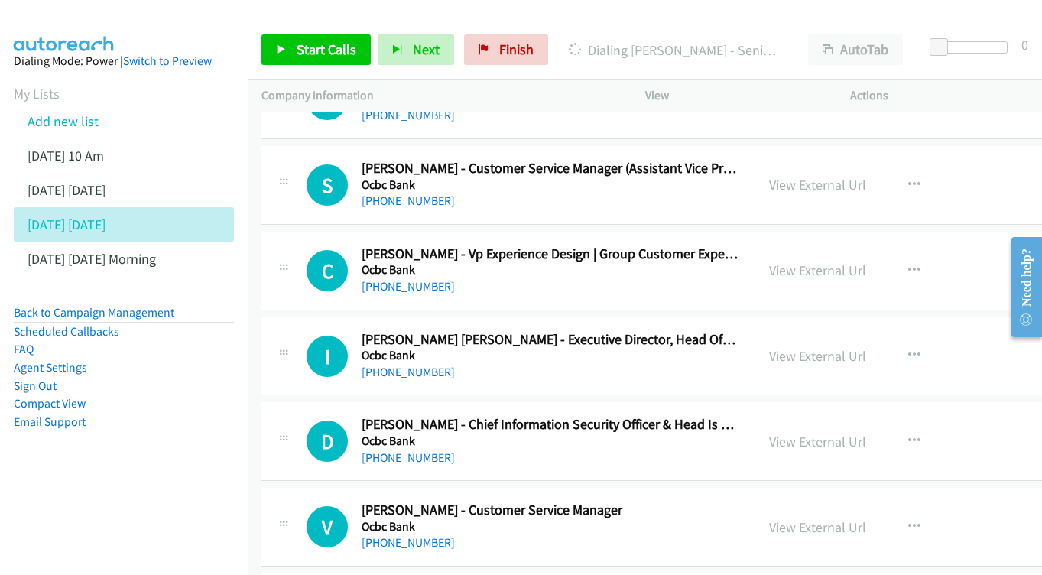
click at [782, 331] on div "View External Url View External Url Schedule/Manage Callback Start Calls Here R…" at bounding box center [885, 356] width 261 height 50
click at [786, 347] on link "View External Url" at bounding box center [817, 356] width 97 height 18
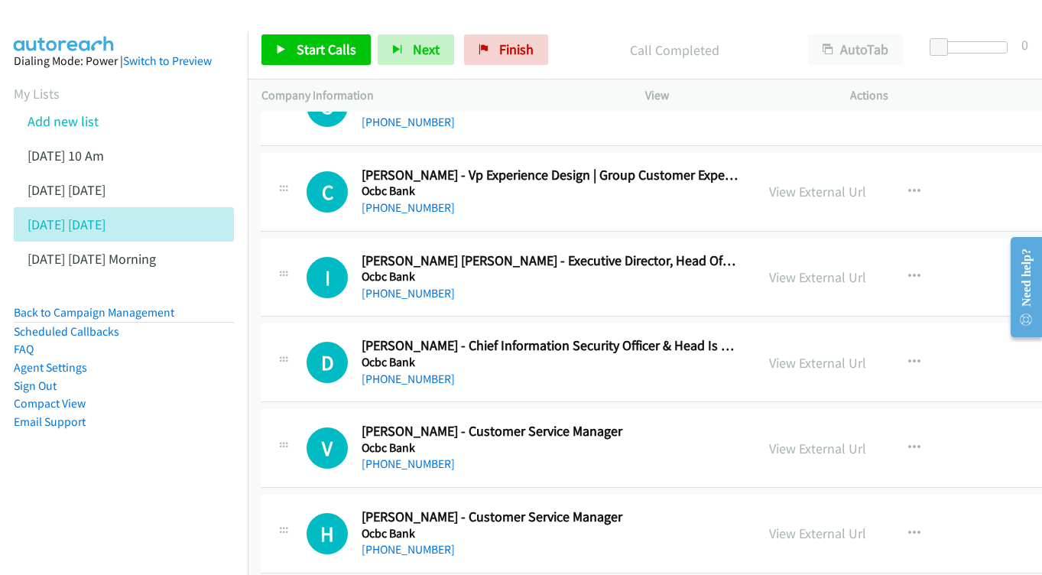
scroll to position [10354, 1]
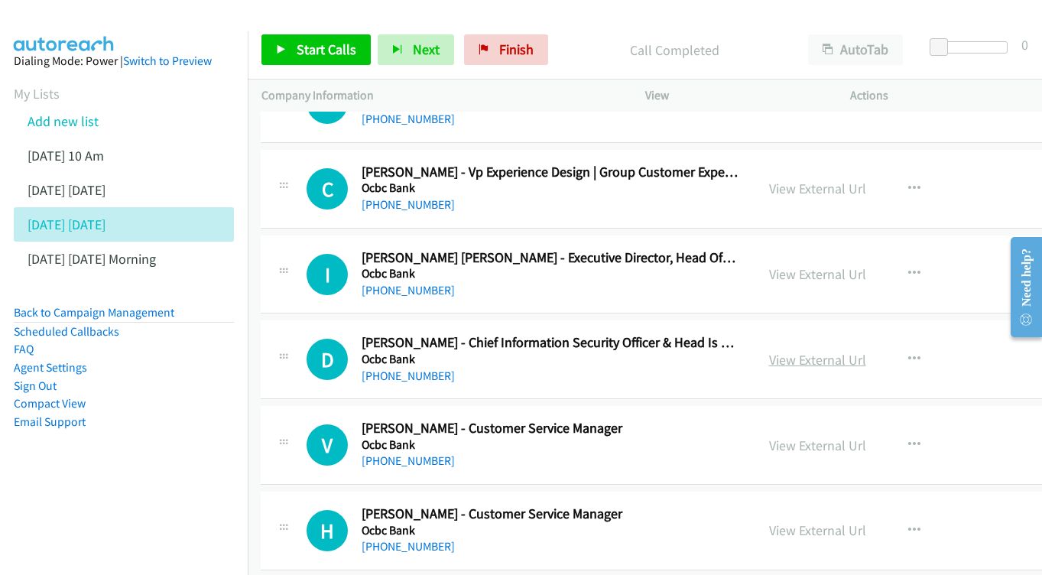
click at [773, 351] on link "View External Url" at bounding box center [817, 360] width 97 height 18
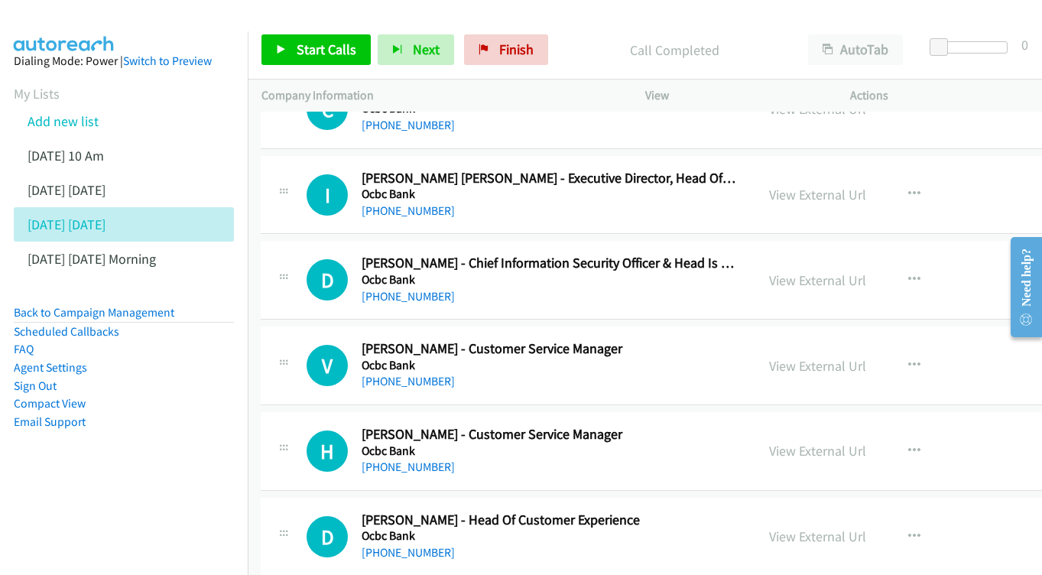
scroll to position [10437, 1]
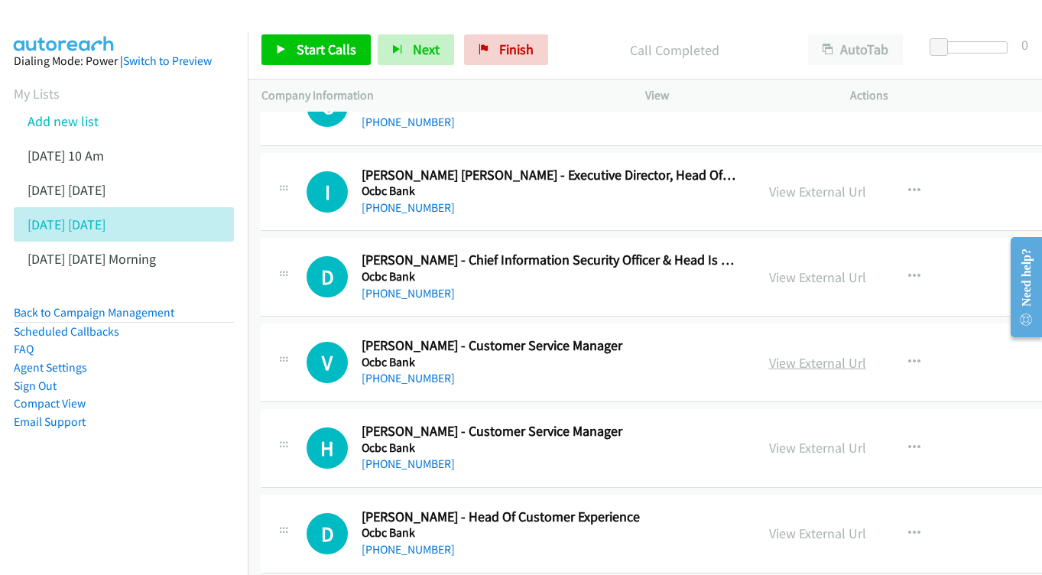
click at [818, 354] on link "View External Url" at bounding box center [817, 363] width 97 height 18
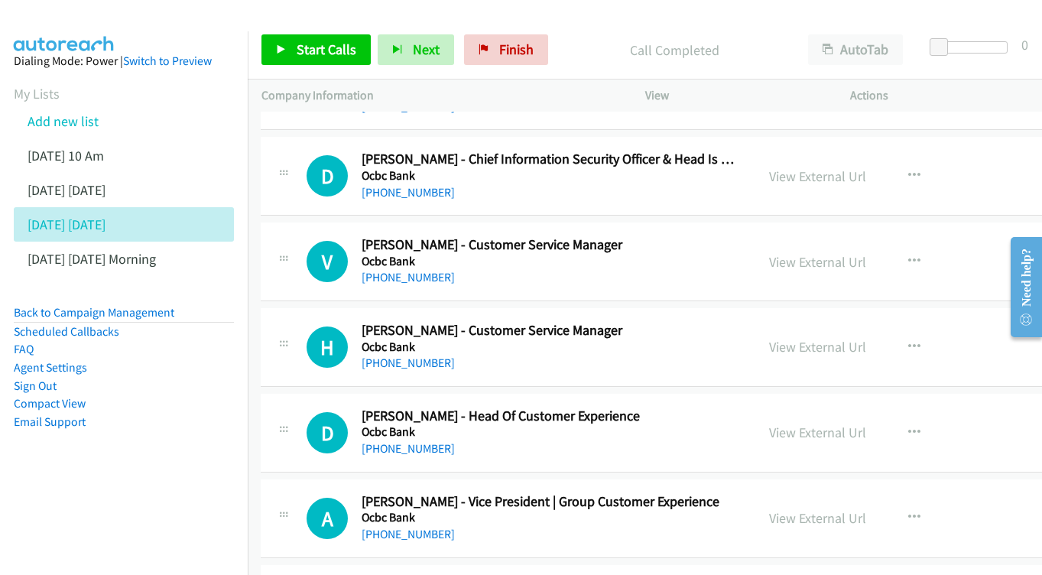
scroll to position [10541, 1]
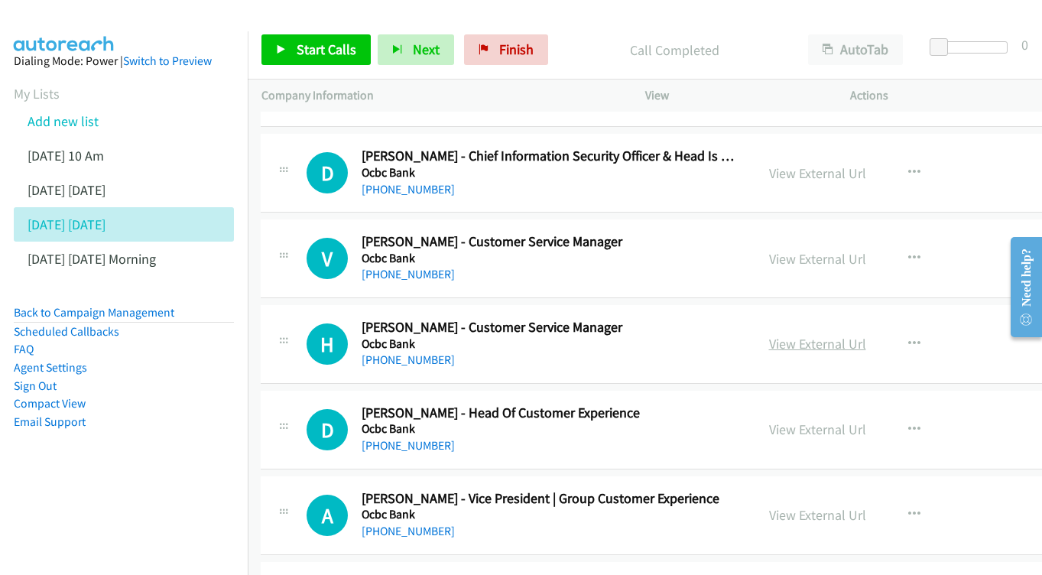
click at [784, 335] on link "View External Url" at bounding box center [817, 344] width 97 height 18
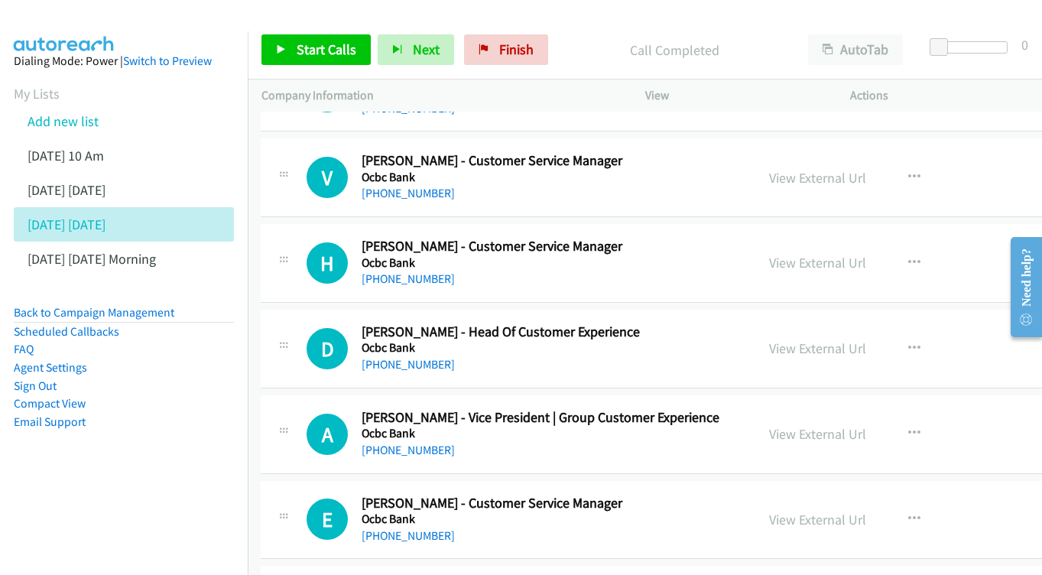
scroll to position [10625, 1]
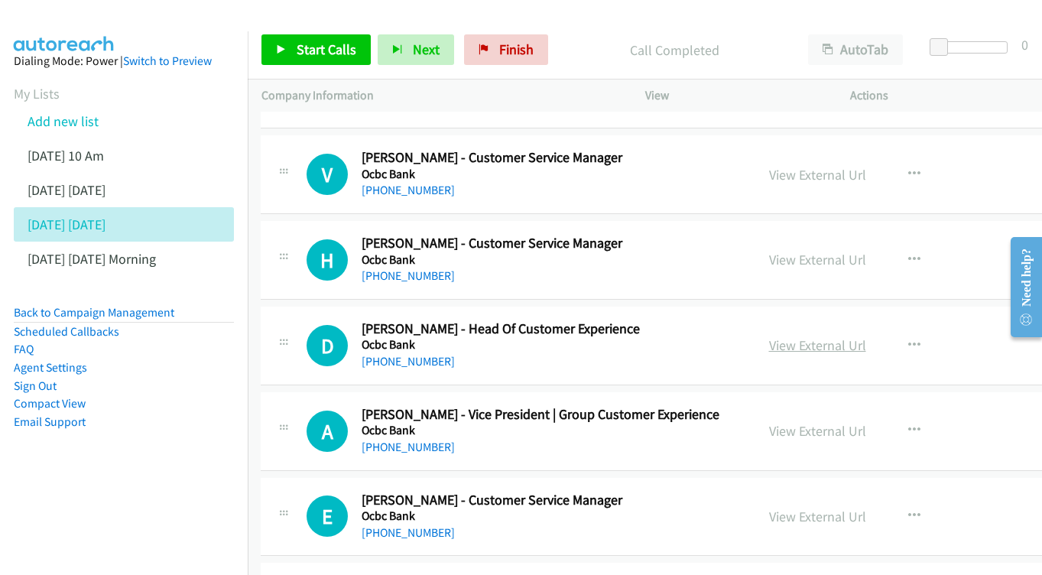
click at [841, 336] on link "View External Url" at bounding box center [817, 345] width 97 height 18
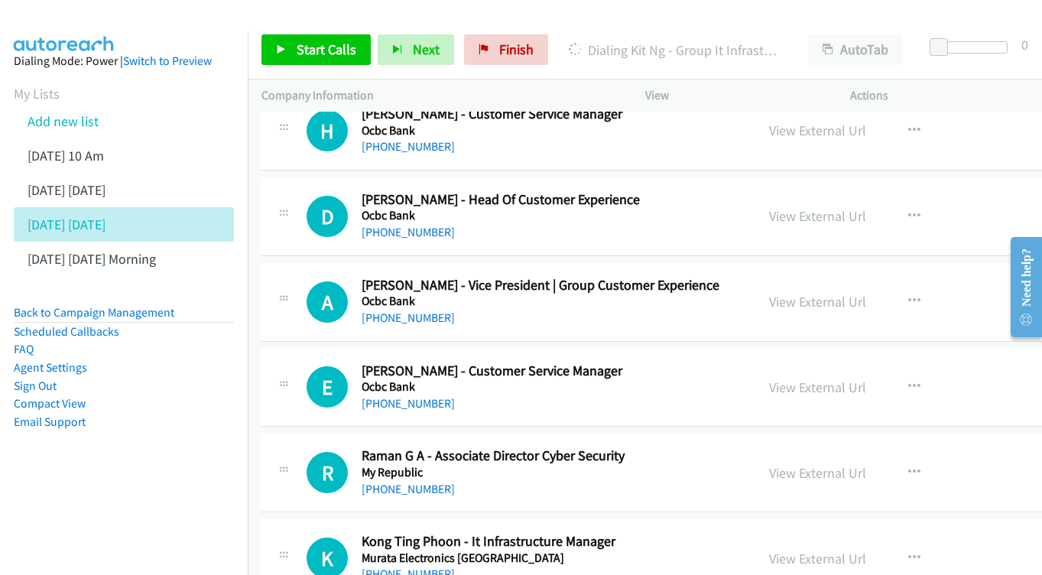
scroll to position [10729, 1]
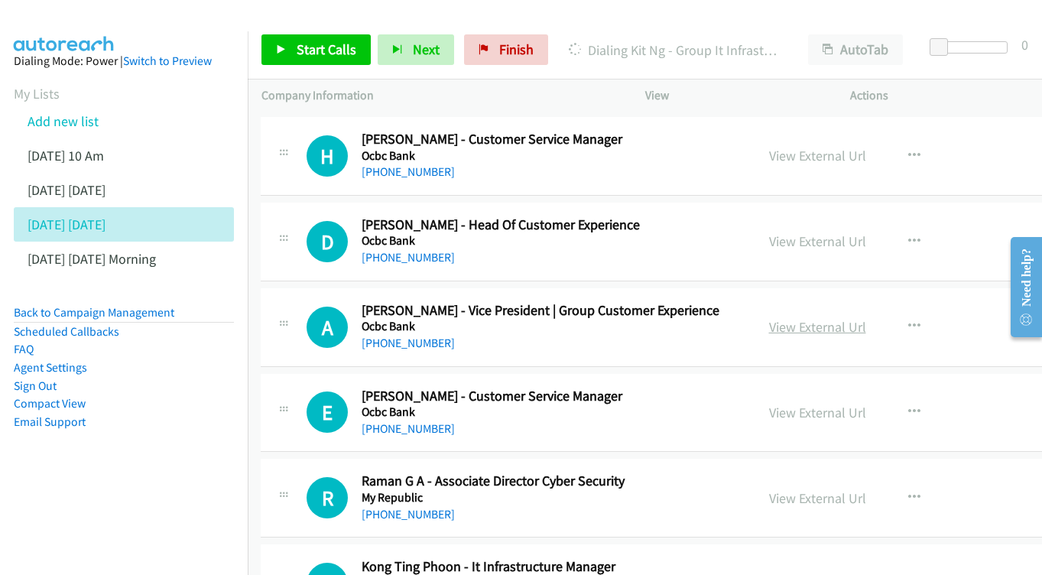
click at [811, 318] on link "View External Url" at bounding box center [817, 327] width 97 height 18
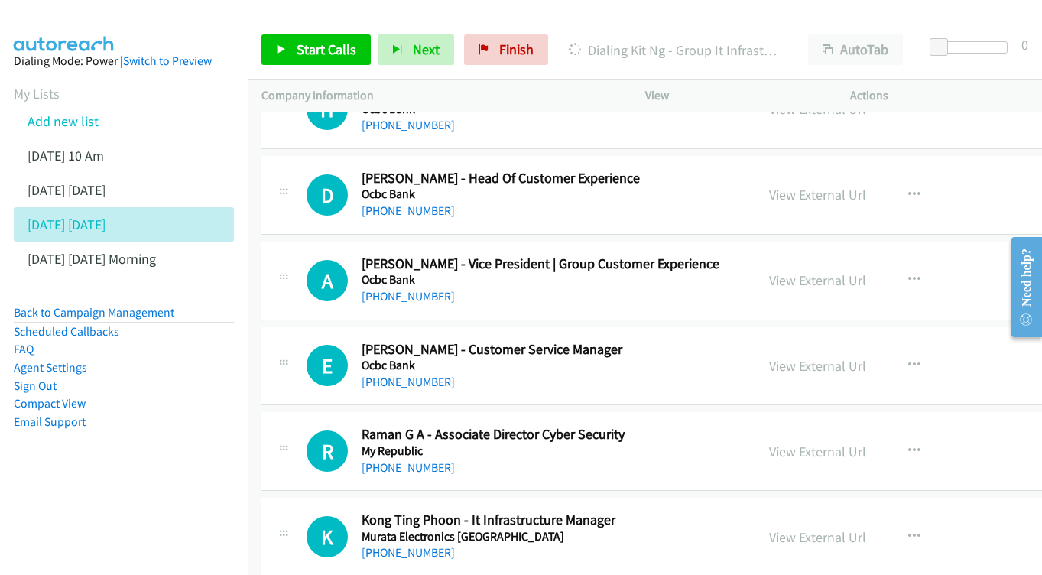
scroll to position [10797, 1]
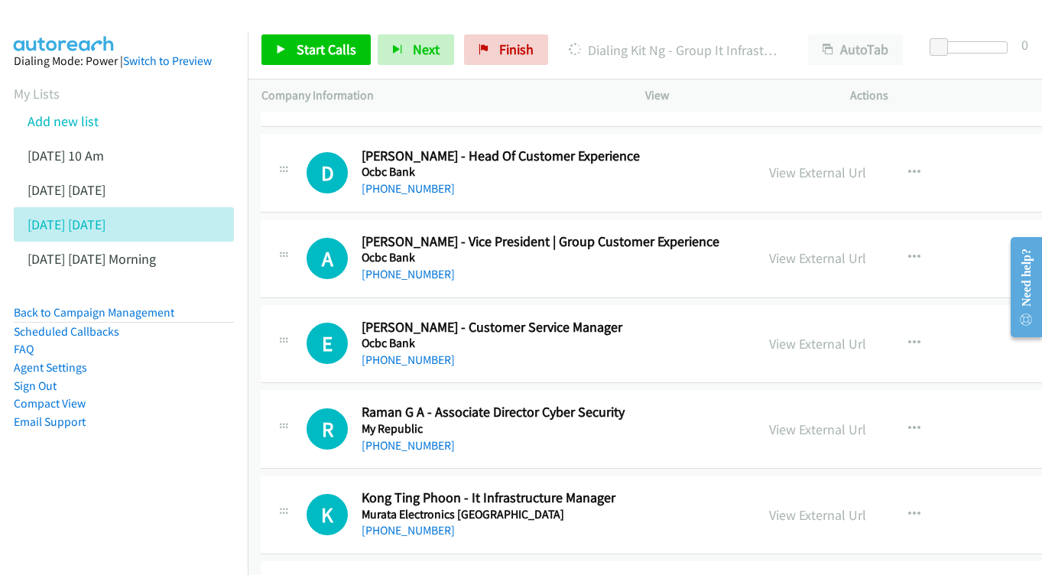
click at [803, 319] on div "View External Url View External Url Schedule/Manage Callback Start Calls Here R…" at bounding box center [885, 344] width 261 height 50
click at [780, 335] on link "View External Url" at bounding box center [817, 344] width 97 height 18
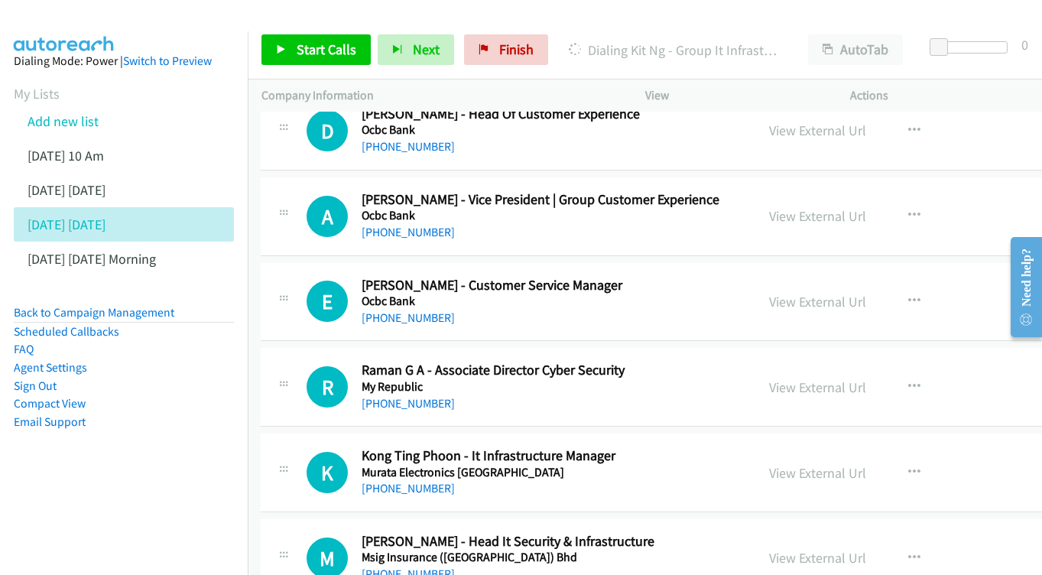
scroll to position [10884, 1]
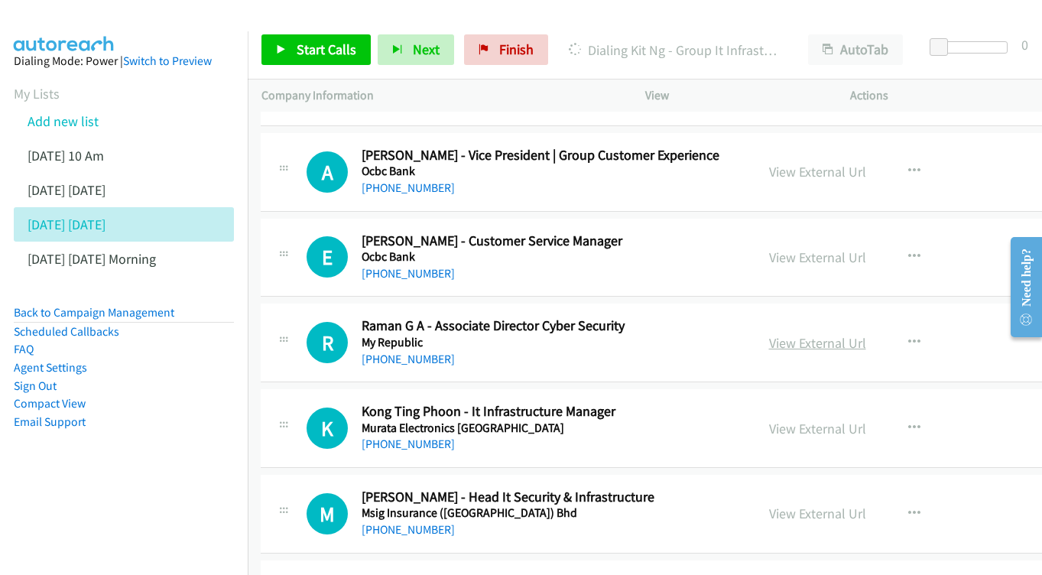
click at [801, 334] on link "View External Url" at bounding box center [817, 343] width 97 height 18
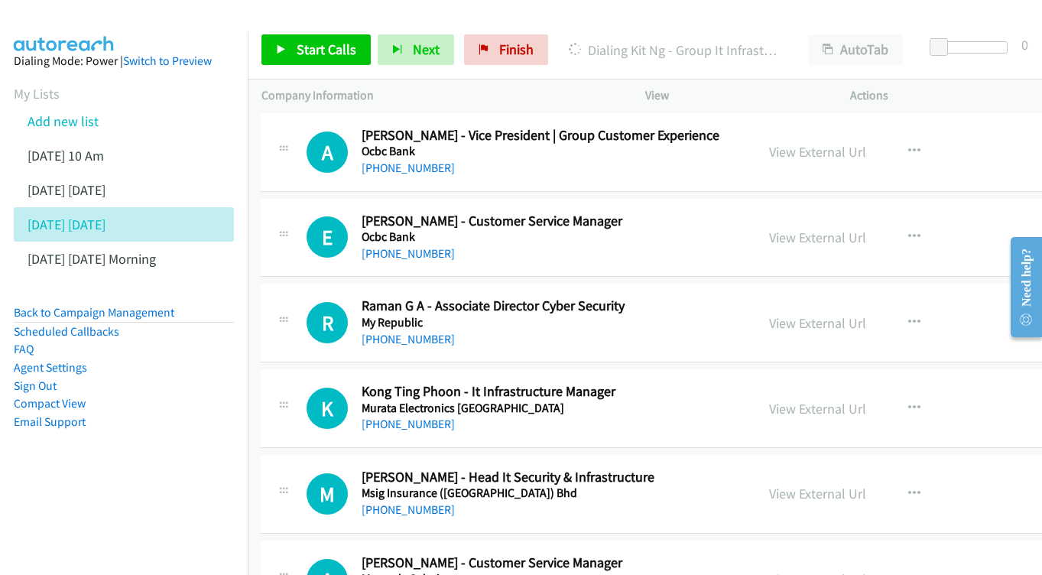
scroll to position [10962, 1]
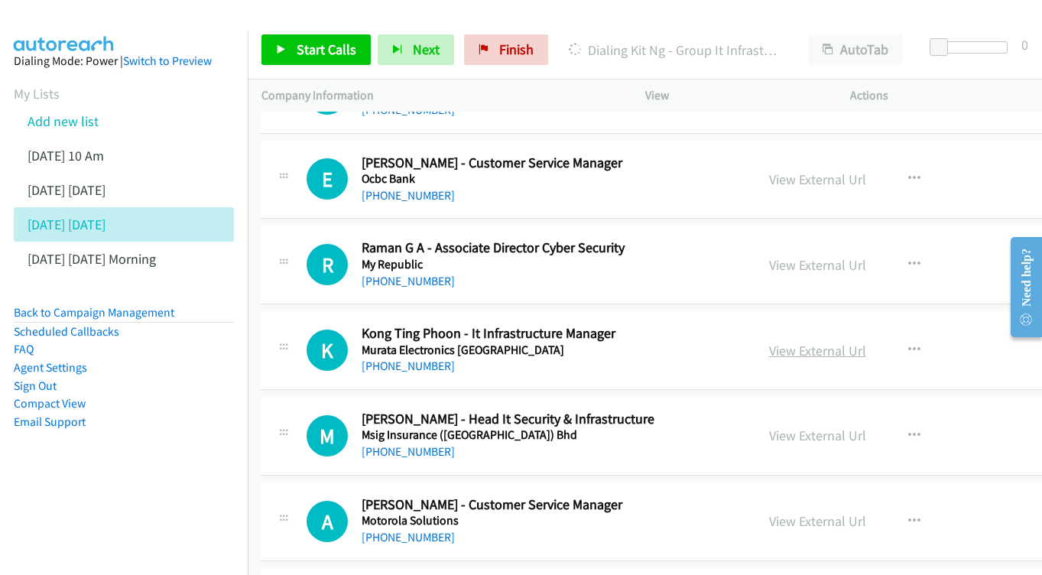
click at [789, 342] on link "View External Url" at bounding box center [817, 351] width 97 height 18
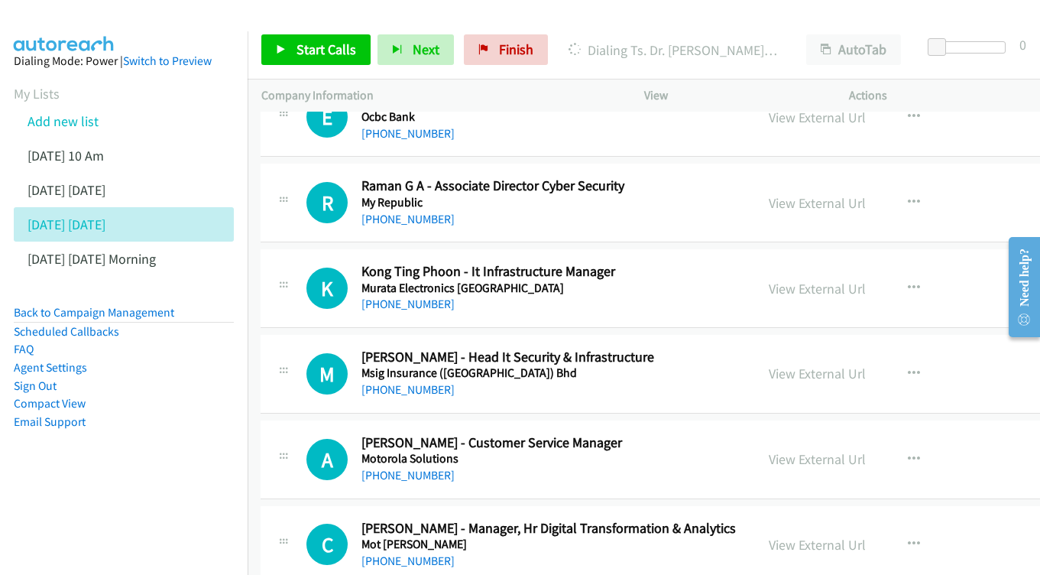
scroll to position [11048, 1]
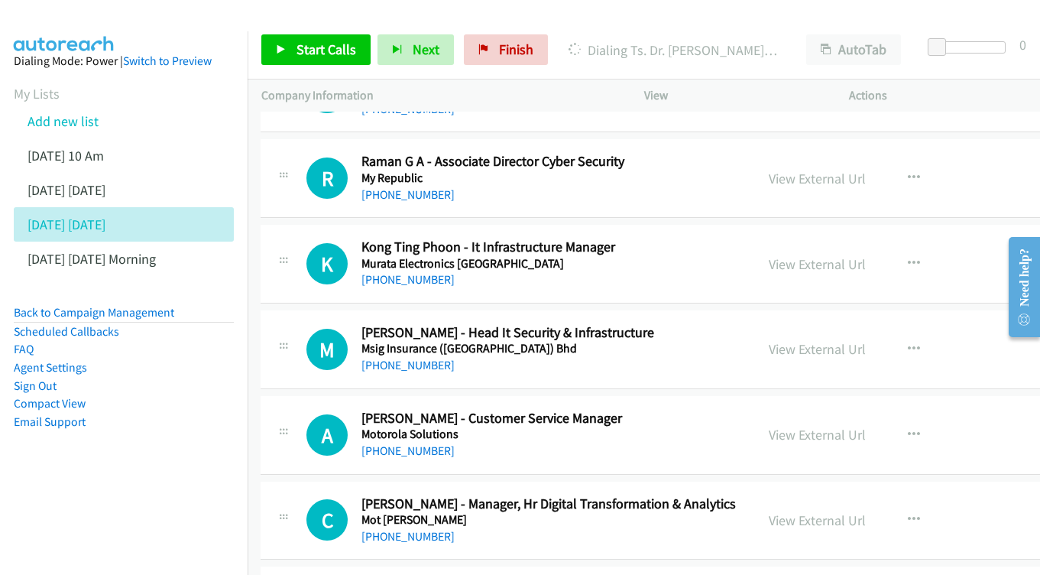
drag, startPoint x: 799, startPoint y: 173, endPoint x: 267, endPoint y: 124, distance: 534.2
click at [799, 340] on link "View External Url" at bounding box center [817, 349] width 97 height 18
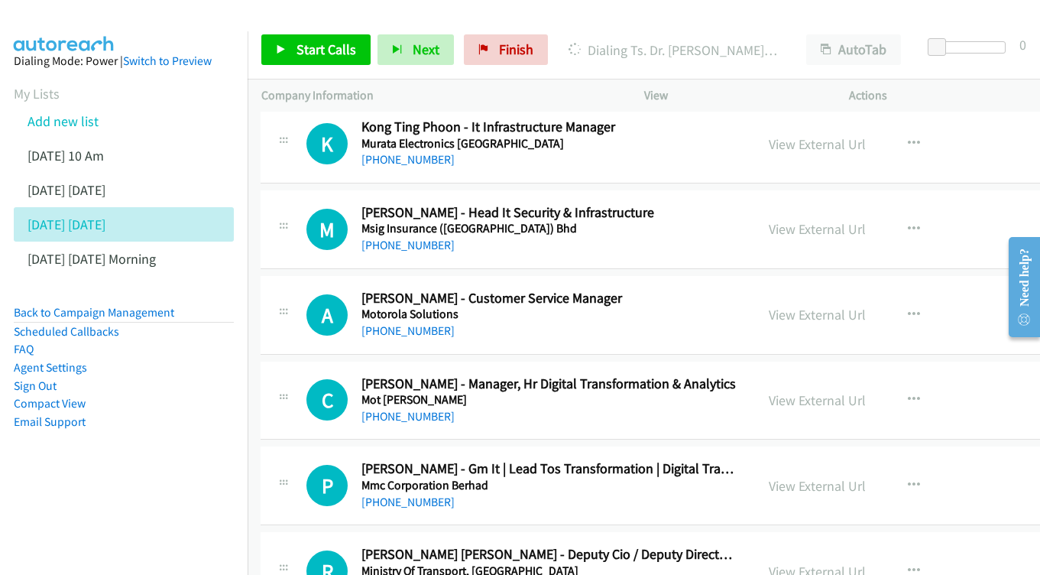
scroll to position [11146, 1]
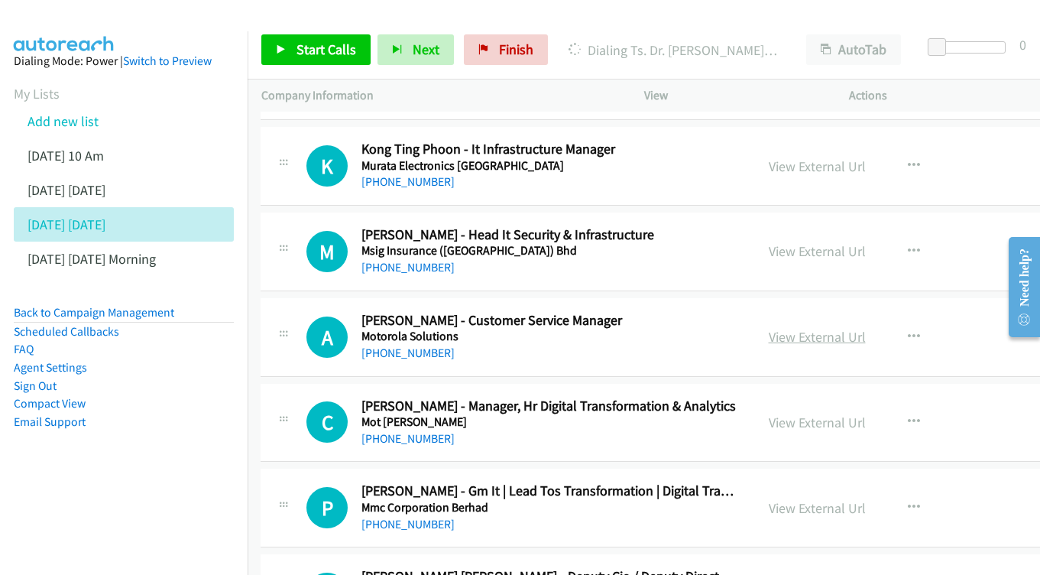
click at [793, 328] on link "View External Url" at bounding box center [817, 337] width 97 height 18
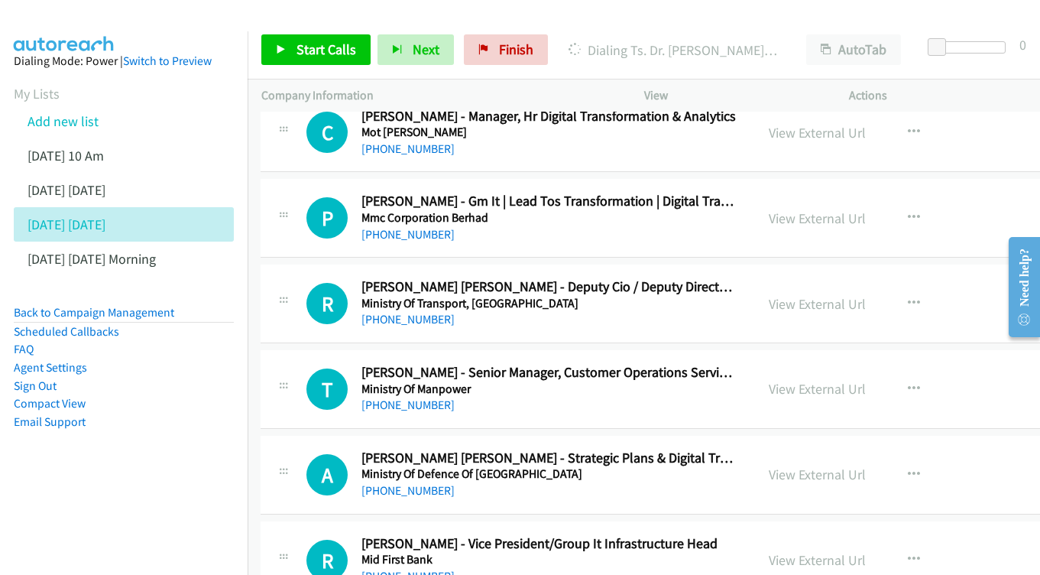
scroll to position [11460, 1]
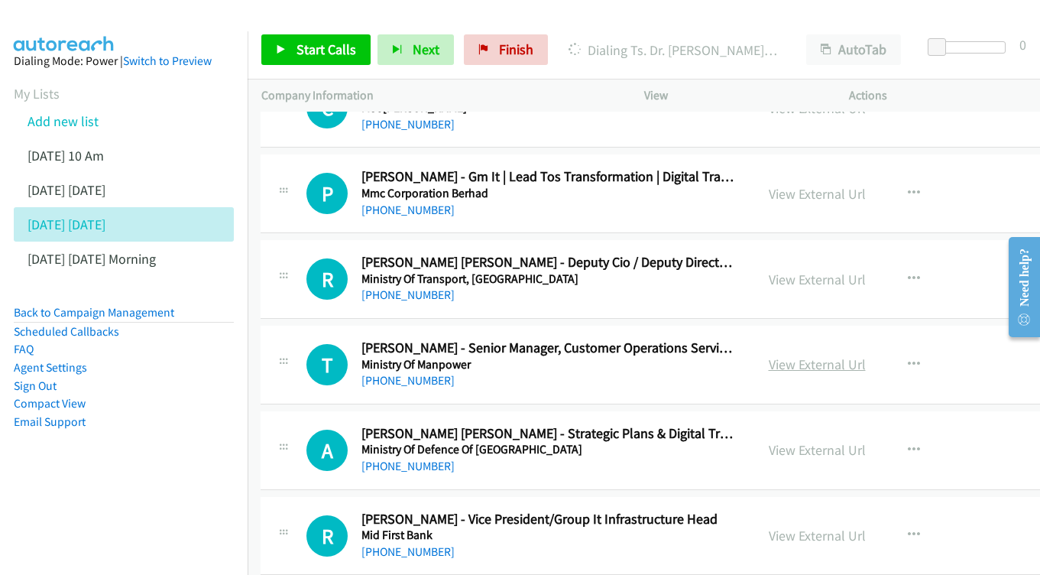
click at [787, 355] on link "View External Url" at bounding box center [817, 364] width 97 height 18
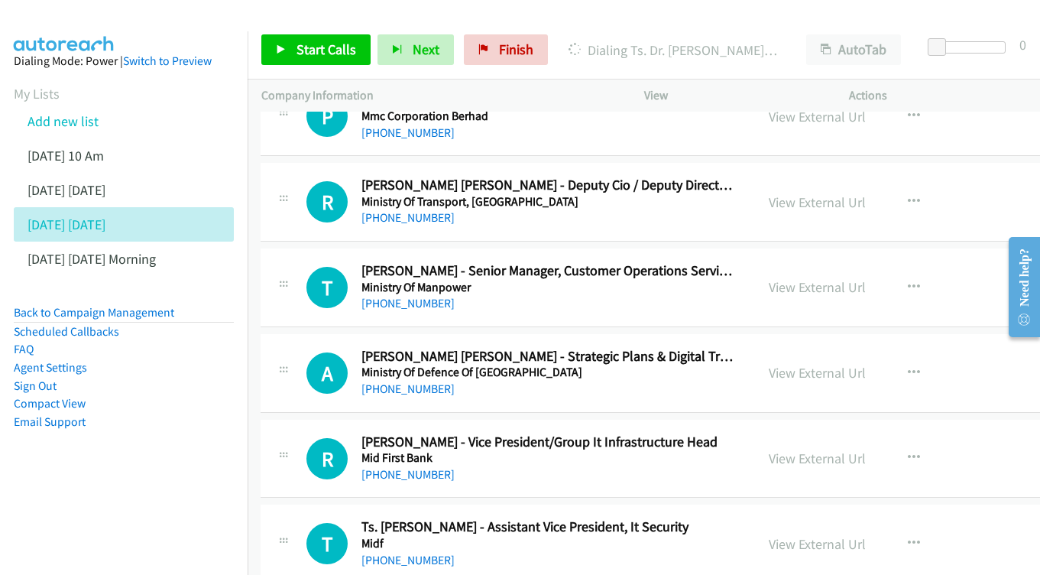
scroll to position [11540, 1]
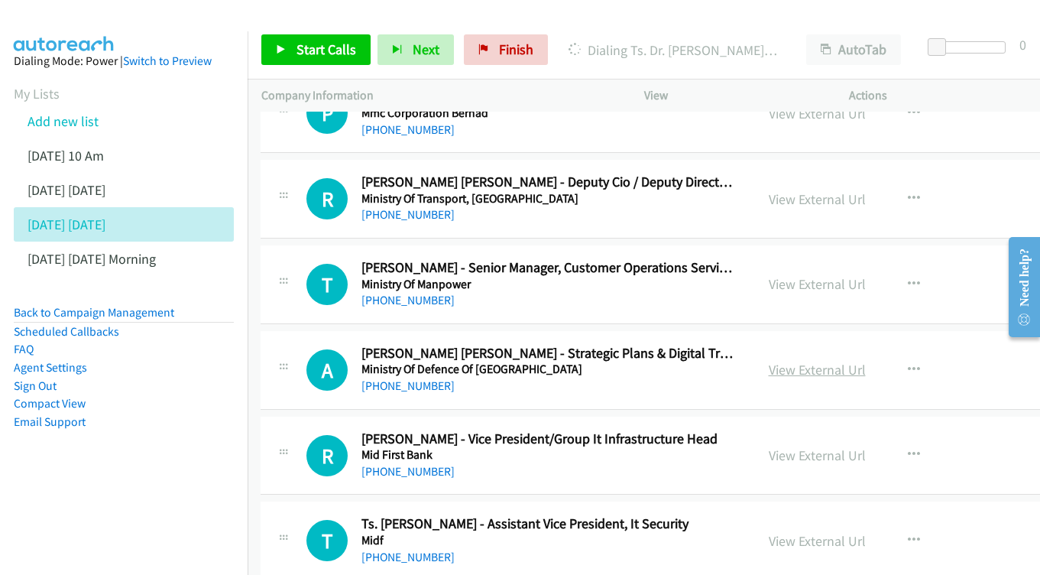
click at [789, 361] on link "View External Url" at bounding box center [817, 370] width 97 height 18
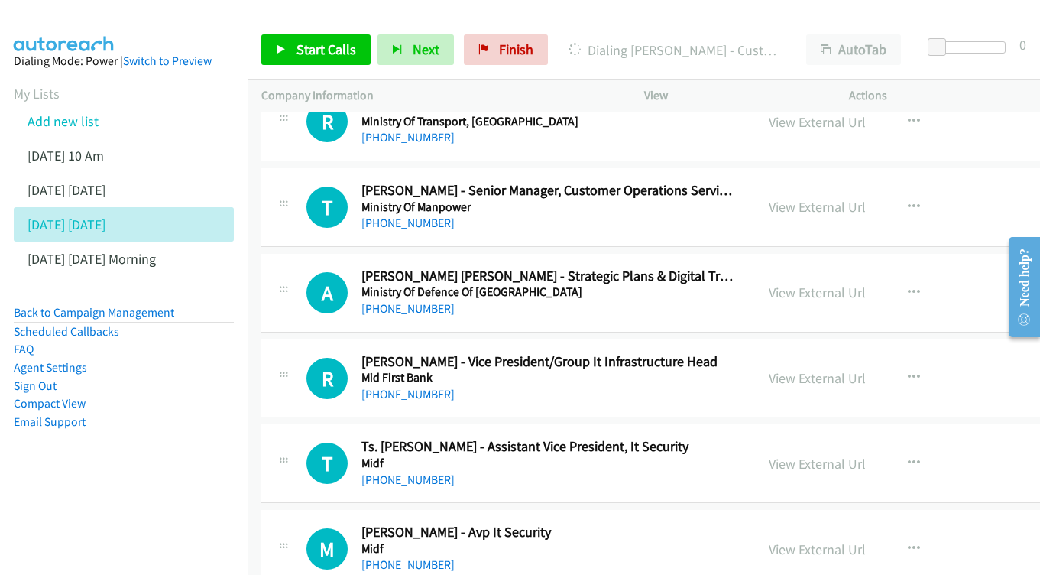
scroll to position [11621, 1]
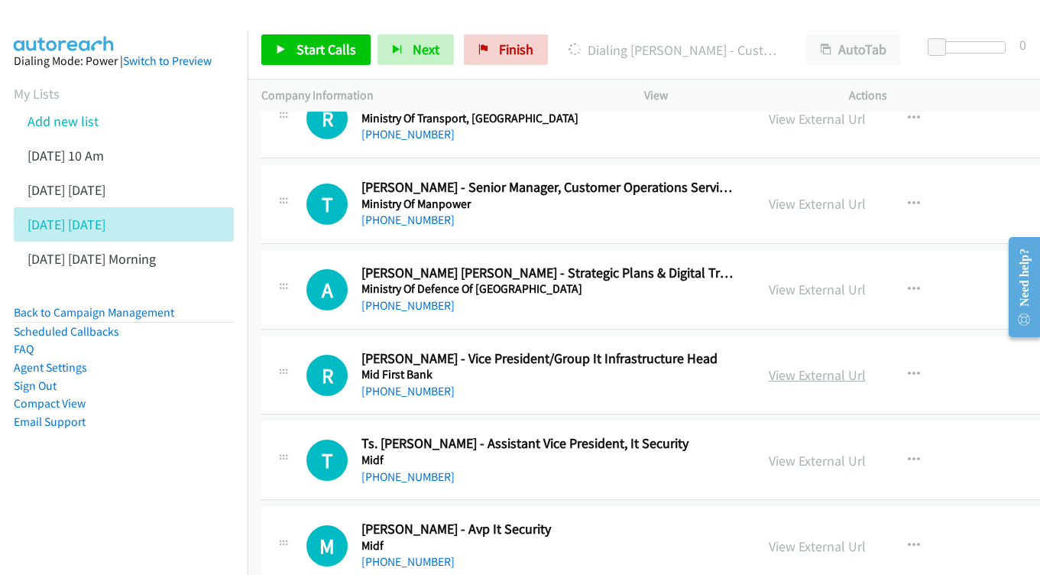
click at [782, 366] on link "View External Url" at bounding box center [817, 375] width 97 height 18
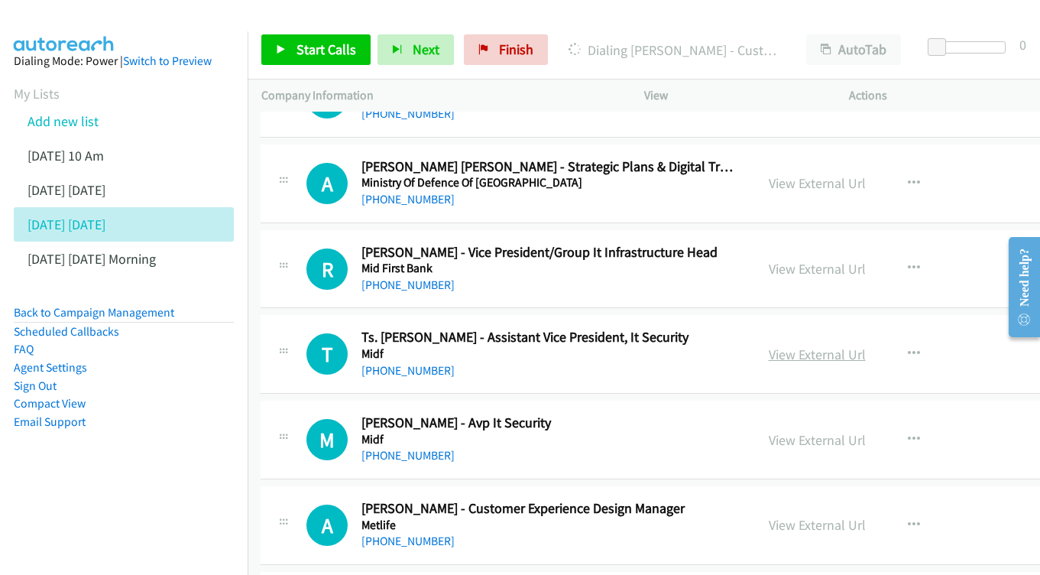
click at [794, 345] on link "View External Url" at bounding box center [817, 354] width 97 height 18
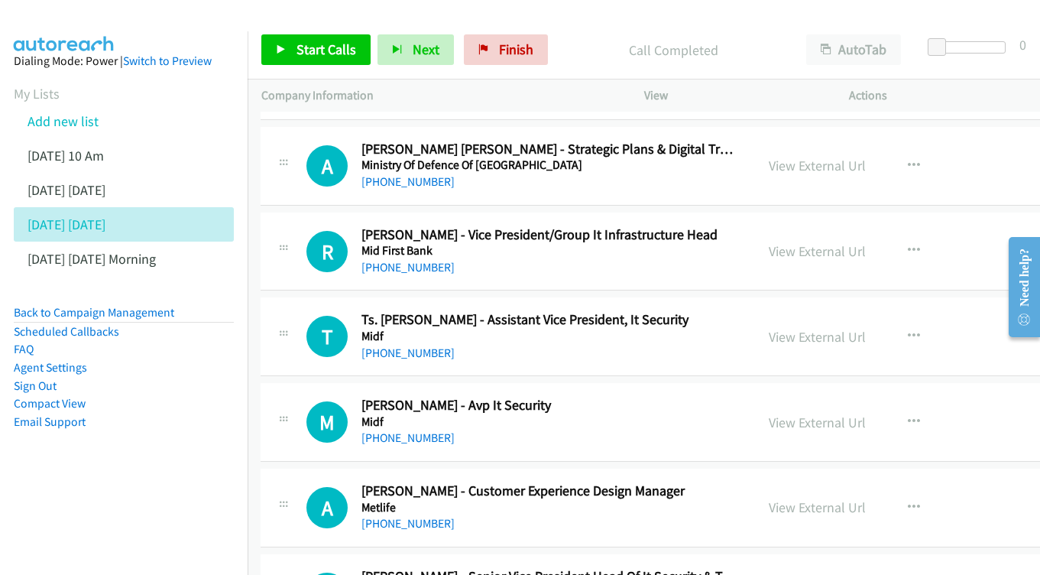
scroll to position [11794, 1]
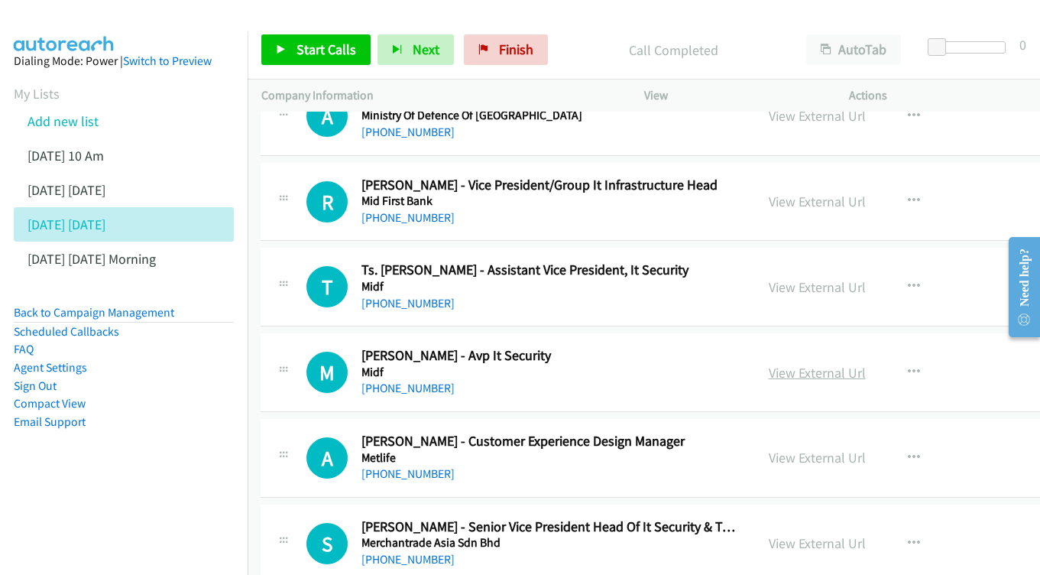
click at [783, 364] on link "View External Url" at bounding box center [817, 373] width 97 height 18
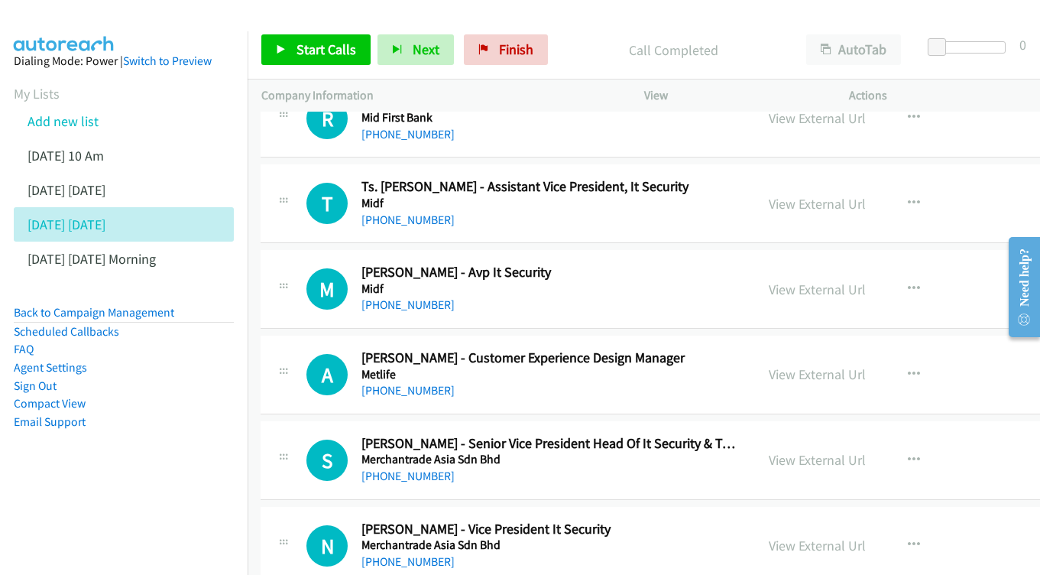
scroll to position [11890, 1]
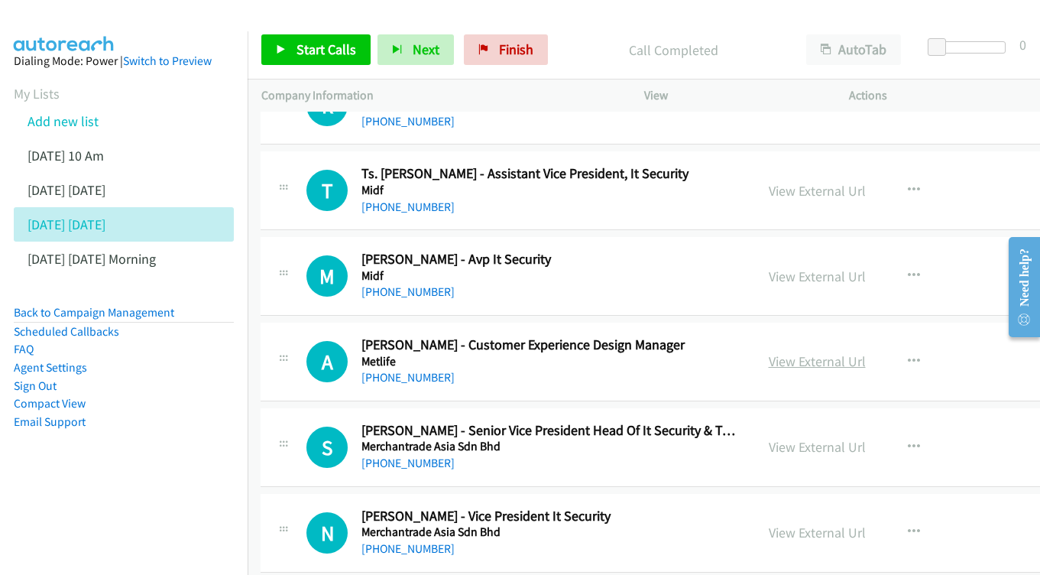
click at [789, 352] on link "View External Url" at bounding box center [817, 361] width 97 height 18
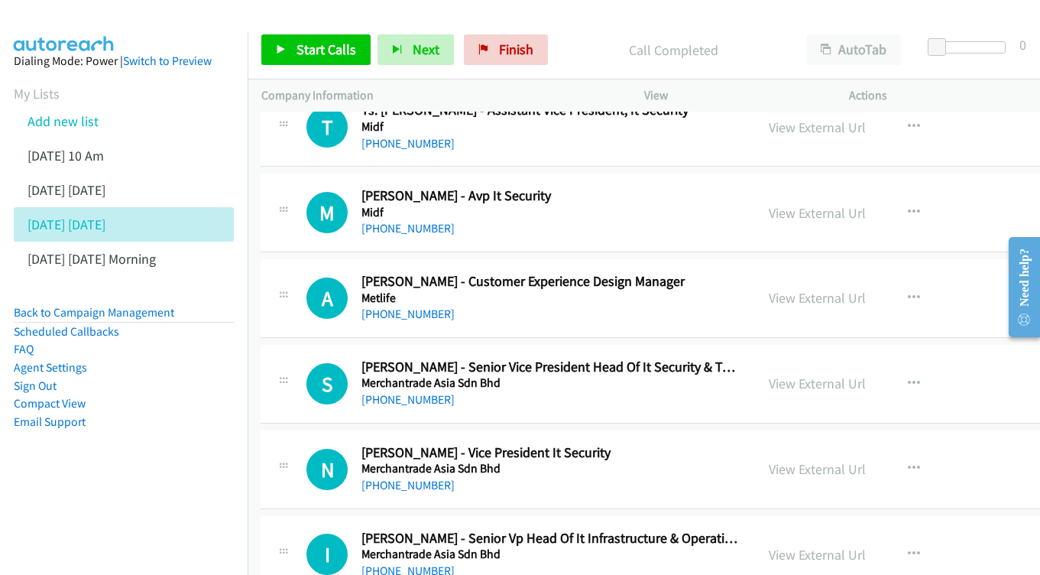
scroll to position [11957, 1]
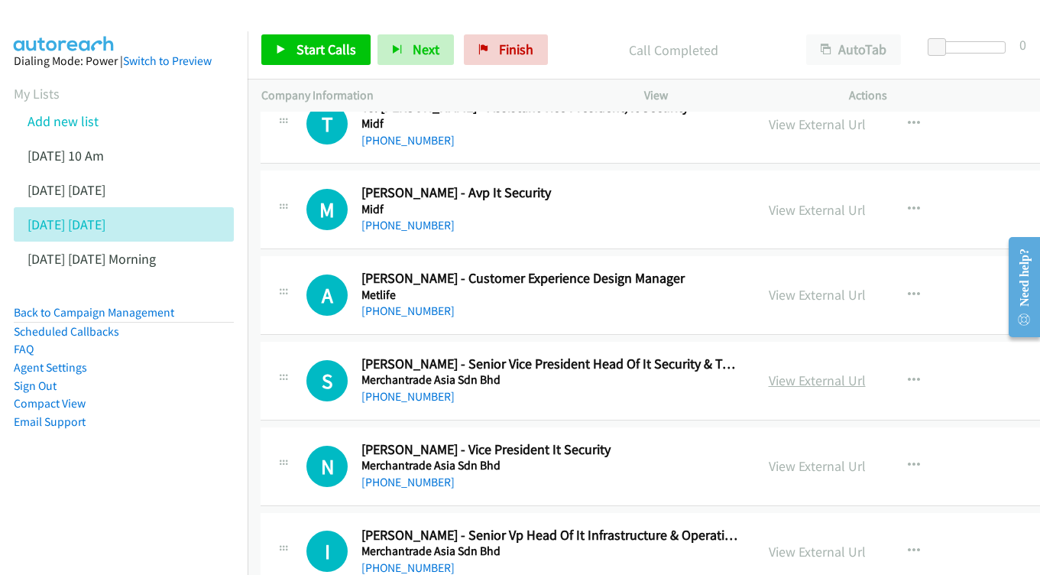
click at [783, 371] on link "View External Url" at bounding box center [817, 380] width 97 height 18
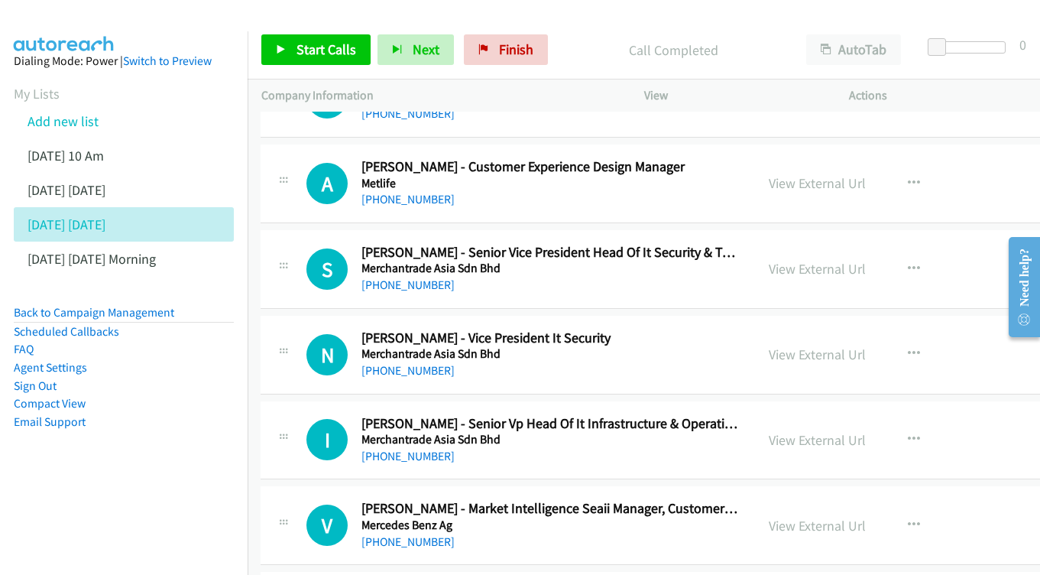
scroll to position [12071, 1]
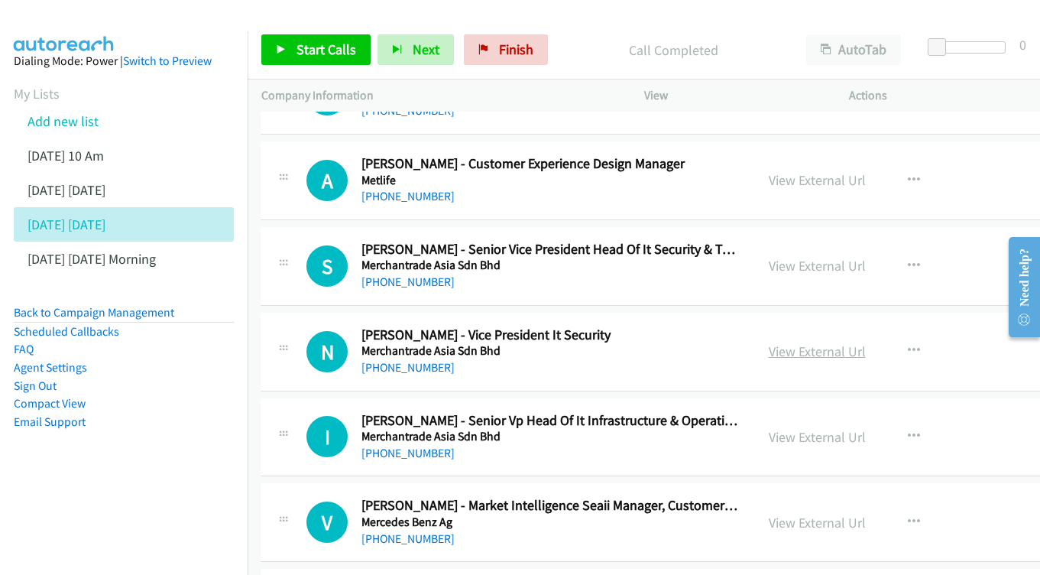
click at [805, 342] on link "View External Url" at bounding box center [817, 351] width 97 height 18
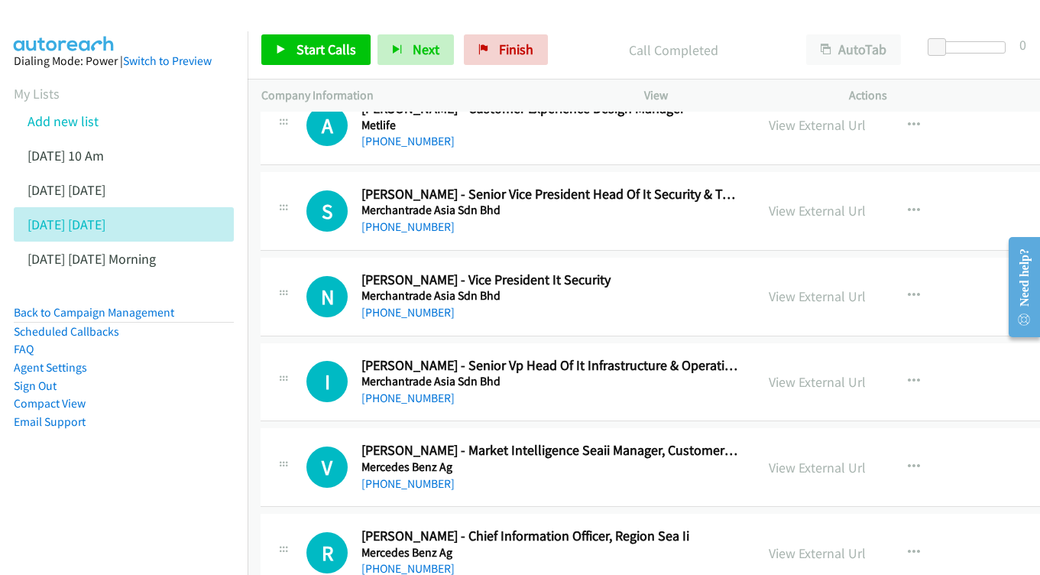
scroll to position [12130, 1]
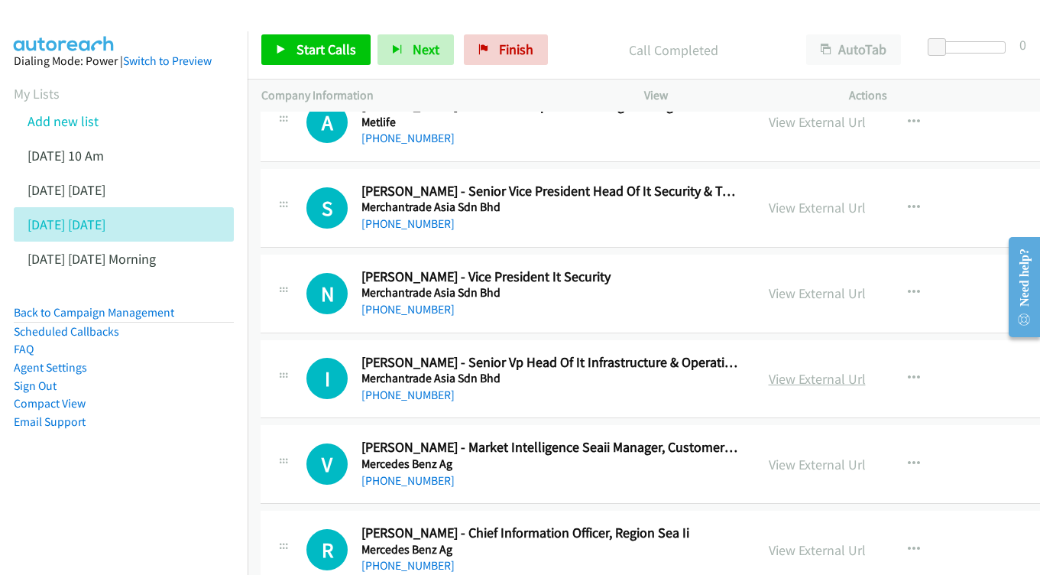
click at [819, 370] on link "View External Url" at bounding box center [817, 379] width 97 height 18
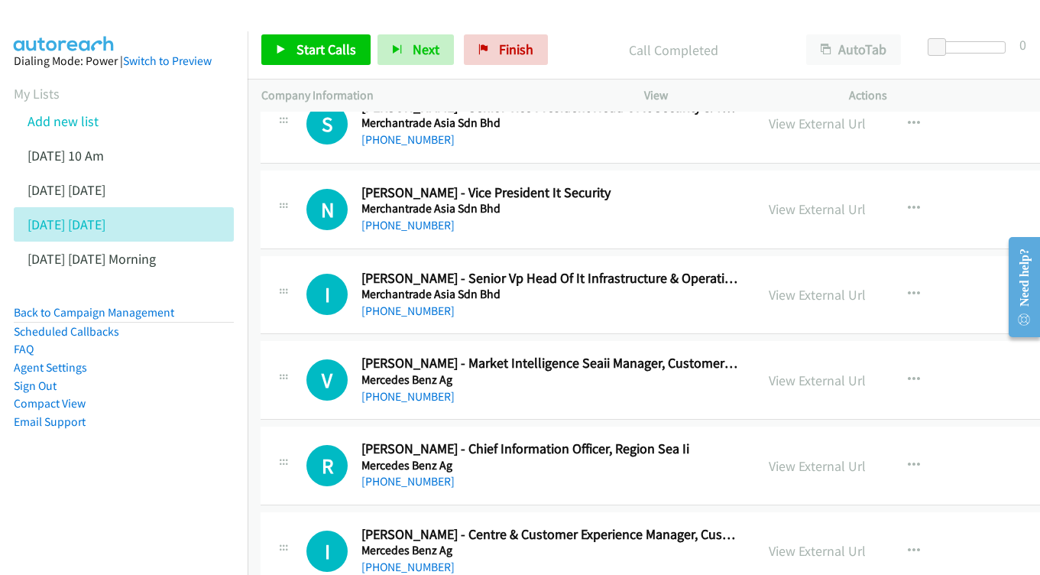
scroll to position [12217, 1]
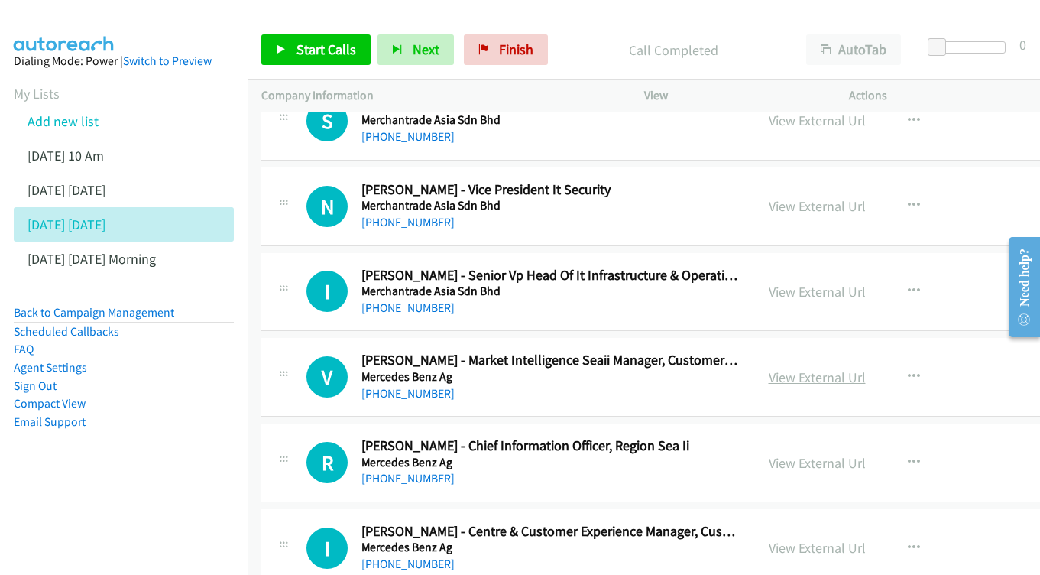
click at [805, 368] on link "View External Url" at bounding box center [817, 377] width 97 height 18
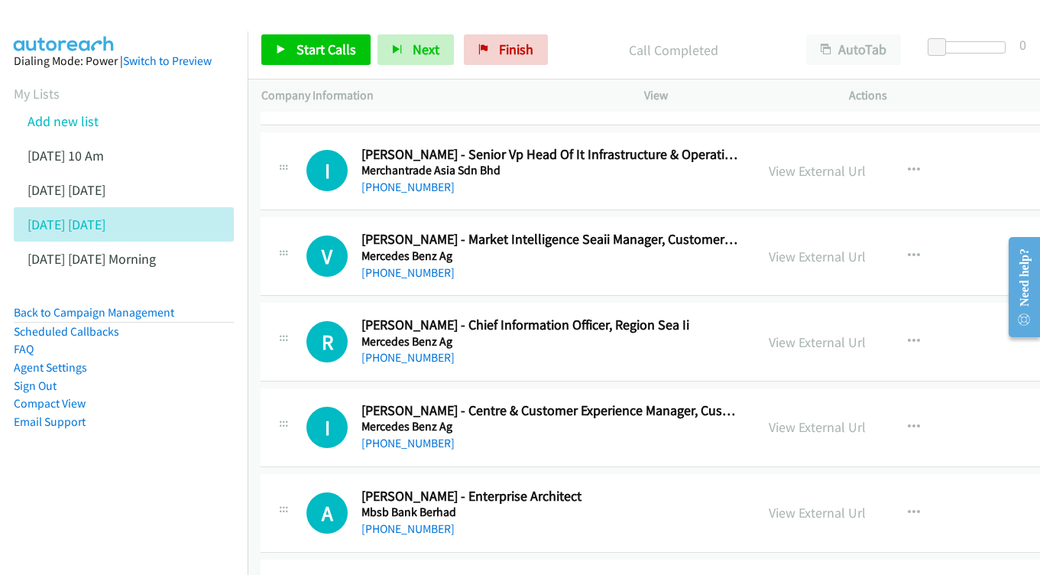
scroll to position [12311, 1]
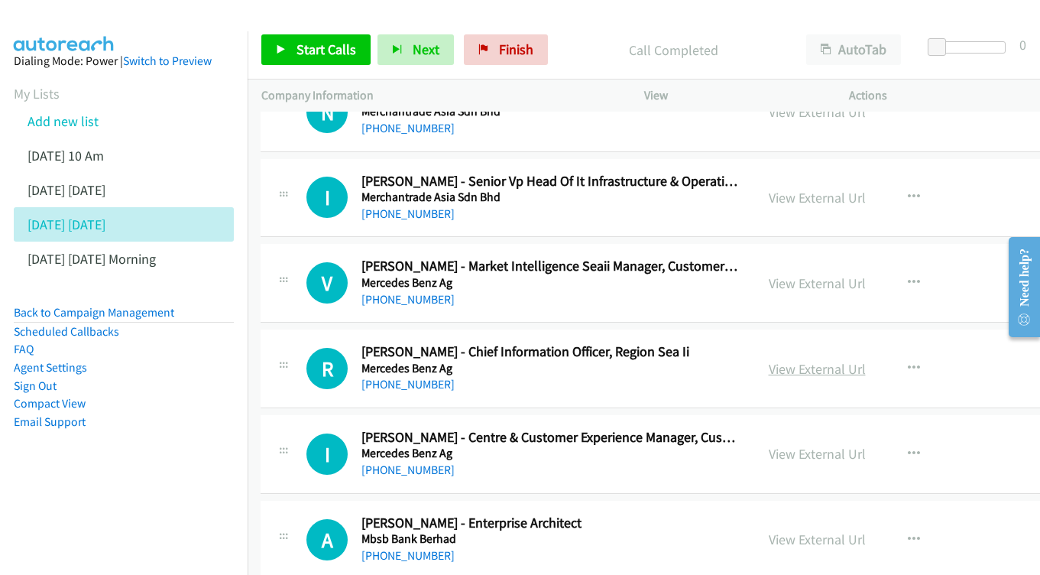
click at [769, 360] on link "View External Url" at bounding box center [817, 369] width 97 height 18
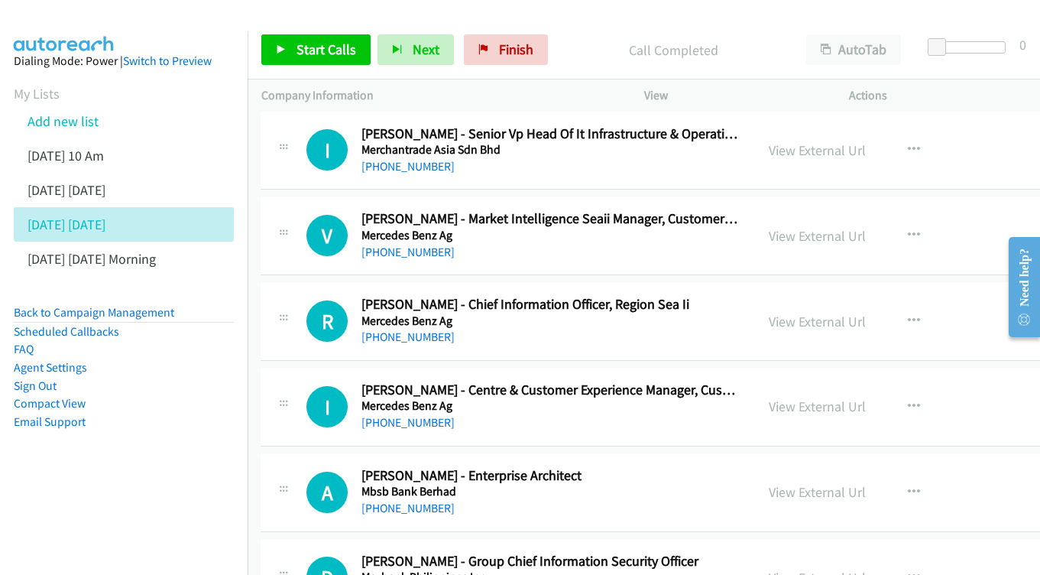
scroll to position [12383, 1]
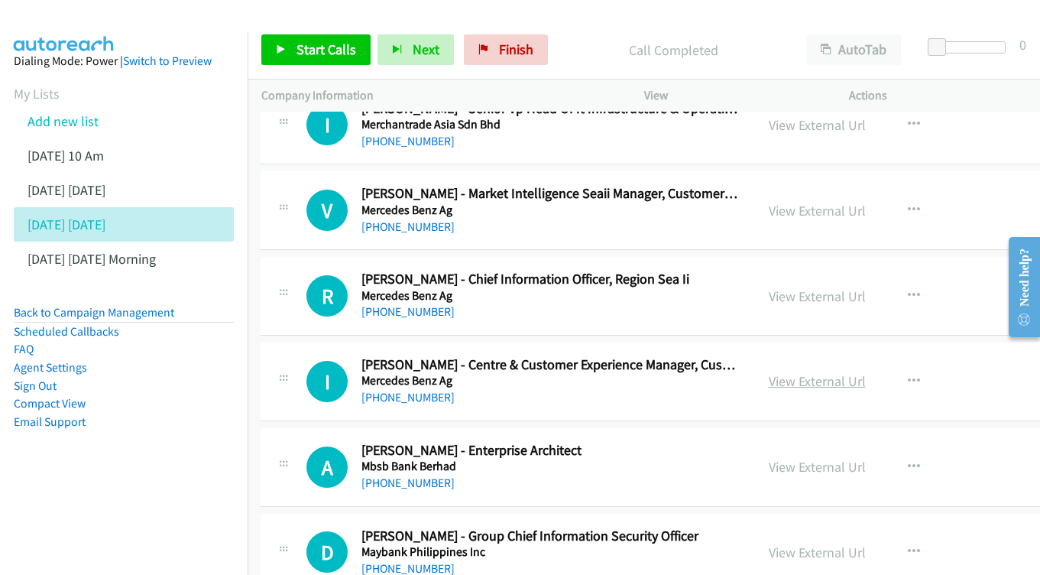
click at [794, 372] on link "View External Url" at bounding box center [817, 381] width 97 height 18
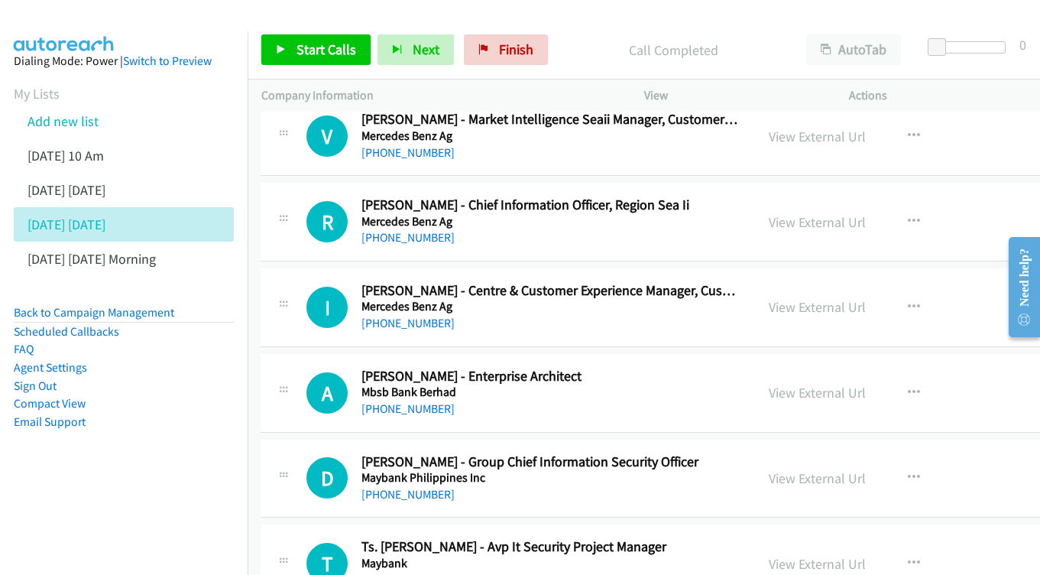
scroll to position [12460, 1]
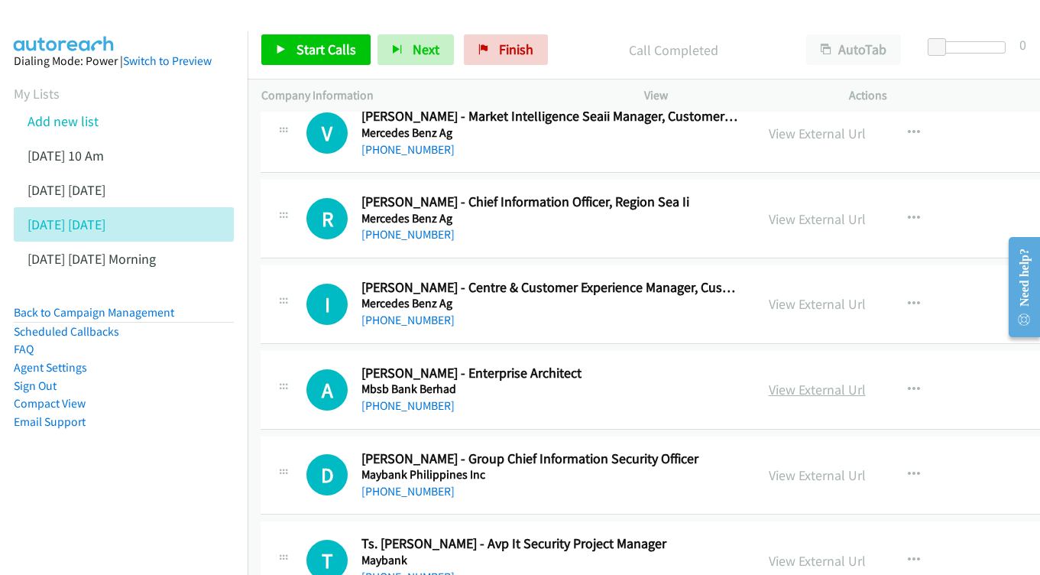
click at [806, 381] on link "View External Url" at bounding box center [817, 390] width 97 height 18
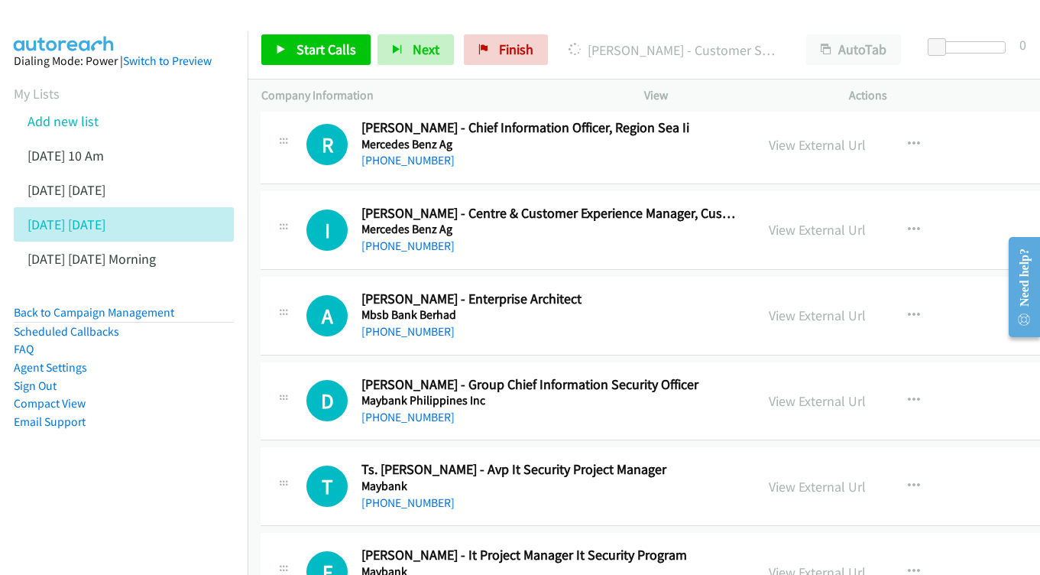
scroll to position [12538, 1]
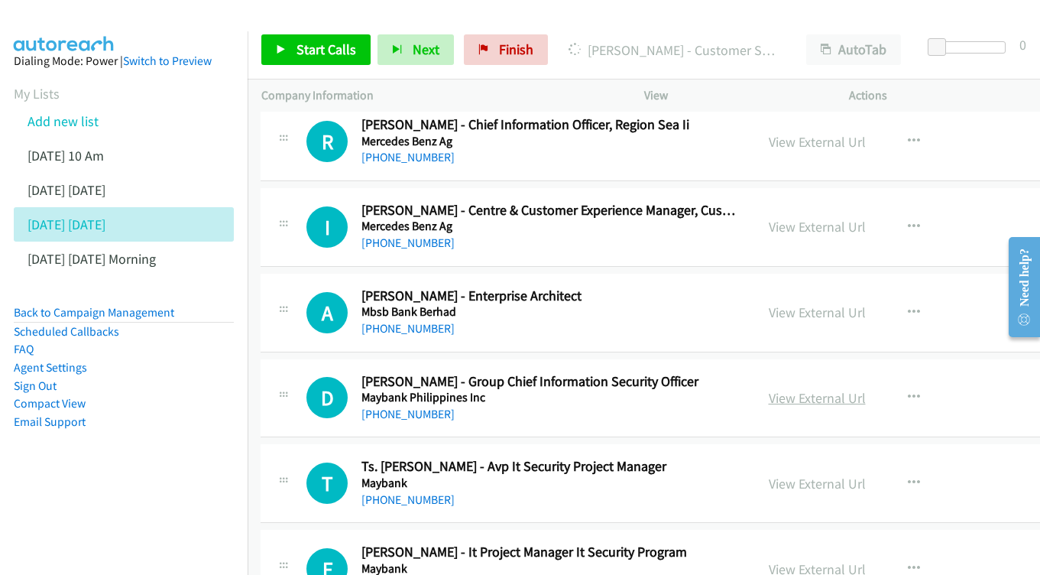
click at [809, 389] on link "View External Url" at bounding box center [817, 398] width 97 height 18
